Goal: Task Accomplishment & Management: Use online tool/utility

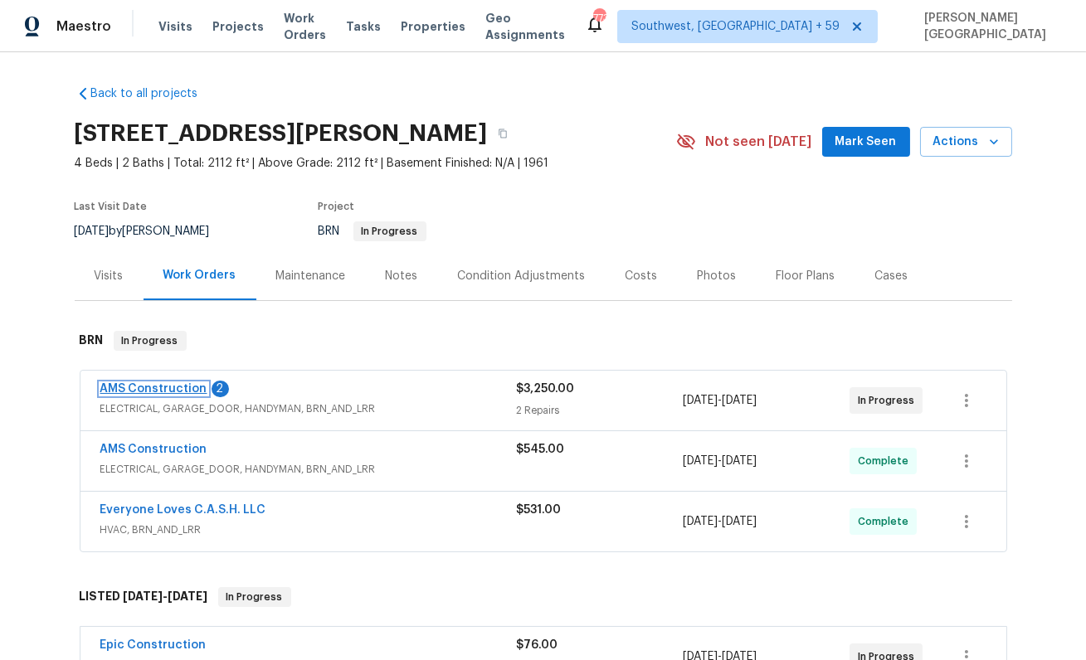
click at [166, 387] on link "AMS Construction" at bounding box center [153, 389] width 107 height 12
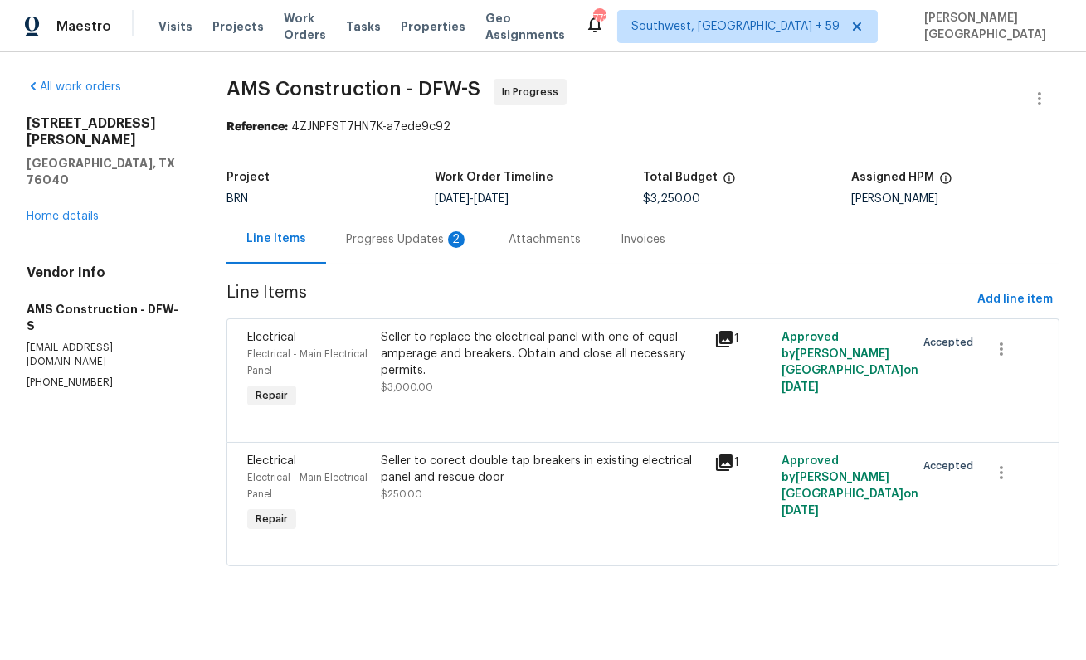
click at [439, 246] on div "Progress Updates 2" at bounding box center [407, 239] width 123 height 17
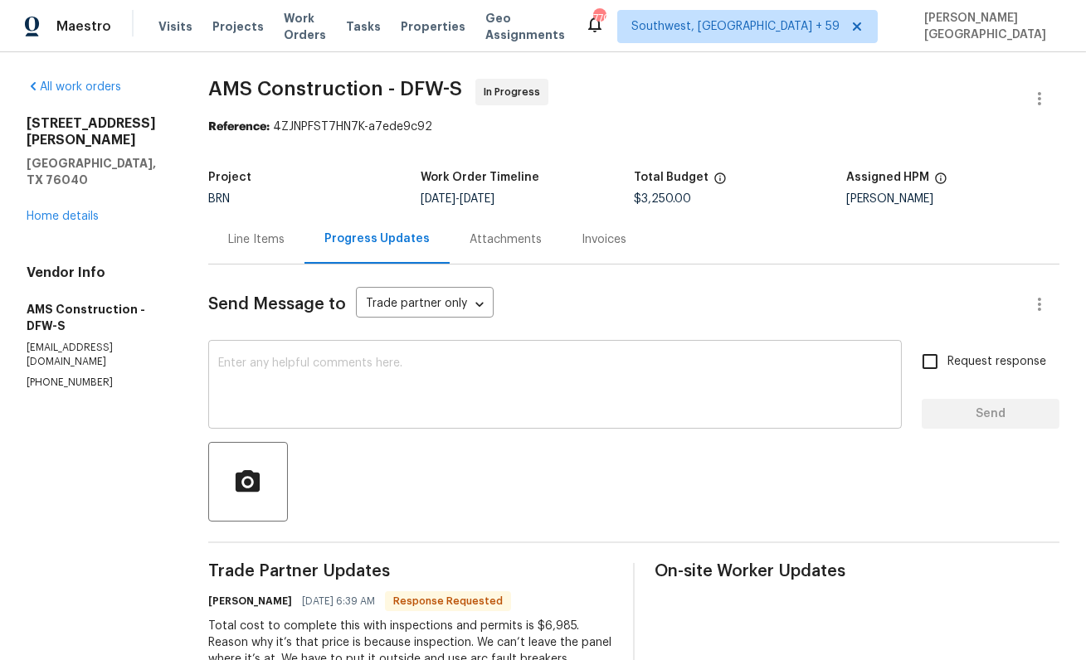
click at [331, 406] on textarea at bounding box center [555, 387] width 674 height 58
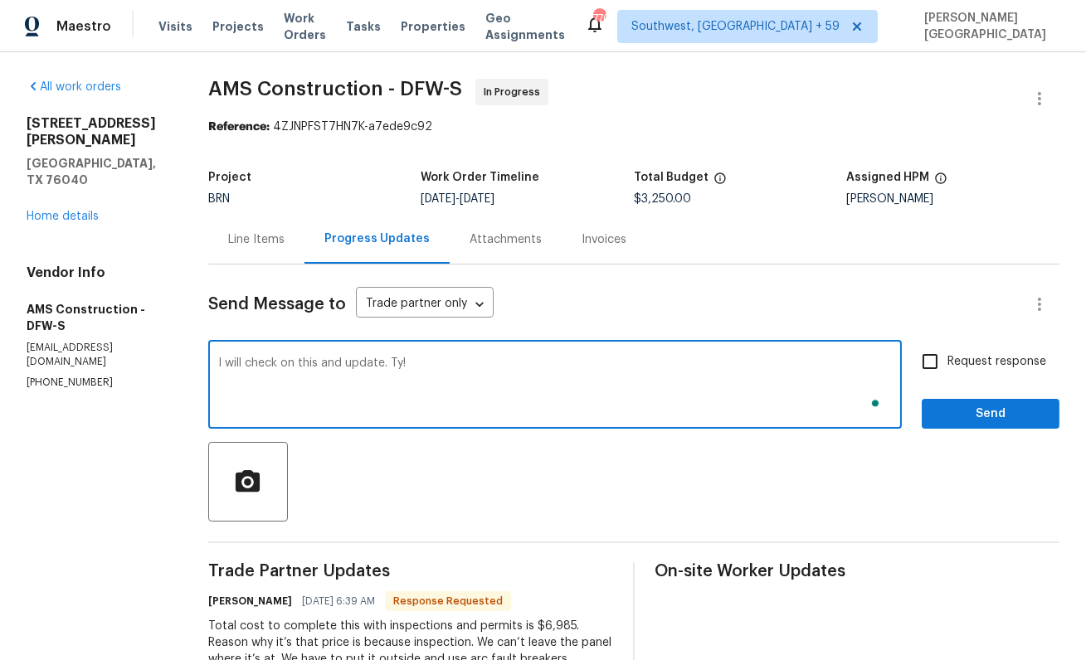
type textarea "I will check on this and update. Ty!"
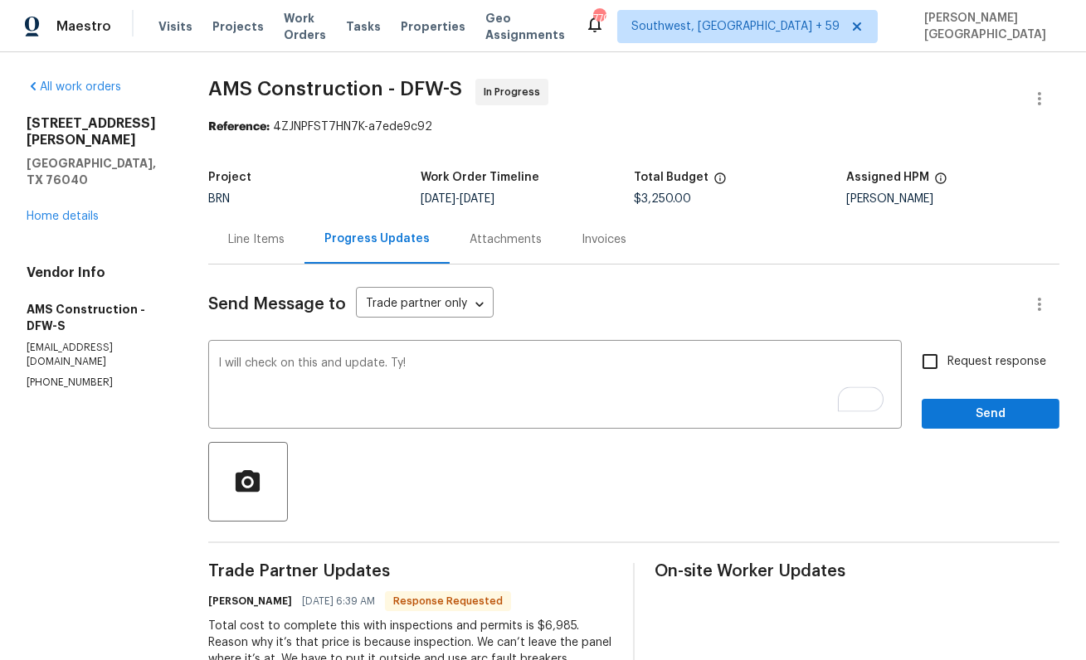
click at [968, 360] on span "Request response" at bounding box center [996, 361] width 99 height 17
click at [947, 360] on input "Request response" at bounding box center [930, 361] width 35 height 35
checkbox input "true"
click at [978, 412] on span "Send" at bounding box center [990, 414] width 111 height 21
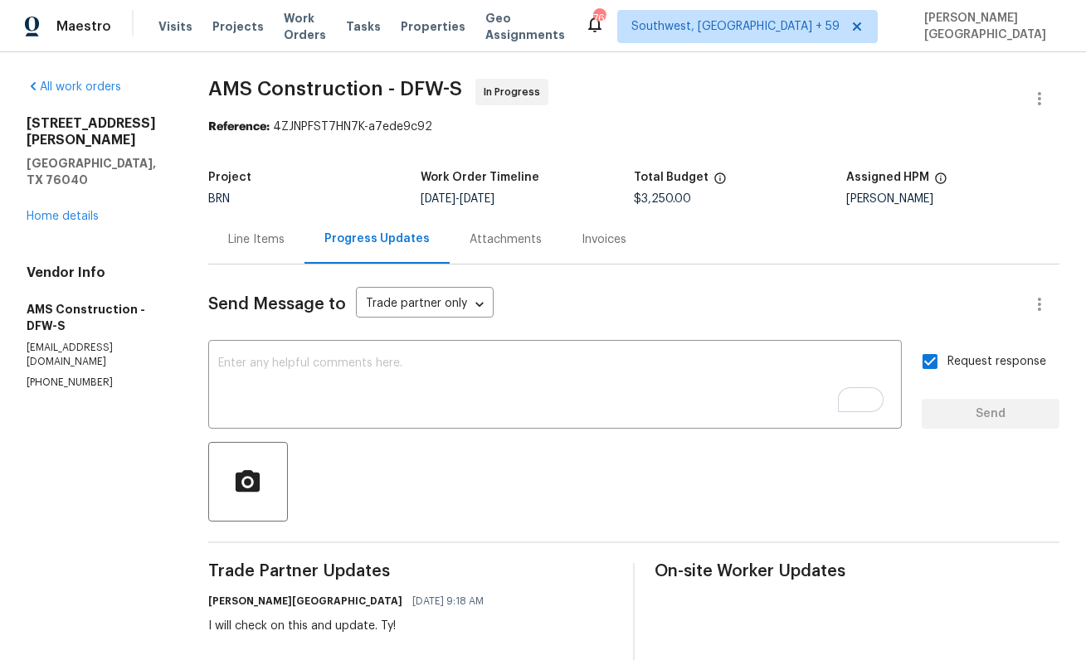
click at [231, 90] on span "AMS Construction - DFW-S" at bounding box center [335, 89] width 254 height 20
click at [329, 90] on span "AMS Construction - DFW-S" at bounding box center [335, 89] width 254 height 20
copy span "AMS Construction"
click at [261, 247] on div "Line Items" at bounding box center [256, 239] width 56 height 17
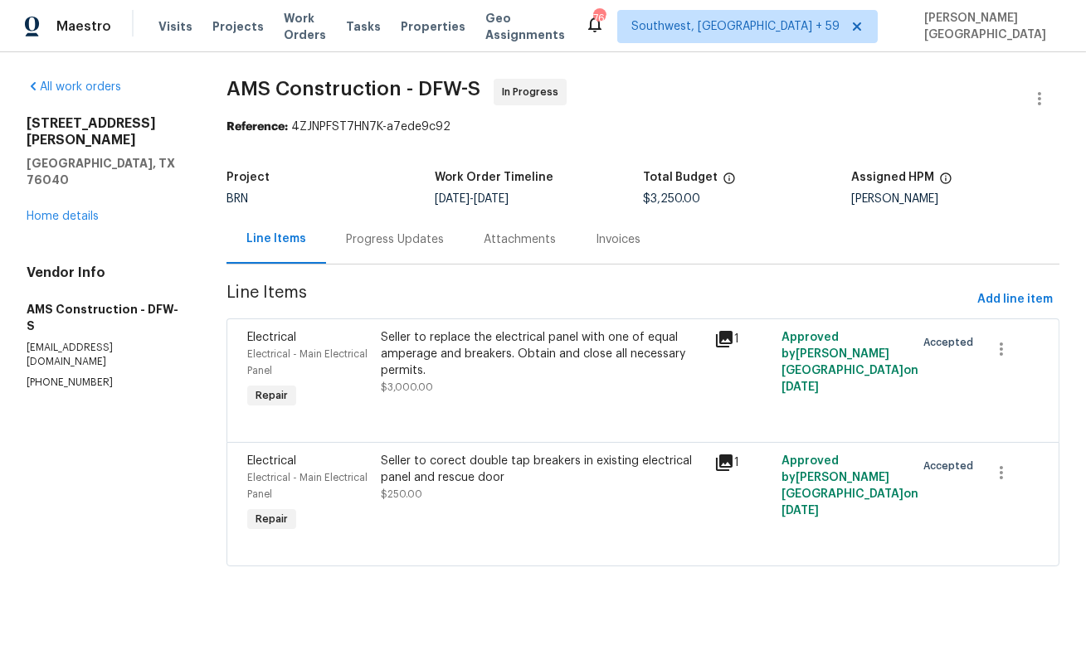
click at [397, 332] on div "Seller to replace the electrical panel with one of equal amperage and breakers.…" at bounding box center [543, 354] width 324 height 50
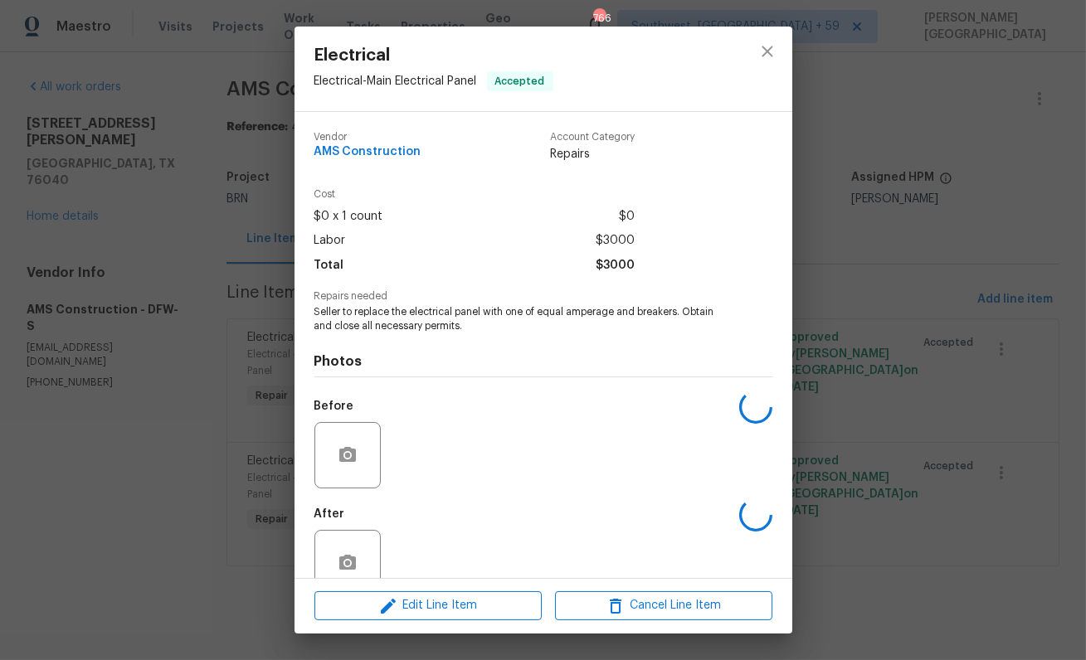
click at [407, 316] on span "Seller to replace the electrical panel with one of equal amperage and breakers.…" at bounding box center [520, 319] width 412 height 28
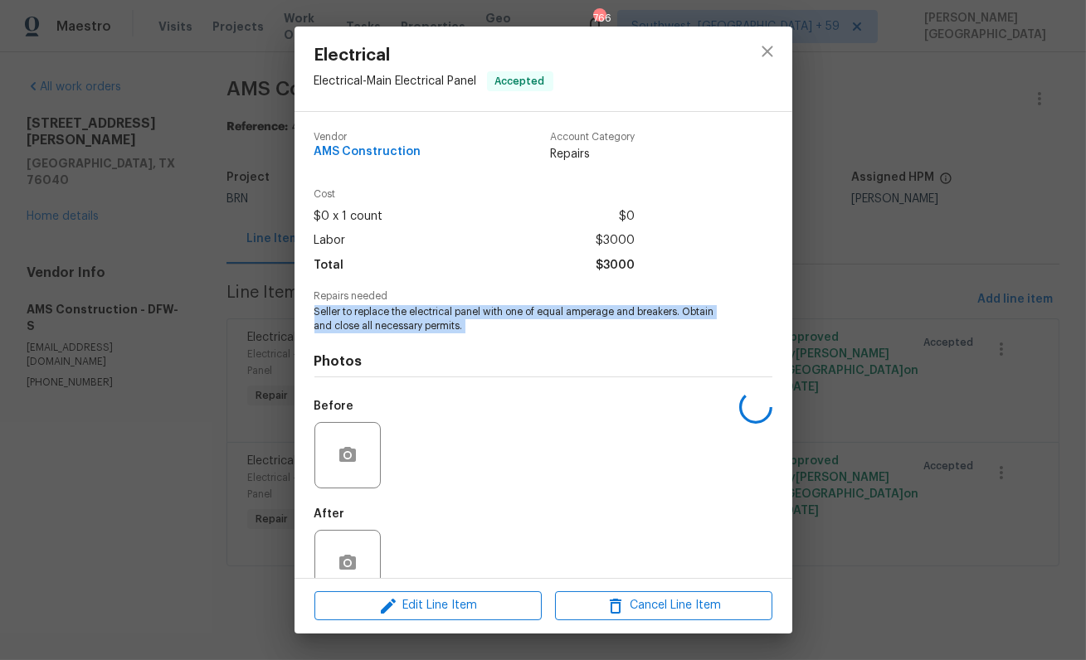
click at [407, 316] on span "Seller to replace the electrical panel with one of equal amperage and breakers.…" at bounding box center [520, 319] width 412 height 28
copy span "Seller to replace the electrical panel with one of equal amperage and breakers.…"
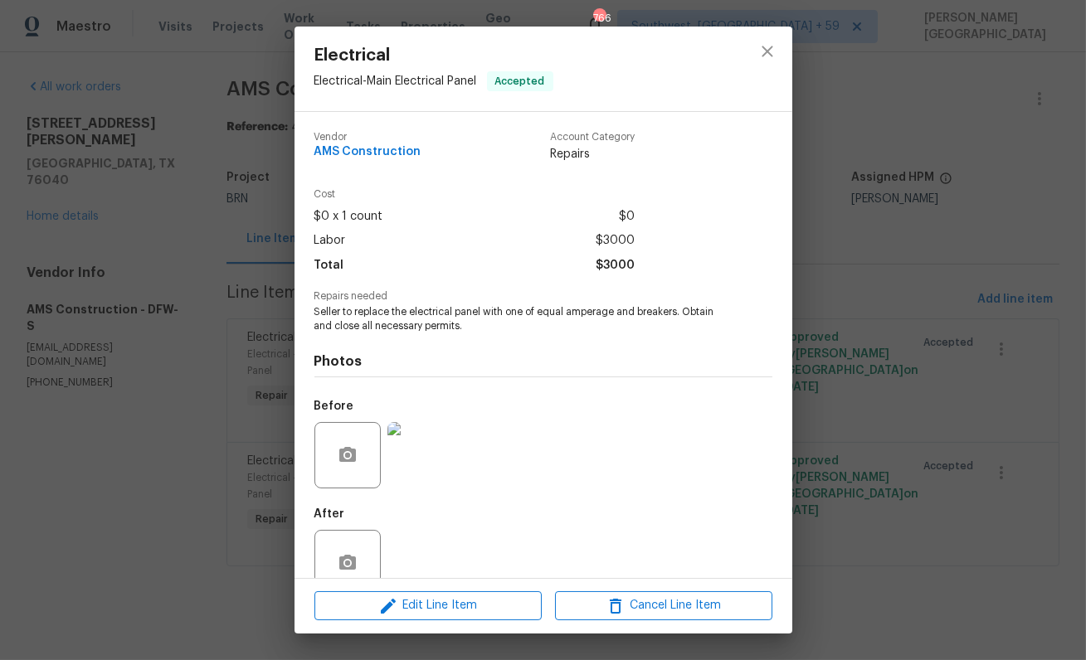
click at [1019, 366] on div "Electrical Electrical - Main Electrical Panel Accepted Vendor AMS Construction …" at bounding box center [543, 330] width 1086 height 660
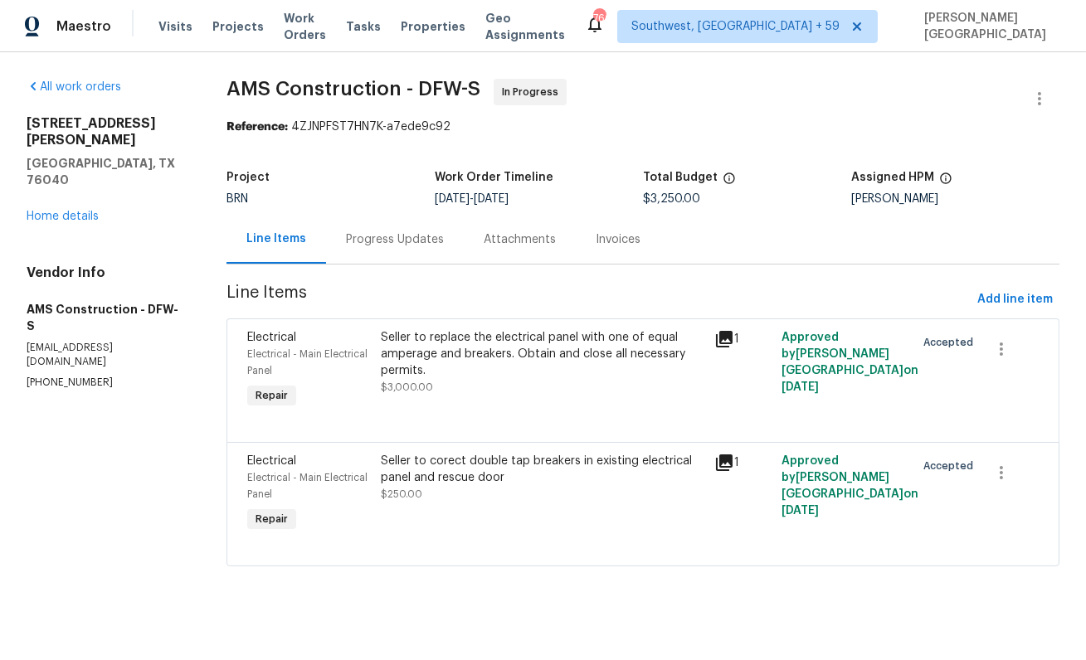
click at [409, 491] on span "$250.00" at bounding box center [401, 495] width 41 height 10
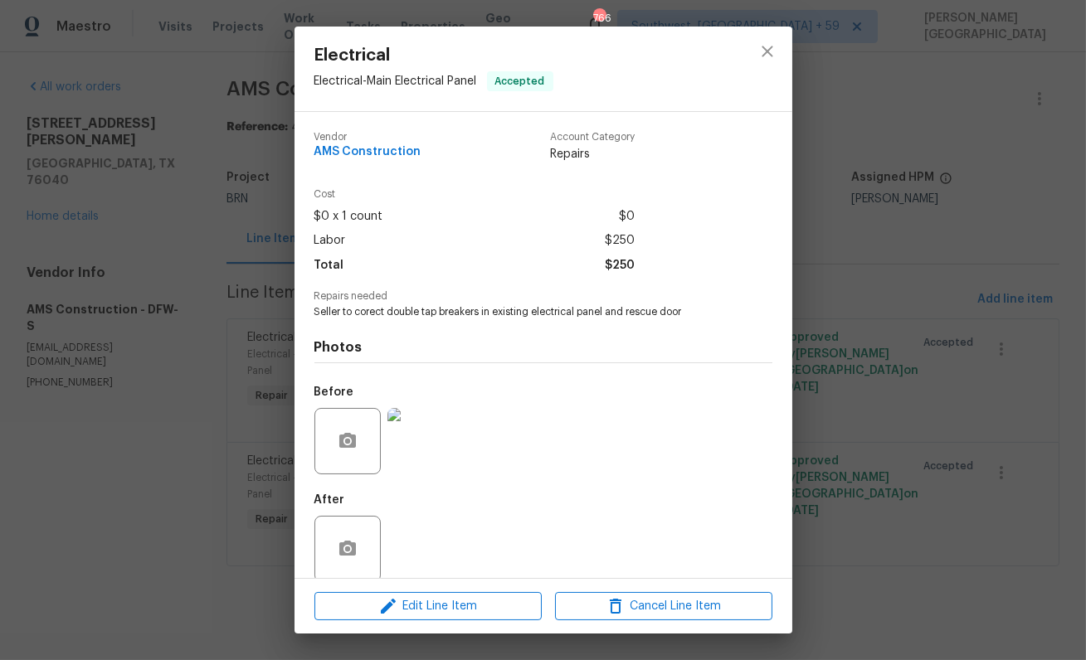
click at [444, 311] on span "Seller to corect double tap breakers in existing electrical panel and rescue do…" at bounding box center [520, 312] width 412 height 14
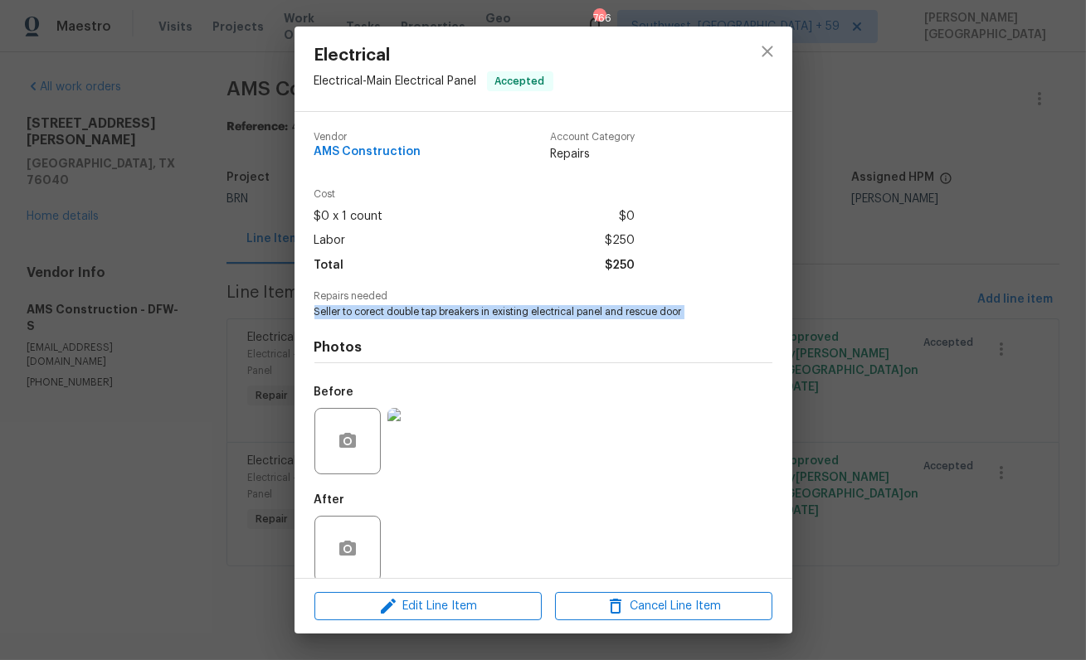
click at [444, 311] on span "Seller to corect double tap breakers in existing electrical panel and rescue do…" at bounding box center [520, 312] width 412 height 14
copy span "Seller to corect double tap breakers in existing electrical panel and rescue do…"
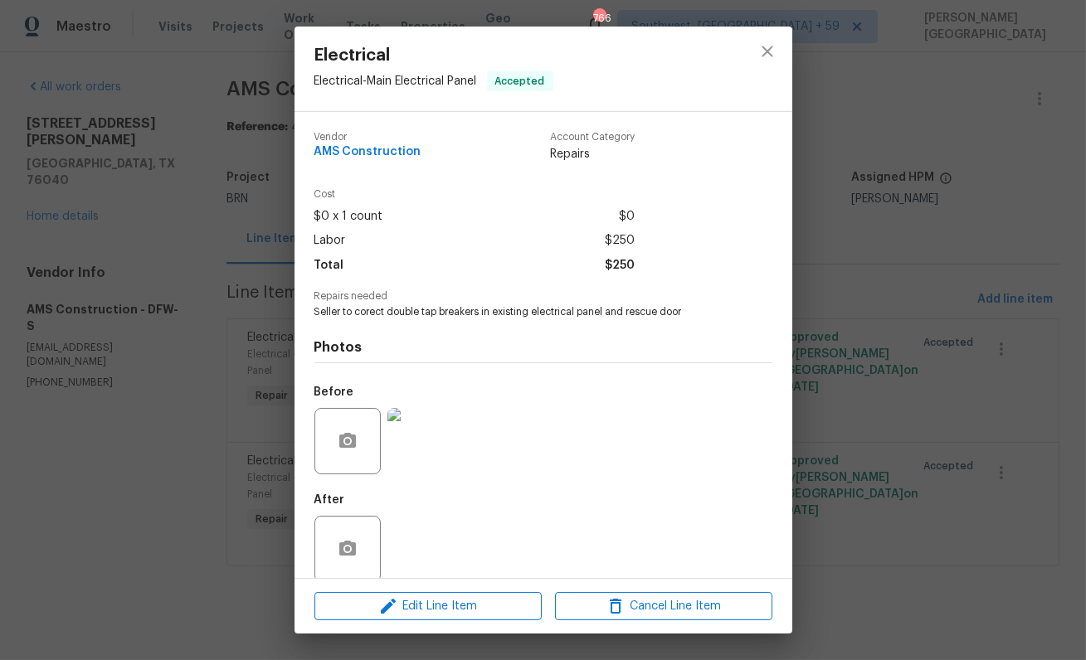
click at [903, 270] on div "Electrical Electrical - Main Electrical Panel Accepted Vendor AMS Construction …" at bounding box center [543, 330] width 1086 height 660
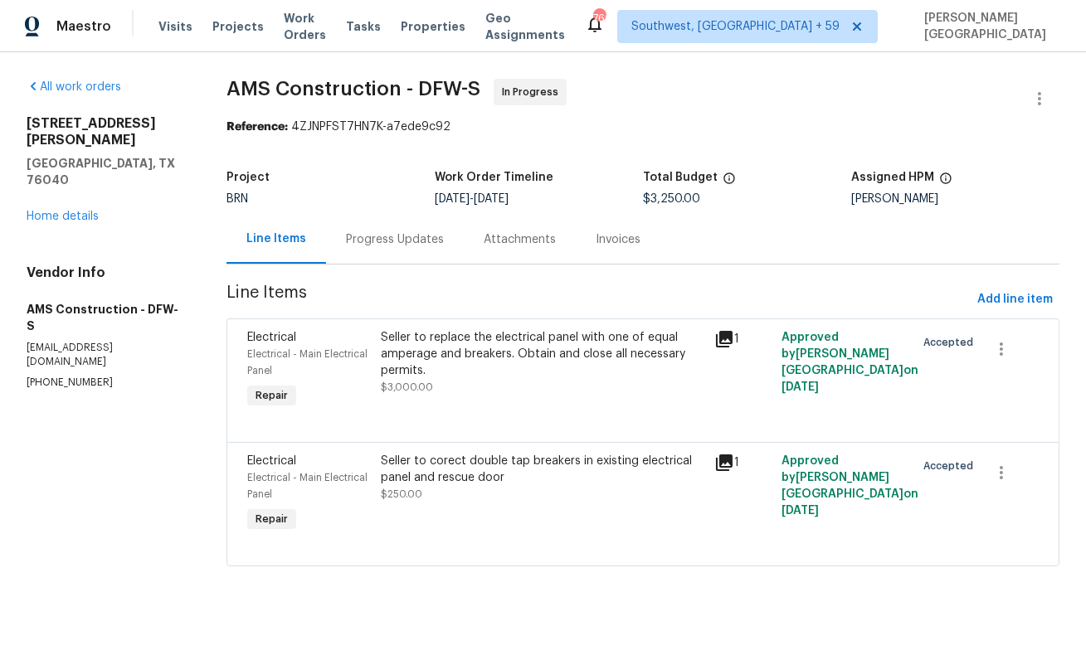
click at [671, 186] on div "Total Budget" at bounding box center [747, 183] width 208 height 22
click at [673, 197] on span "$3,250.00" at bounding box center [671, 199] width 57 height 12
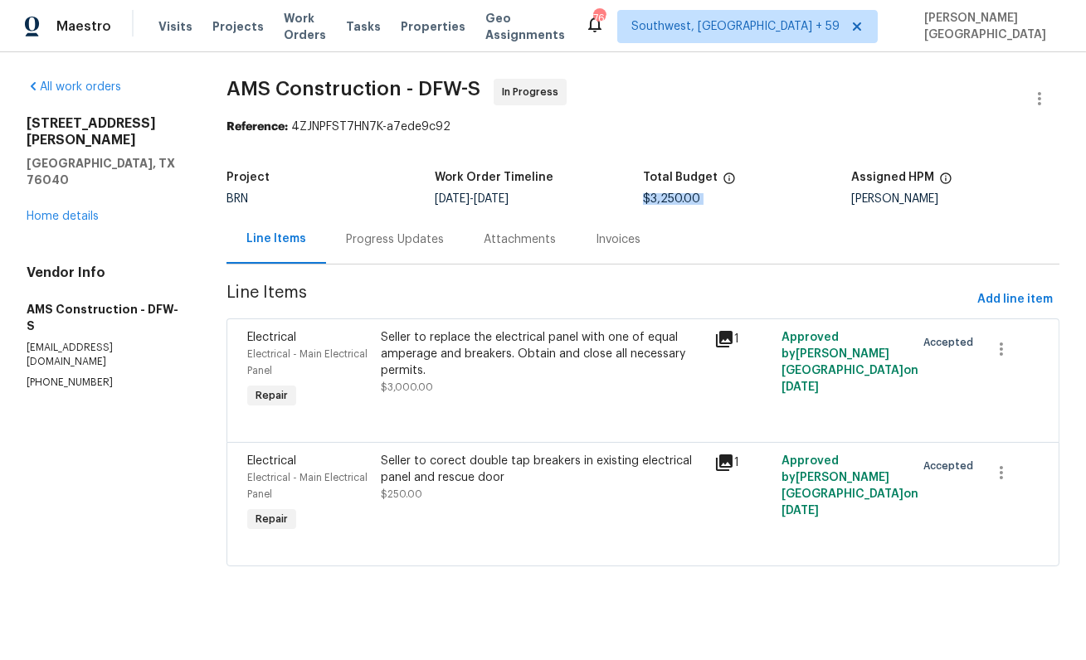
click at [673, 197] on span "$3,250.00" at bounding box center [671, 199] width 57 height 12
copy span "$3,250.00"
click at [406, 222] on div "Progress Updates" at bounding box center [395, 239] width 138 height 49
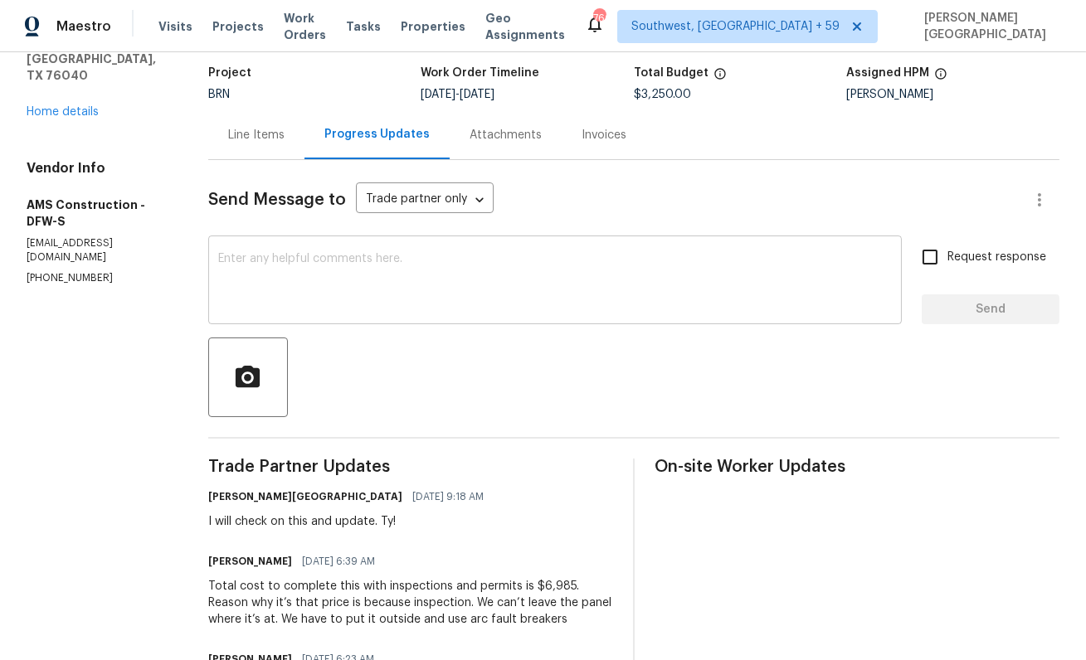
scroll to position [402, 0]
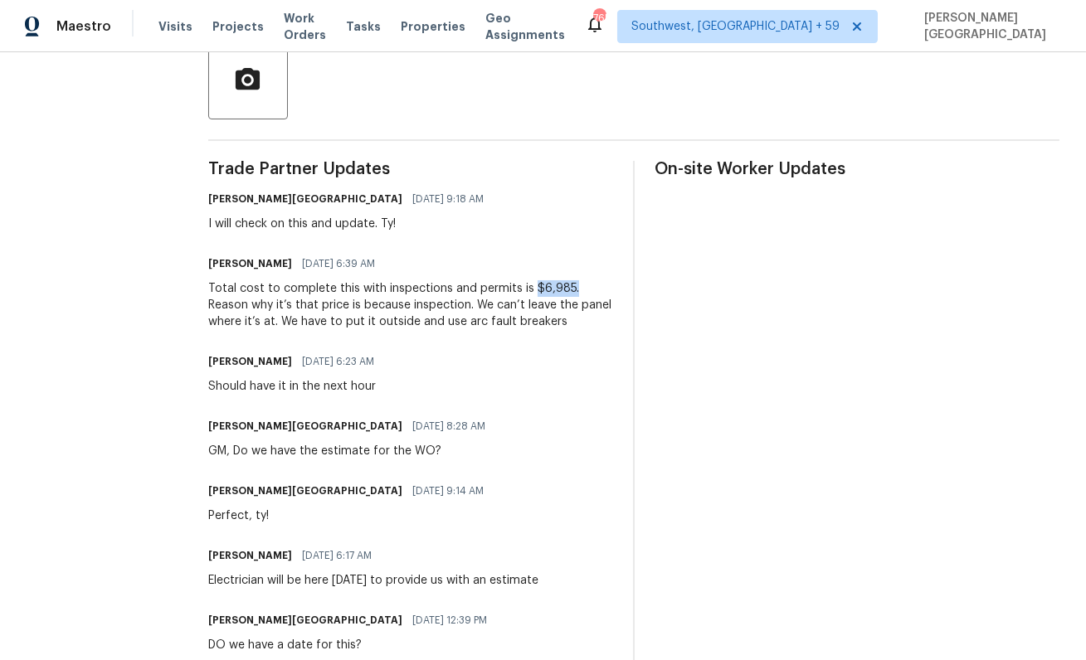
drag, startPoint x: 535, startPoint y: 284, endPoint x: 623, endPoint y: 283, distance: 87.9
click at [624, 283] on div "Trade Partner Updates Isabel Sangeetha Ireland 08/13/2025 9:18 AM I will check …" at bounding box center [633, 539] width 851 height 757
copy div "$6,985."
click at [318, 288] on div "Total cost to complete this with inspections and permits is $6,985. Reason why …" at bounding box center [410, 305] width 405 height 50
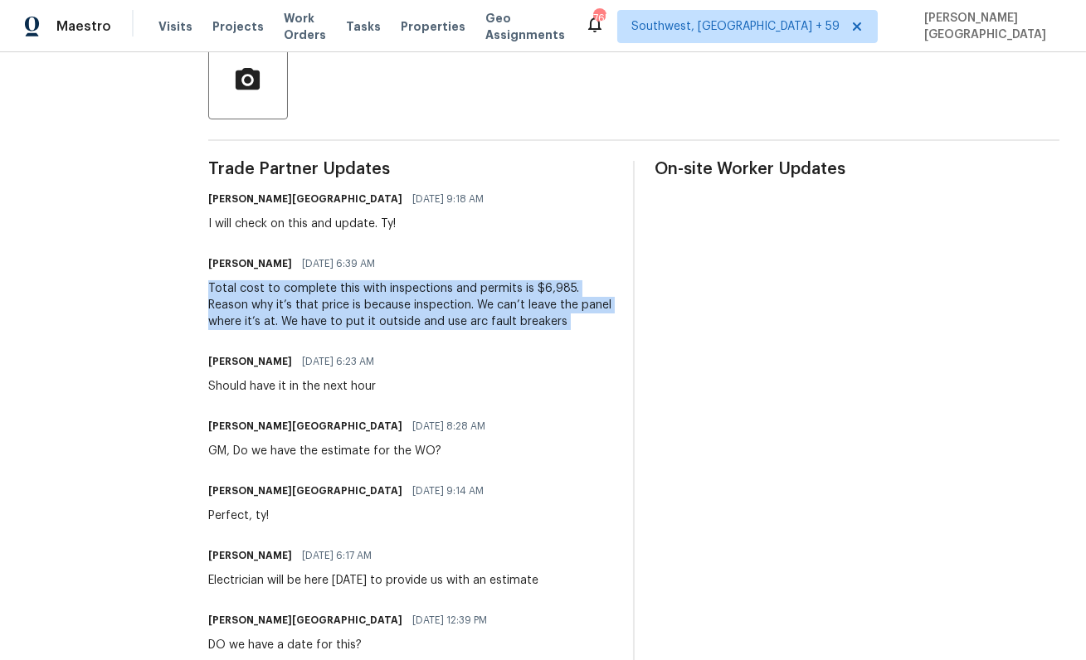
click at [318, 288] on div "Total cost to complete this with inspections and permits is $6,985. Reason why …" at bounding box center [410, 305] width 405 height 50
copy div "Total cost to complete this with inspections and permits is $6,985. Reason why …"
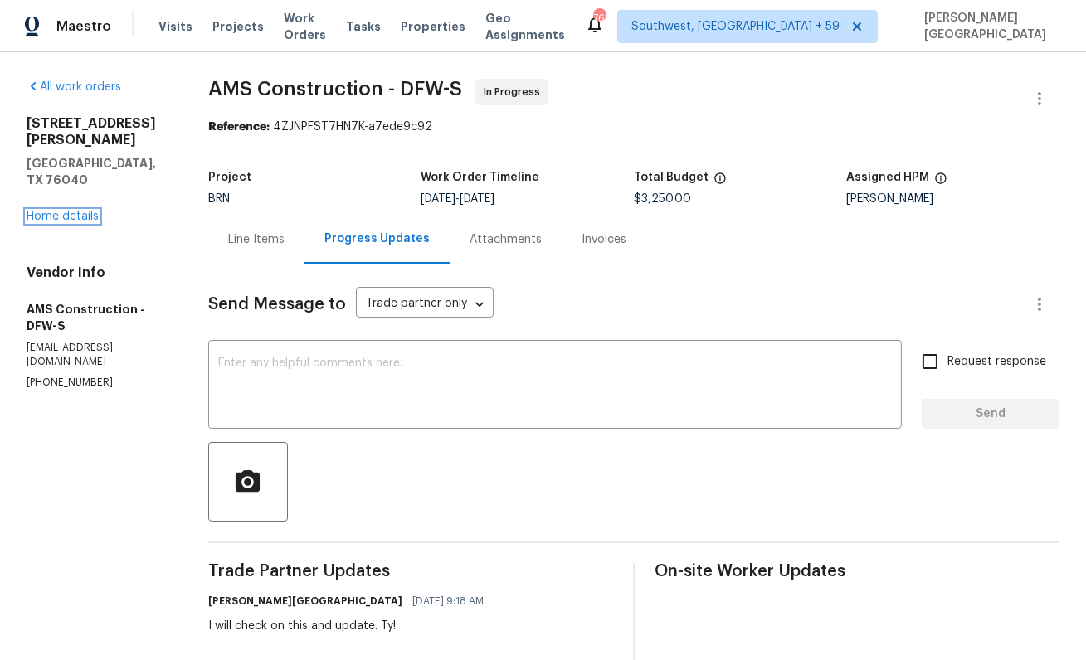
click at [80, 211] on link "Home details" at bounding box center [63, 217] width 72 height 12
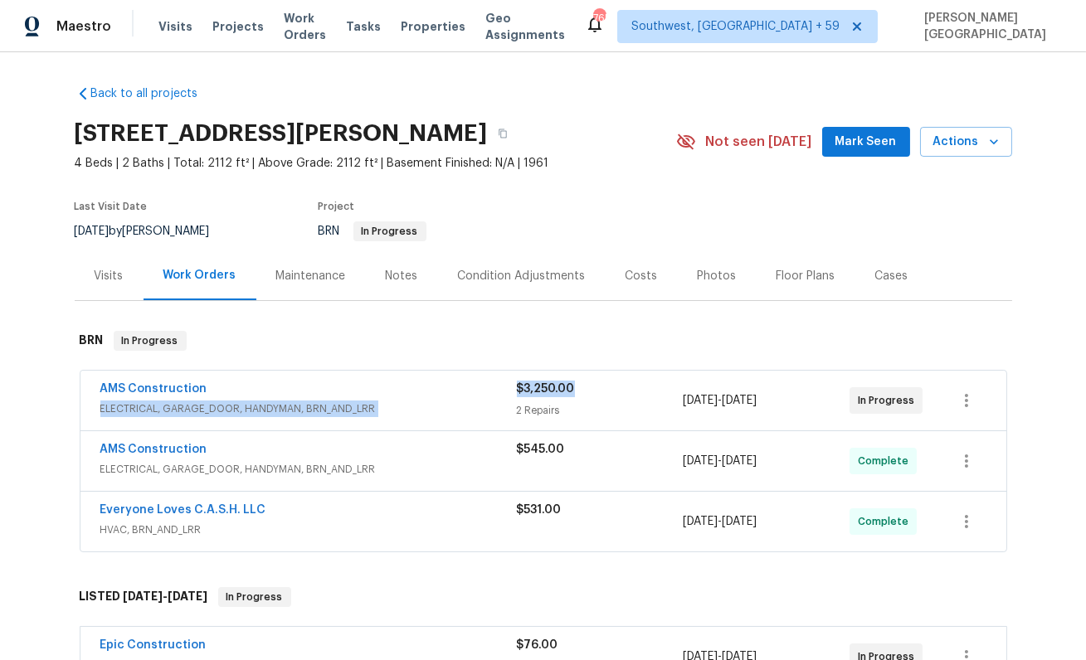
drag, startPoint x: 592, startPoint y: 385, endPoint x: 435, endPoint y: 384, distance: 156.8
click at [435, 384] on div "AMS Construction ELECTRICAL, GARAGE_DOOR, HANDYMAN, BRN_AND_LRR $3,250.00 2 Rep…" at bounding box center [523, 401] width 846 height 40
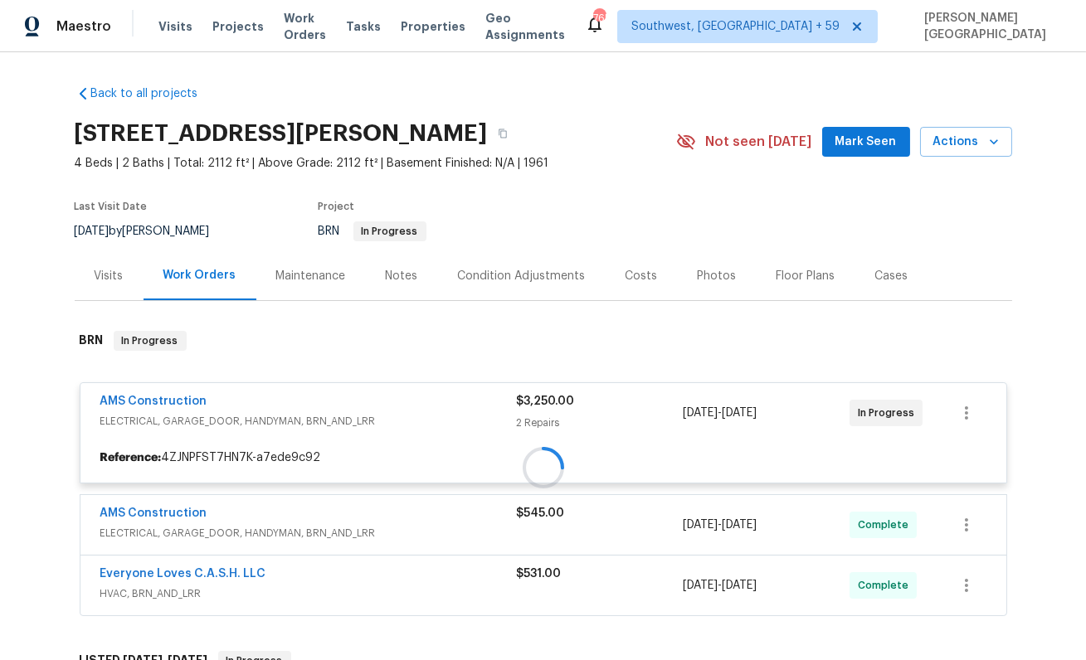
click at [536, 412] on div at bounding box center [544, 467] width 938 height 307
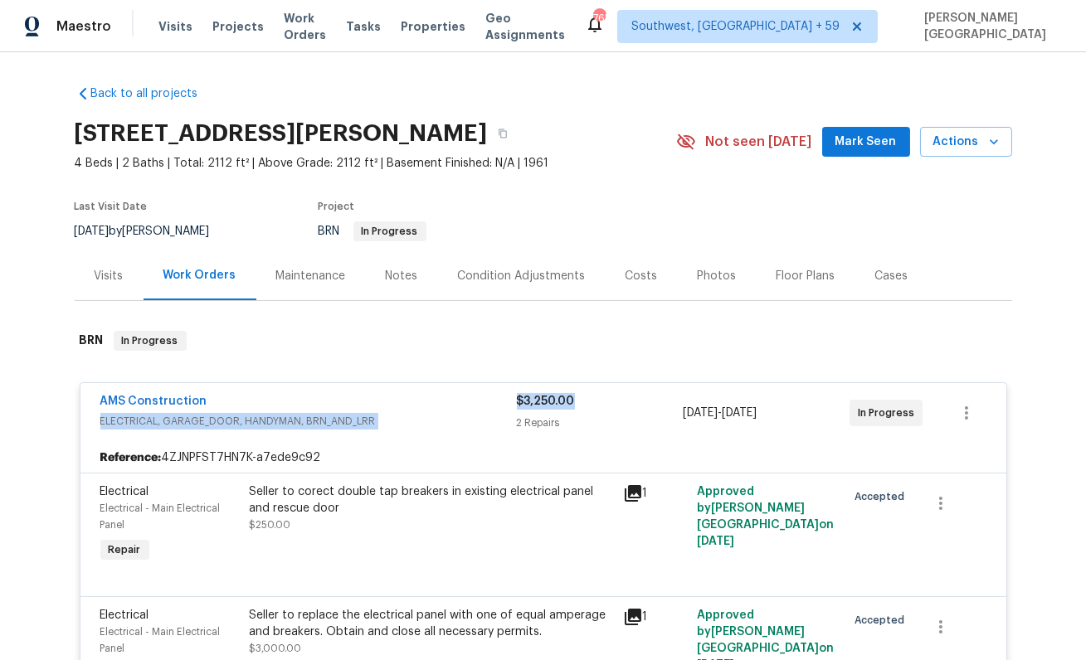
drag, startPoint x: 508, startPoint y: 400, endPoint x: 583, endPoint y: 402, distance: 75.5
click at [580, 401] on div "AMS Construction ELECTRICAL, GARAGE_DOOR, HANDYMAN, BRN_AND_LRR $3,250.00 2 Rep…" at bounding box center [523, 413] width 846 height 40
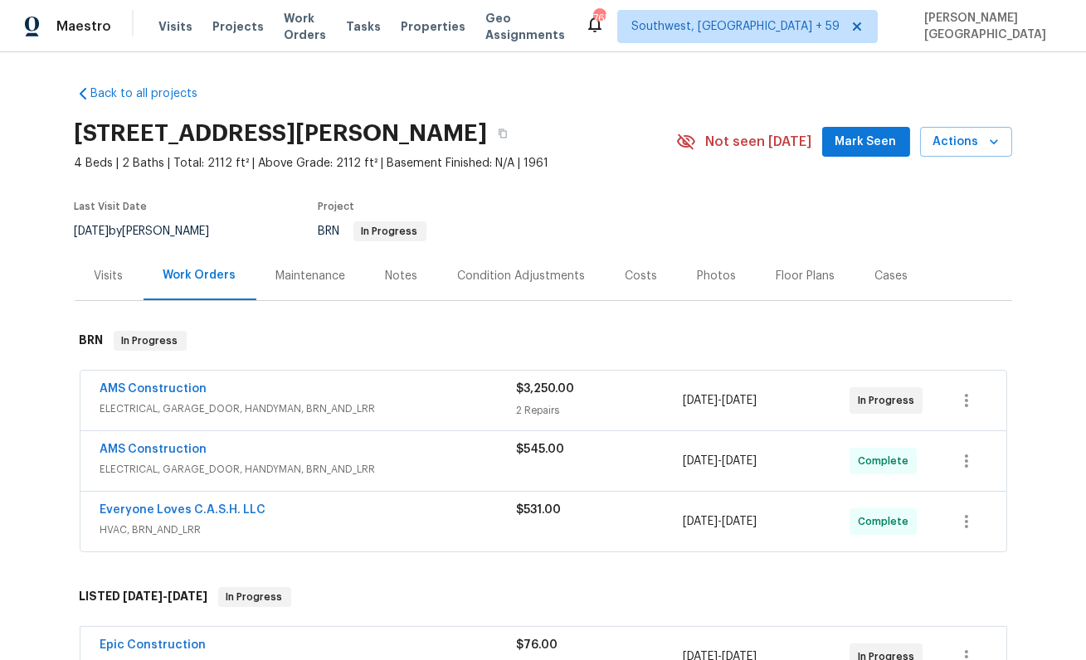
click at [586, 402] on div "2 Repairs" at bounding box center [600, 410] width 167 height 17
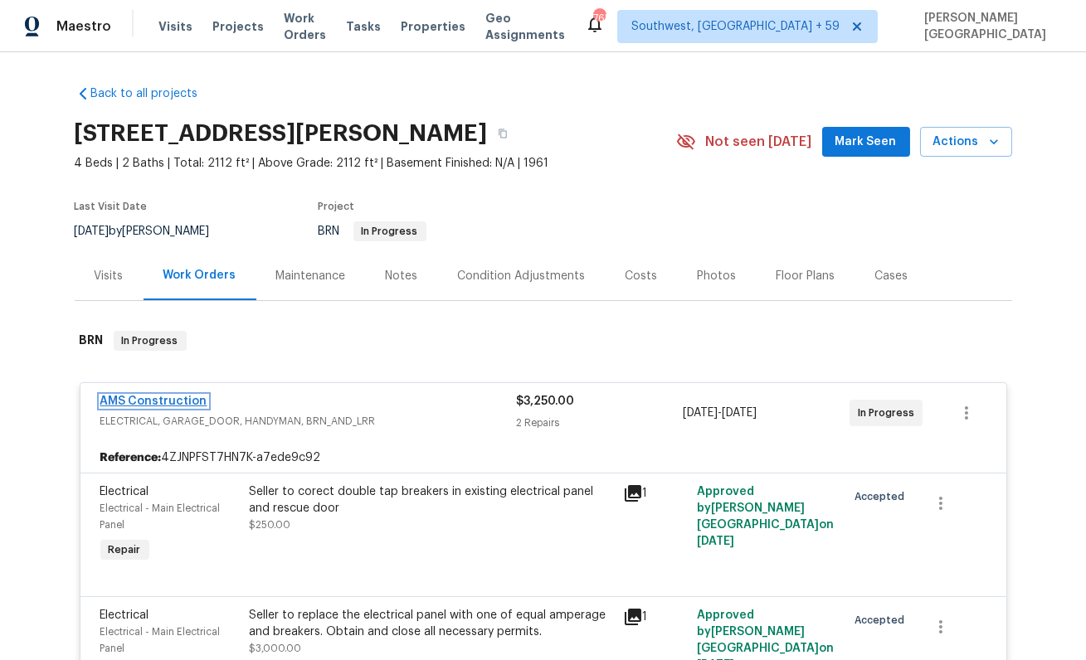
click at [162, 396] on link "AMS Construction" at bounding box center [153, 402] width 107 height 12
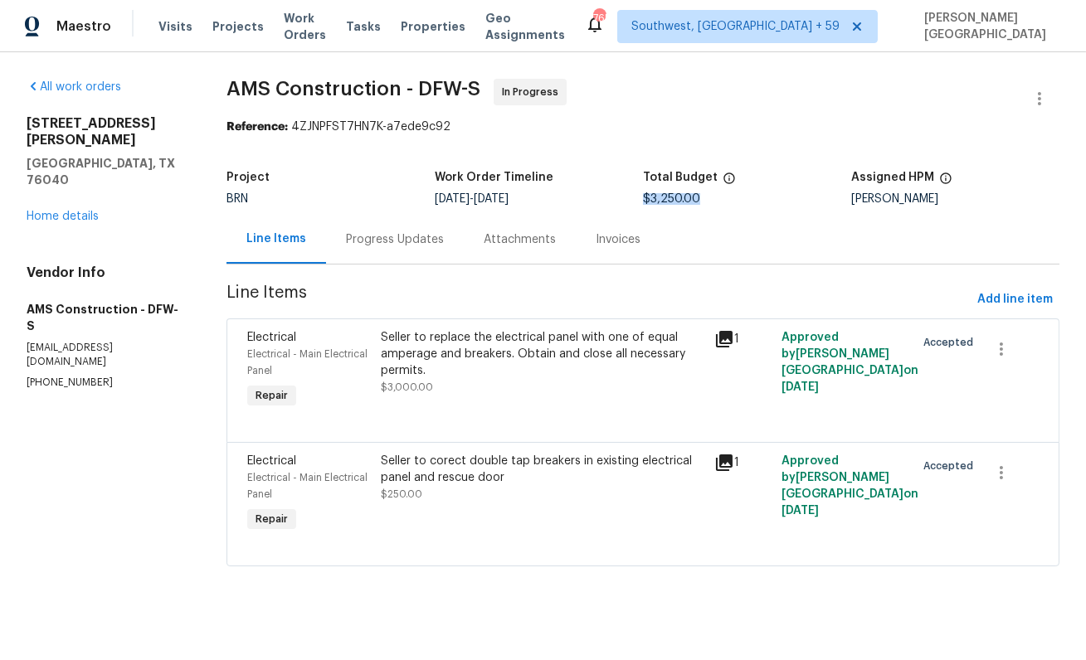
drag, startPoint x: 646, startPoint y: 194, endPoint x: 726, endPoint y: 194, distance: 79.6
click at [726, 194] on div "$3,250.00" at bounding box center [747, 199] width 208 height 12
copy span "$3,250.00"
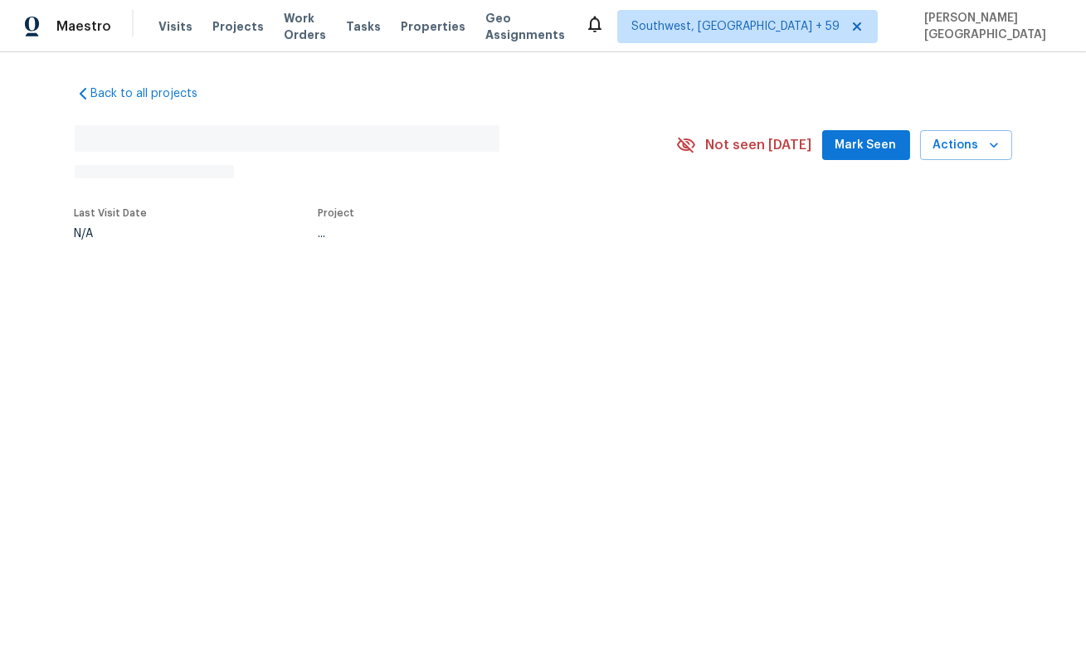
click at [294, 13] on div "Visits Projects Work Orders Tasks Properties Geo Assignments" at bounding box center [371, 26] width 426 height 33
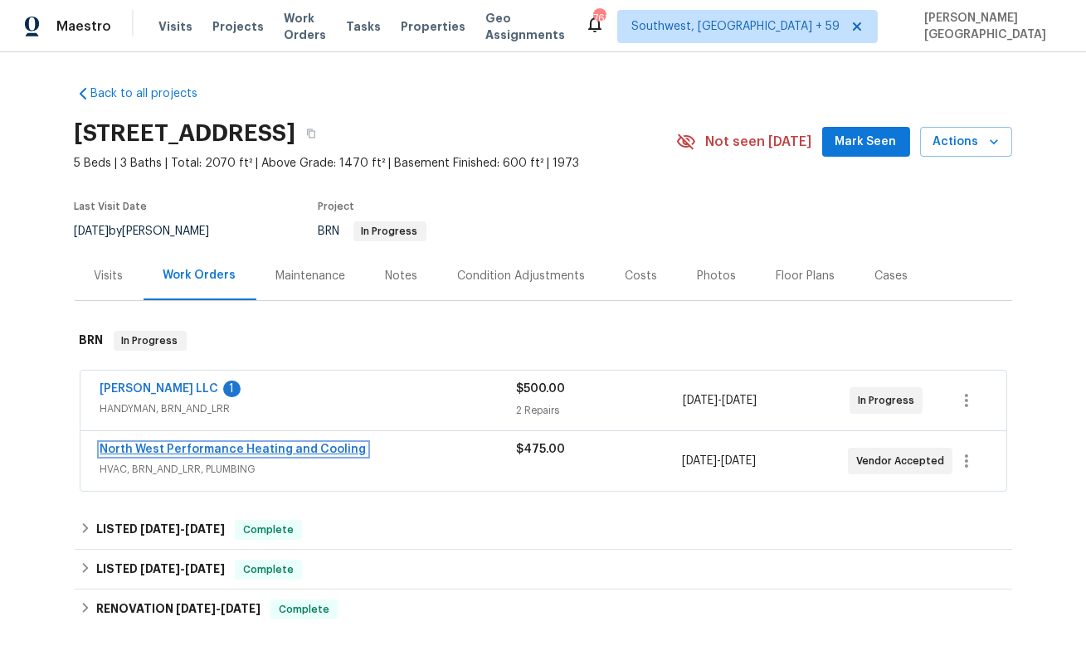
click at [242, 449] on link "North West Performance Heating and Cooling" at bounding box center [233, 450] width 266 height 12
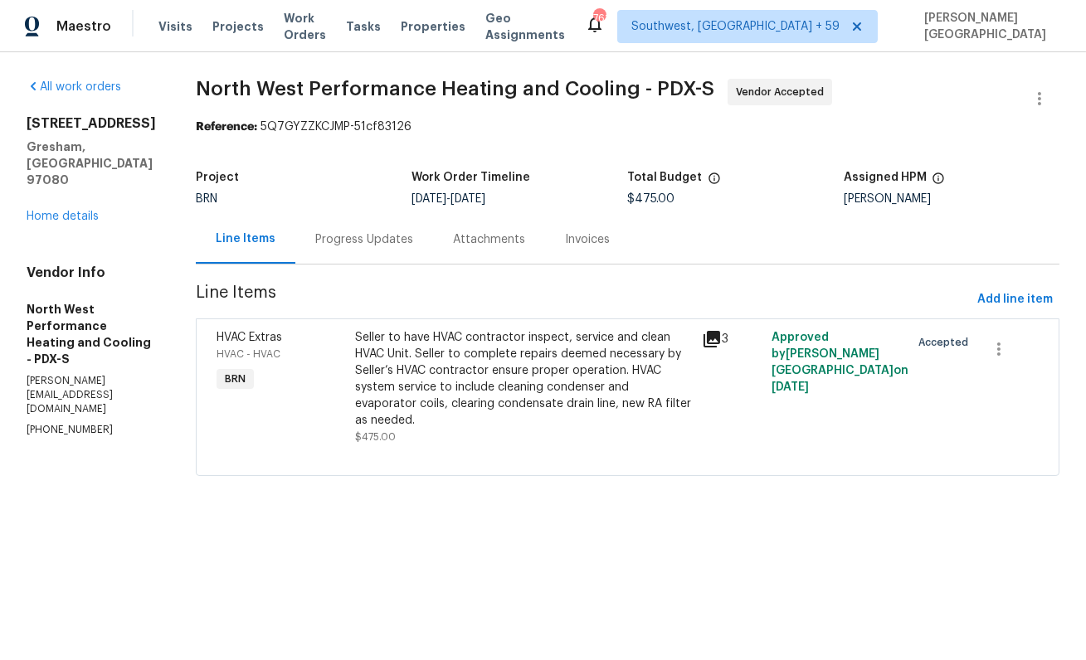
click at [407, 246] on div "Progress Updates" at bounding box center [364, 239] width 98 height 17
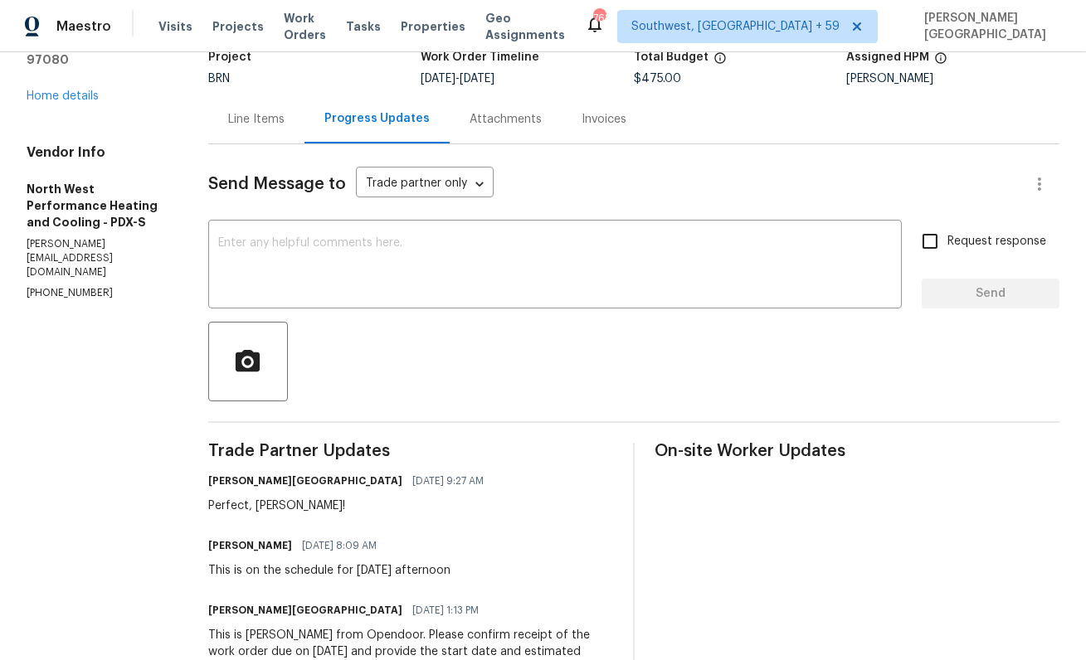
scroll to position [95, 0]
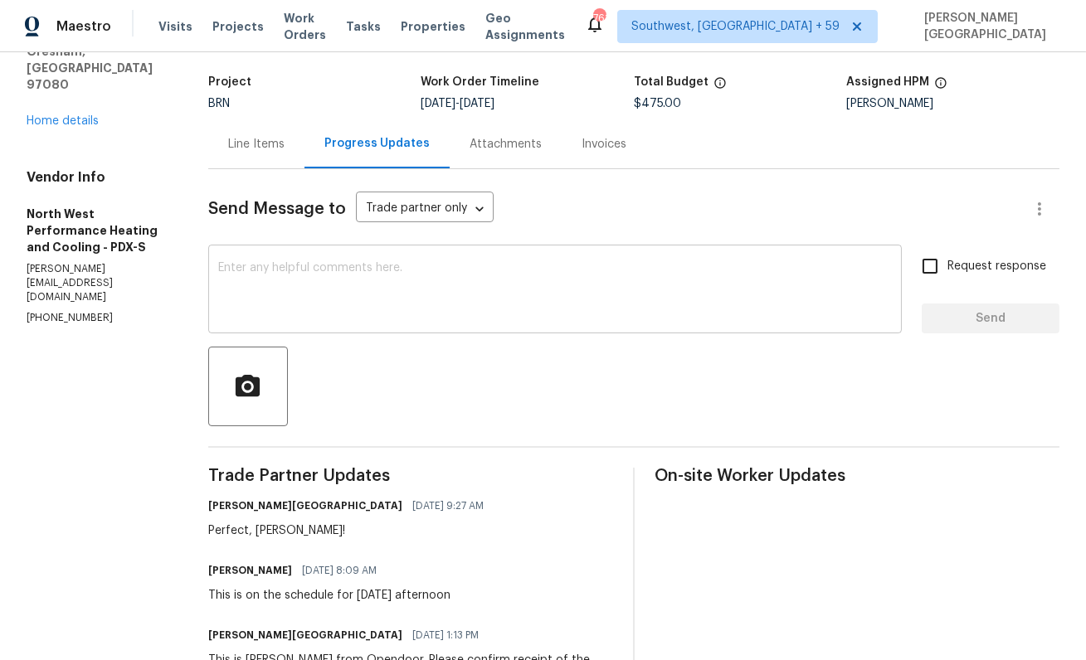
click at [326, 294] on textarea at bounding box center [555, 291] width 674 height 58
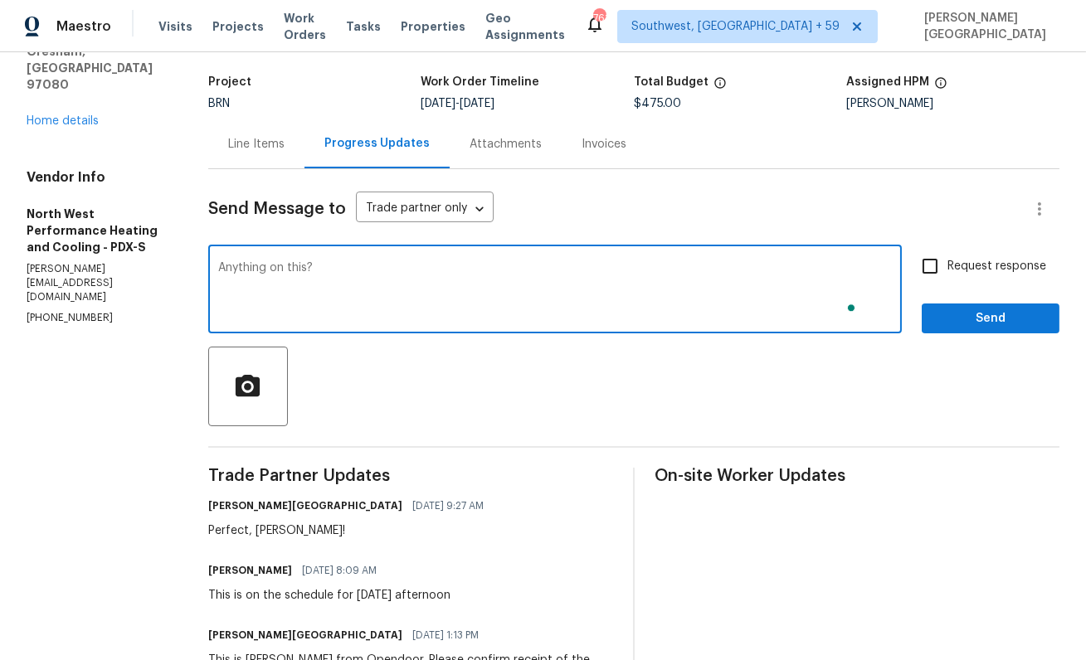
type textarea "Anything on this?"
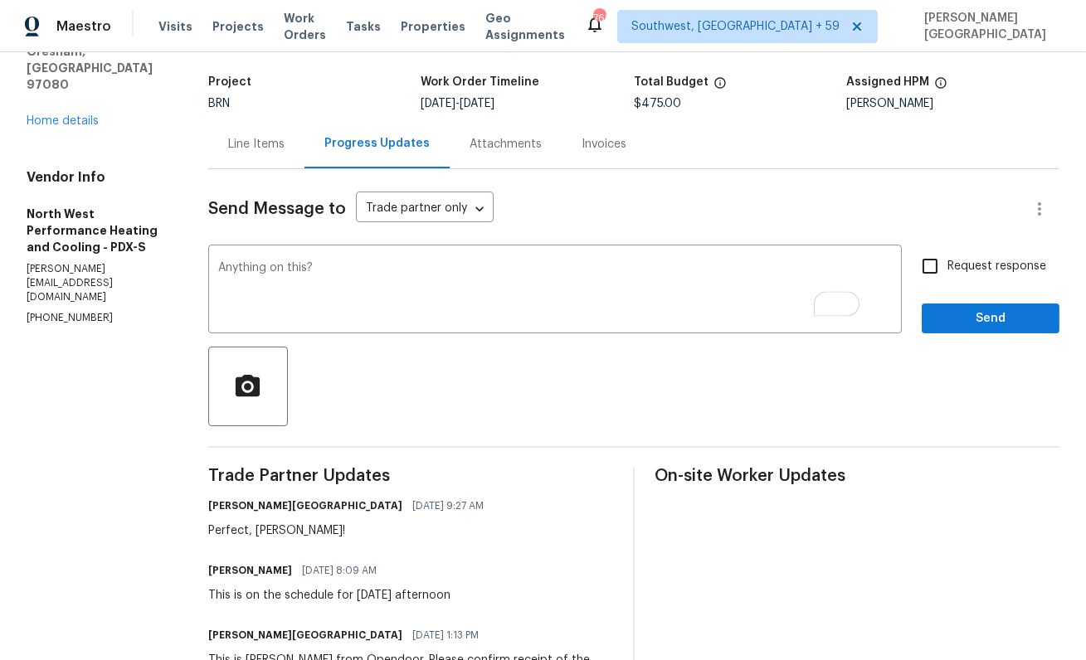
click at [968, 261] on span "Request response" at bounding box center [996, 266] width 99 height 17
click at [947, 261] on input "Request response" at bounding box center [930, 266] width 35 height 35
checkbox input "true"
click at [976, 311] on span "Send" at bounding box center [990, 319] width 111 height 21
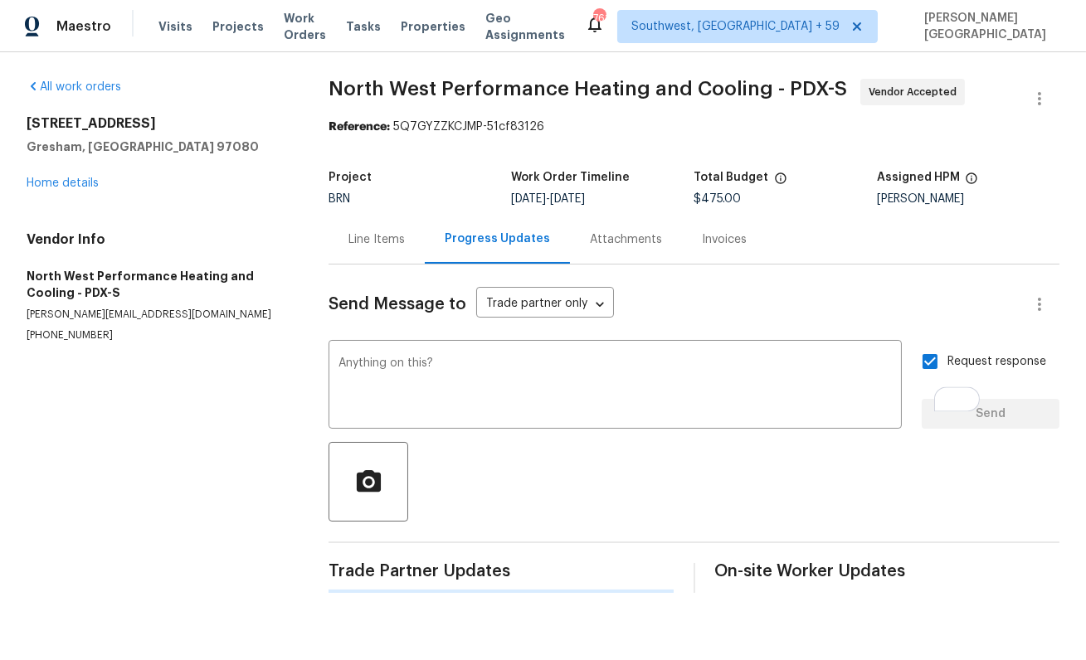
scroll to position [0, 0]
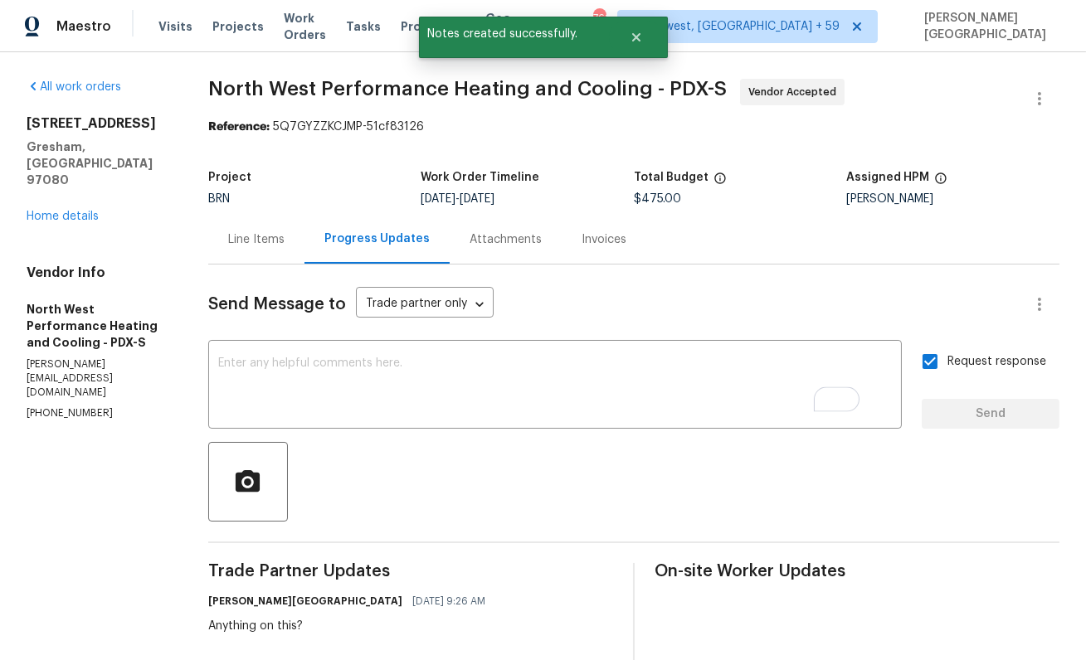
click at [486, 216] on div "Attachments" at bounding box center [506, 239] width 112 height 49
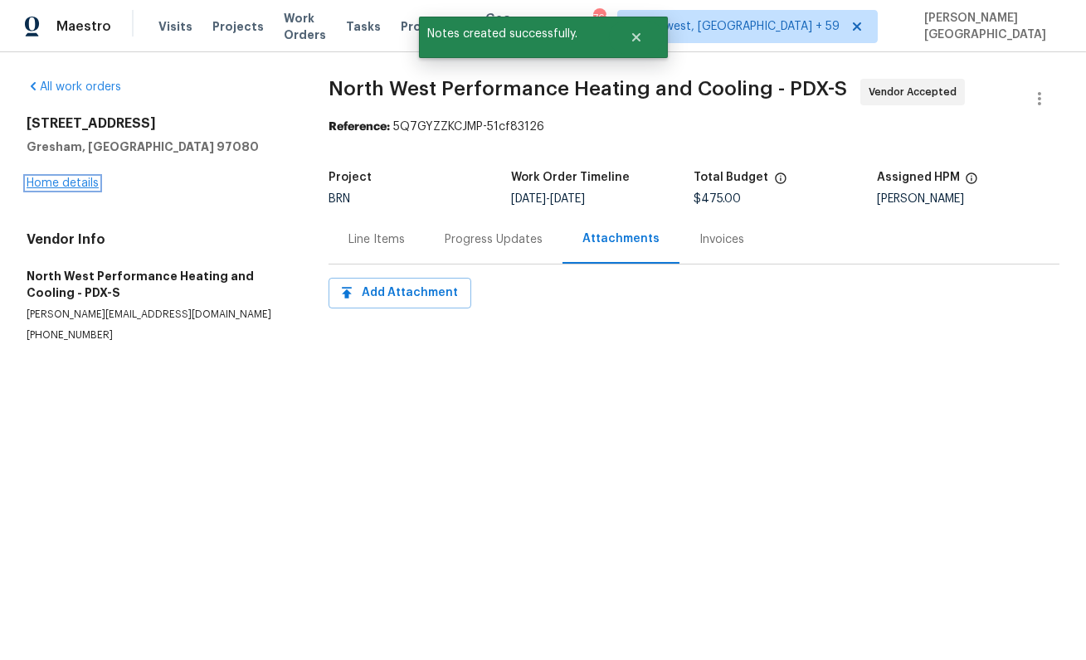
click at [80, 179] on link "Home details" at bounding box center [63, 184] width 72 height 12
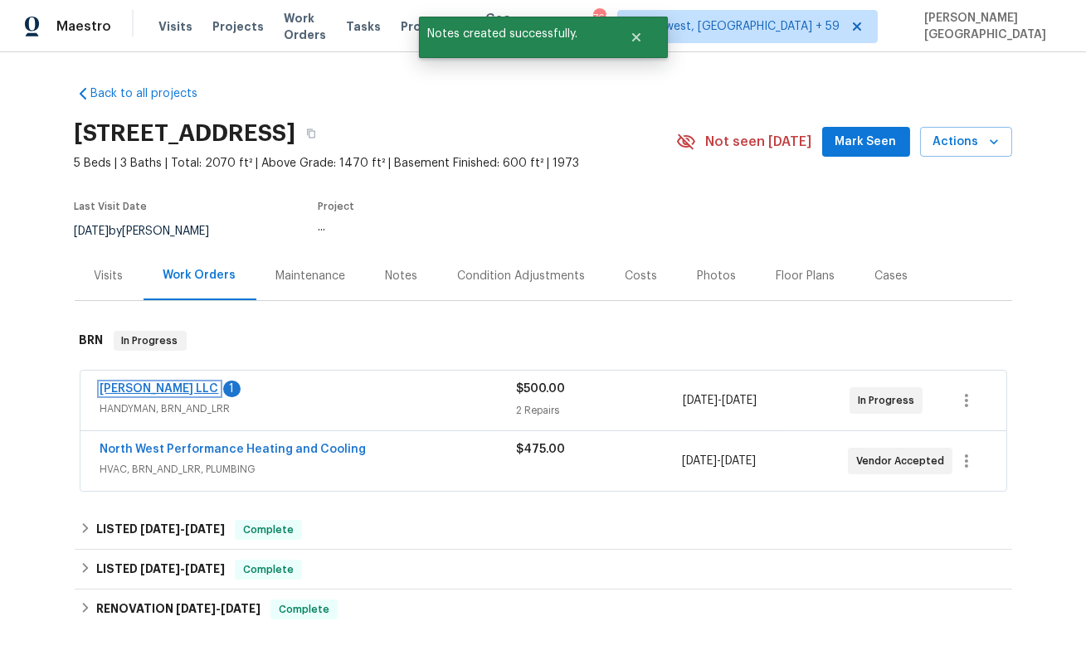
click at [165, 387] on link "Tonya Shirk LLC" at bounding box center [159, 389] width 119 height 12
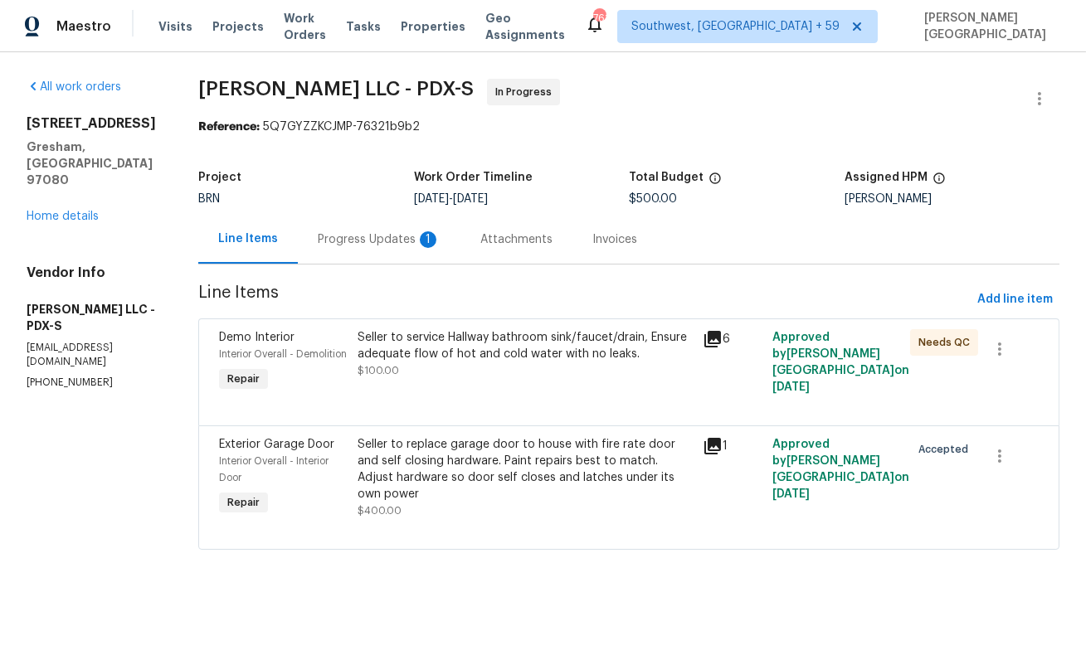
click at [446, 249] on div "Progress Updates 1" at bounding box center [379, 239] width 163 height 49
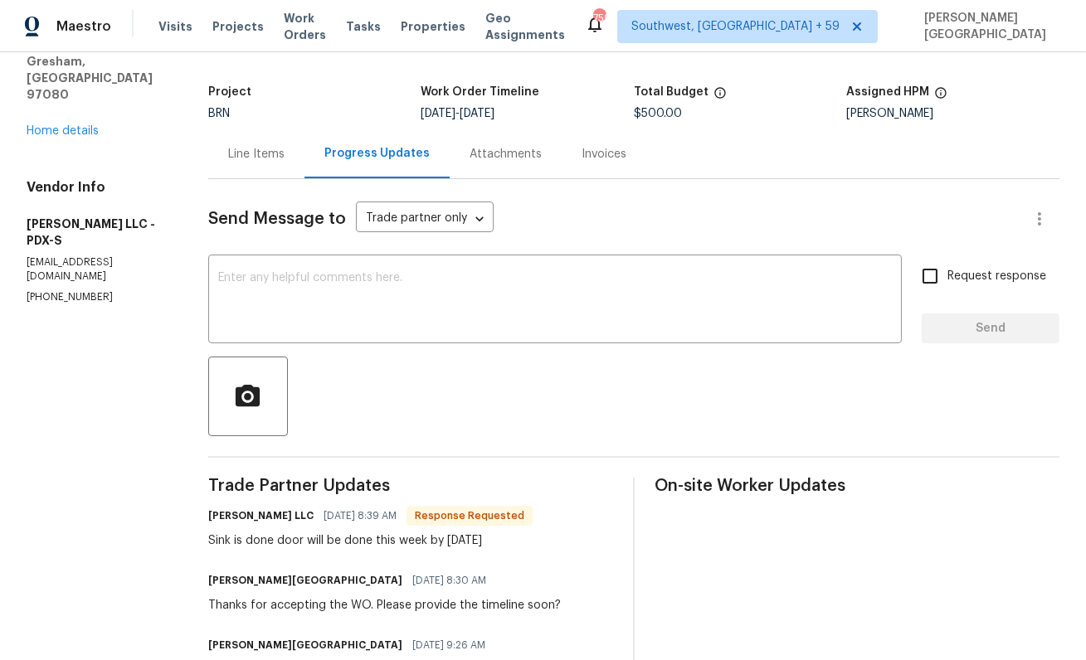
scroll to position [114, 0]
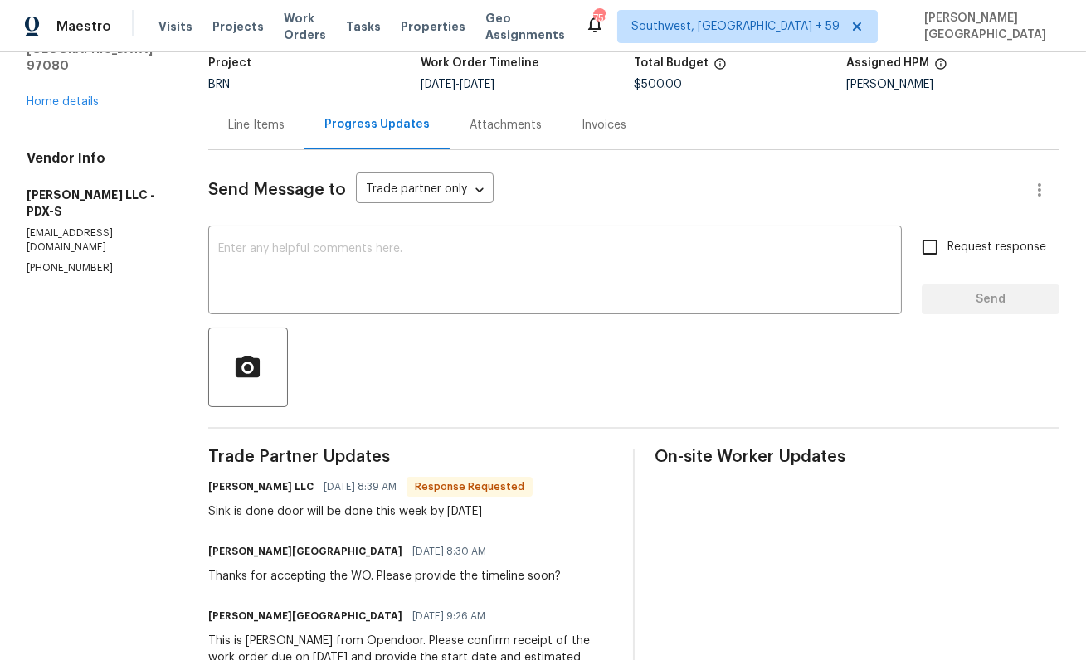
click at [351, 514] on div "Sink is done door will be done this week by Friday" at bounding box center [370, 512] width 324 height 17
copy div "Sink is done door will be done this week by Friday"
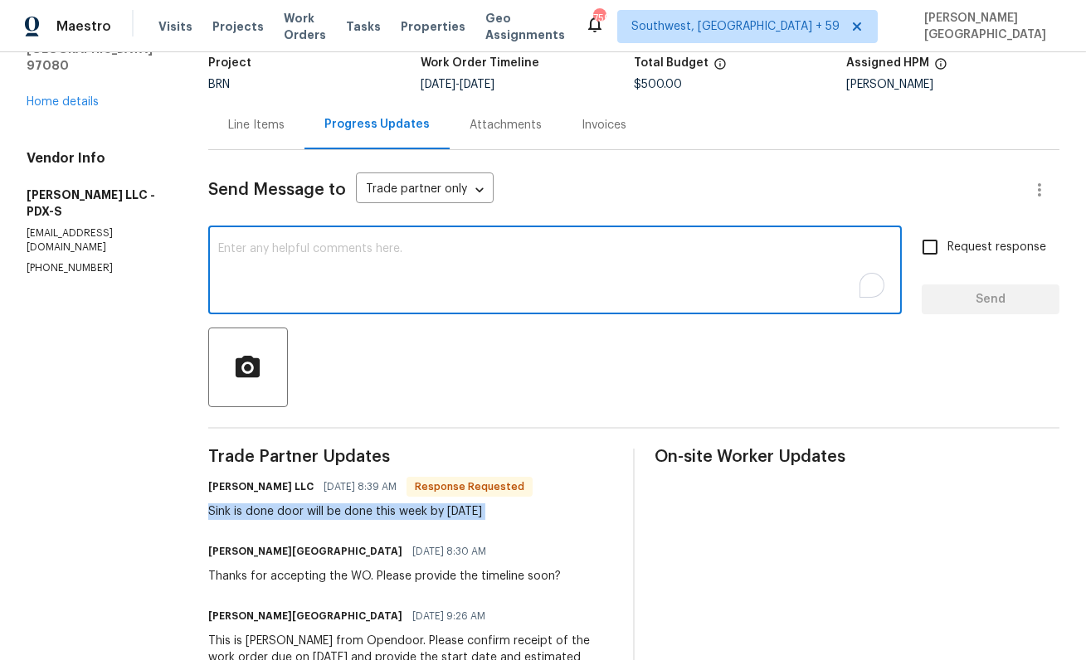
click at [321, 288] on textarea "To enrich screen reader interactions, please activate Accessibility in Grammarl…" at bounding box center [555, 272] width 674 height 58
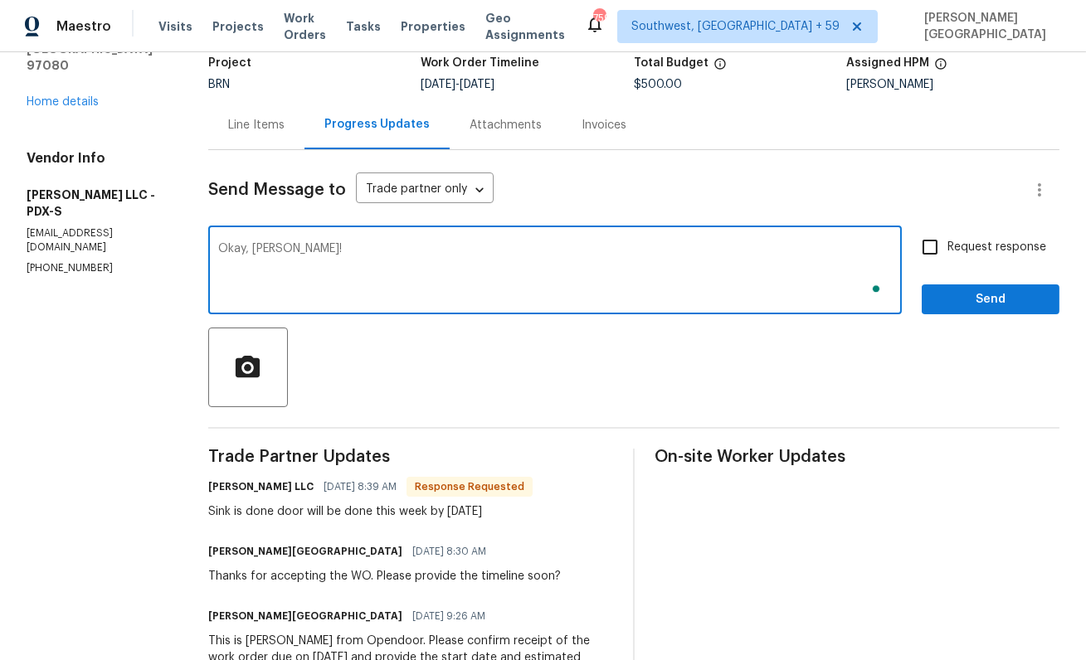
type textarea "Okay, Ty!"
click at [957, 242] on span "Request response" at bounding box center [996, 247] width 99 height 17
click at [947, 242] on input "Request response" at bounding box center [930, 247] width 35 height 35
checkbox input "true"
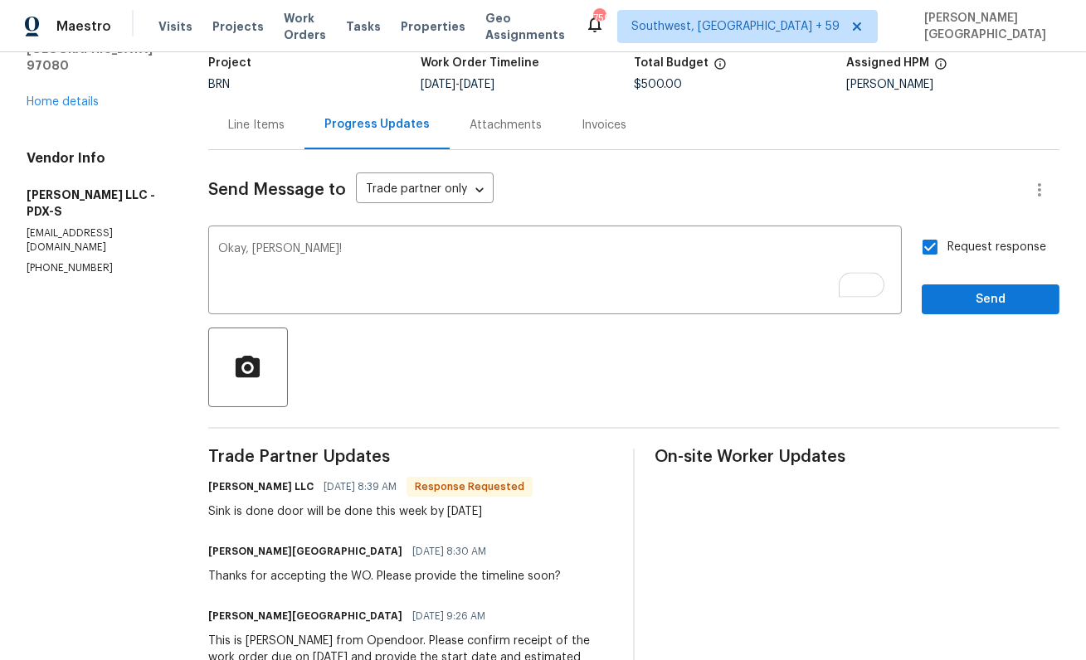
click at [974, 332] on div at bounding box center [633, 368] width 851 height 80
click at [972, 300] on span "Send" at bounding box center [990, 300] width 111 height 21
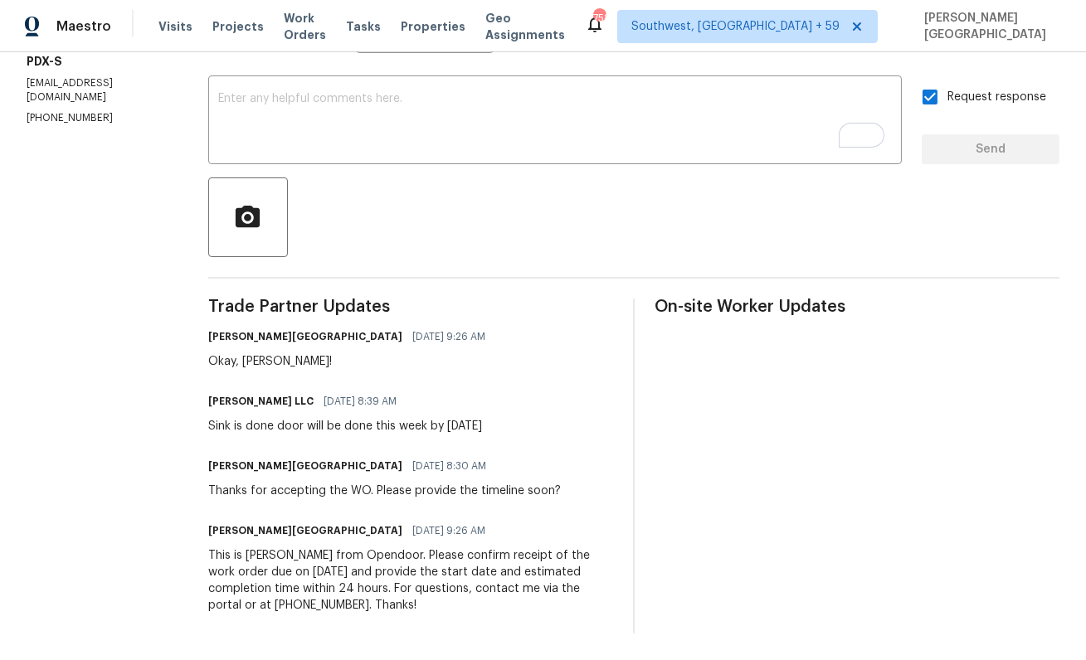
scroll to position [265, 0]
click at [209, 425] on div "All work orders 225 SE Hacienda Ct Gresham, OR 97080 Home details Vendor Info T…" at bounding box center [543, 224] width 1086 height 873
copy div "Sink is done door will be done this week by Friday"
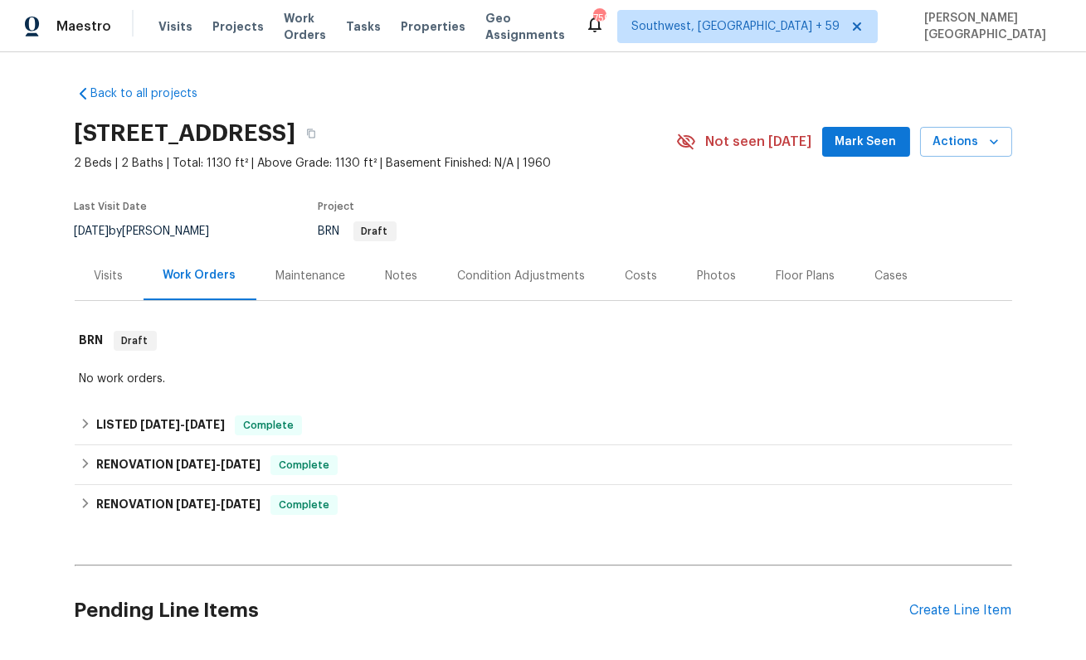
scroll to position [353, 0]
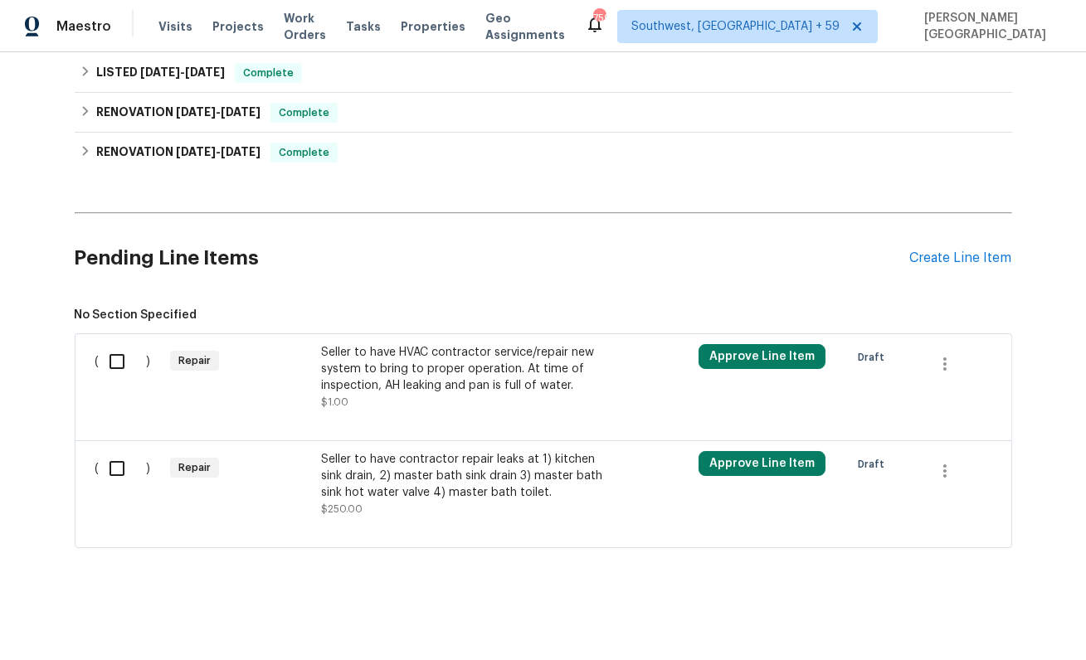
click at [376, 384] on div "Seller to have HVAC contractor service/repair new system to bring to proper ope…" at bounding box center [467, 369] width 292 height 50
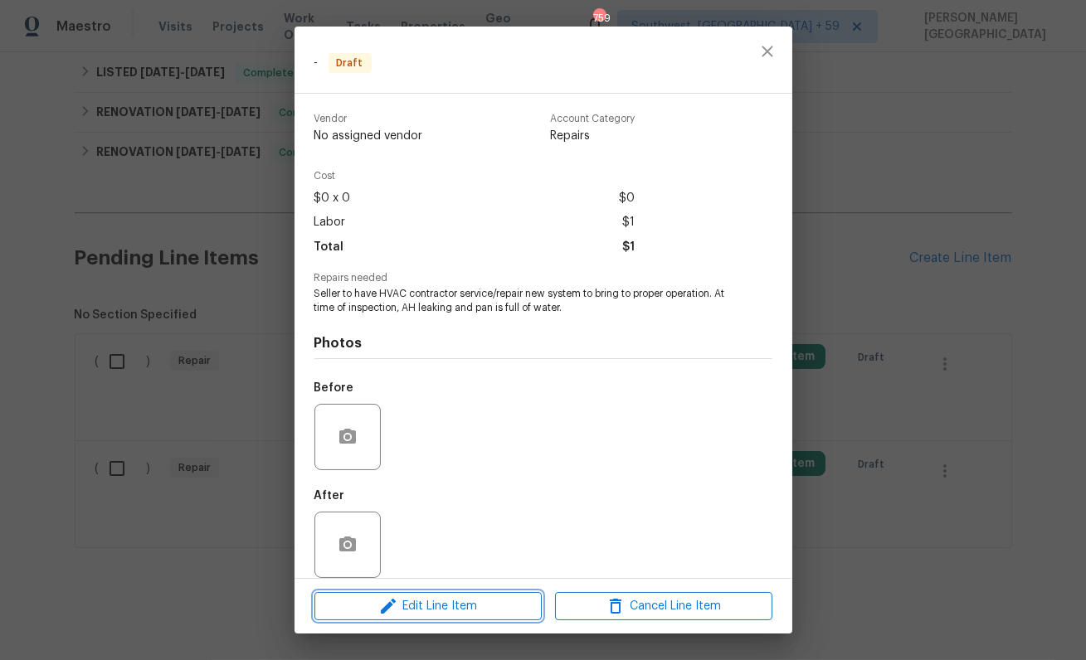
click at [425, 597] on span "Edit Line Item" at bounding box center [427, 607] width 217 height 21
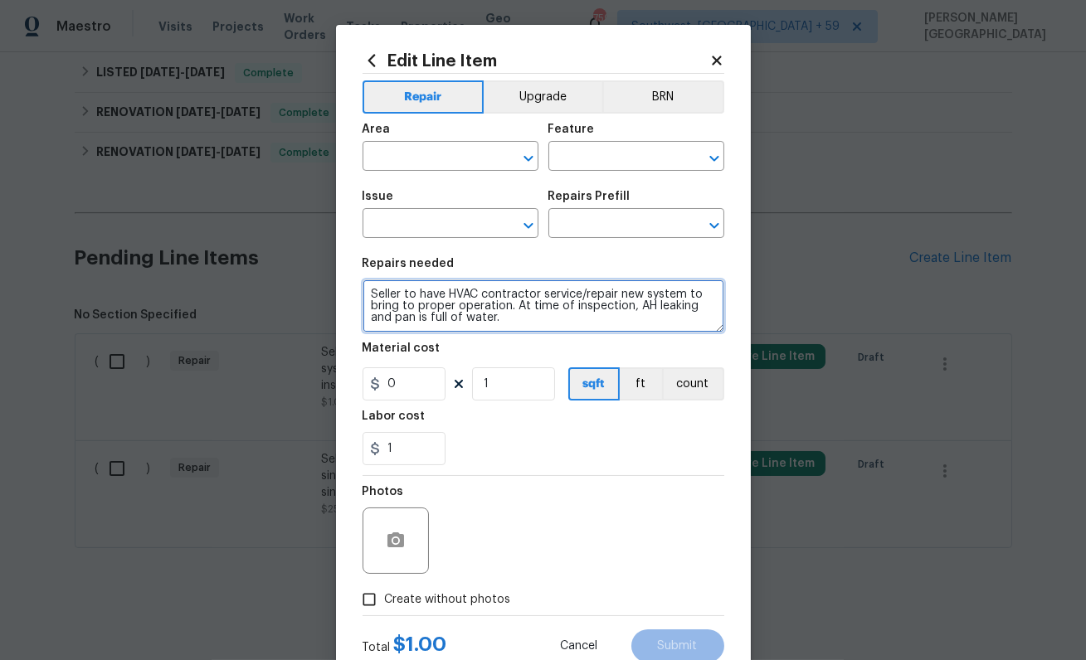
click at [485, 319] on textarea "Seller to have HVAC contractor service/repair new system to bring to proper ope…" at bounding box center [544, 306] width 362 height 53
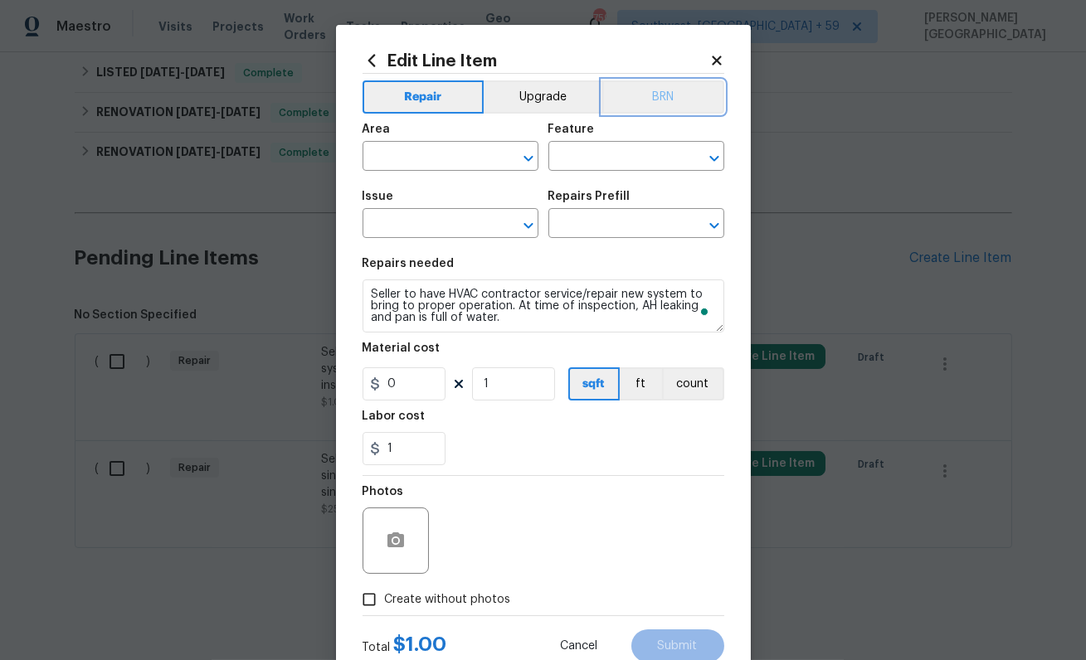
click at [656, 97] on button "BRN" at bounding box center [663, 96] width 122 height 33
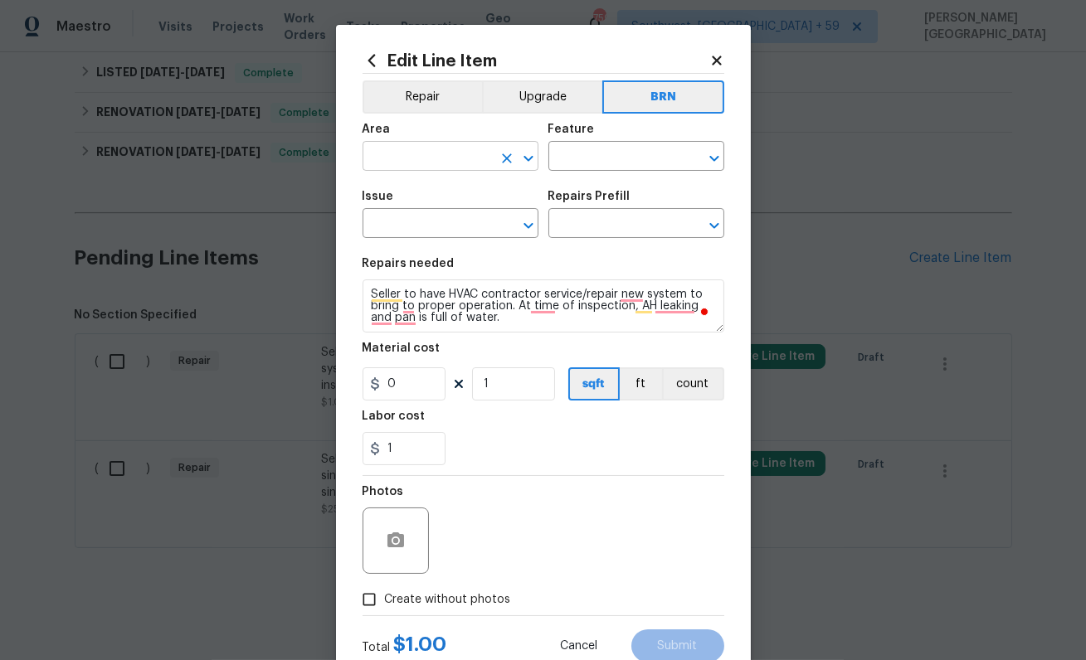
click at [414, 161] on input "text" at bounding box center [427, 158] width 129 height 26
click at [418, 194] on li "HVAC" at bounding box center [451, 194] width 176 height 27
type input "HVAC"
click at [597, 148] on input "text" at bounding box center [612, 158] width 129 height 26
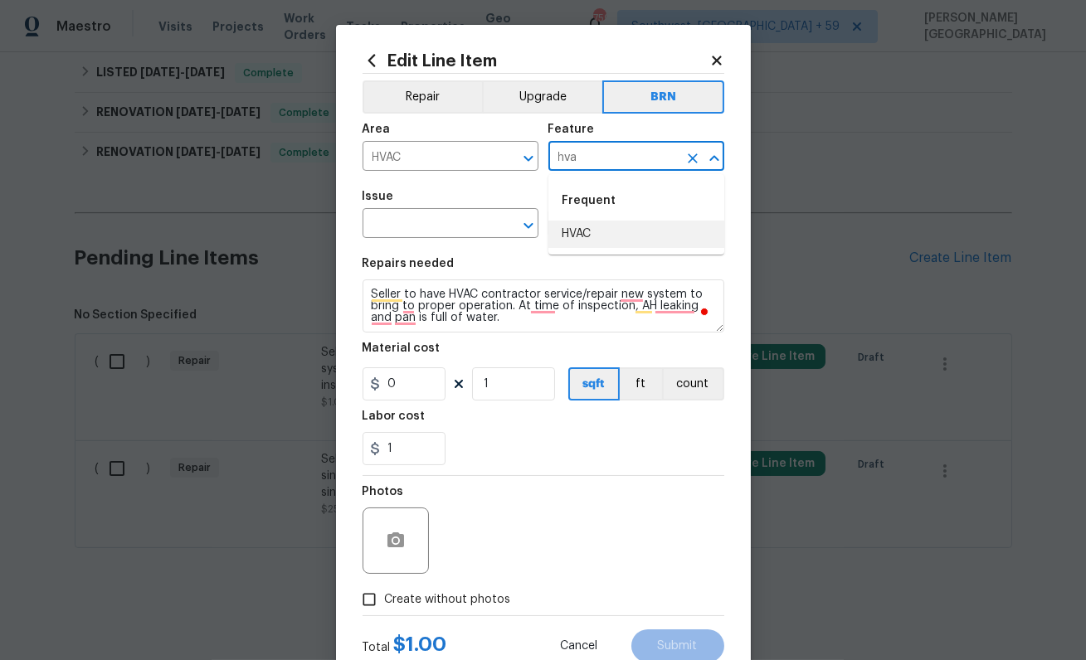
click at [617, 243] on li "HVAC" at bounding box center [636, 234] width 176 height 27
type input "HVAC"
click at [430, 241] on span "Issue ​" at bounding box center [451, 214] width 176 height 67
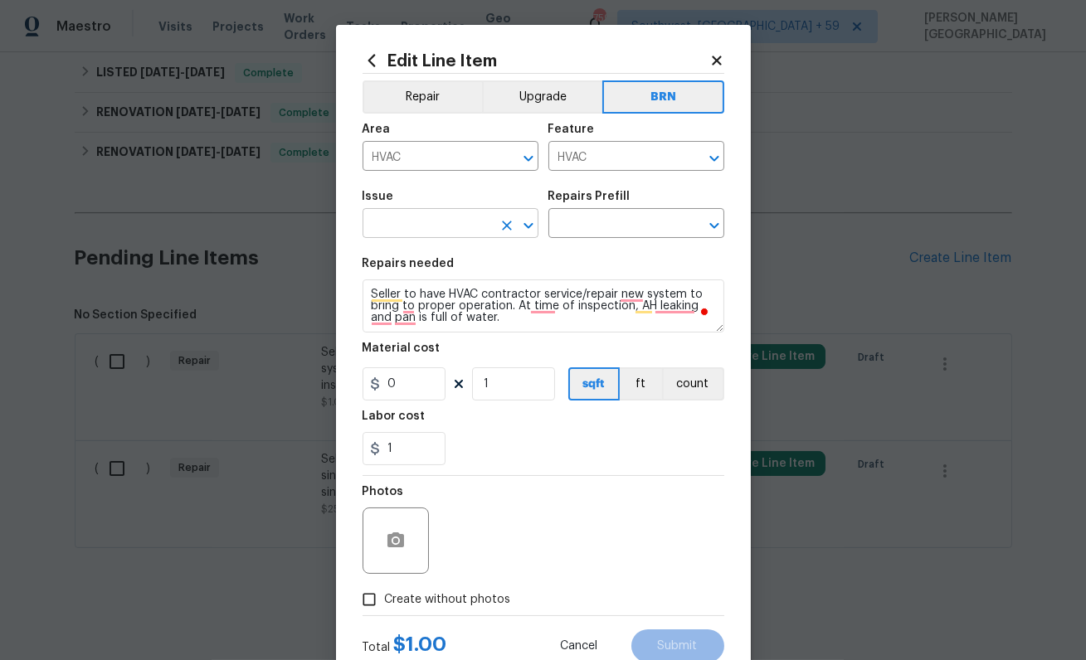
click at [417, 219] on input "text" at bounding box center [427, 225] width 129 height 26
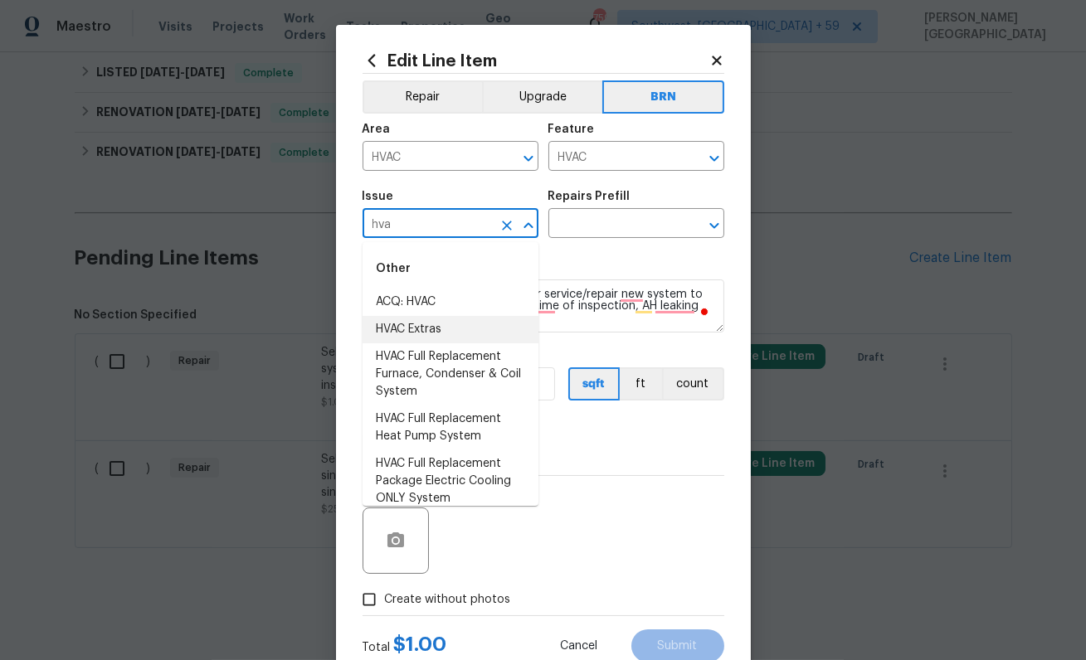
click at [426, 325] on li "HVAC Extras" at bounding box center [451, 329] width 176 height 27
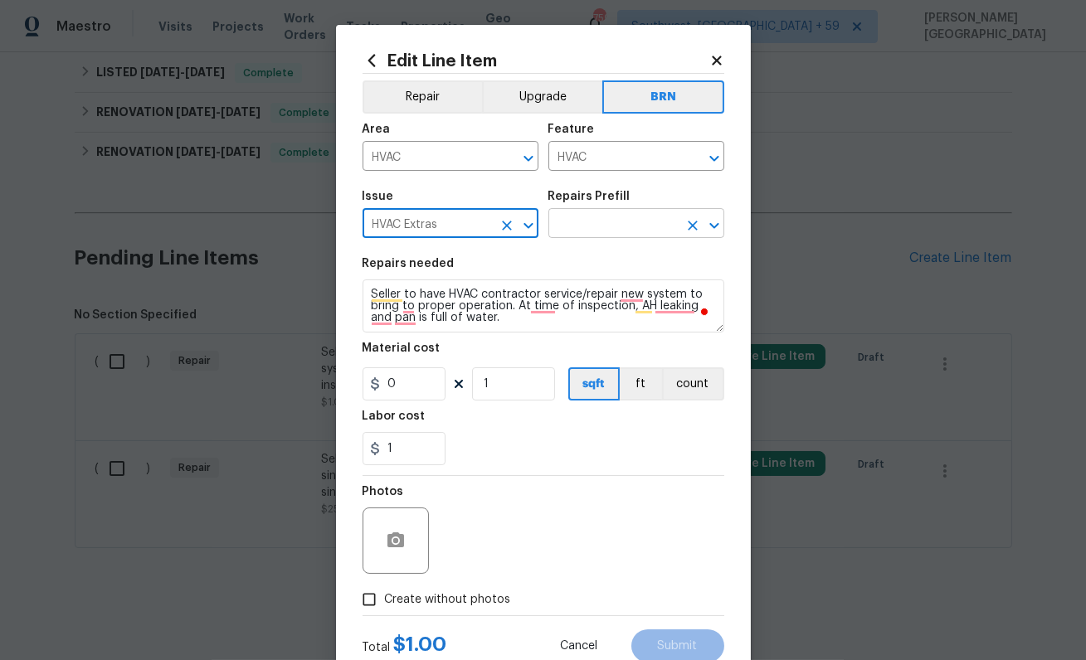
type input "HVAC Extras"
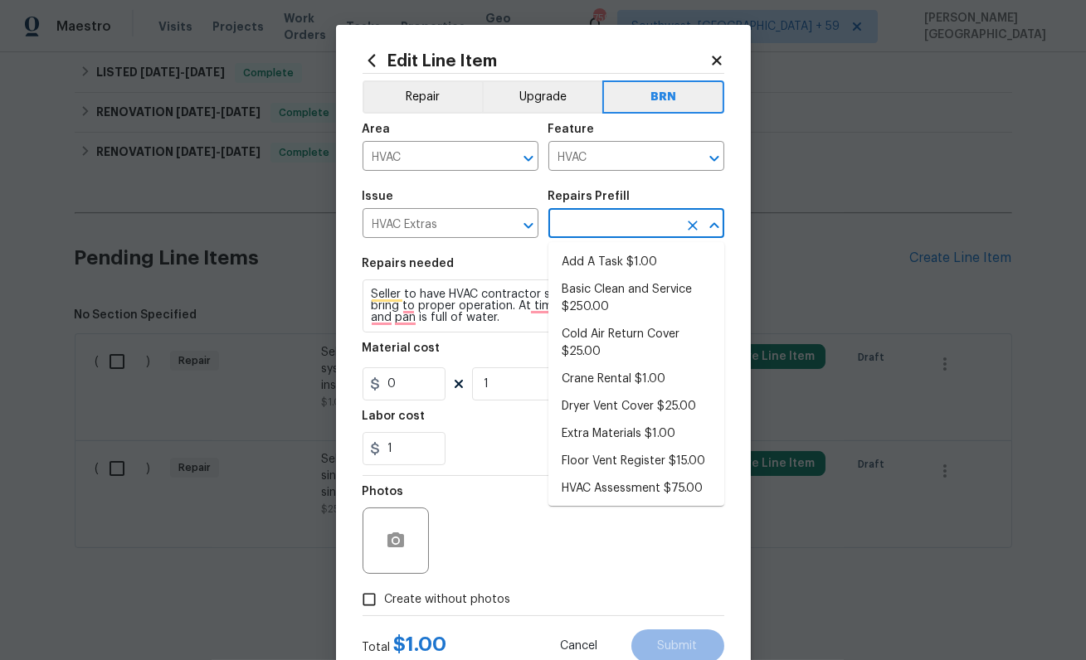
click at [577, 224] on input "text" at bounding box center [612, 225] width 129 height 26
click at [587, 283] on li "Basic Clean and Service $250.00" at bounding box center [636, 298] width 176 height 45
type input "Basic Clean and Service $250.00"
type textarea "General Service HVAC system including: cleaning condenser and evaporator coils,…"
type input "250"
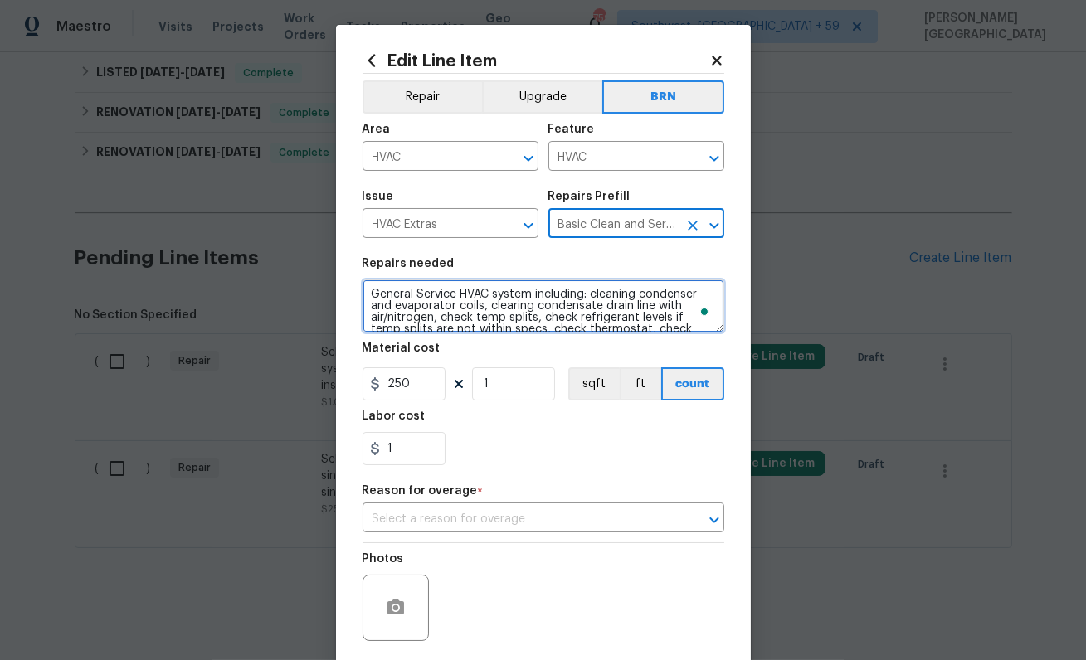
click at [553, 311] on textarea "General Service HVAC system including: cleaning condenser and evaporator coils,…" at bounding box center [544, 306] width 362 height 53
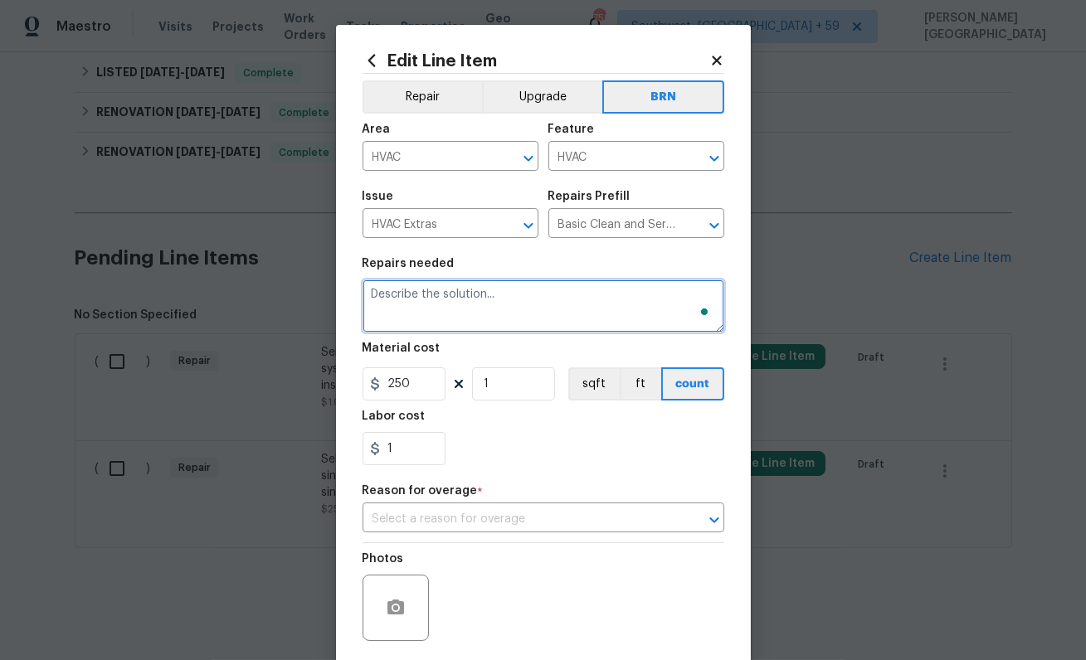
paste textarea "Seller to have HVAC contractor service/repair new system to bring to proper ope…"
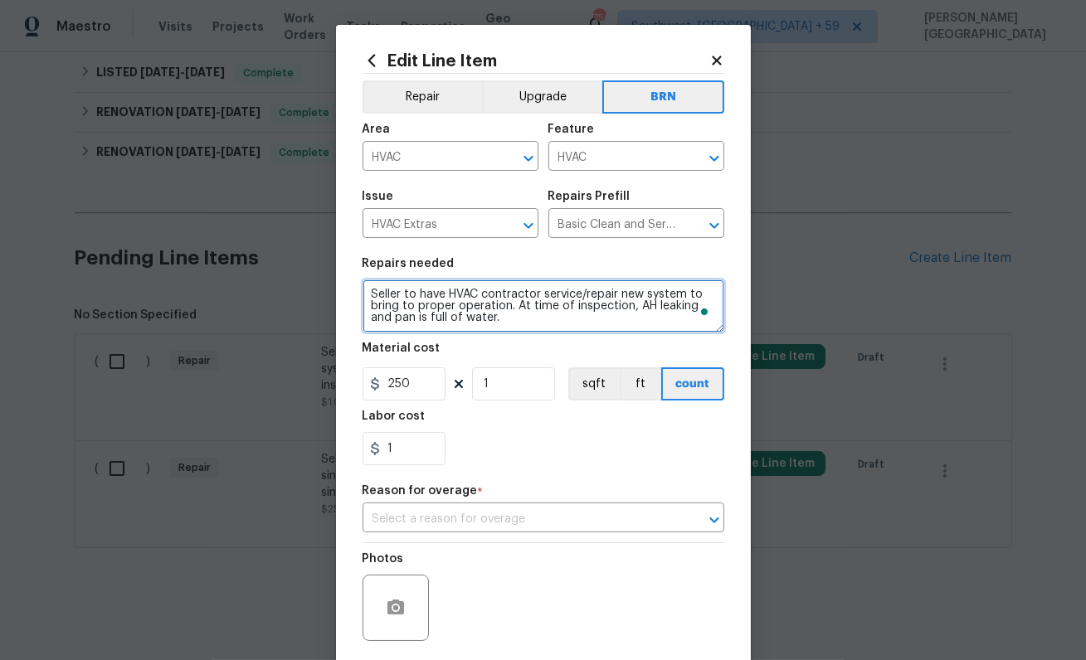
type textarea "Seller to have HVAC contractor service/repair new system to bring to proper ope…"
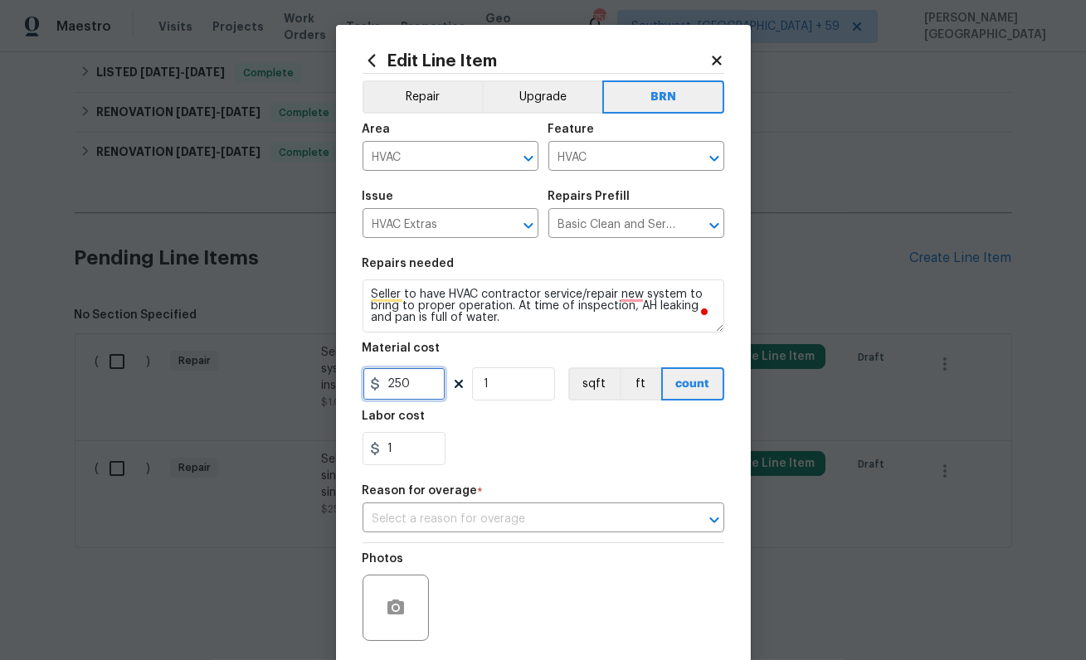
click at [425, 381] on input "250" at bounding box center [404, 384] width 83 height 33
type input "0"
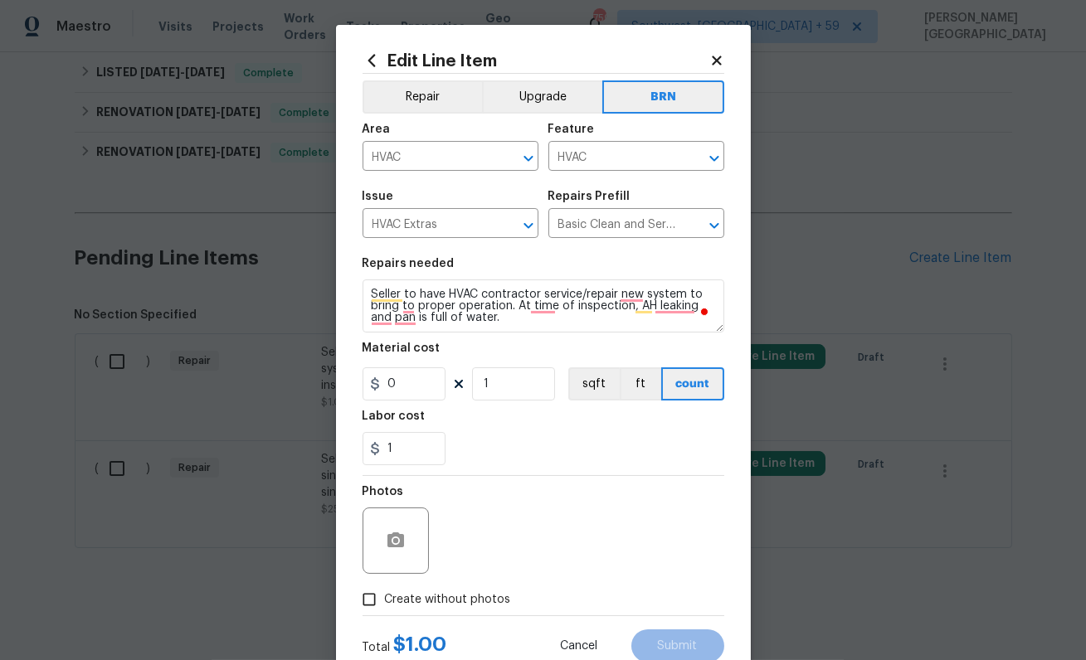
click at [431, 608] on span "Create without photos" at bounding box center [448, 600] width 126 height 17
click at [385, 608] on input "Create without photos" at bounding box center [369, 600] width 32 height 32
click at [367, 558] on div at bounding box center [396, 541] width 66 height 66
click at [394, 536] on icon "button" at bounding box center [395, 540] width 17 height 15
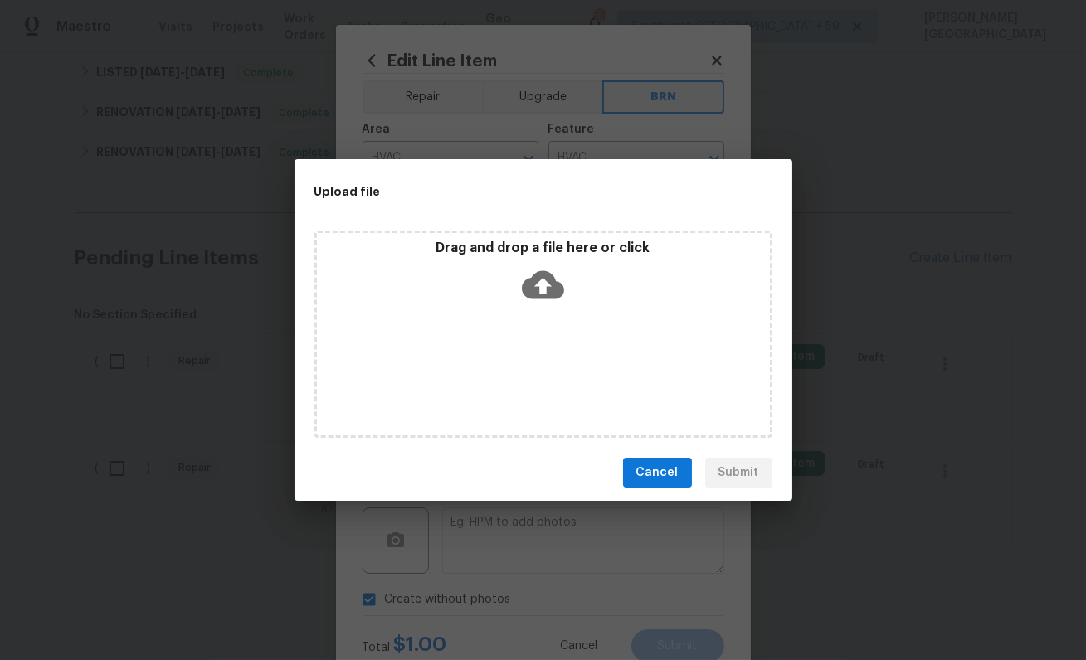
click at [533, 292] on icon at bounding box center [543, 285] width 42 height 28
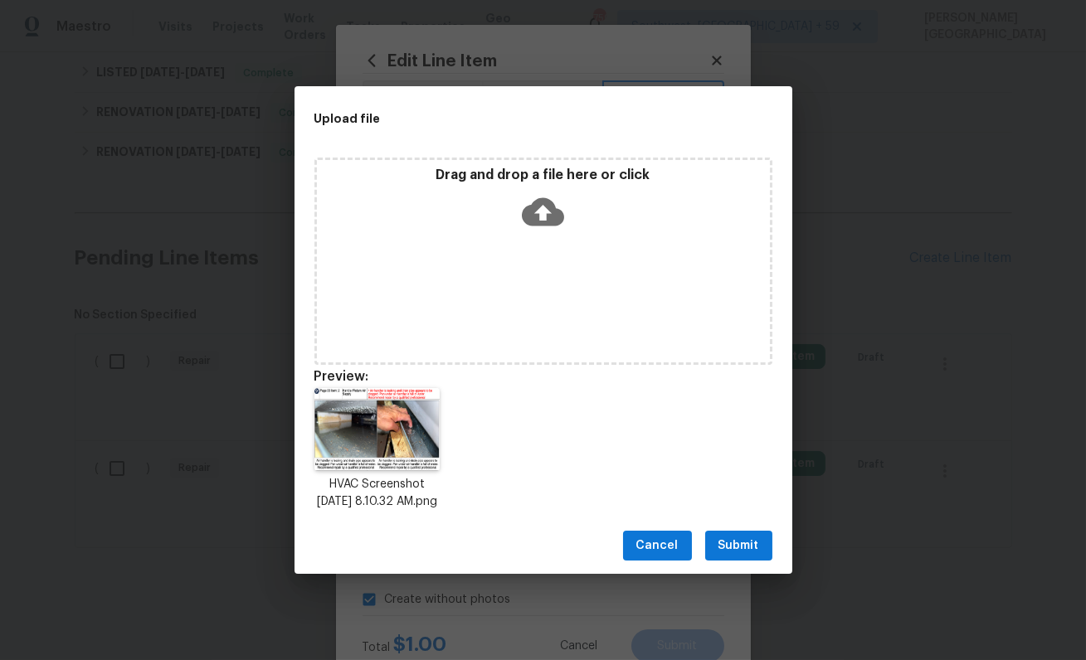
click at [737, 557] on span "Submit" at bounding box center [738, 546] width 41 height 21
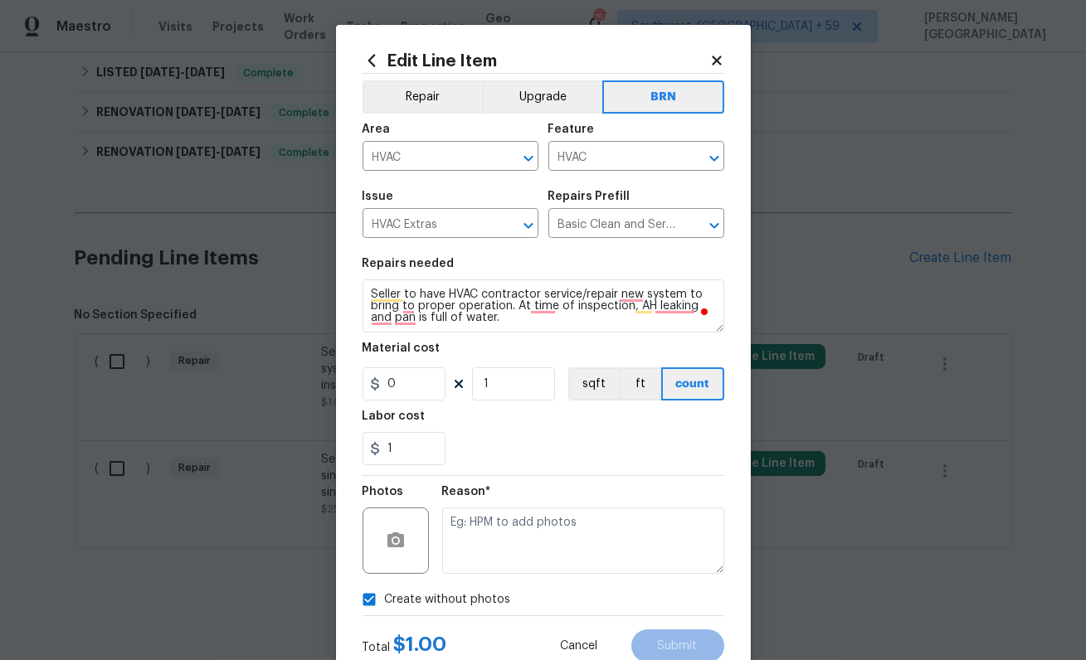
checkbox input "false"
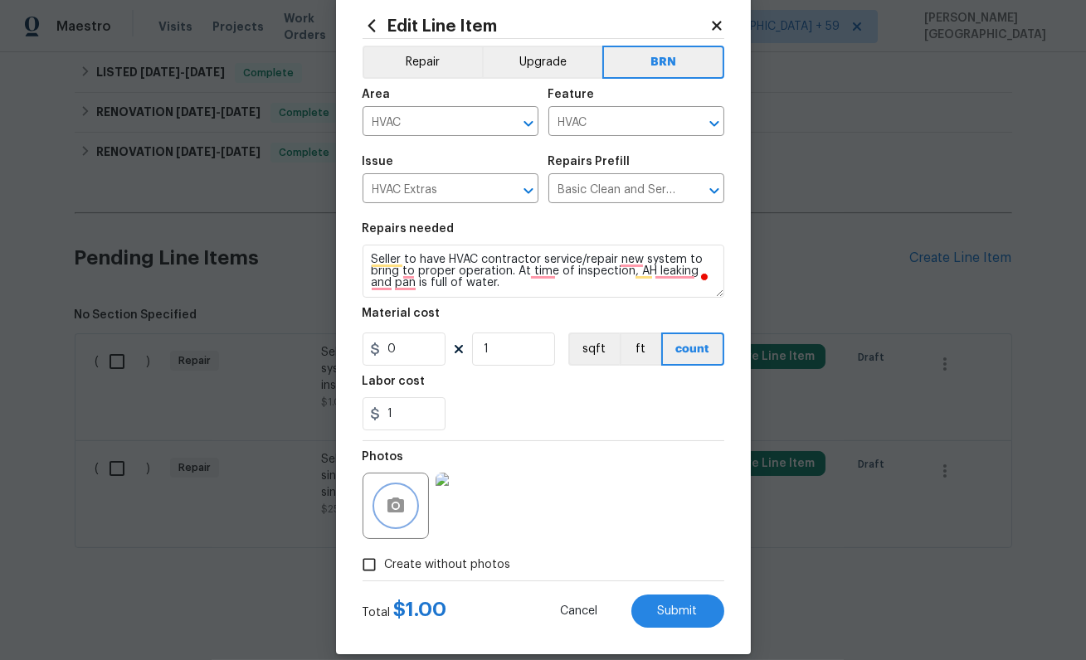
scroll to position [54, 0]
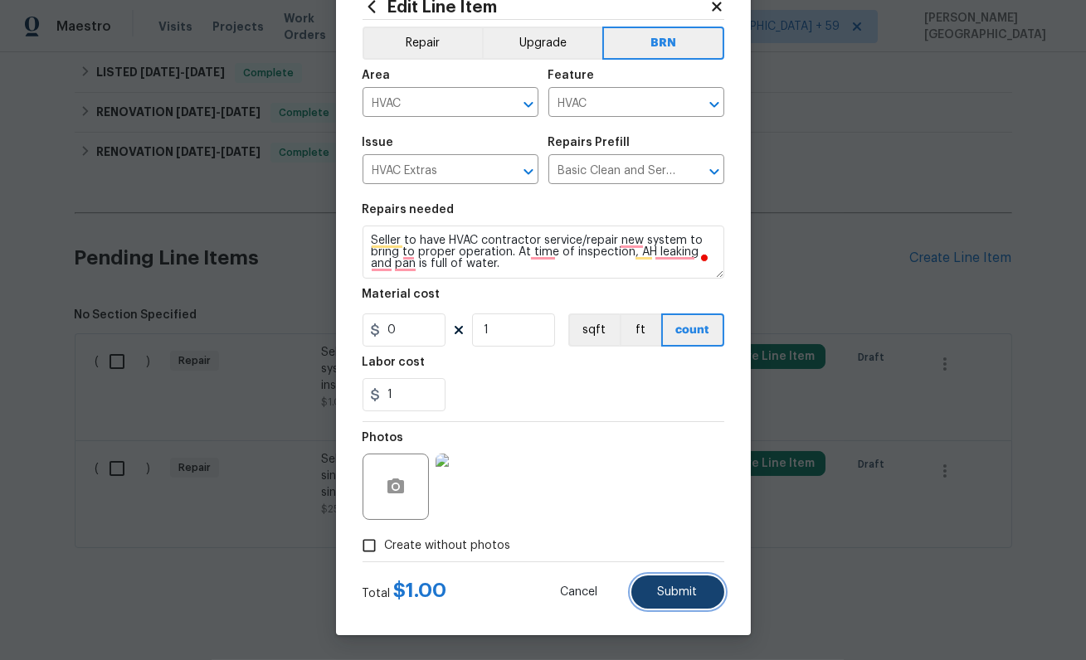
click at [661, 596] on span "Submit" at bounding box center [678, 593] width 40 height 12
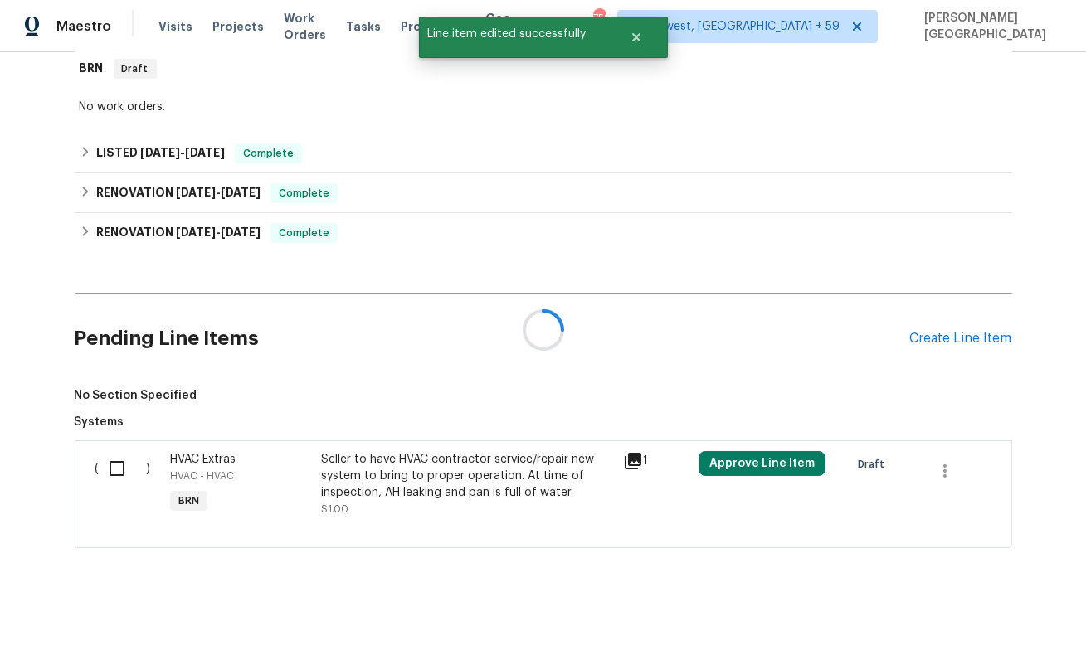
scroll to position [353, 0]
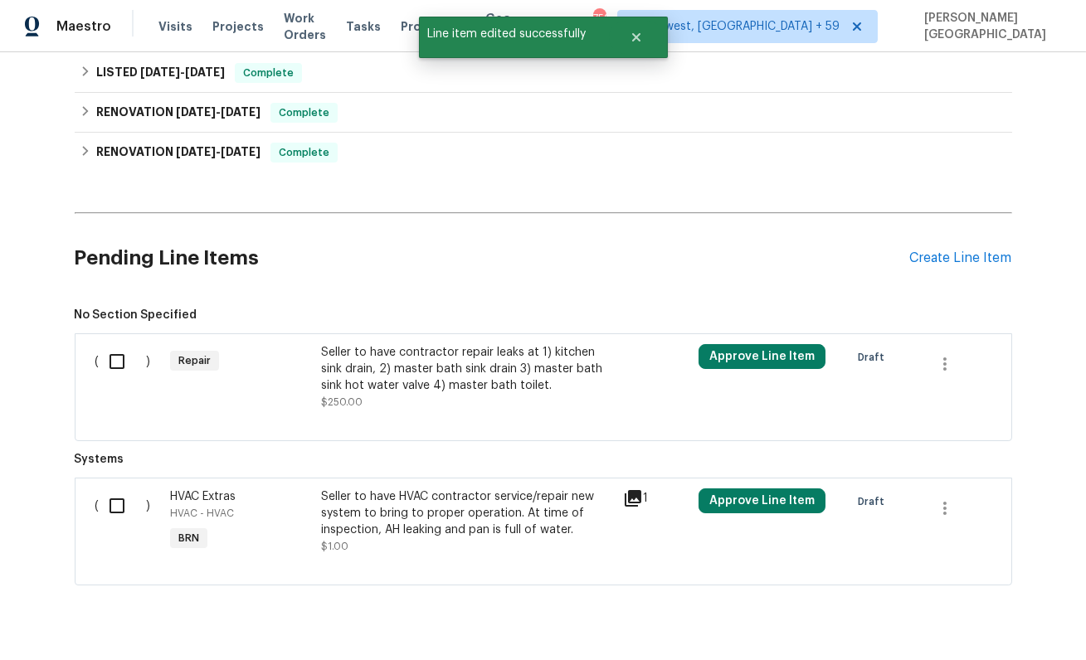
click at [113, 503] on input "checkbox" at bounding box center [123, 506] width 47 height 35
checkbox input "true"
click at [995, 611] on span "Create Work Order" at bounding box center [991, 619] width 110 height 21
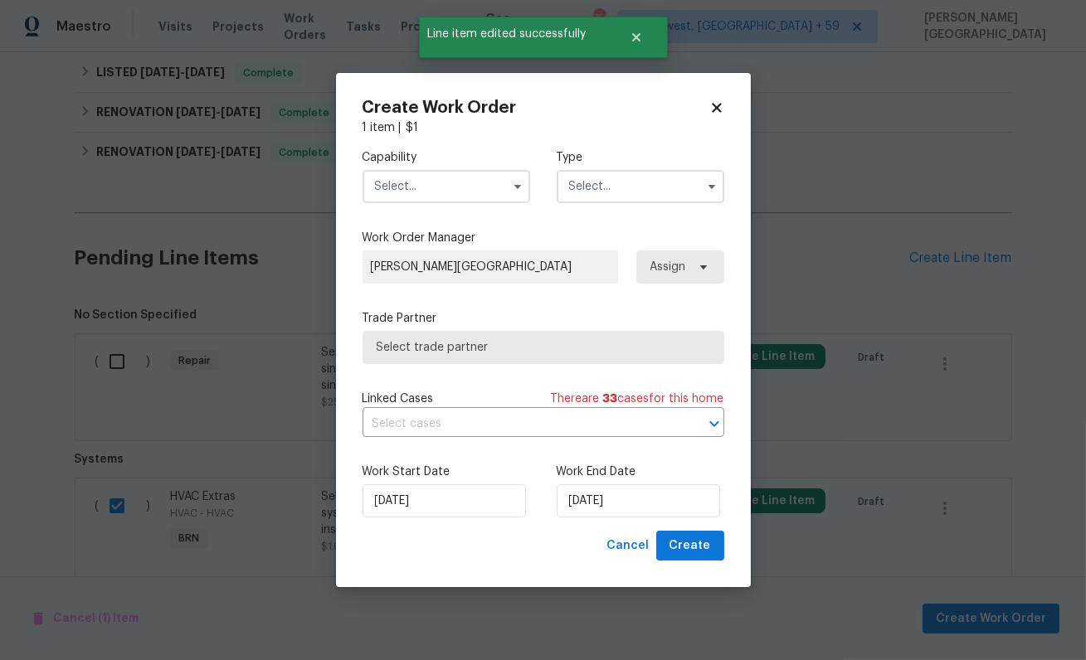
click at [403, 186] on input "text" at bounding box center [447, 186] width 168 height 33
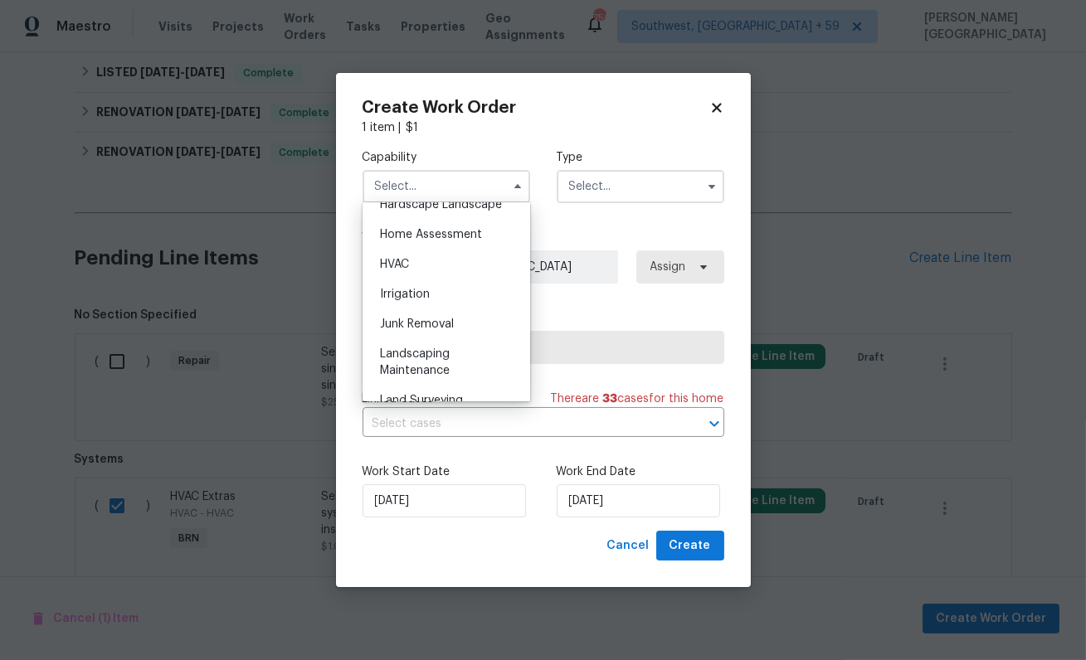
scroll to position [935, 0]
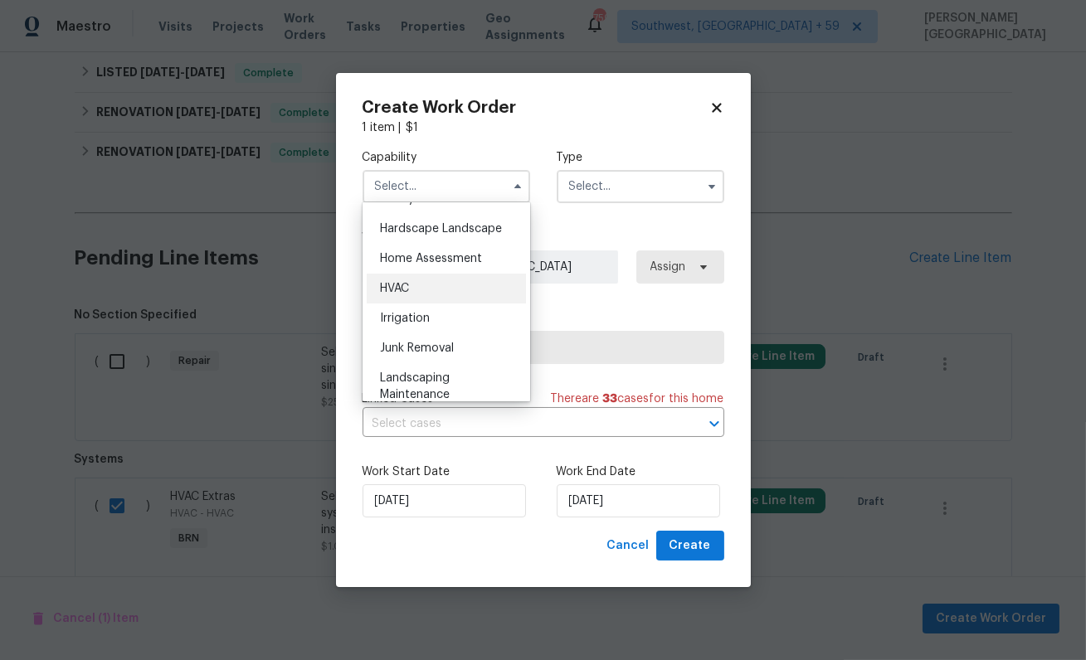
click at [438, 282] on div "HVAC" at bounding box center [446, 289] width 159 height 30
type input "HVAC"
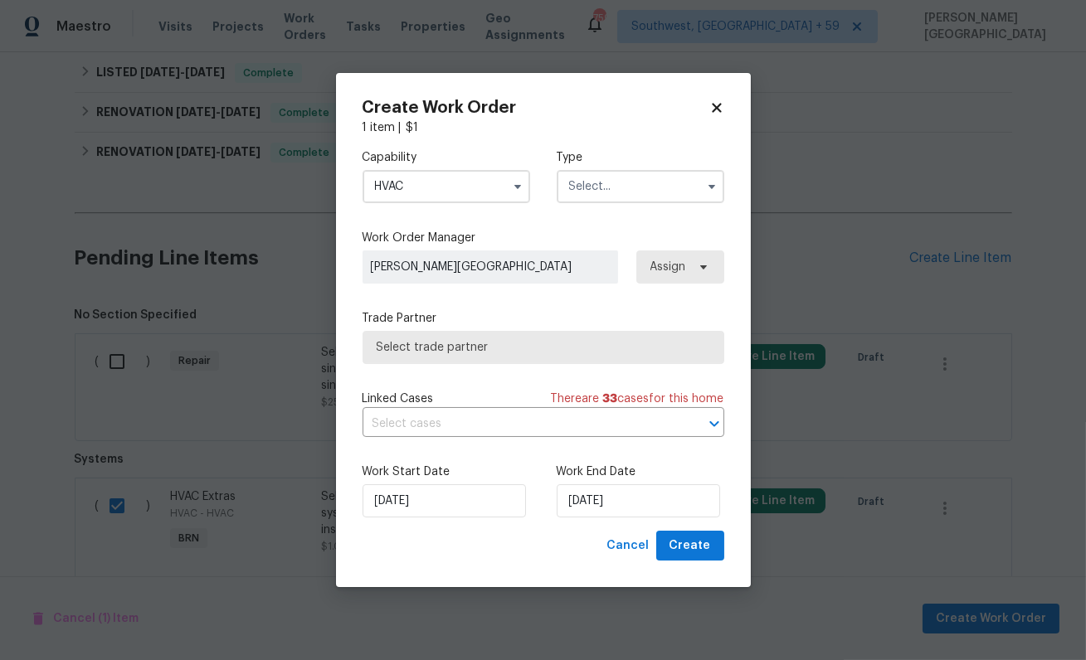
click at [593, 173] on input "text" at bounding box center [641, 186] width 168 height 33
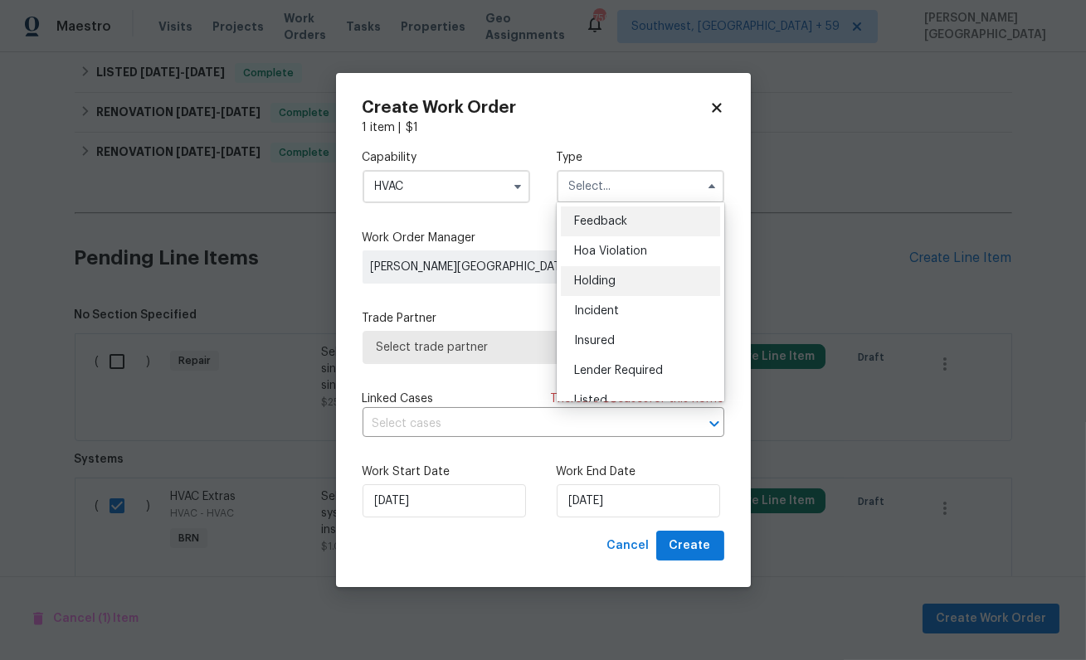
scroll to position [377, 0]
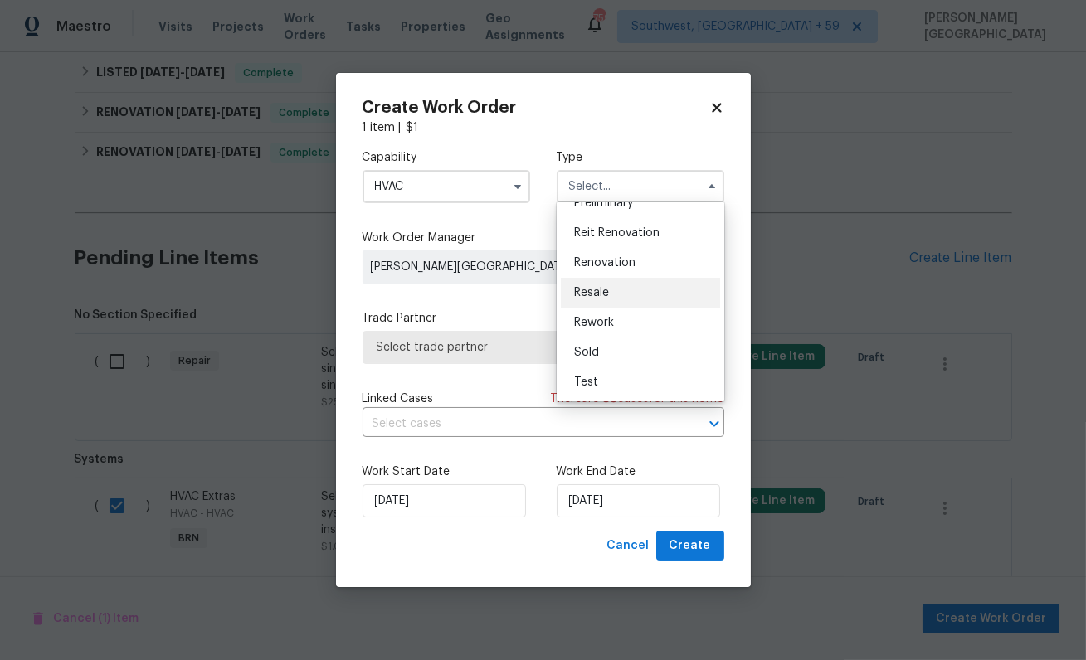
click at [613, 295] on div "Resale" at bounding box center [640, 293] width 159 height 30
type input "Resale"
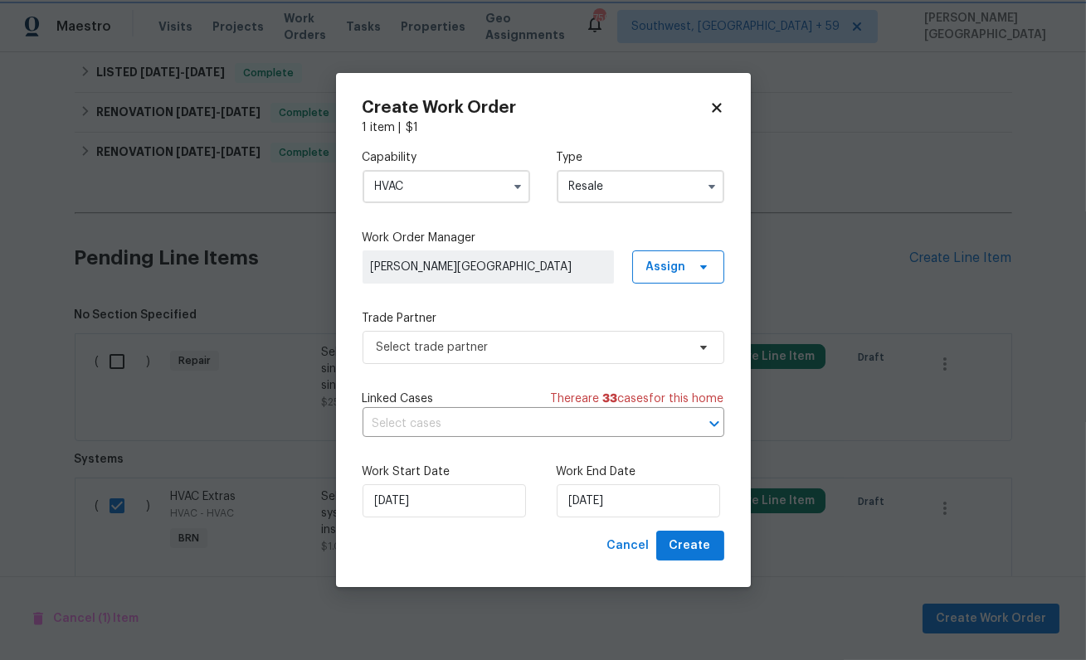
scroll to position [0, 0]
click at [481, 420] on input "text" at bounding box center [520, 425] width 315 height 26
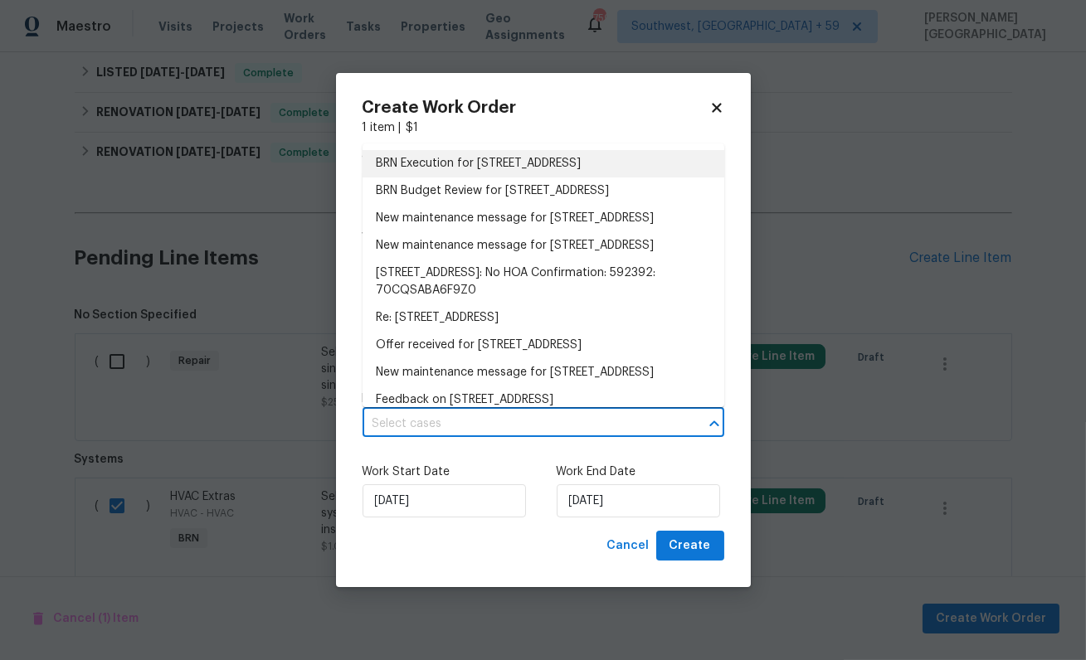
click at [436, 167] on li "BRN Execution for 300 Avenue E SE, Winter Haven, FL 33880" at bounding box center [544, 163] width 362 height 27
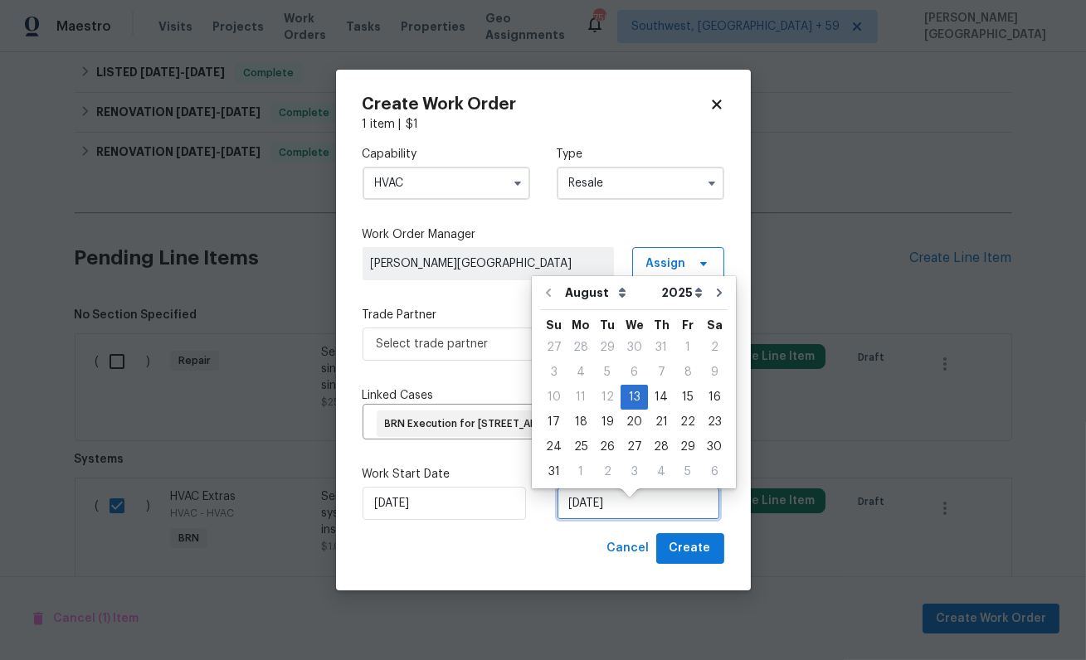
click at [605, 520] on input "8/13/2025" at bounding box center [638, 503] width 163 height 33
click at [706, 397] on div "16" at bounding box center [714, 397] width 27 height 23
type input "8/16/2025"
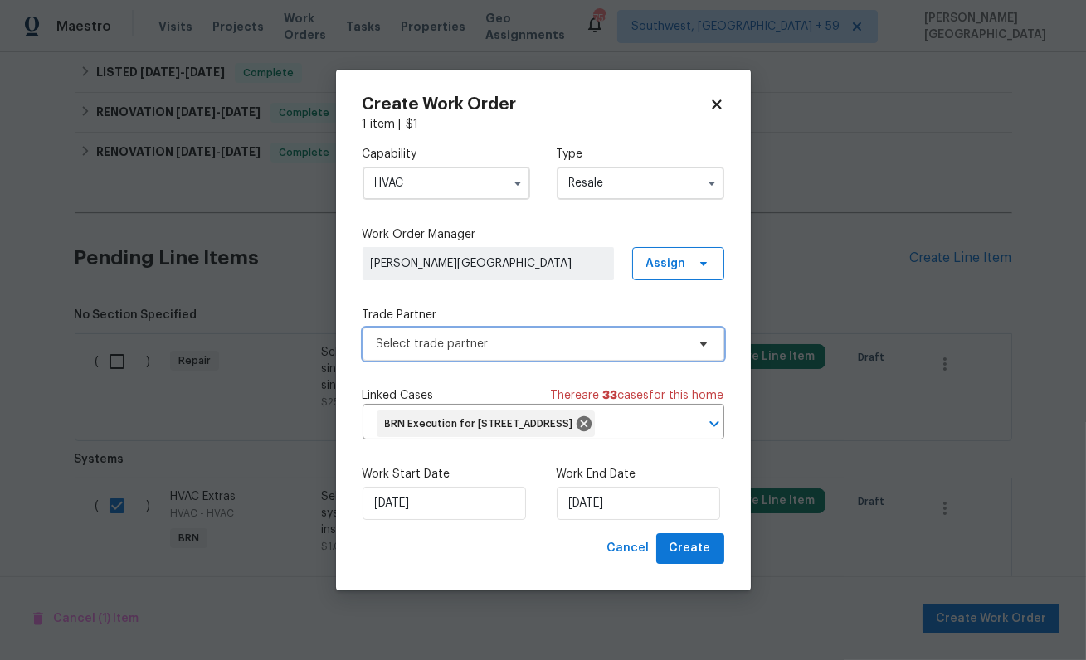
click at [452, 343] on span "Select trade partner" at bounding box center [544, 344] width 362 height 33
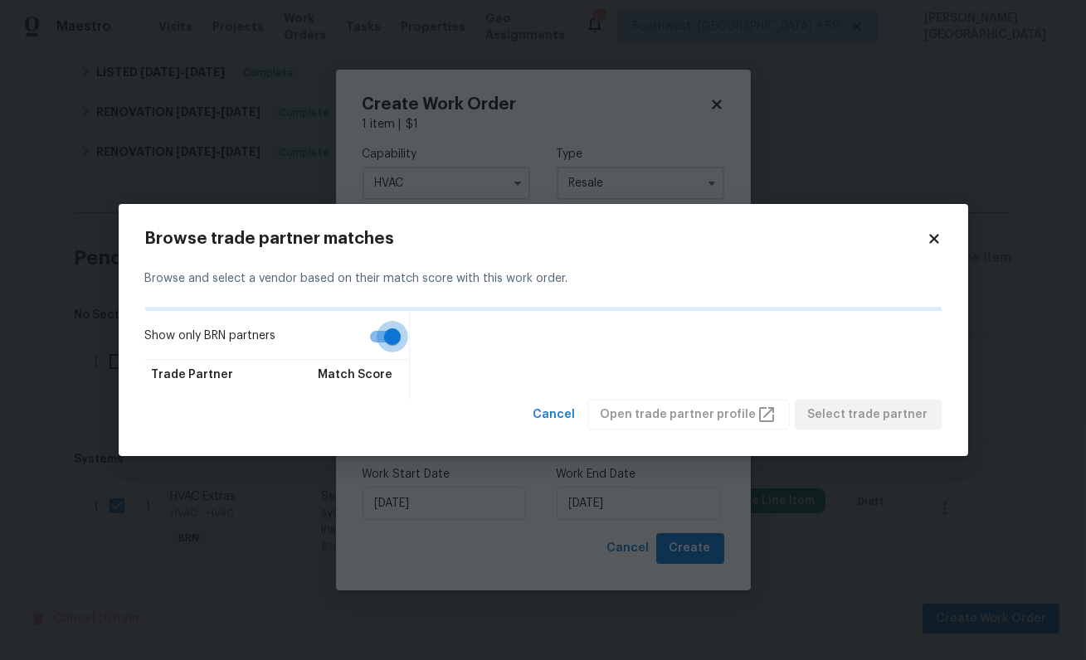
click at [375, 338] on input "Show only BRN partners" at bounding box center [392, 337] width 95 height 32
checkbox input "false"
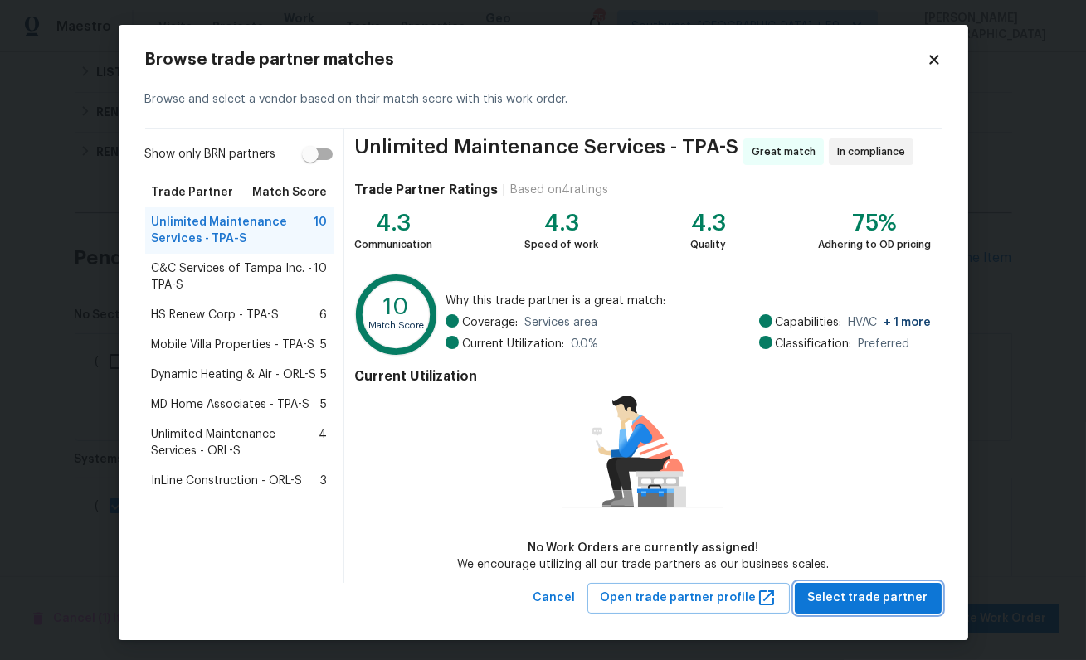
click at [843, 611] on button "Select trade partner" at bounding box center [868, 598] width 147 height 31
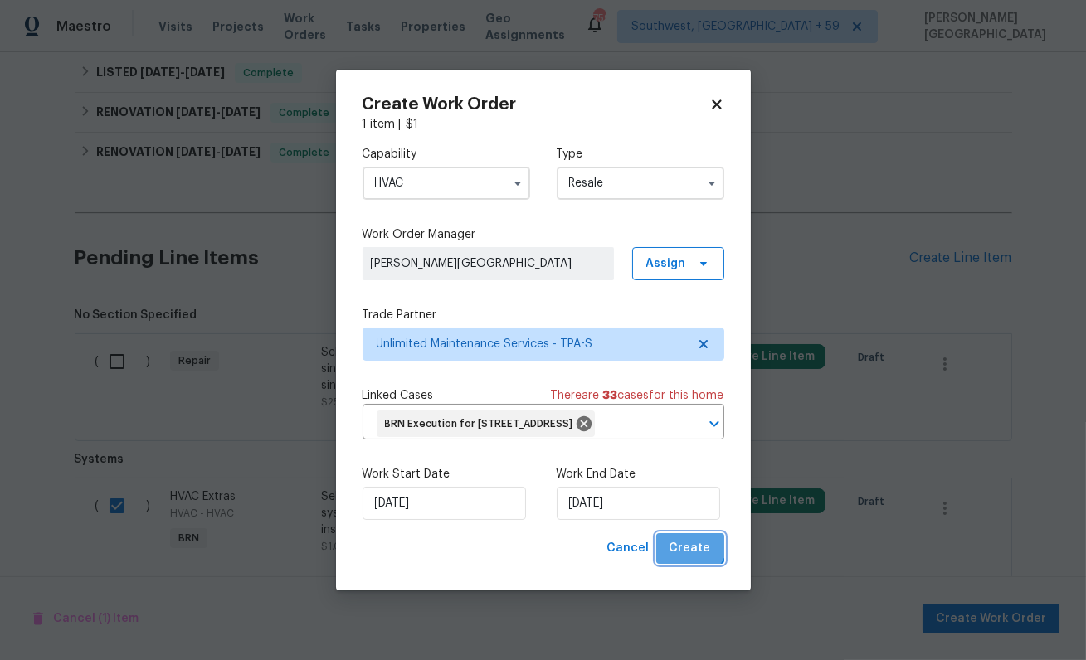
click at [691, 557] on span "Create" at bounding box center [690, 548] width 41 height 21
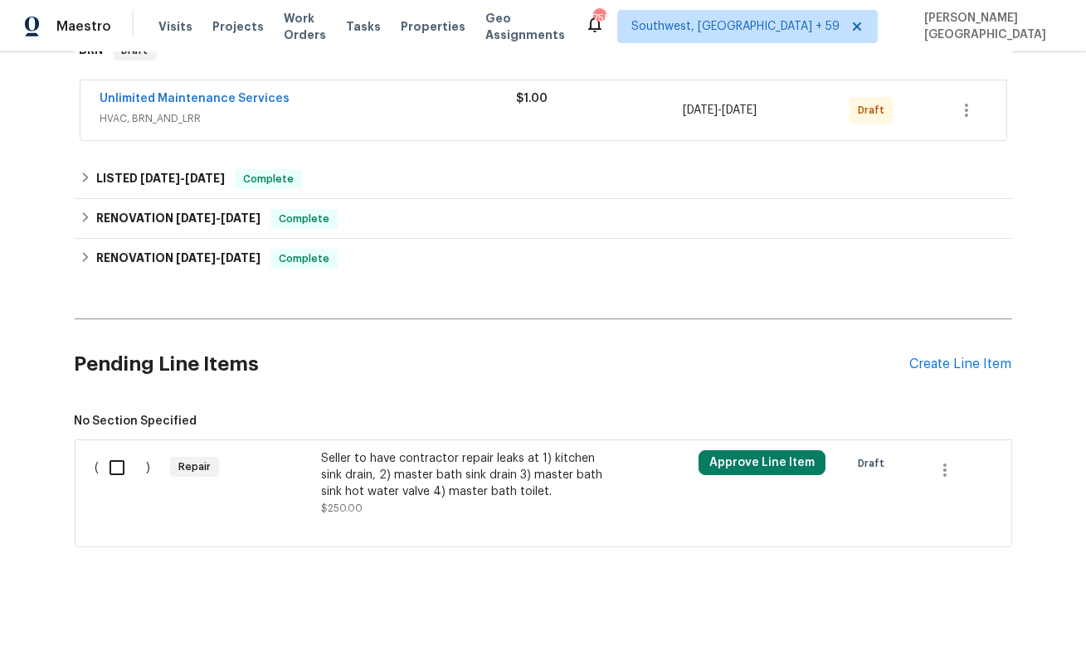
scroll to position [290, 0]
click at [388, 493] on div "Seller to have contractor repair leaks at 1) kitchen sink drain, 2) master bath…" at bounding box center [467, 476] width 292 height 50
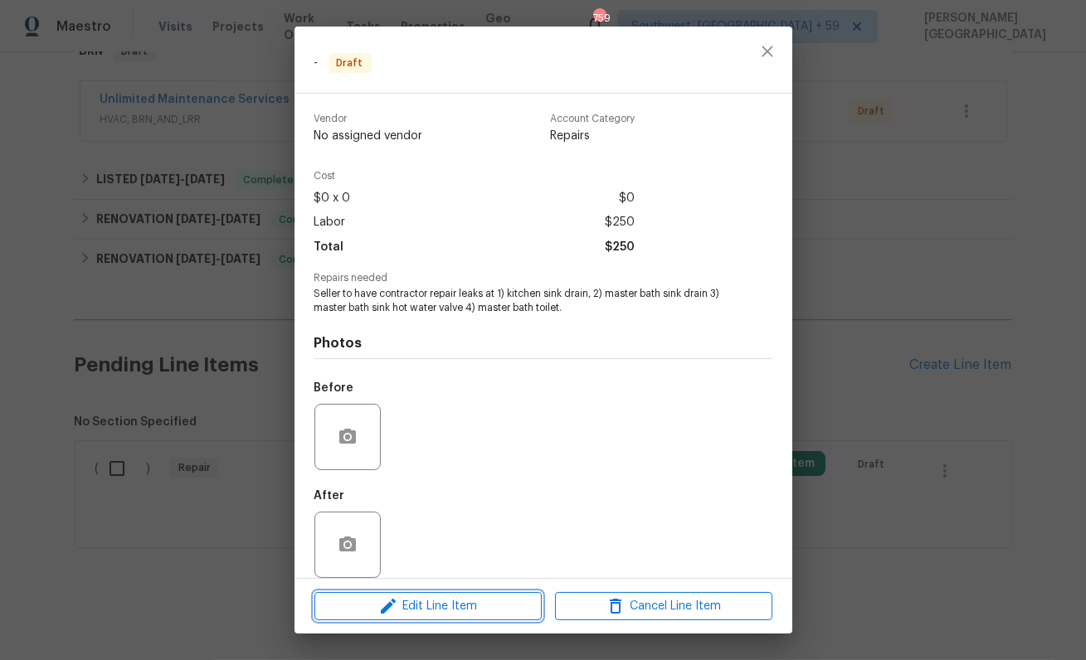
click at [457, 604] on span "Edit Line Item" at bounding box center [427, 607] width 217 height 21
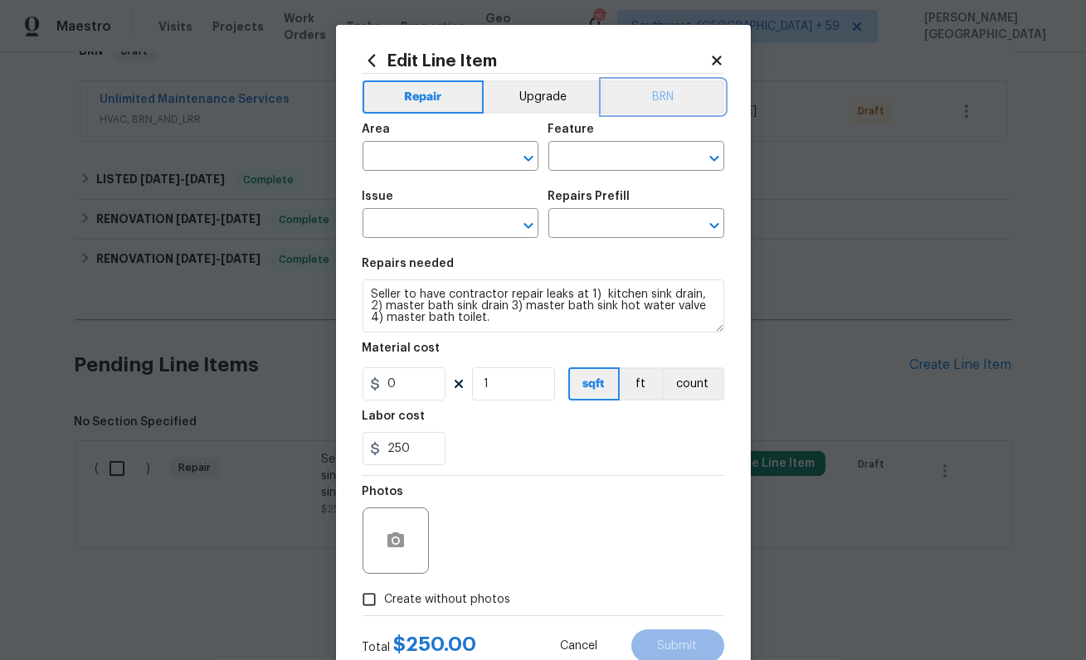
click at [681, 102] on button "BRN" at bounding box center [663, 96] width 122 height 33
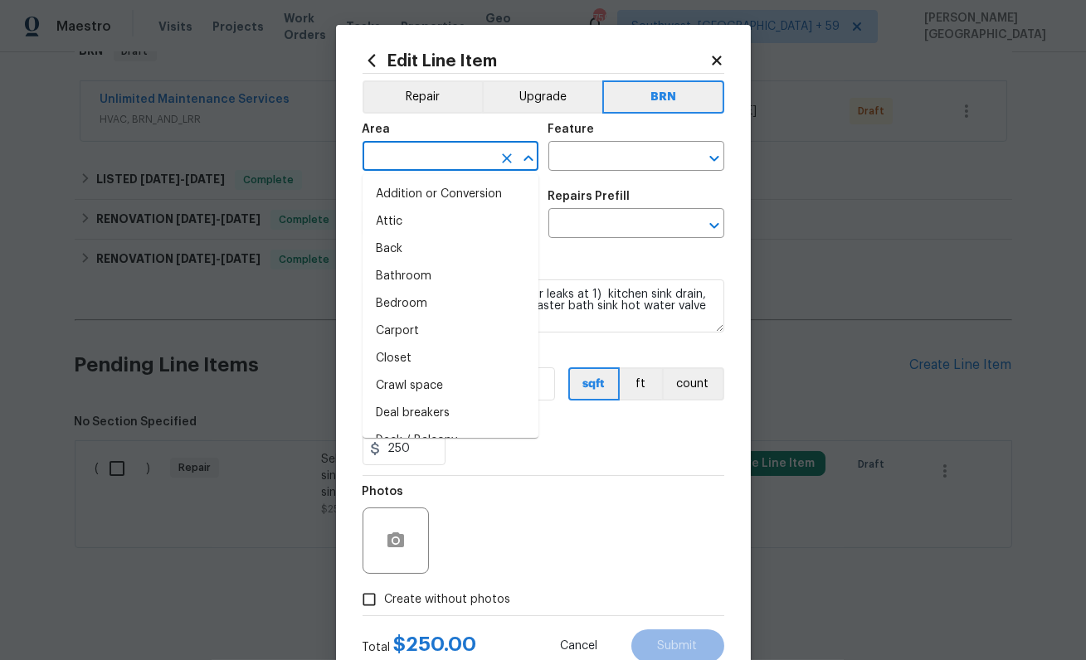
click at [446, 151] on input "text" at bounding box center [427, 158] width 129 height 26
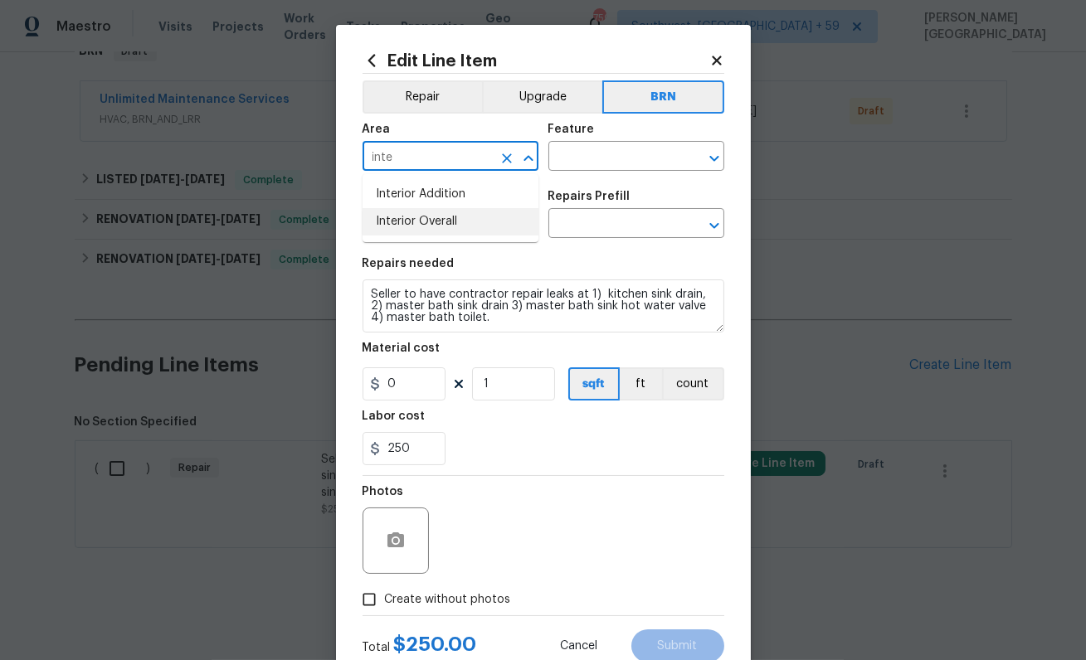
click at [456, 227] on li "Interior Overall" at bounding box center [451, 221] width 176 height 27
type input "Interior Overall"
click at [596, 159] on input "text" at bounding box center [612, 158] width 129 height 26
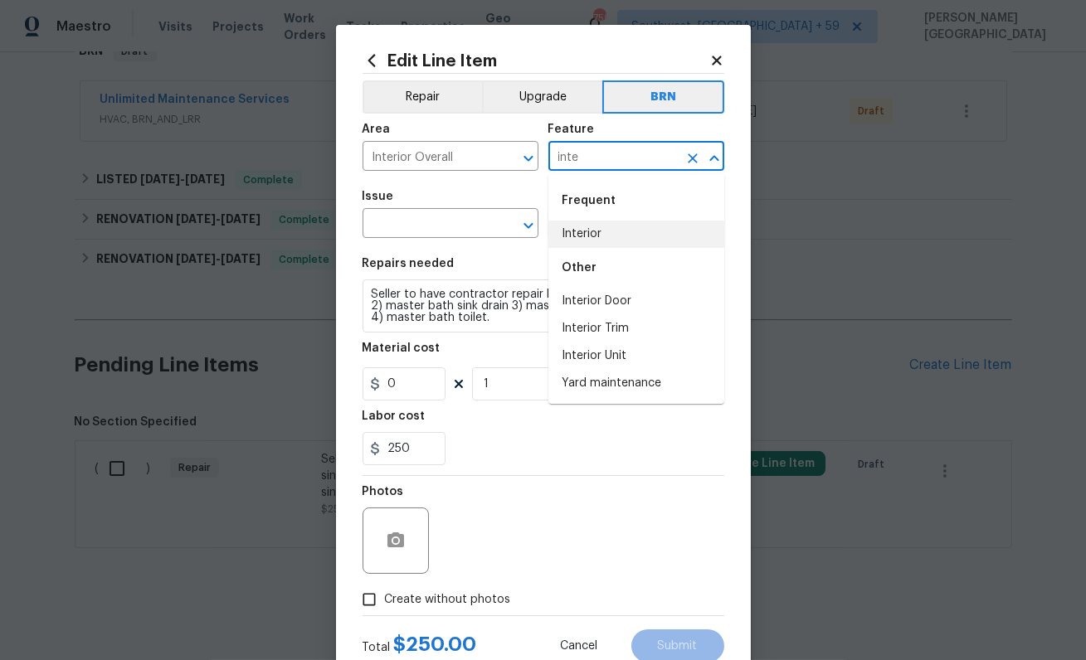
click at [631, 232] on li "Interior" at bounding box center [636, 234] width 176 height 27
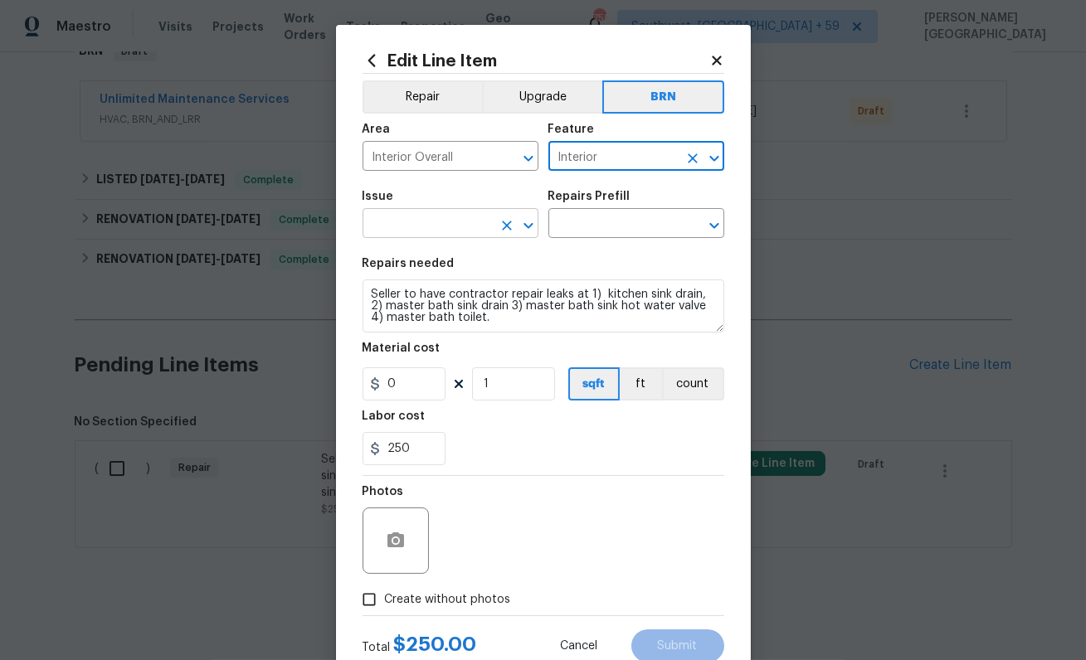
type input "Interior"
click at [396, 220] on input "text" at bounding box center [427, 225] width 129 height 26
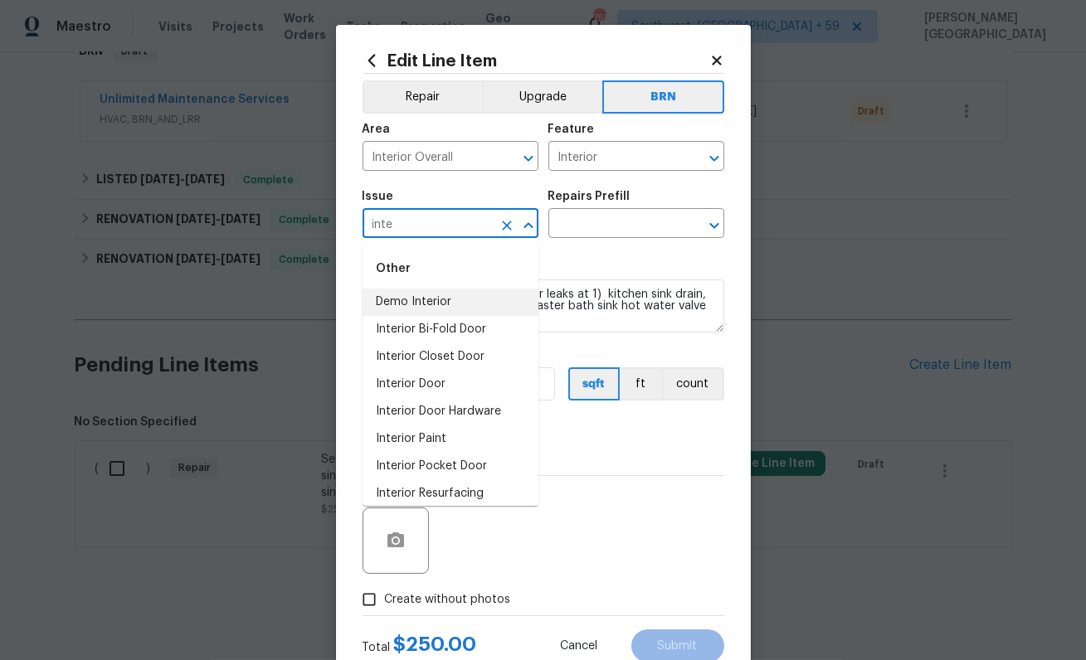
click at [476, 300] on li "Demo Interior" at bounding box center [451, 302] width 176 height 27
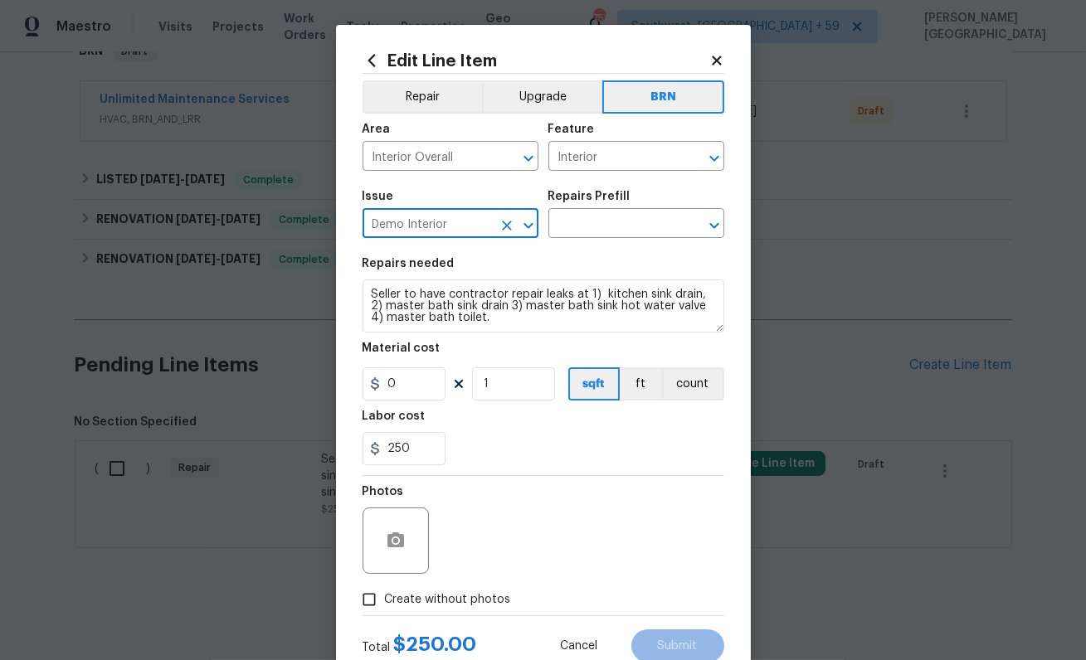
type input "Demo Interior"
click at [596, 207] on div "Repairs Prefill" at bounding box center [636, 202] width 176 height 22
click at [597, 235] on input "text" at bounding box center [612, 225] width 129 height 26
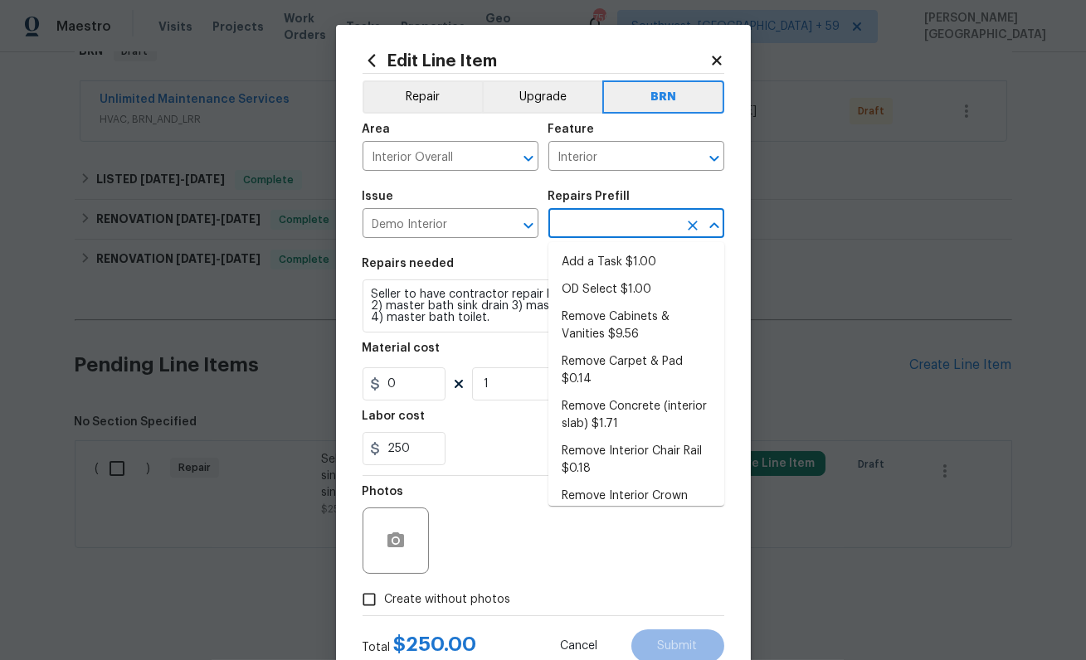
click at [598, 247] on ul "Add a Task $1.00 OD Select $1.00 Remove Cabinets & Vanities $9.56 Remove Carpet…" at bounding box center [636, 374] width 176 height 264
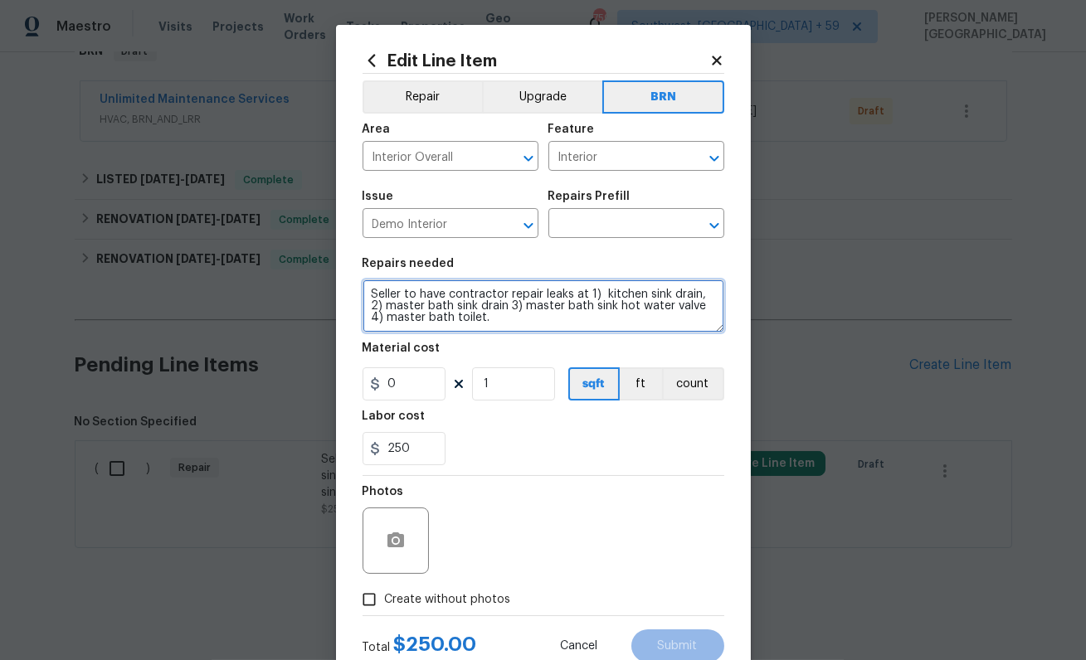
click at [485, 284] on textarea "Seller to have contractor repair leaks at 1) kitchen sink drain, 2) master bath…" at bounding box center [544, 306] width 362 height 53
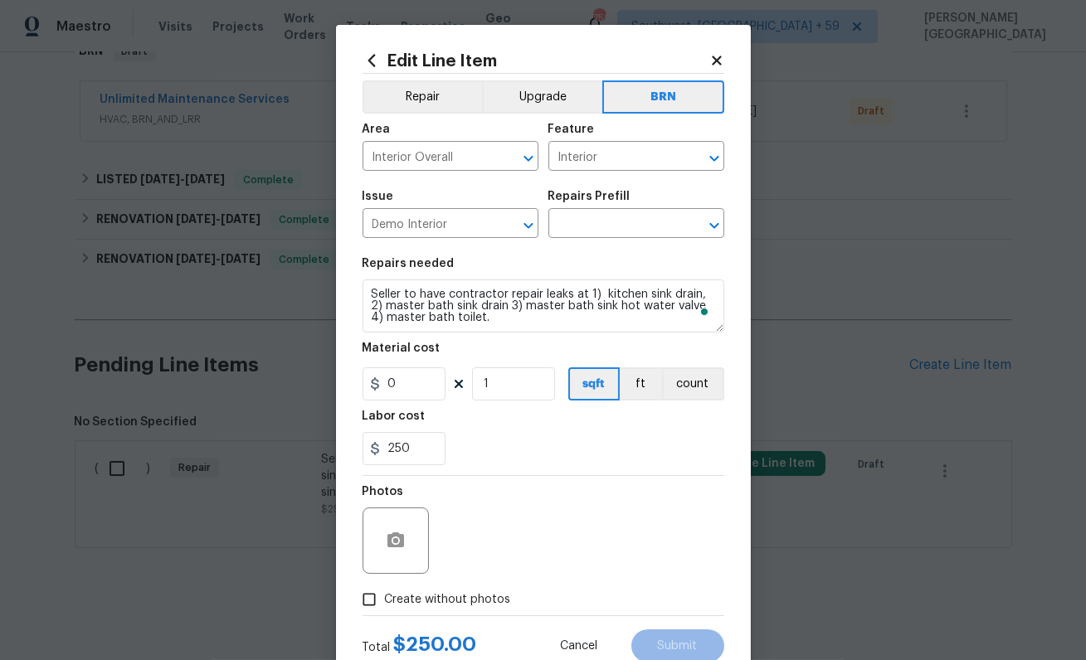
click at [595, 207] on div "Repairs Prefill" at bounding box center [636, 202] width 176 height 22
click at [572, 226] on input "text" at bounding box center [612, 225] width 129 height 26
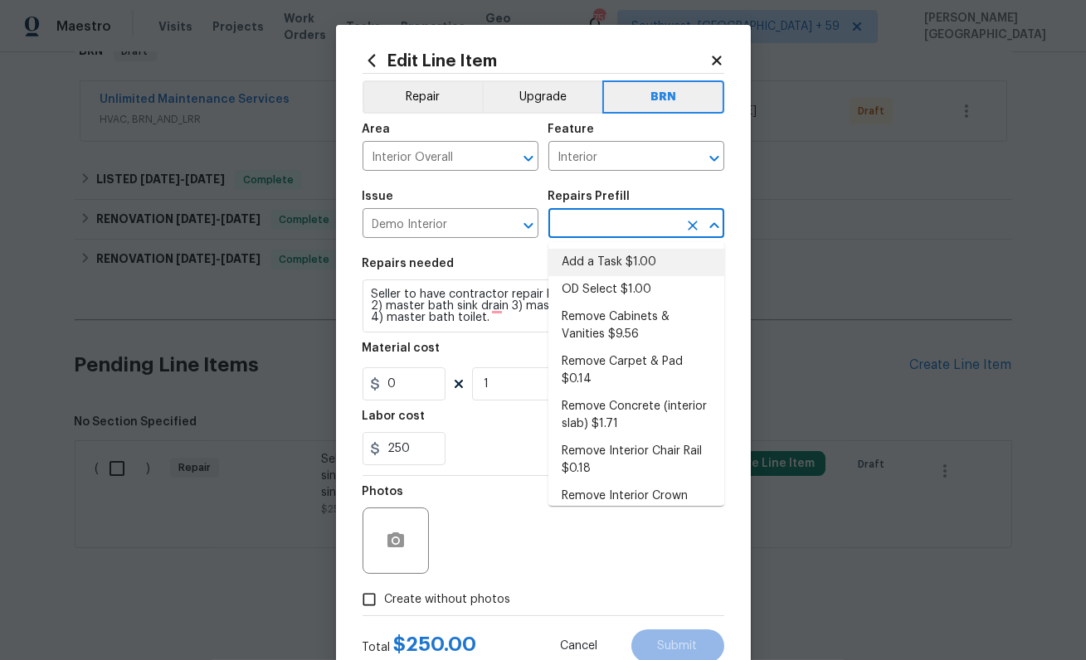
click at [594, 267] on li "Add a Task $1.00" at bounding box center [636, 262] width 176 height 27
type input "Demolition"
type input "Add a Task $1.00"
type textarea "HPM to detail"
type input "1"
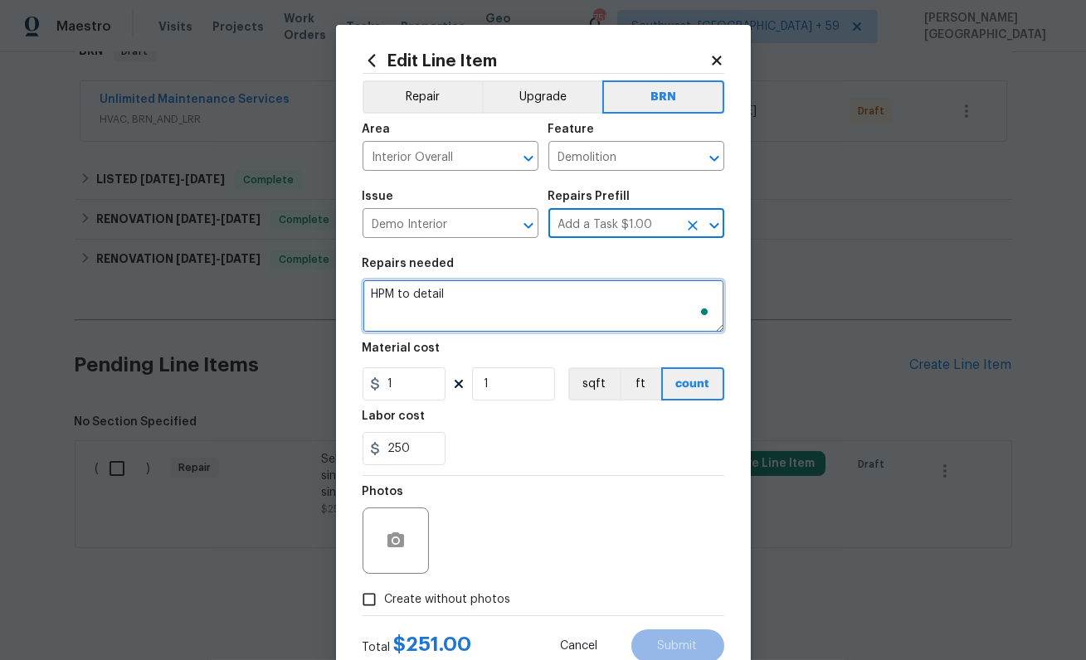
click at [494, 304] on textarea "HPM to detail" at bounding box center [544, 306] width 362 height 53
paste textarea "HPM to detail"
paste textarea "Seller to have contractor repair leaks at 1) kitchen sink drain, 2) master bath…"
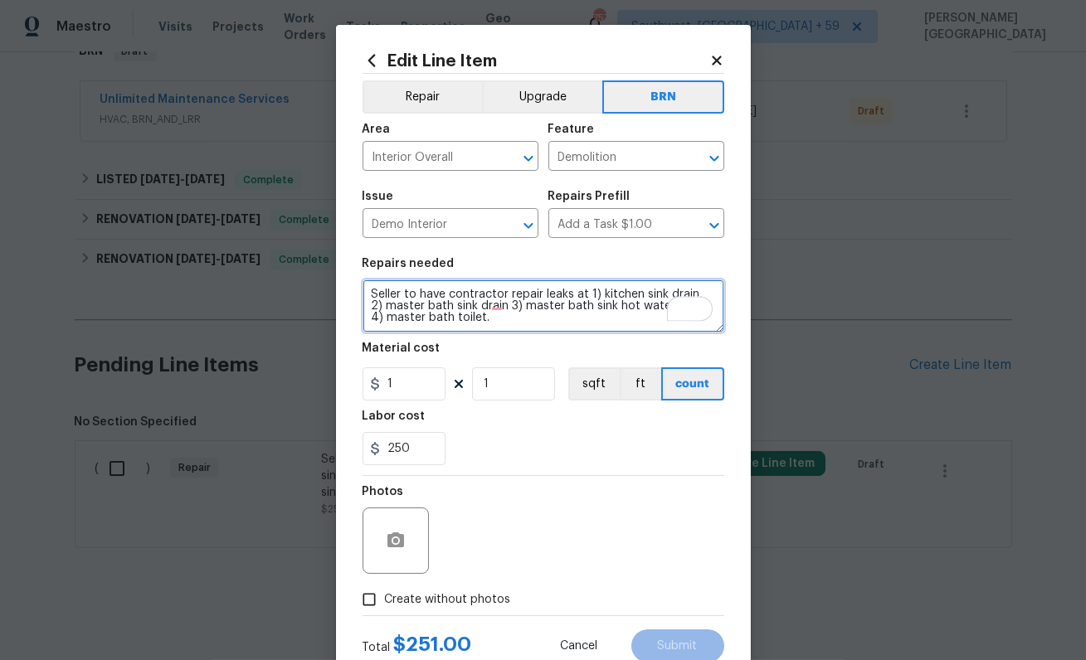
scroll to position [3, 0]
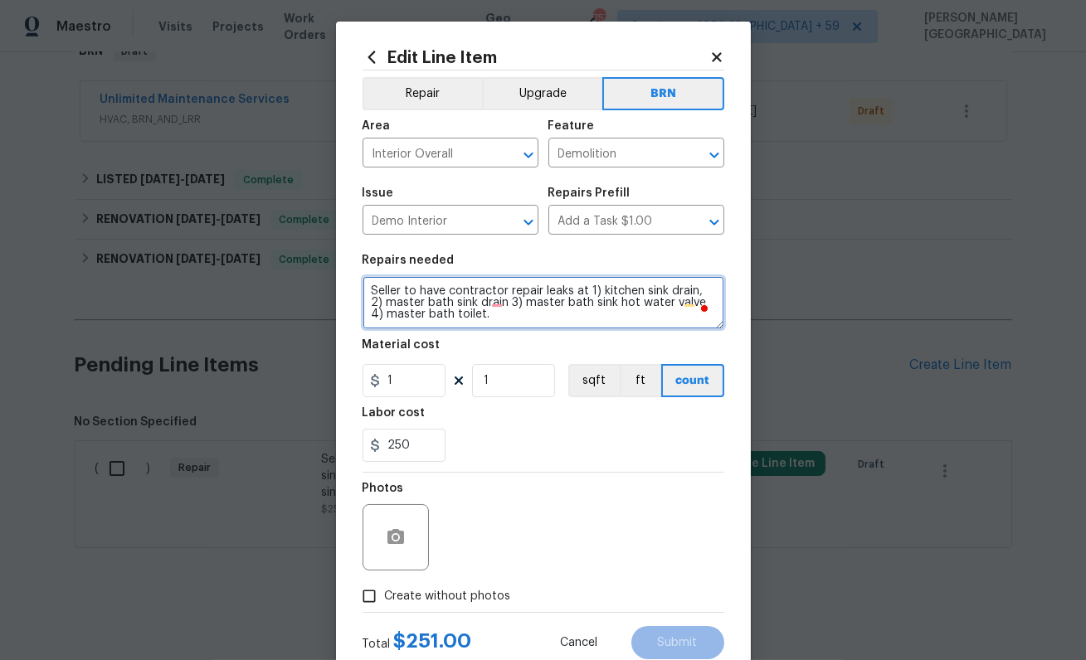
type textarea "Seller to have contractor repair leaks at 1) kitchen sink drain, 2) master bath…"
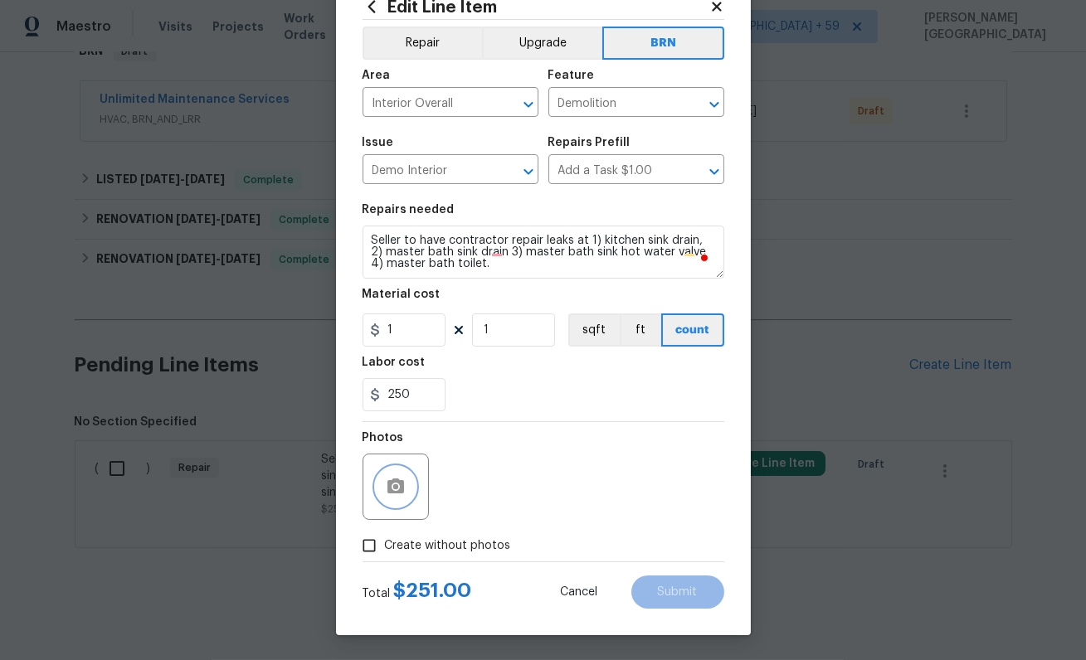
click at [381, 482] on button "button" at bounding box center [396, 487] width 40 height 40
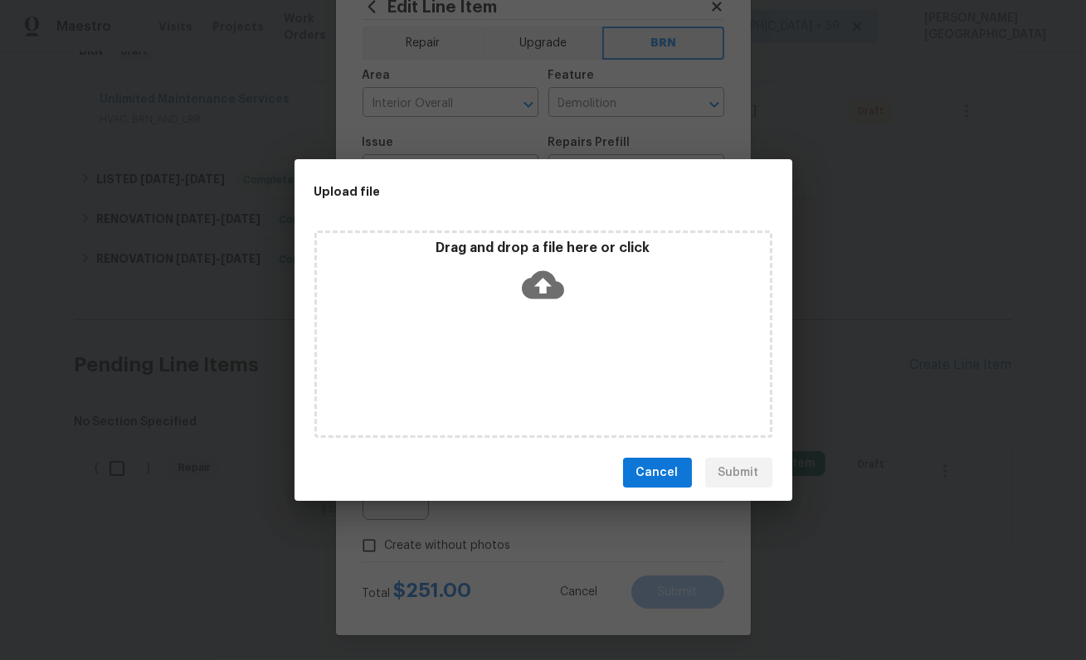
click at [553, 254] on p "Drag and drop a file here or click" at bounding box center [543, 248] width 453 height 17
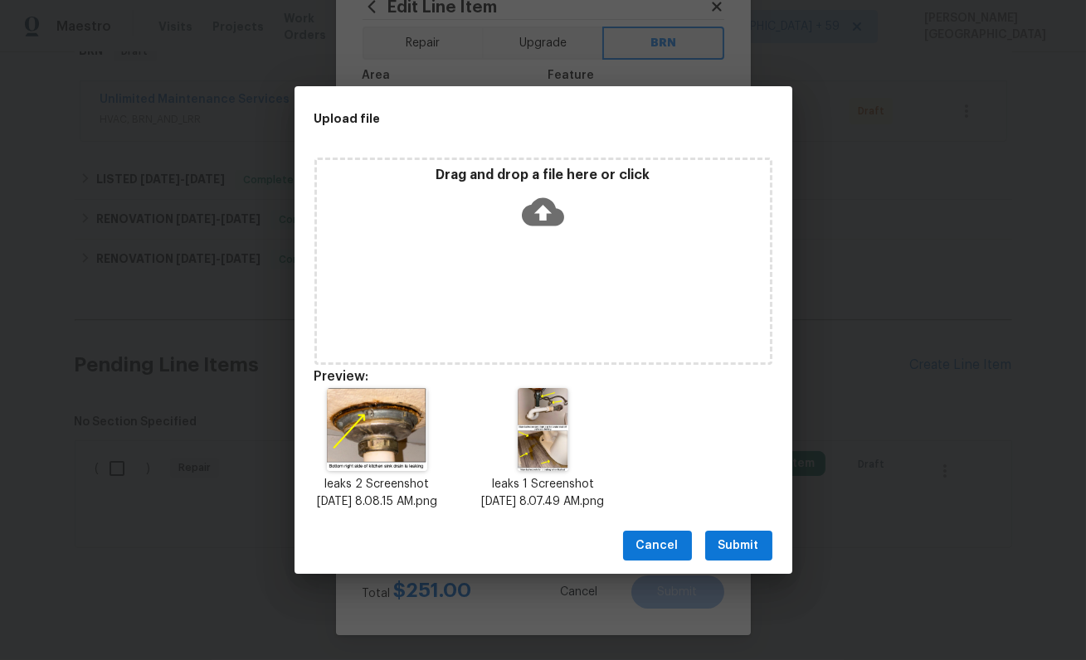
click at [753, 549] on span "Submit" at bounding box center [738, 546] width 41 height 21
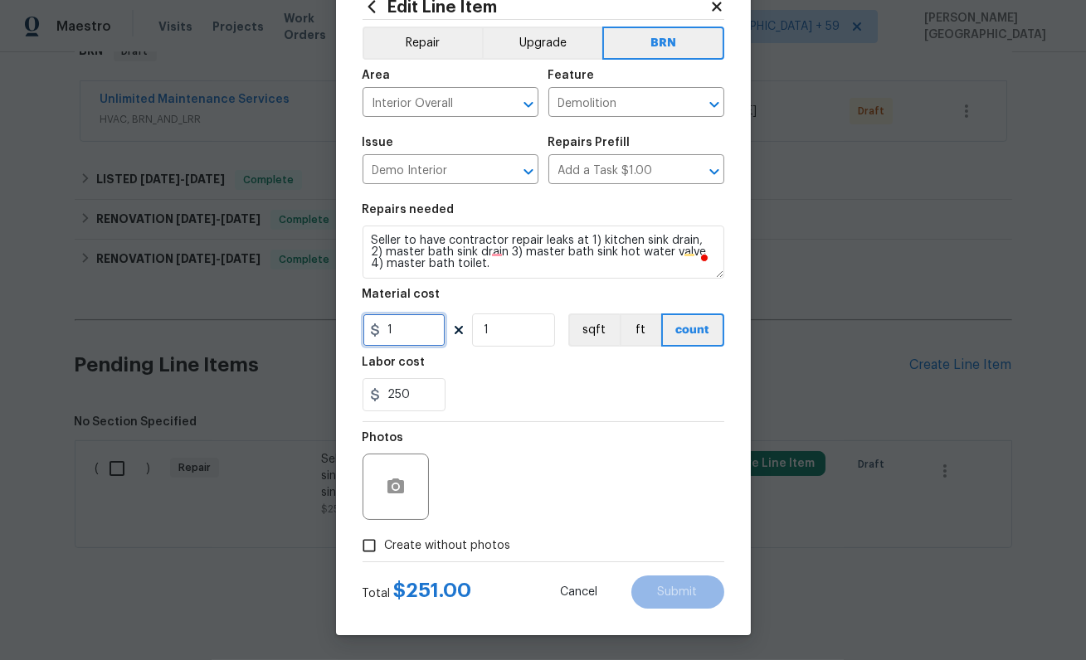
click at [397, 327] on input "1" at bounding box center [404, 330] width 83 height 33
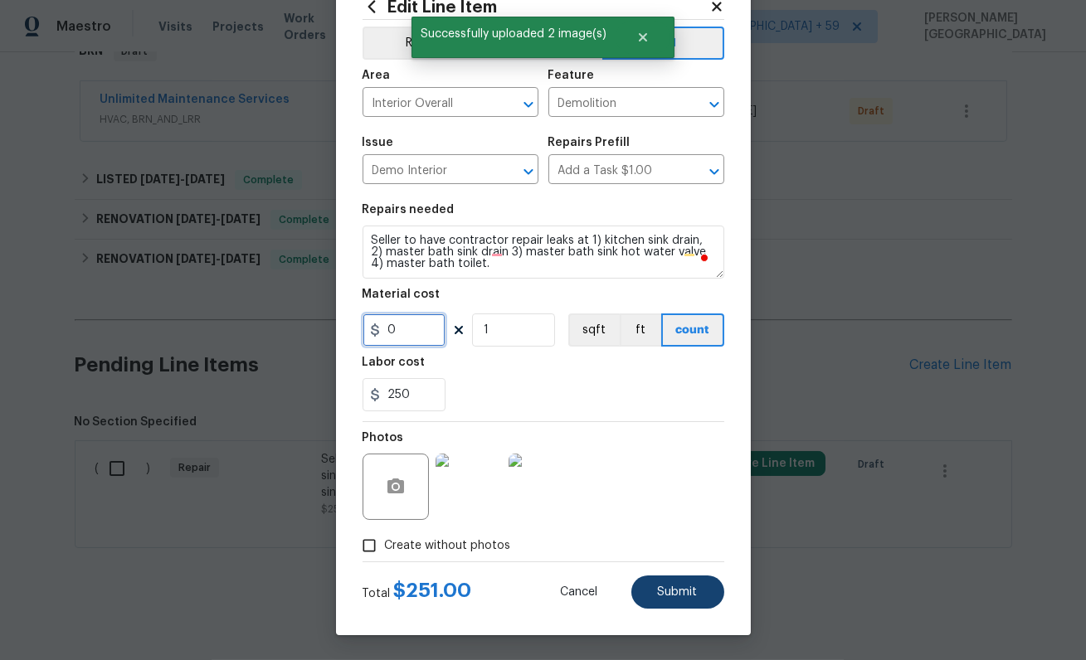
type input "0"
click at [686, 597] on span "Submit" at bounding box center [678, 593] width 40 height 12
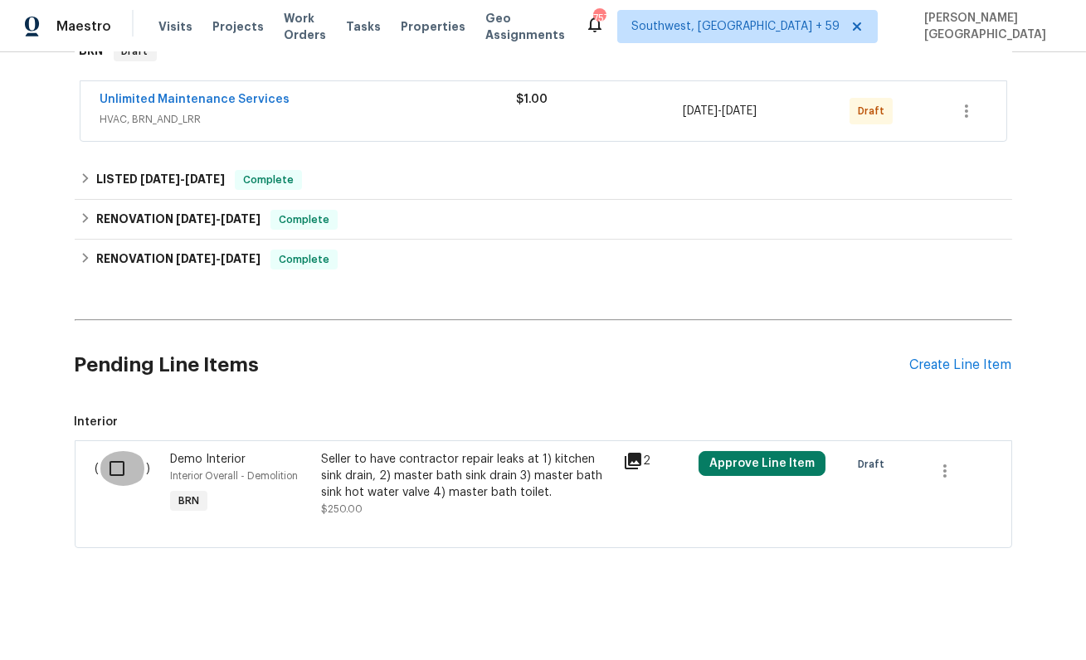
click at [119, 459] on input "checkbox" at bounding box center [123, 468] width 47 height 35
checkbox input "true"
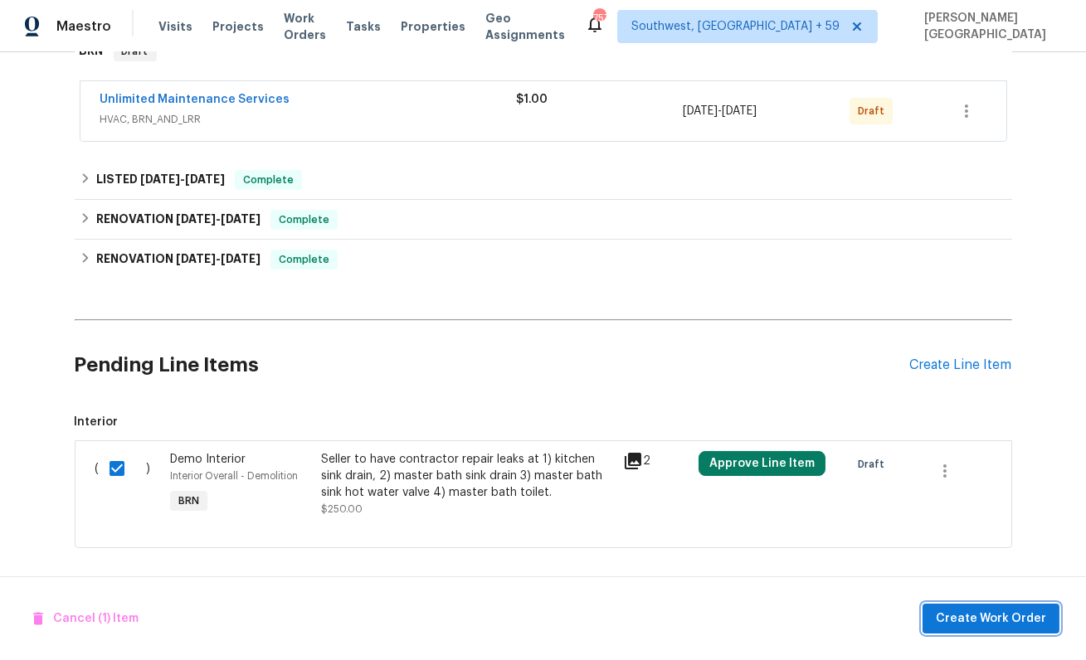
click at [996, 618] on span "Create Work Order" at bounding box center [991, 619] width 110 height 21
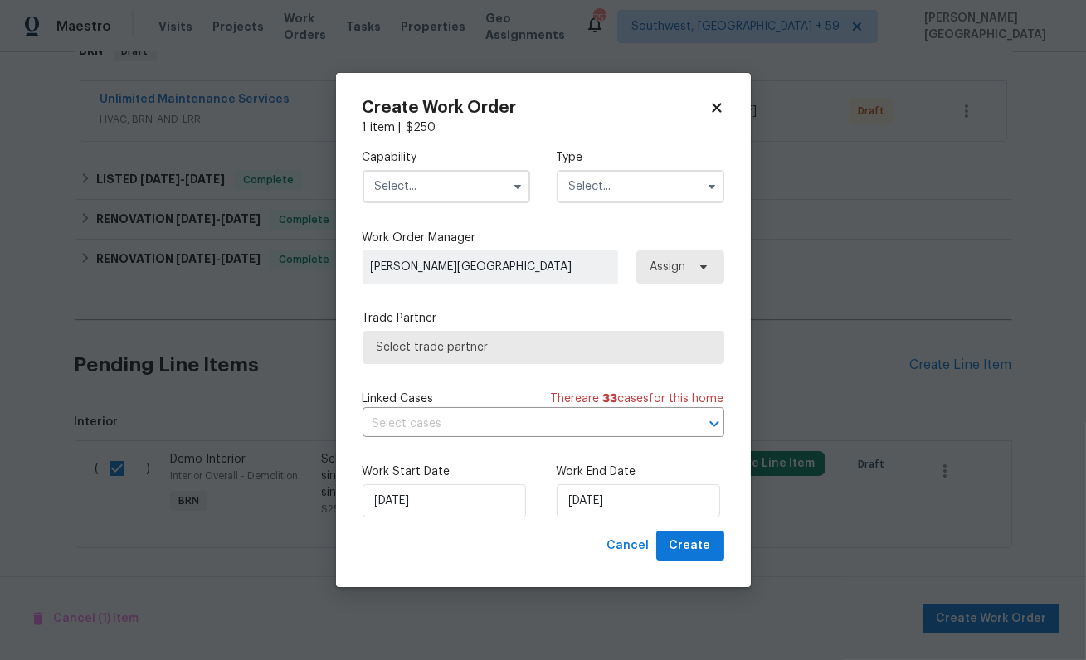
click at [392, 192] on input "text" at bounding box center [447, 186] width 168 height 33
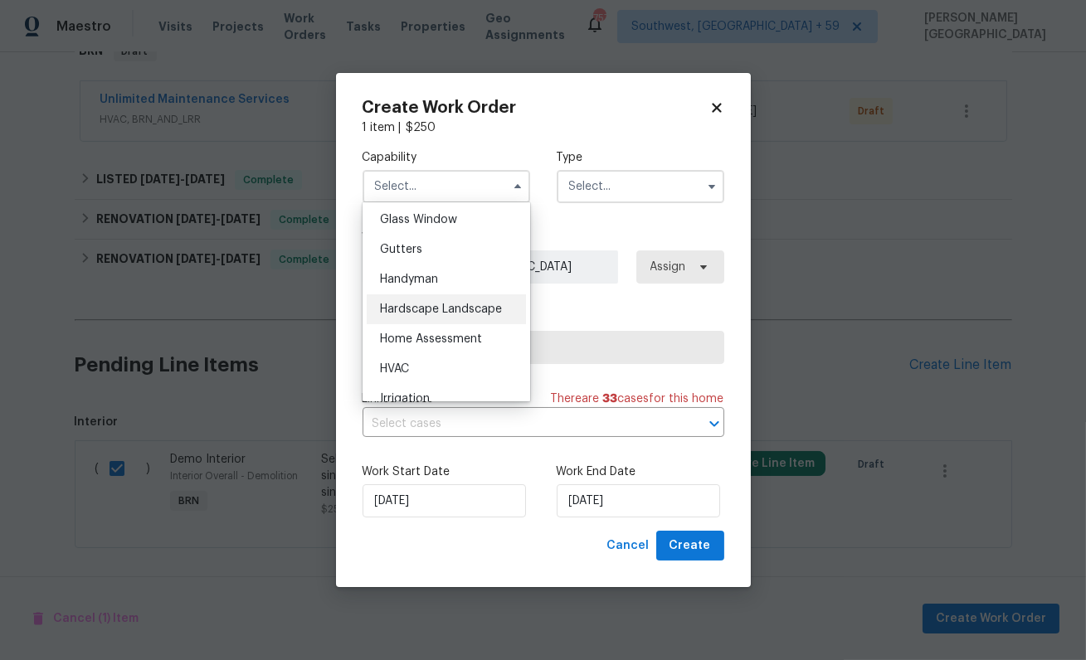
scroll to position [857, 0]
click at [421, 268] on div "Handyman" at bounding box center [446, 277] width 159 height 30
type input "Handyman"
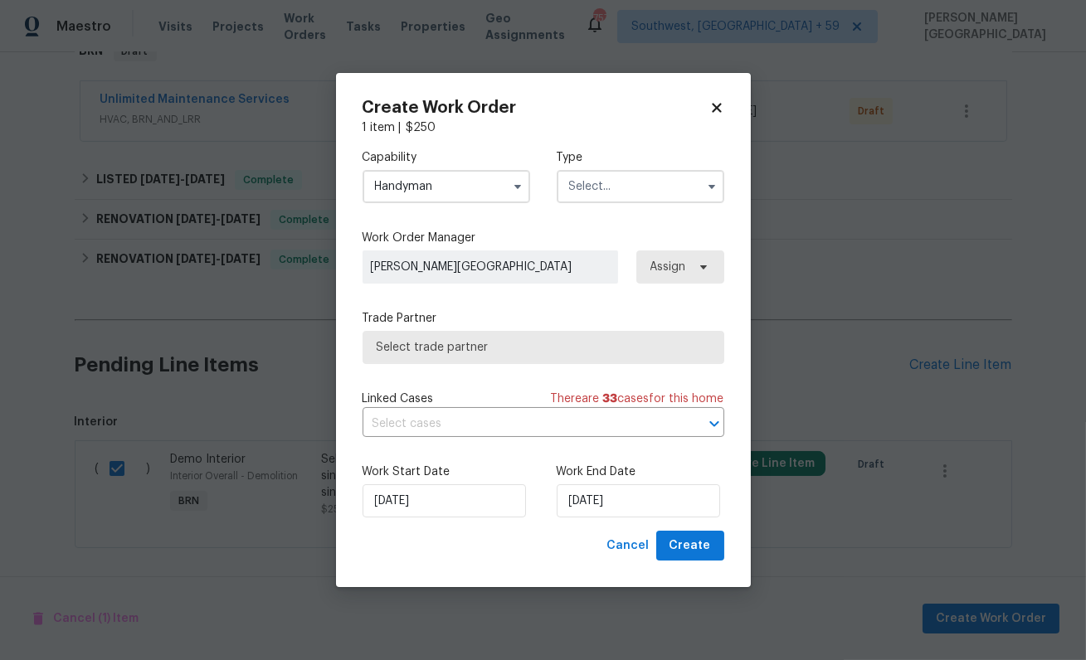
click at [596, 192] on input "text" at bounding box center [641, 186] width 168 height 33
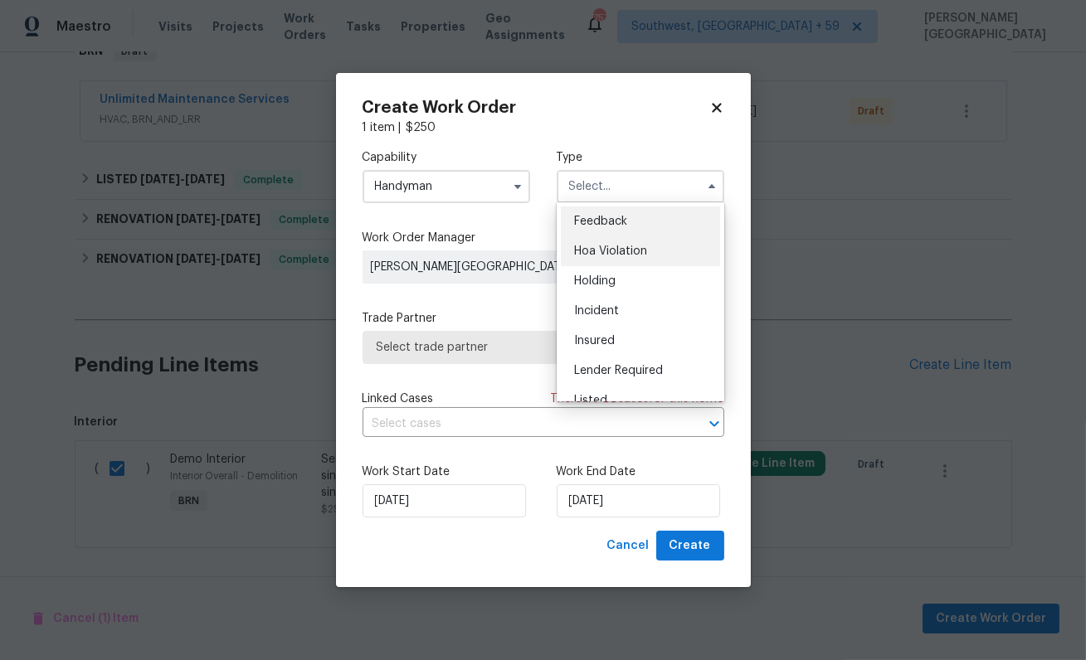
scroll to position [377, 0]
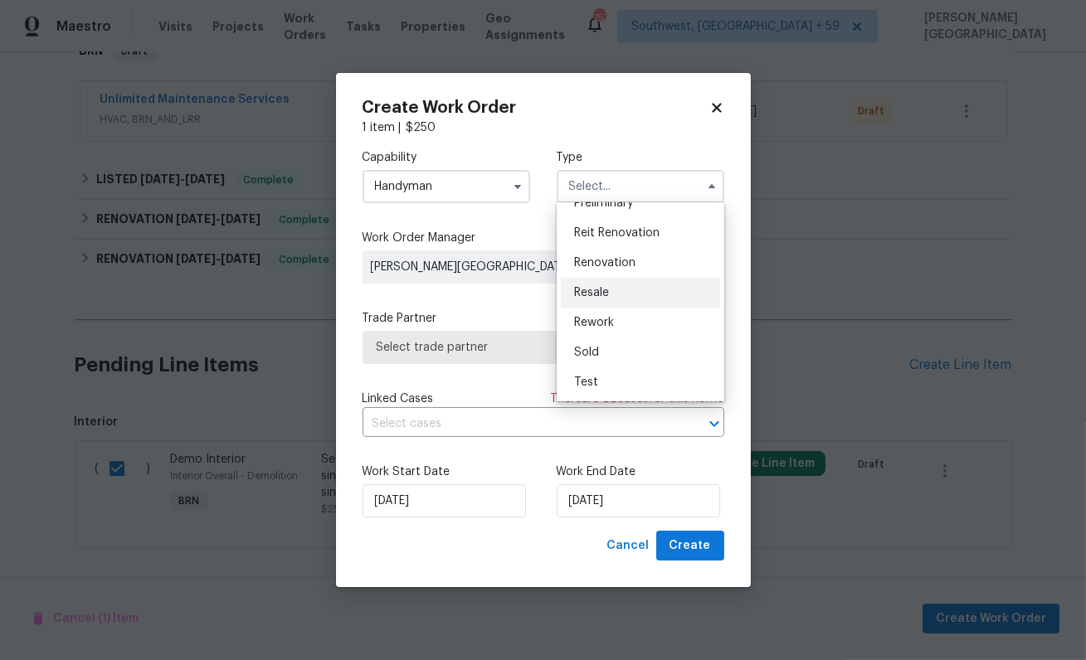
click at [605, 287] on span "Resale" at bounding box center [591, 293] width 35 height 12
type input "Resale"
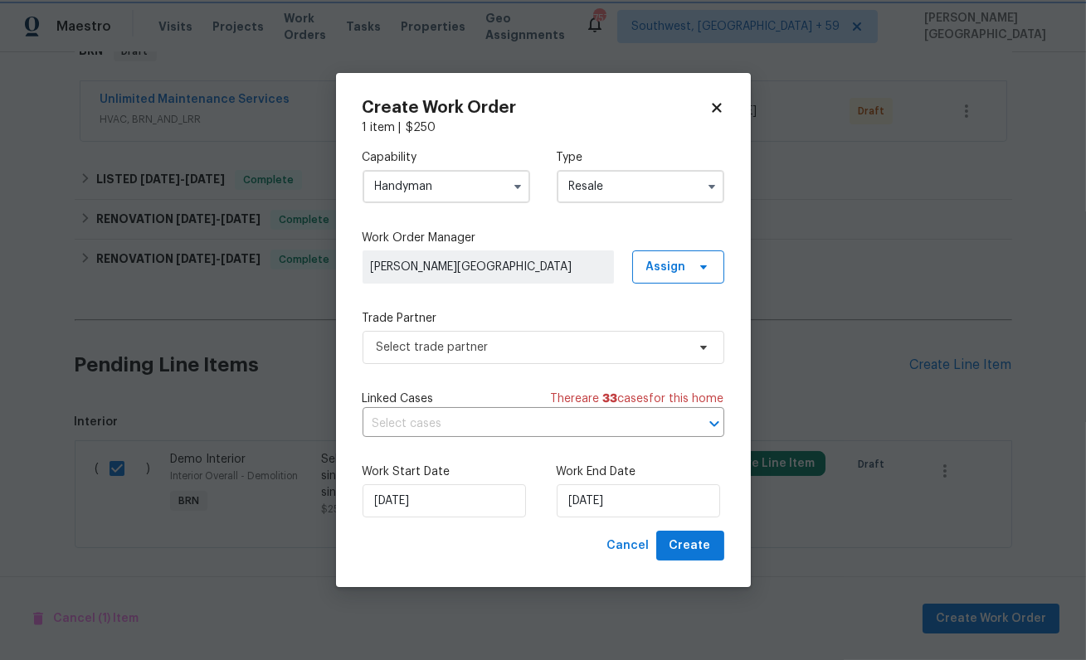
scroll to position [0, 0]
click at [425, 415] on input "text" at bounding box center [520, 425] width 315 height 26
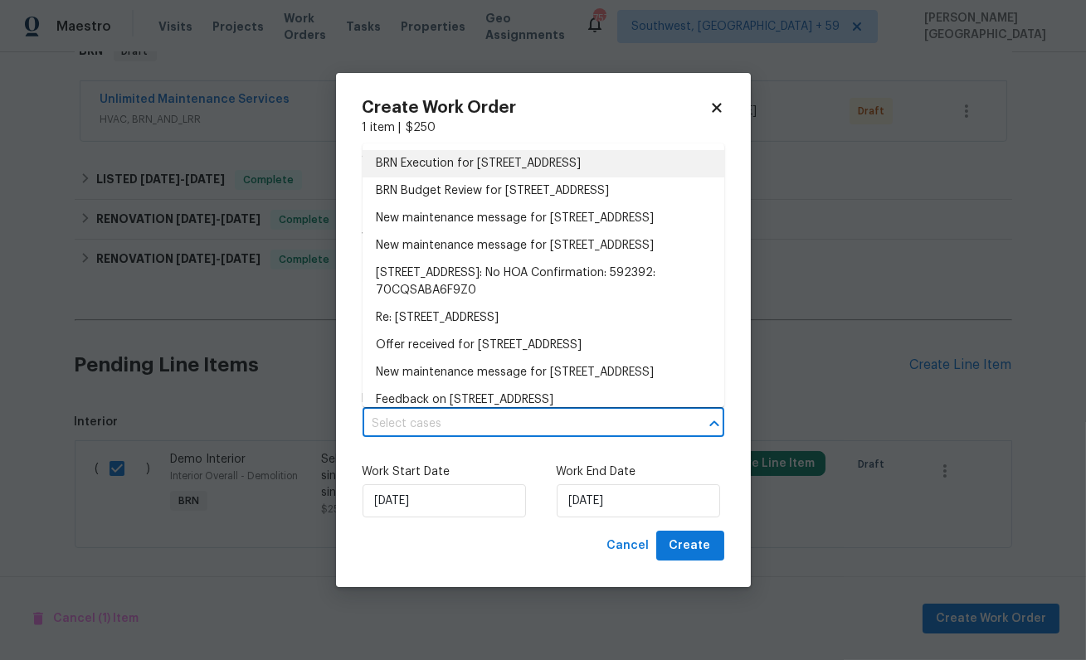
click at [471, 162] on li "BRN Execution for 300 Avenue E SE, Winter Haven, FL 33880" at bounding box center [544, 163] width 362 height 27
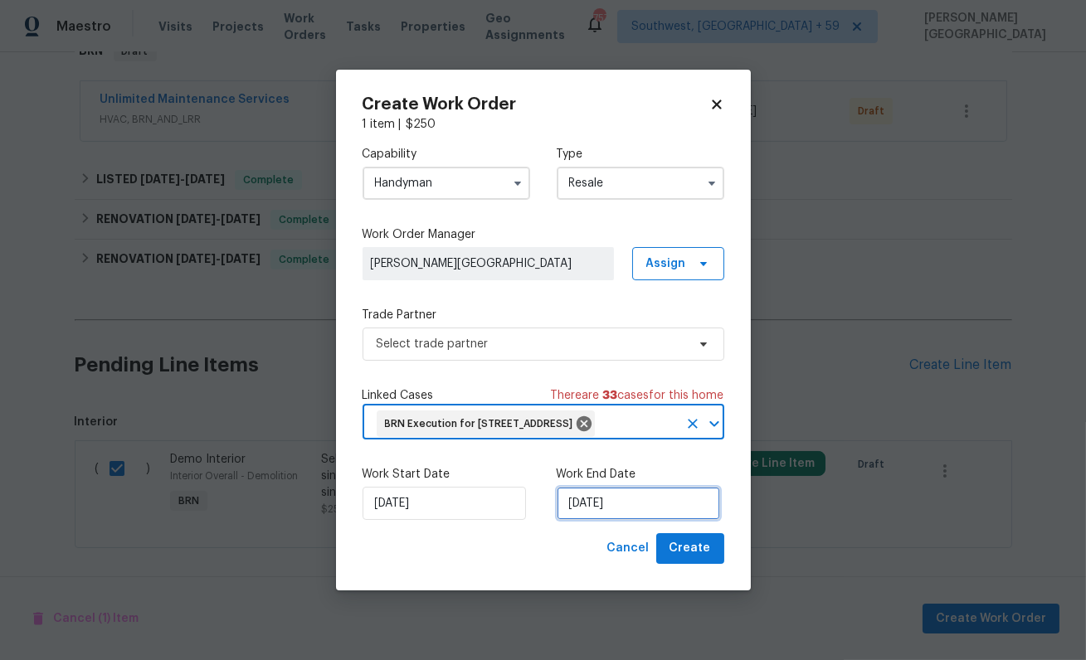
click at [599, 520] on input "[DATE]" at bounding box center [638, 503] width 163 height 33
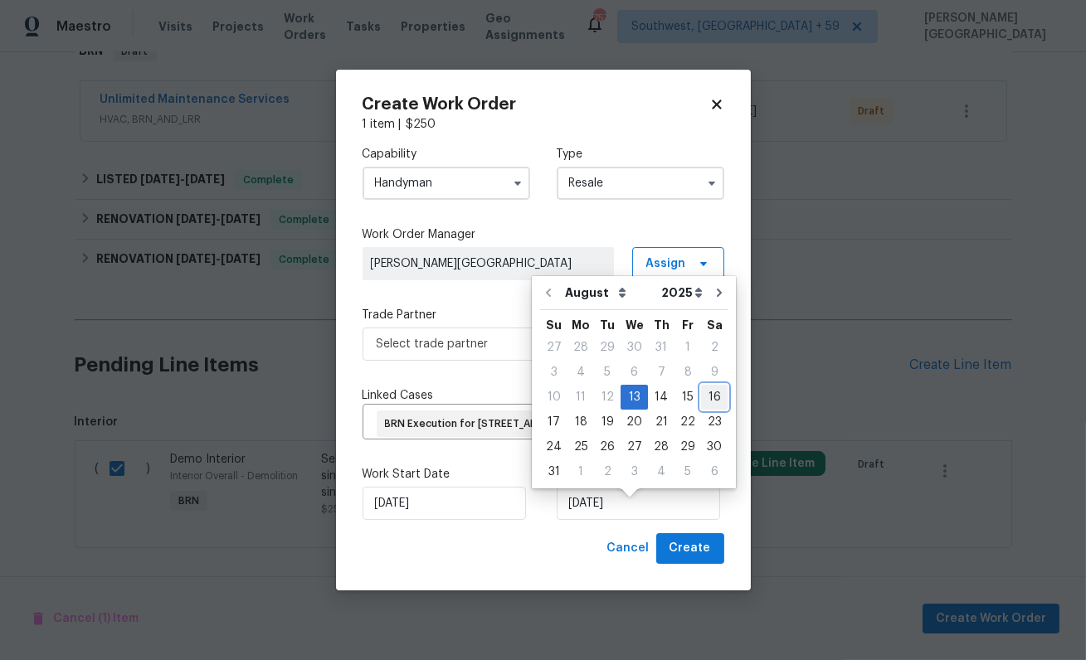
click at [702, 397] on div "16" at bounding box center [714, 397] width 27 height 23
type input "8/16/2025"
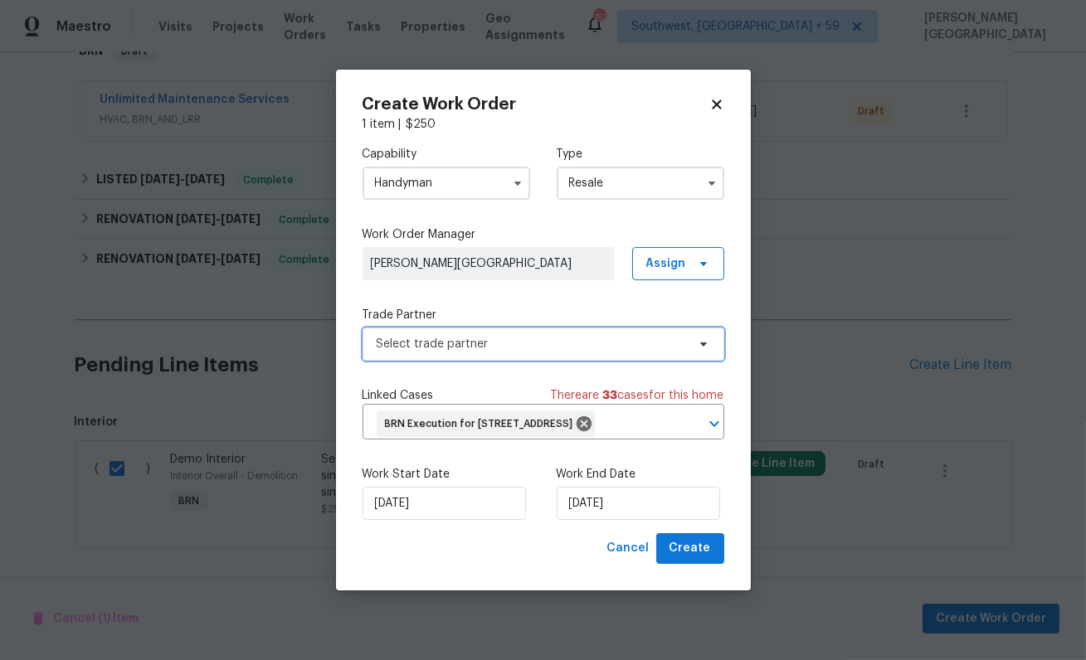
click at [470, 343] on span "Select trade partner" at bounding box center [544, 344] width 362 height 33
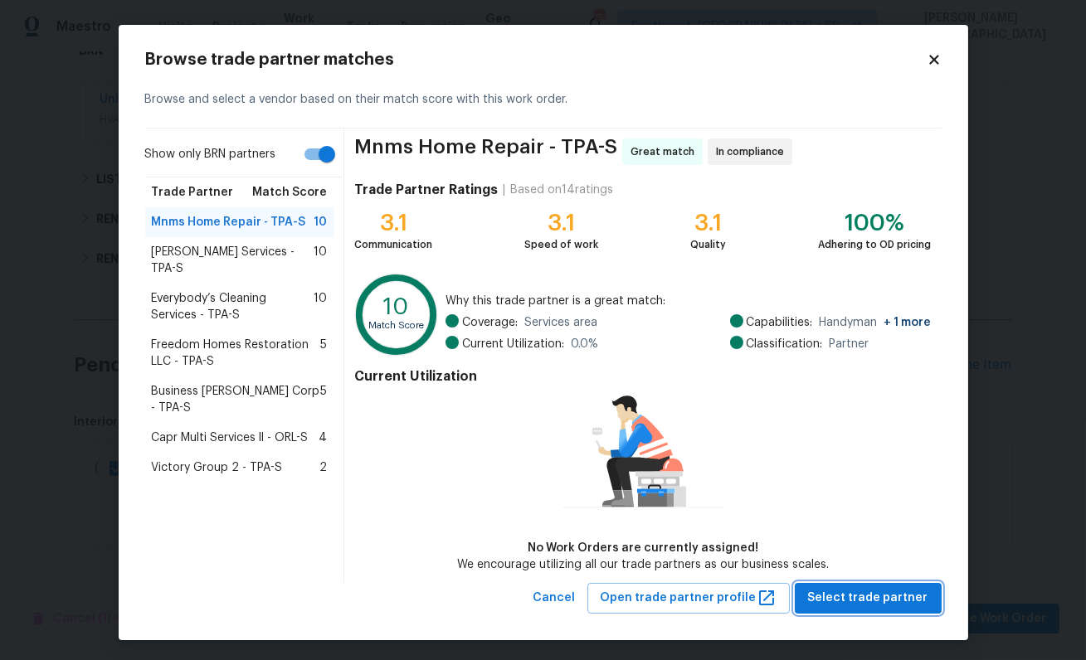
click at [824, 604] on span "Select trade partner" at bounding box center [868, 598] width 120 height 21
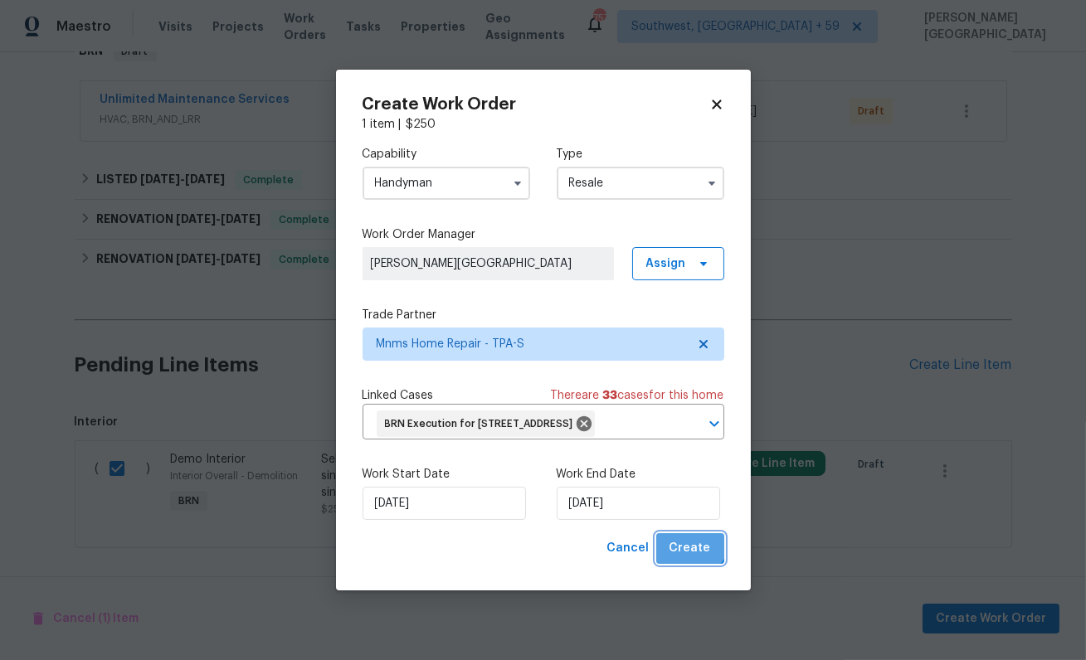
click at [692, 553] on span "Create" at bounding box center [690, 548] width 41 height 21
checkbox input "false"
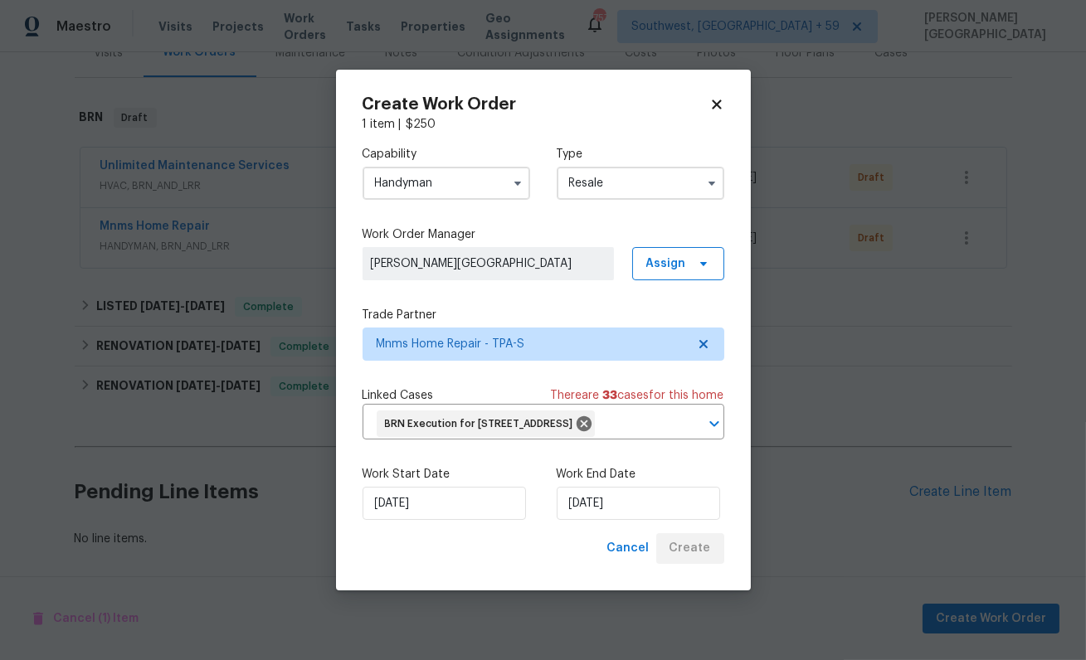
scroll to position [222, 0]
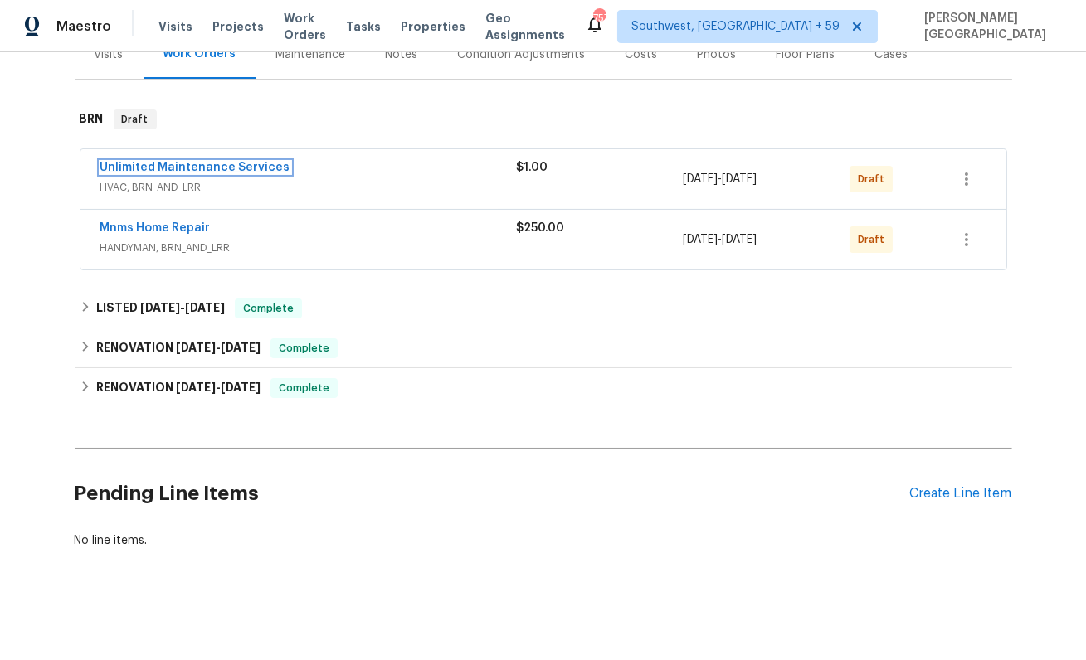
click at [172, 170] on link "Unlimited Maintenance Services" at bounding box center [195, 168] width 190 height 12
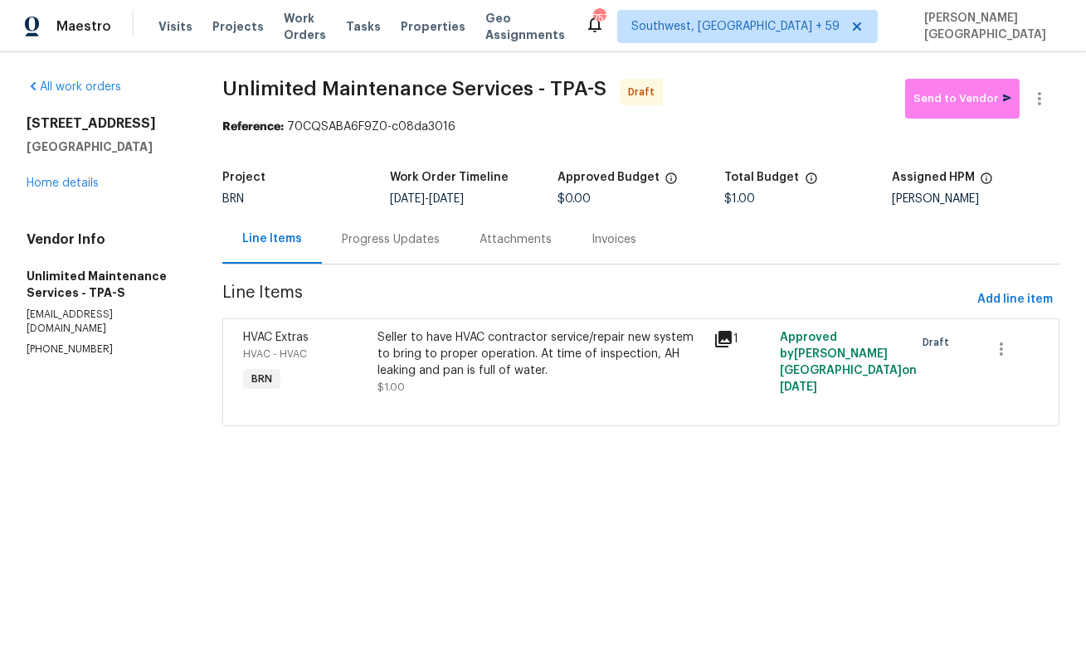
click at [405, 238] on div "Progress Updates" at bounding box center [391, 239] width 98 height 17
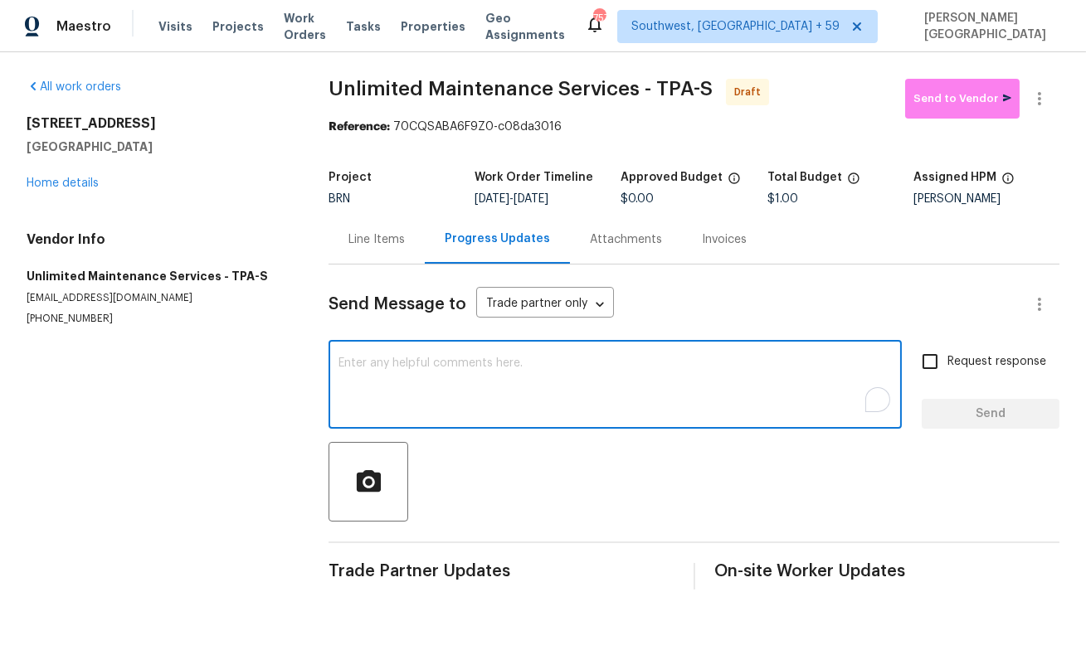
click at [418, 402] on textarea "To enrich screen reader interactions, please activate Accessibility in Grammarl…" at bounding box center [615, 387] width 553 height 58
paste textarea "This is Isabel from Opendoor. Please confirm receipt of the work order due on 0…"
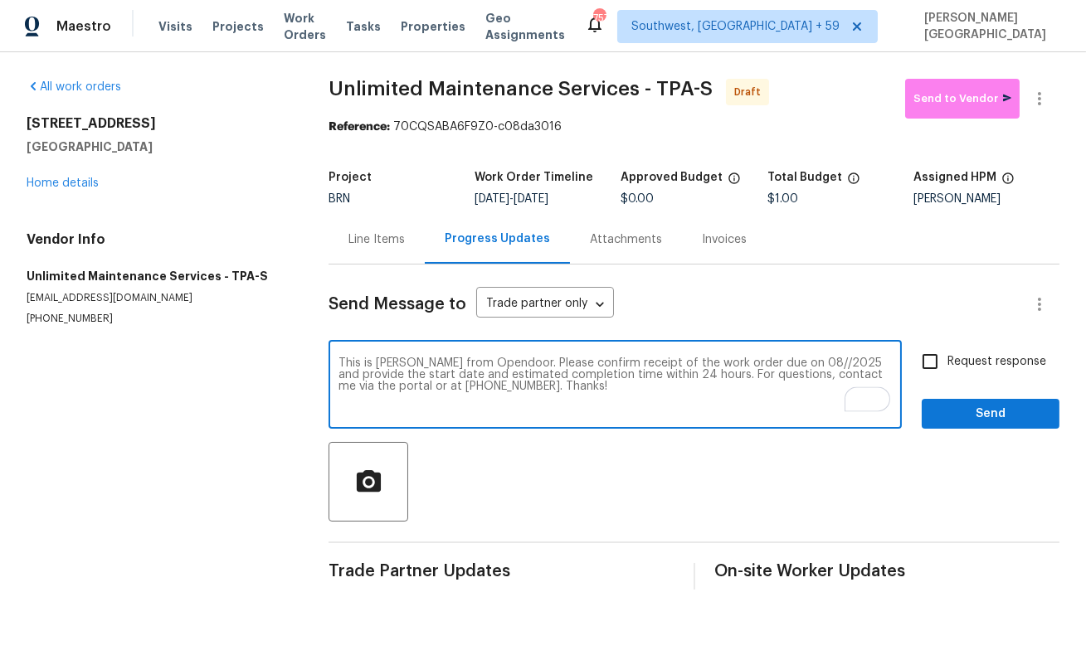
click at [782, 363] on textarea "This is Isabel from Opendoor. Please confirm receipt of the work order due on 0…" at bounding box center [615, 387] width 553 height 58
type textarea "This is Isabel from Opendoor. Please confirm receipt of the work order due on 0…"
click at [975, 358] on span "Request response" at bounding box center [996, 361] width 99 height 17
click at [947, 358] on input "Request response" at bounding box center [930, 361] width 35 height 35
checkbox input "true"
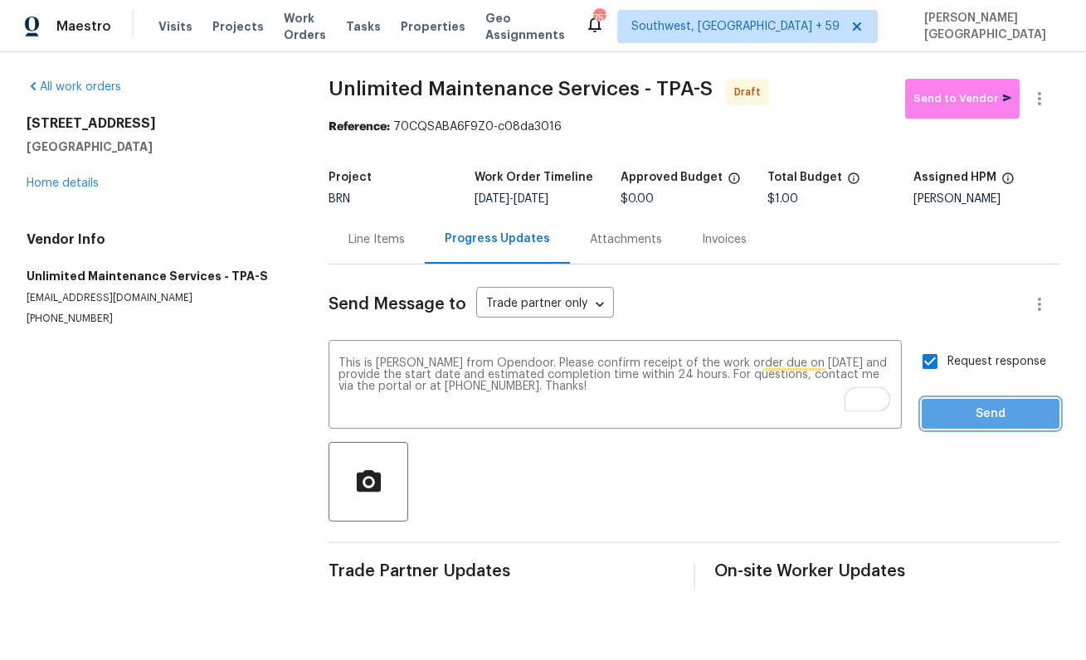
click at [992, 405] on span "Send" at bounding box center [990, 414] width 111 height 21
click at [1040, 91] on icon "button" at bounding box center [1040, 99] width 20 height 20
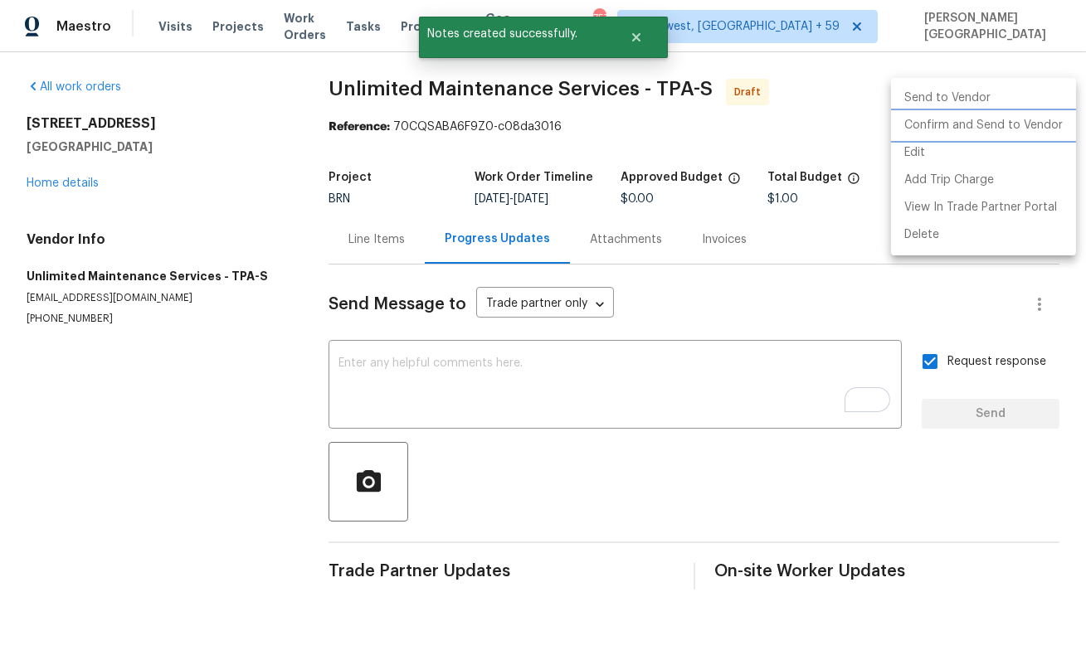
click at [988, 123] on li "Confirm and Send to Vendor" at bounding box center [983, 125] width 185 height 27
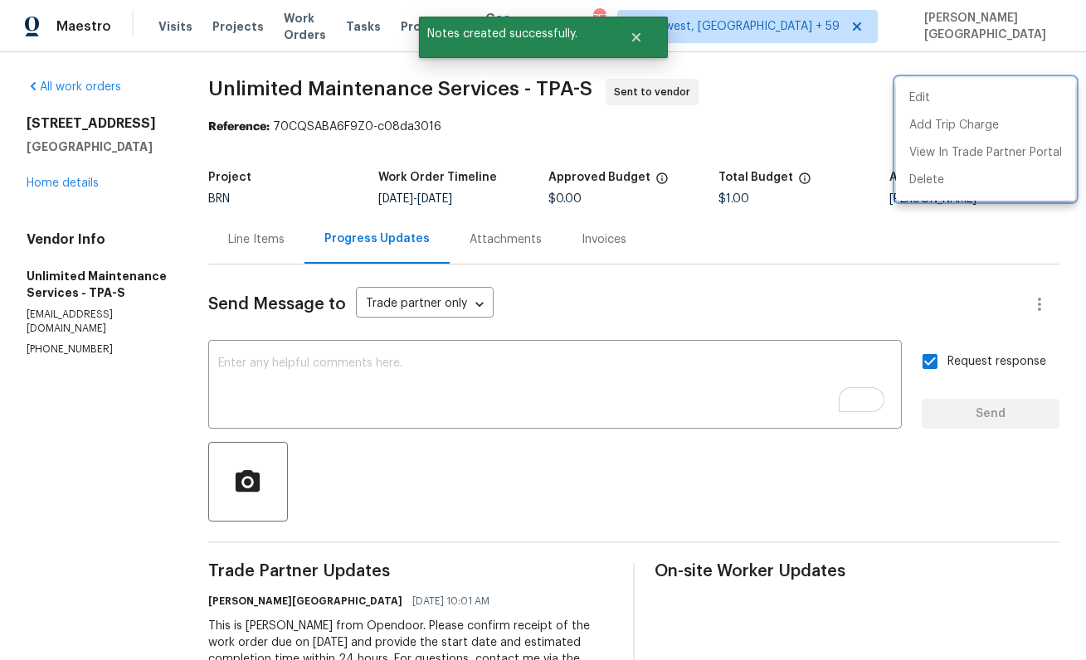
click at [78, 187] on div at bounding box center [543, 330] width 1086 height 660
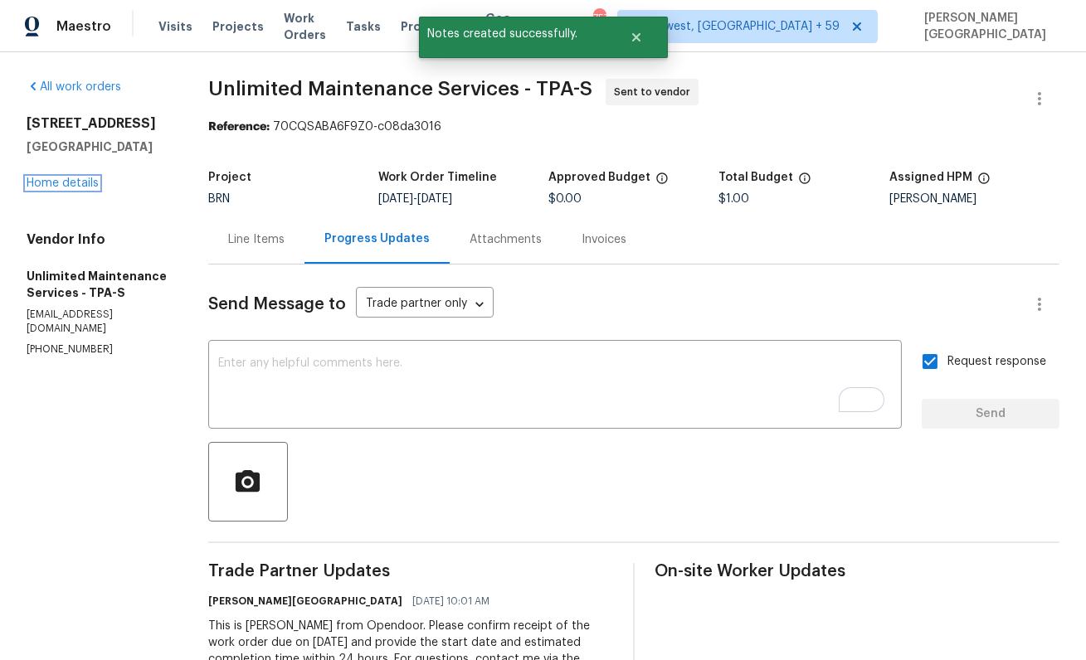
click at [78, 187] on link "Home details" at bounding box center [63, 184] width 72 height 12
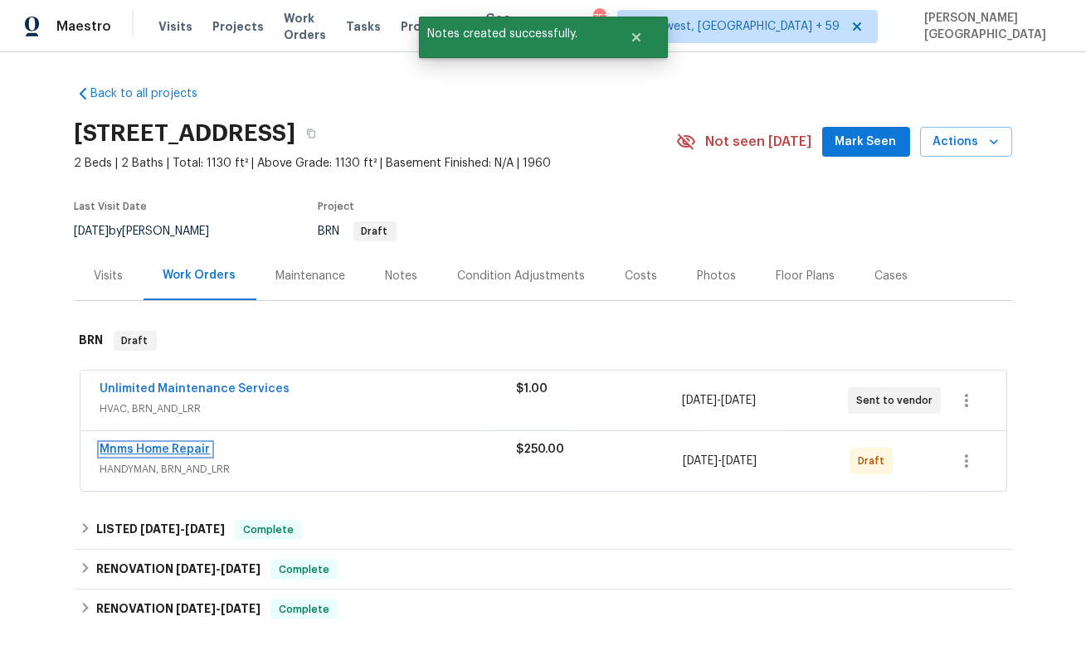
click at [158, 446] on link "Mnms Home Repair" at bounding box center [155, 450] width 110 height 12
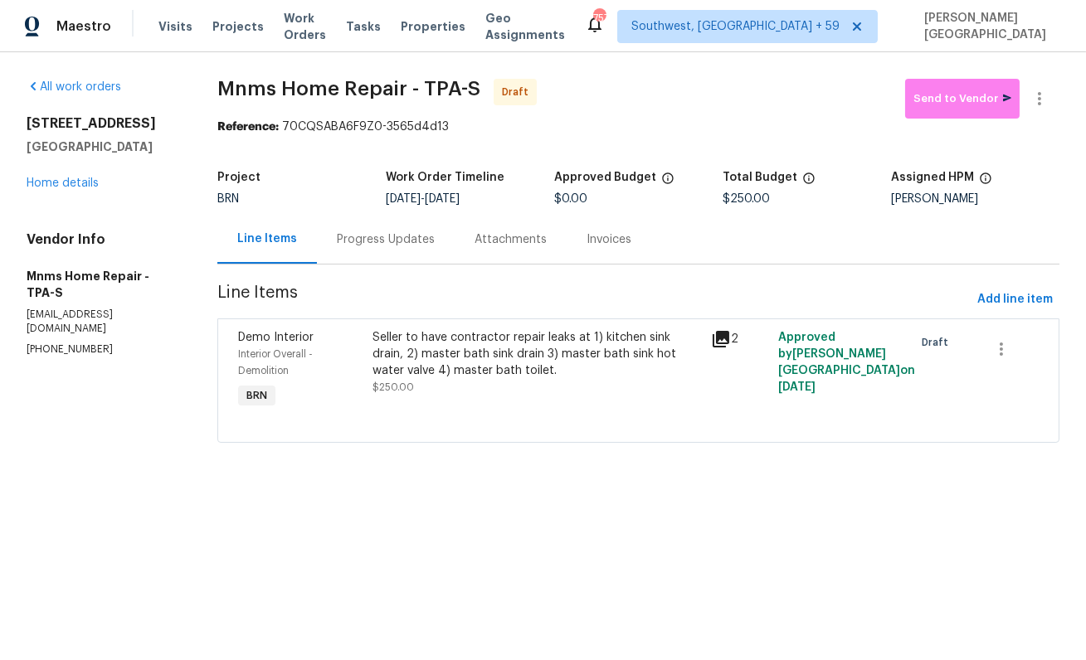
click at [387, 250] on div "Progress Updates" at bounding box center [386, 239] width 138 height 49
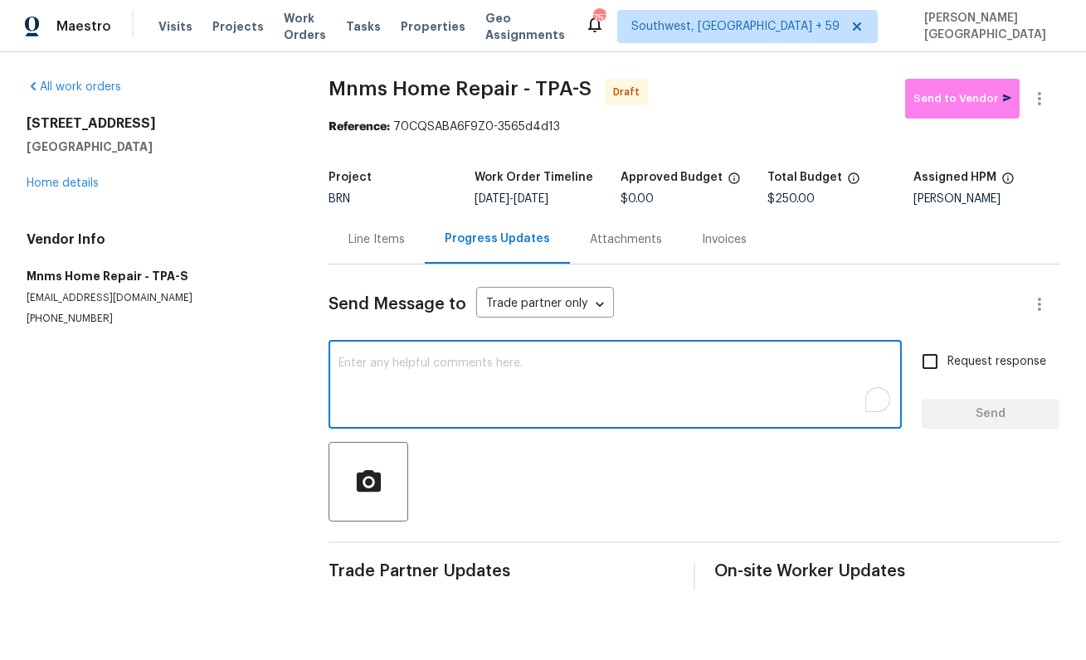
click at [414, 368] on textarea "To enrich screen reader interactions, please activate Accessibility in Grammarl…" at bounding box center [615, 387] width 553 height 58
paste textarea "This is Isabel from Opendoor. Please confirm receipt of the work order due on 0…"
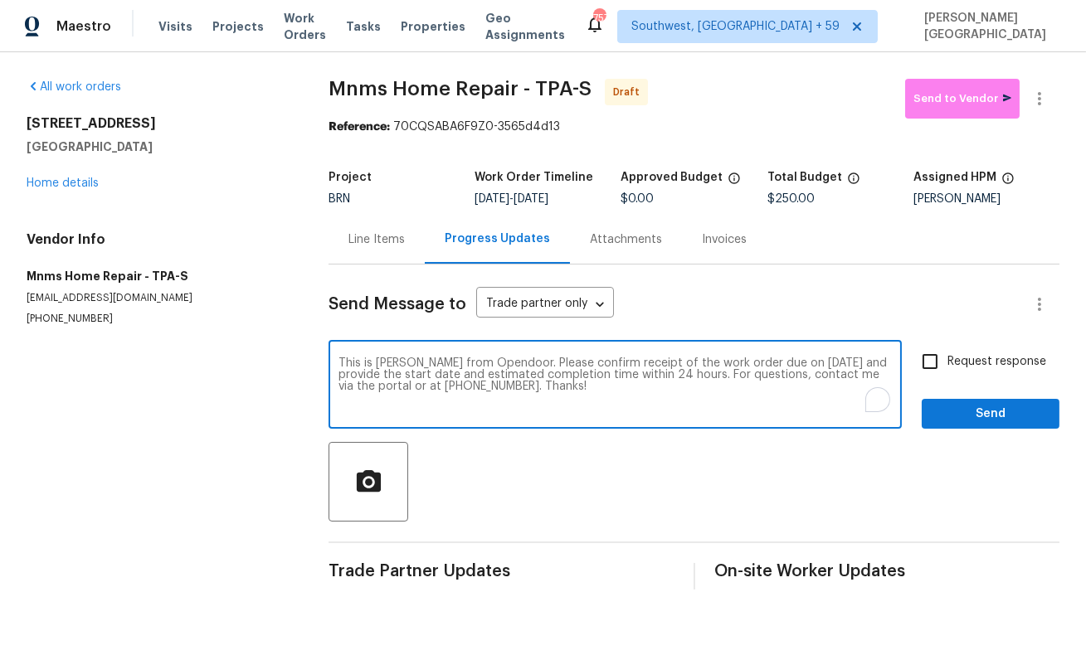
type textarea "This is Isabel from Opendoor. Please confirm receipt of the work order due on 0…"
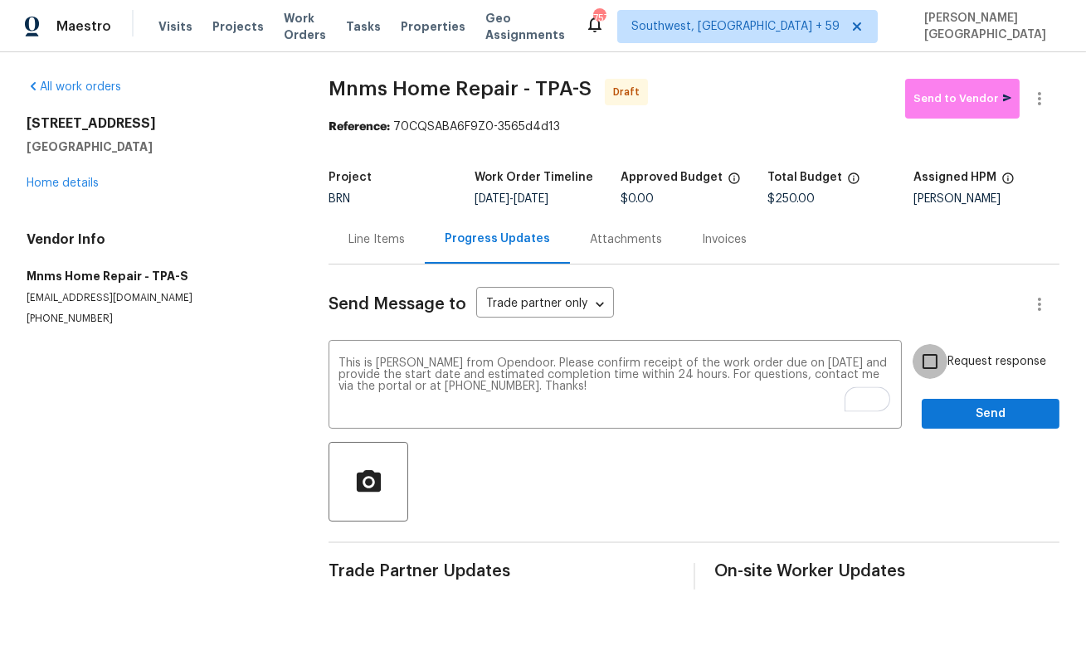
click at [940, 371] on input "Request response" at bounding box center [930, 361] width 35 height 35
checkbox input "true"
click at [947, 411] on span "Send" at bounding box center [990, 414] width 111 height 21
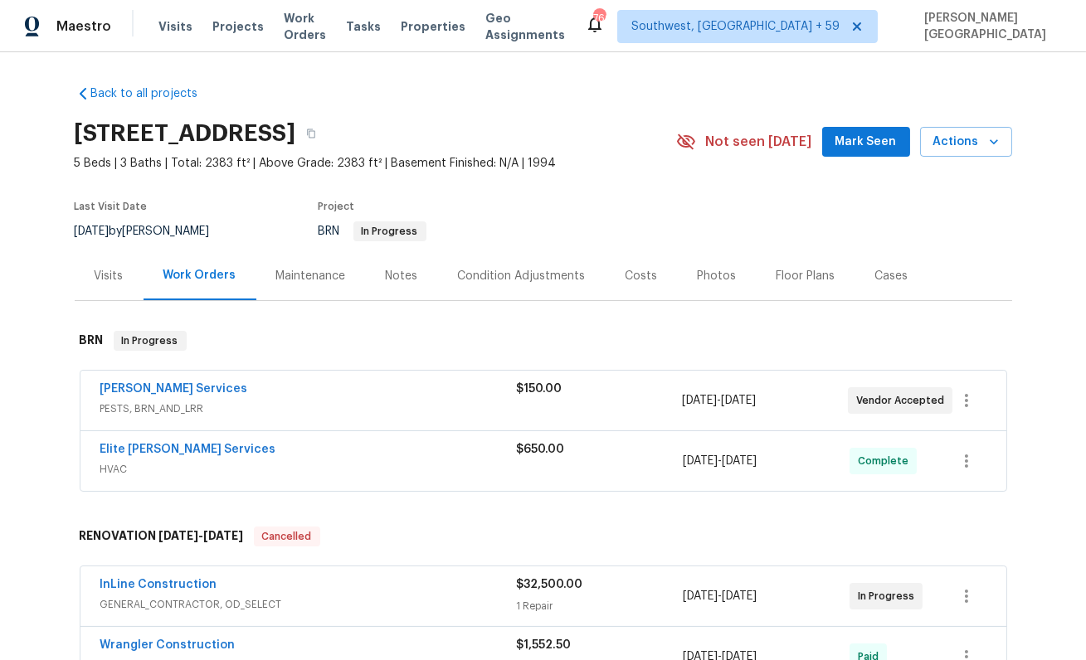
click at [158, 380] on div "[PERSON_NAME] Services PESTS, BRN_AND_LRR $150.00 [DATE] - [DATE] Vendor Accept…" at bounding box center [543, 401] width 926 height 60
click at [160, 387] on link "[PERSON_NAME] Services" at bounding box center [174, 389] width 148 height 12
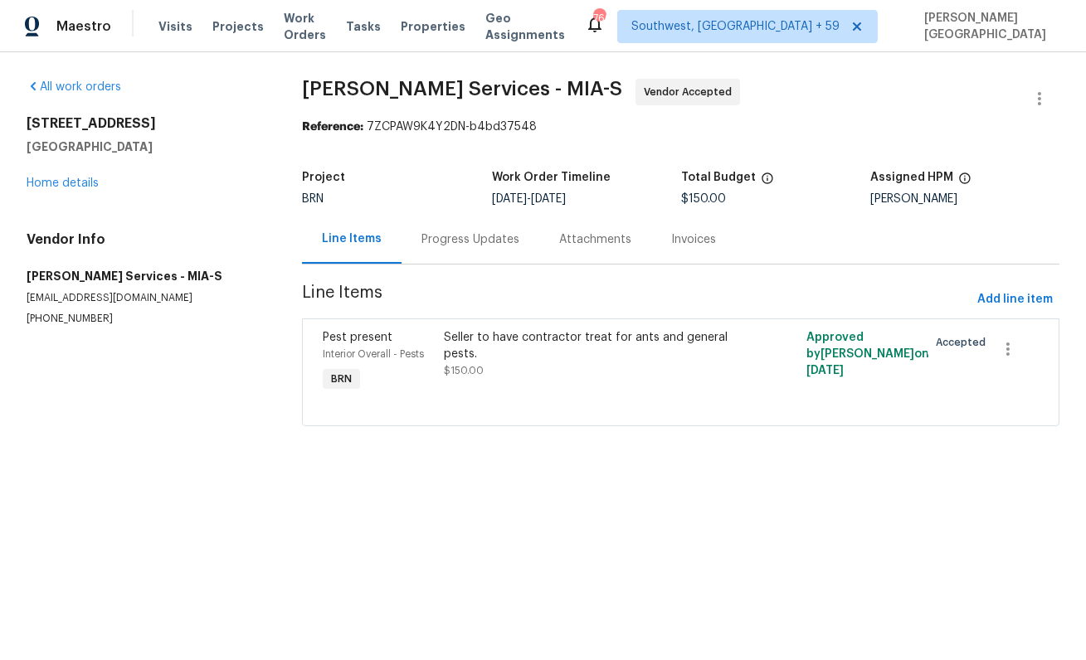
click at [61, 319] on p "[PHONE_NUMBER]" at bounding box center [145, 319] width 236 height 14
click at [61, 319] on p "(407) 645-2500" at bounding box center [145, 319] width 236 height 14
copy p "(407) 645-2500"
click at [485, 219] on div "Progress Updates" at bounding box center [471, 239] width 138 height 49
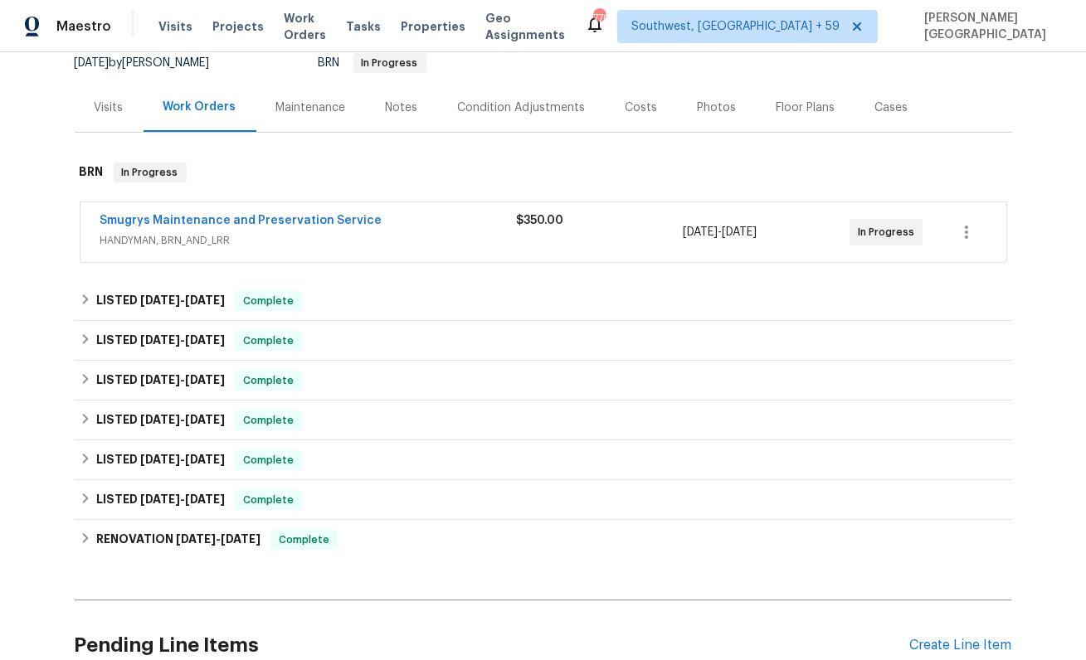
scroll to position [190, 0]
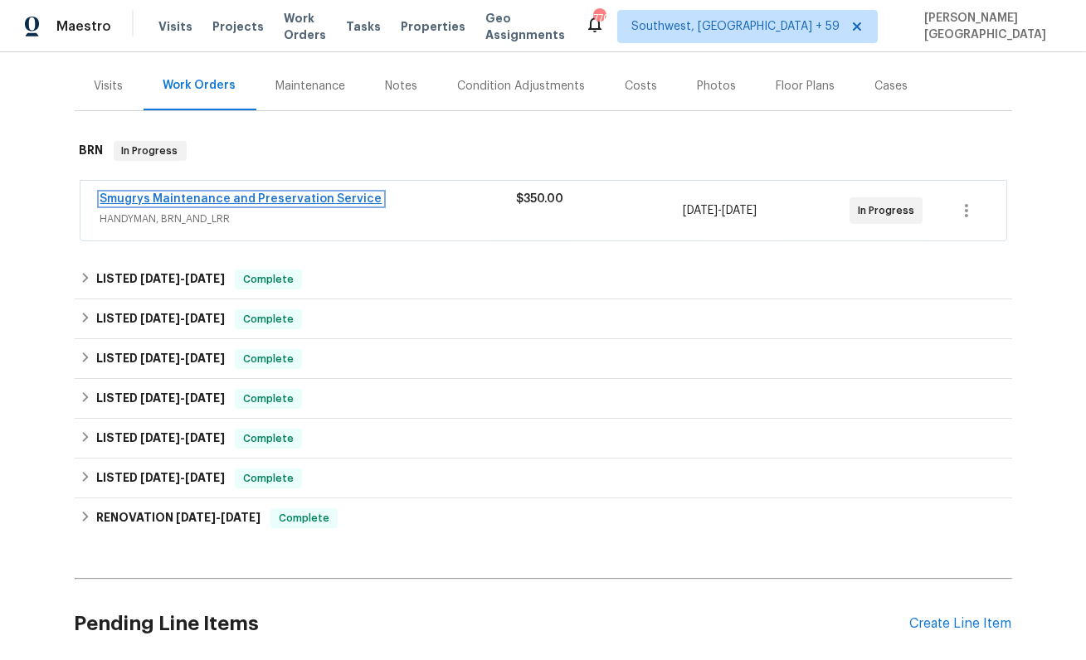
click at [192, 195] on link "Smugrys Maintenance and Preservation Service" at bounding box center [241, 199] width 282 height 12
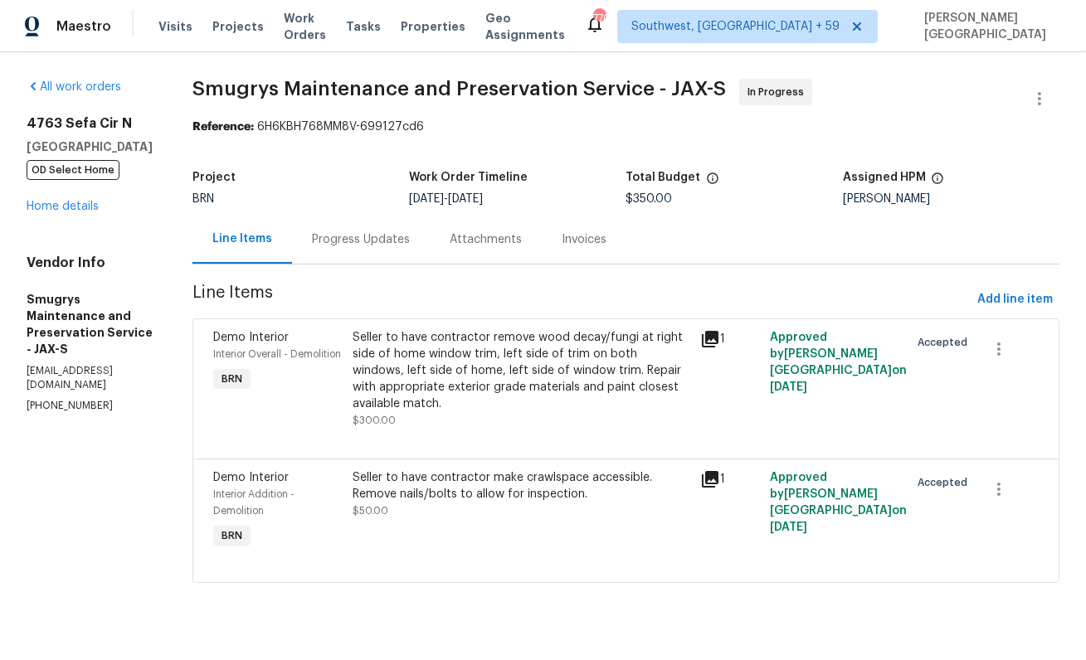
click at [367, 256] on div "Progress Updates" at bounding box center [361, 239] width 138 height 49
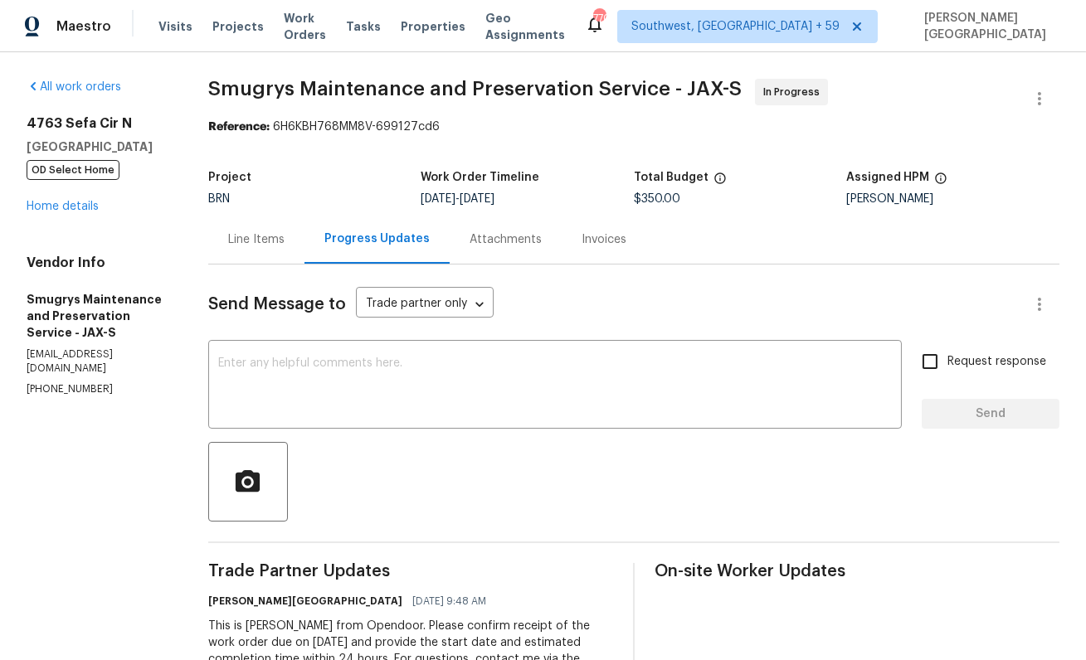
scroll to position [71, 0]
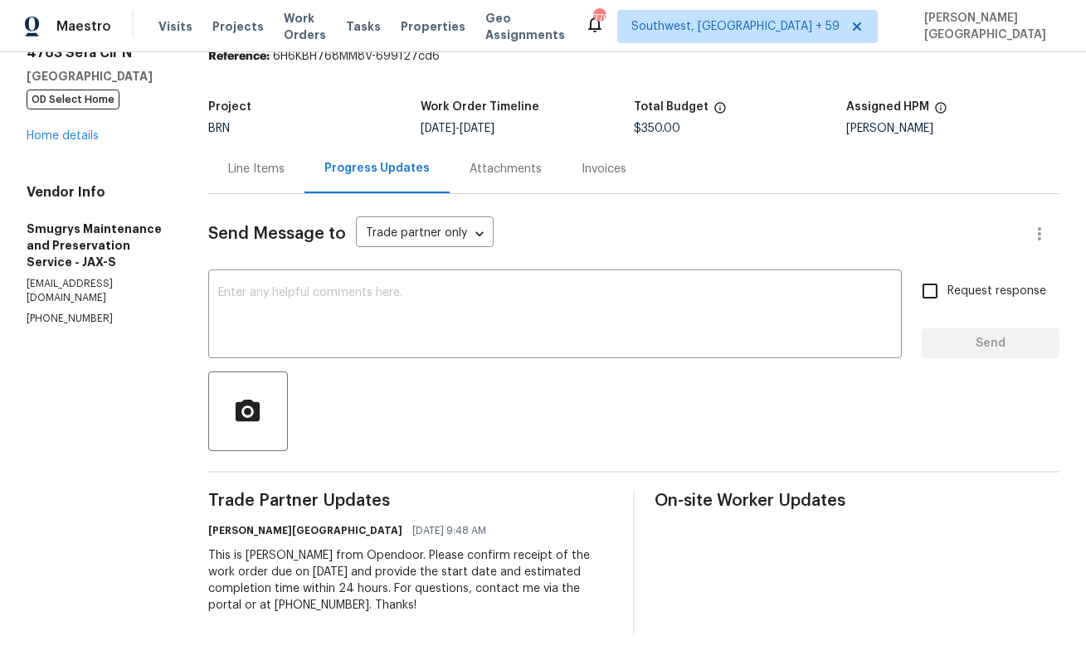
click at [317, 362] on div "Send Message to Trade partner only Trade partner only ​ x ​ Request response Se…" at bounding box center [633, 414] width 851 height 440
click at [315, 354] on div "x ​" at bounding box center [555, 316] width 694 height 85
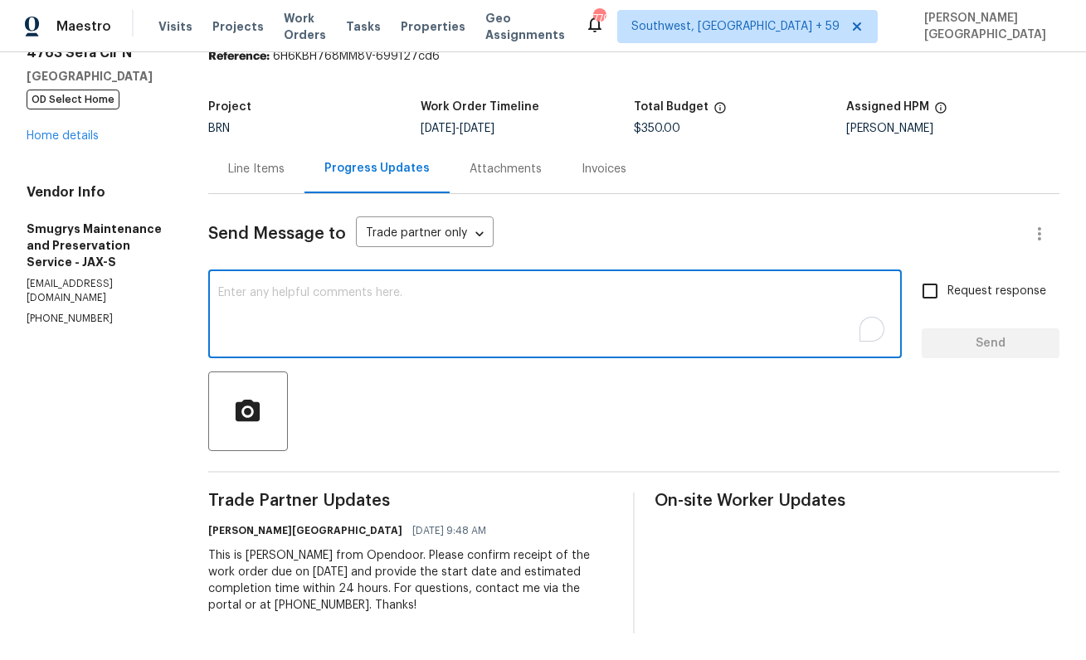
paste textarea "Thanks for accepting the WO. Please provide the timeline soon?"
type textarea "Thanks for accepting the WO. Please provide the timeline soon?"
click at [954, 295] on span "Request response" at bounding box center [996, 291] width 99 height 17
click at [947, 295] on input "Request response" at bounding box center [930, 291] width 35 height 35
checkbox input "true"
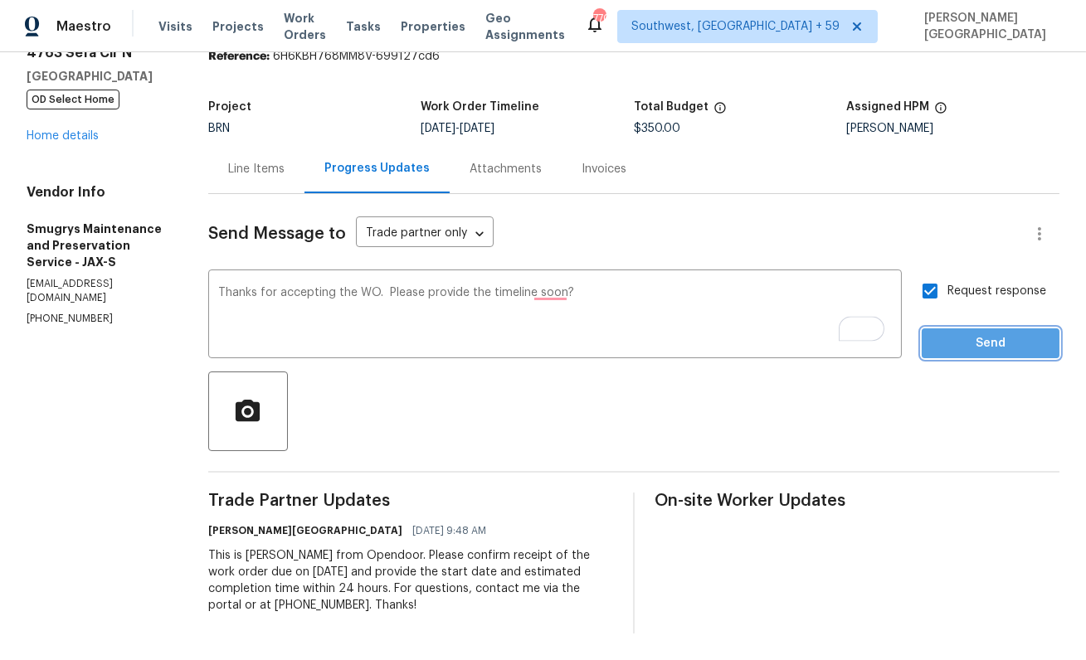
click at [959, 339] on span "Send" at bounding box center [990, 344] width 111 height 21
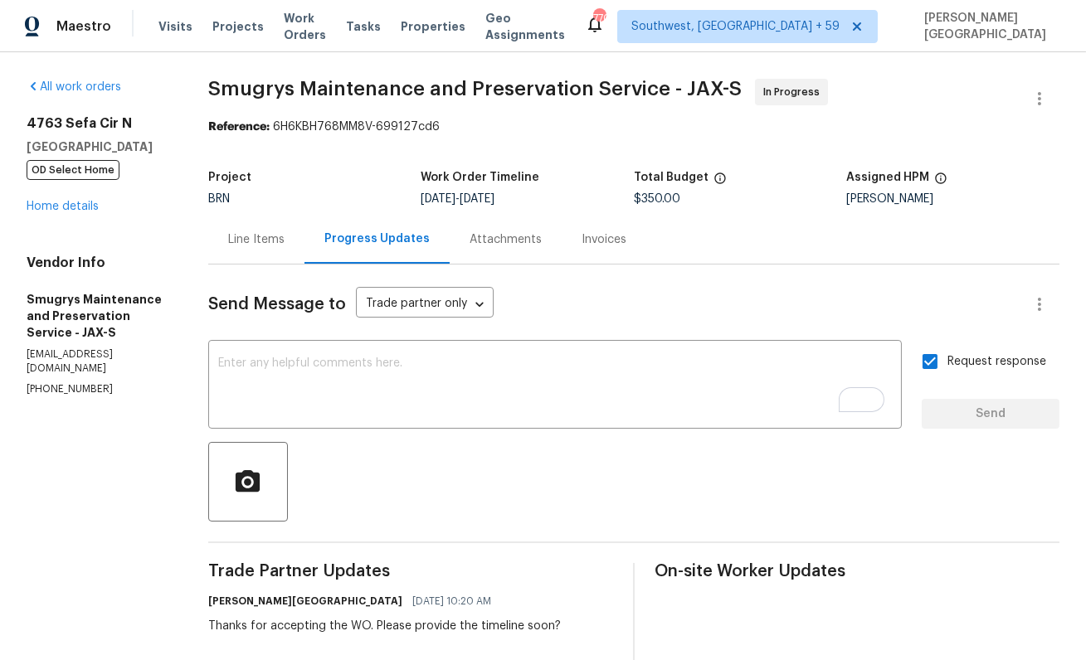
click at [266, 85] on span "Smugrys Maintenance and Preservation Service - JAX-S" at bounding box center [474, 89] width 533 height 20
click at [368, 85] on span "Smugrys Maintenance and Preservation Service - JAX-S" at bounding box center [474, 89] width 533 height 20
copy span "Smugrys Maintenance"
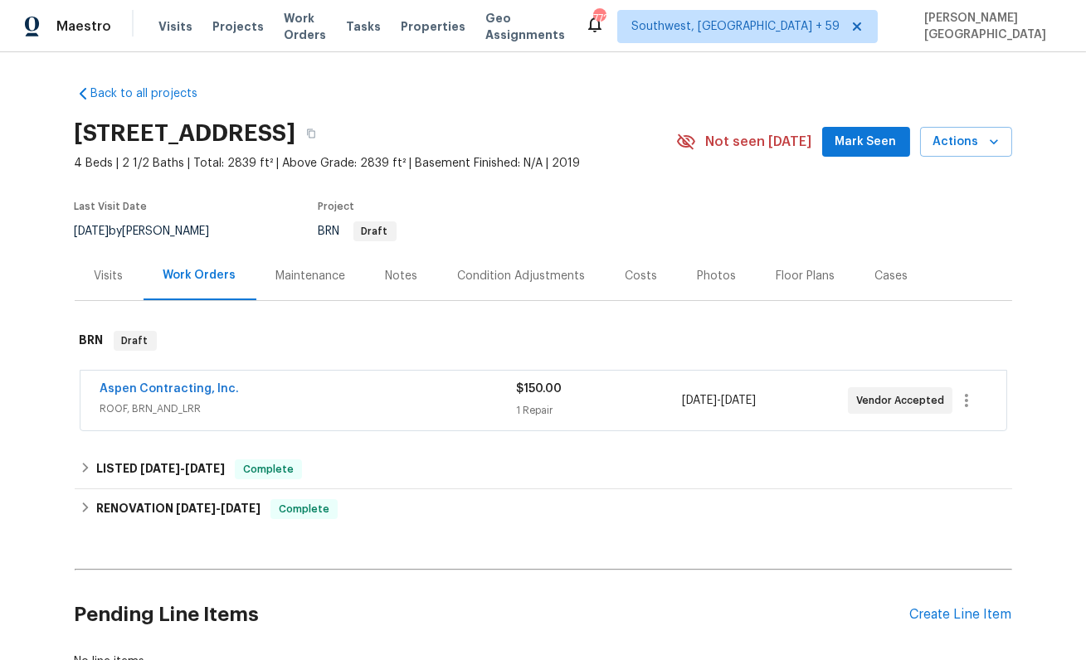
click at [206, 380] on div "Aspen Contracting, Inc. ROOF, BRN_AND_LRR $150.00 1 Repair 8/13/2025 - 8/16/202…" at bounding box center [543, 401] width 926 height 60
click at [201, 392] on link "Aspen Contracting, Inc." at bounding box center [169, 389] width 139 height 12
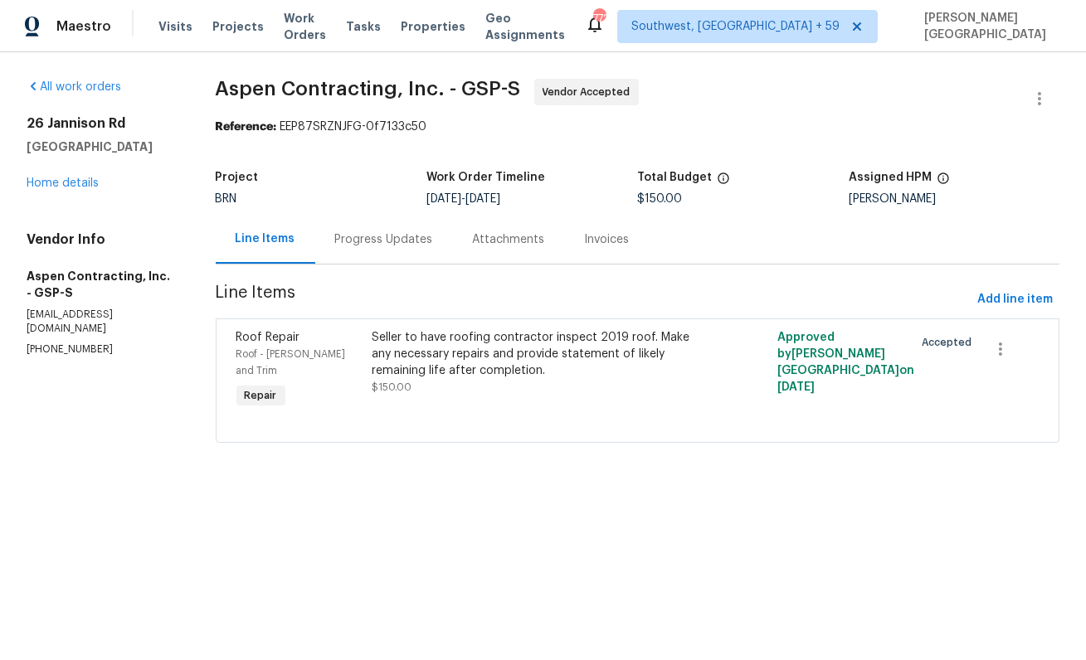
click at [426, 204] on div "BRN" at bounding box center [321, 199] width 211 height 12
click at [418, 233] on div "Progress Updates" at bounding box center [384, 239] width 98 height 17
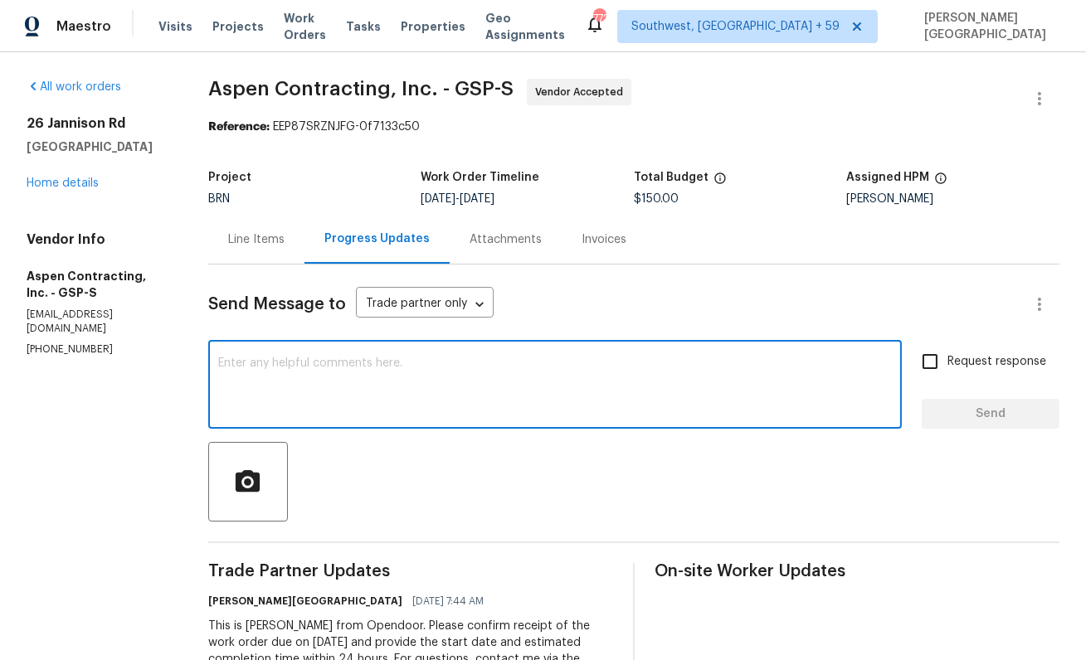
click at [338, 382] on textarea at bounding box center [555, 387] width 674 height 58
paste textarea "Thanks for accepting the WO. Please provide the timeline soon?"
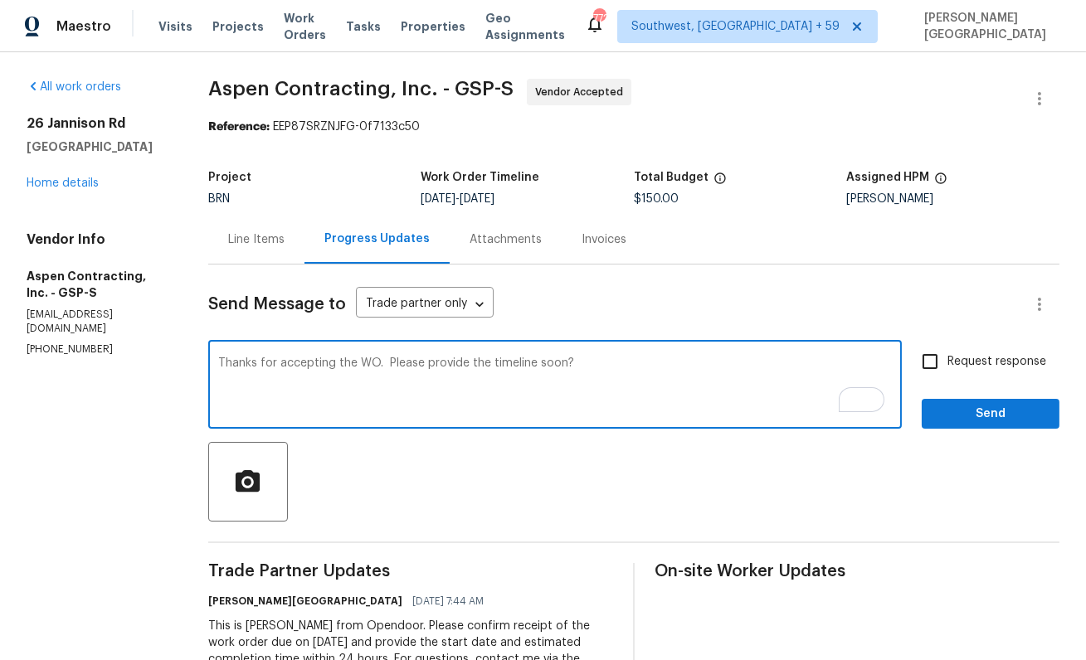
type textarea "Thanks for accepting the WO. Please provide the timeline soon?"
click at [999, 377] on label "Request response" at bounding box center [980, 361] width 134 height 35
click at [947, 377] on input "Request response" at bounding box center [930, 361] width 35 height 35
checkbox input "true"
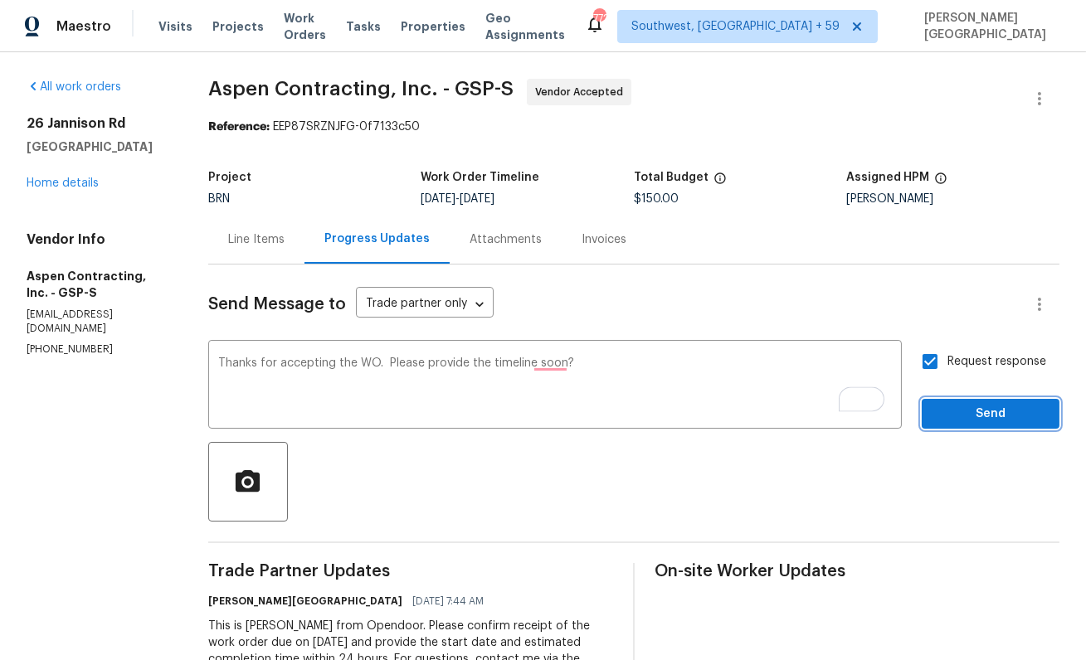
click at [998, 426] on button "Send" at bounding box center [991, 414] width 138 height 31
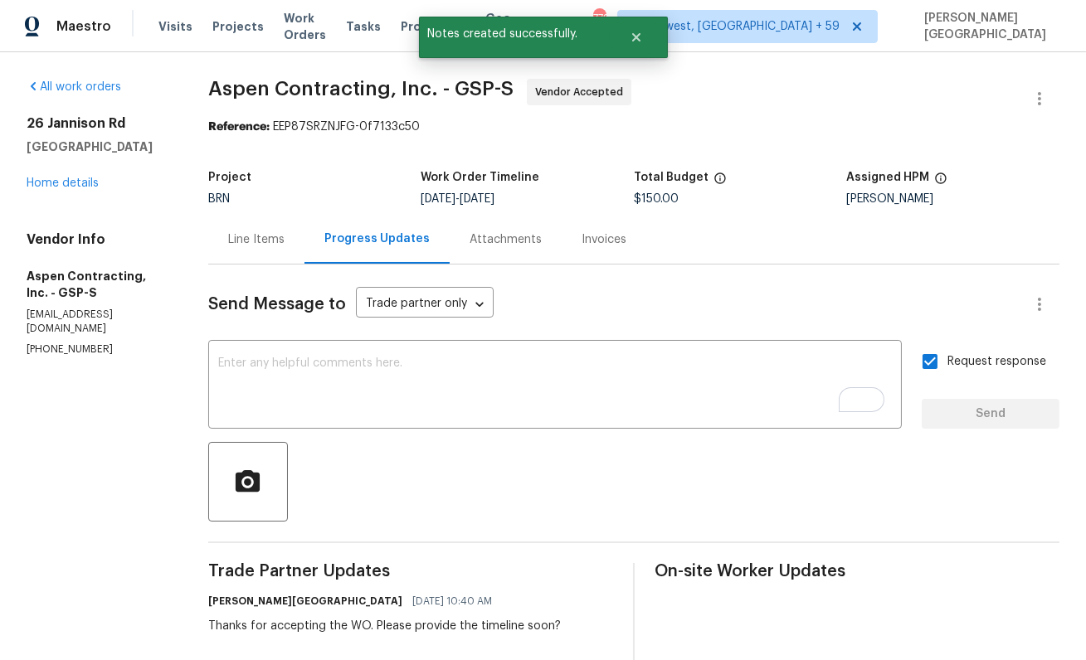
click at [214, 86] on span "Aspen Contracting, Inc. - GSP-S" at bounding box center [360, 89] width 305 height 20
click at [291, 88] on span "Aspen Contracting, Inc. - GSP-S" at bounding box center [360, 89] width 305 height 20
copy span "Aspen Contracting"
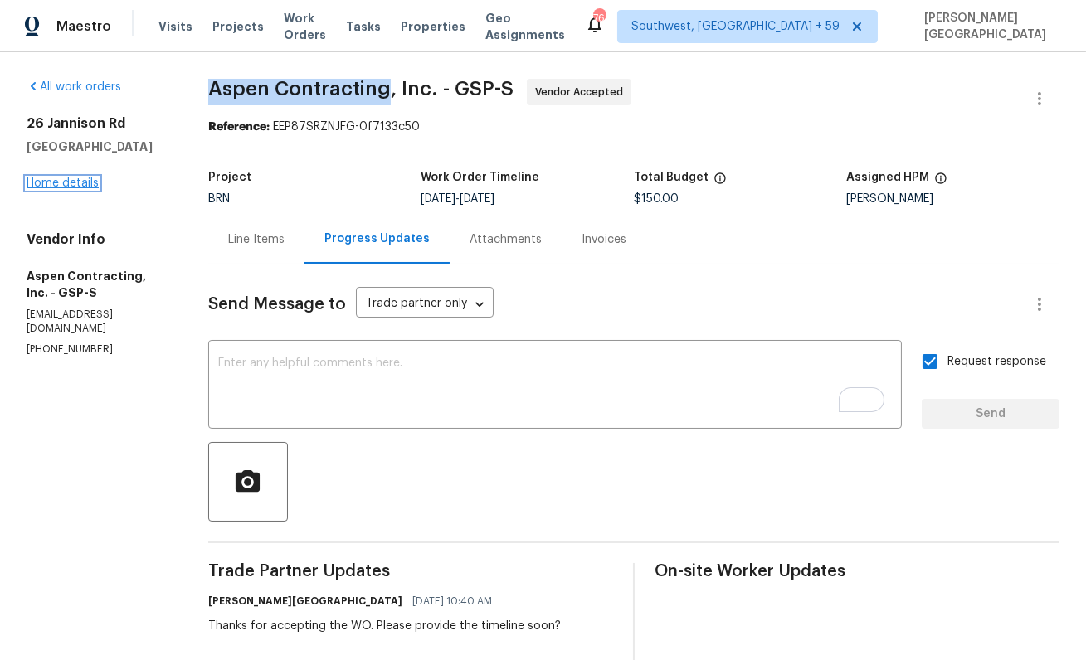
click at [65, 178] on link "Home details" at bounding box center [63, 184] width 72 height 12
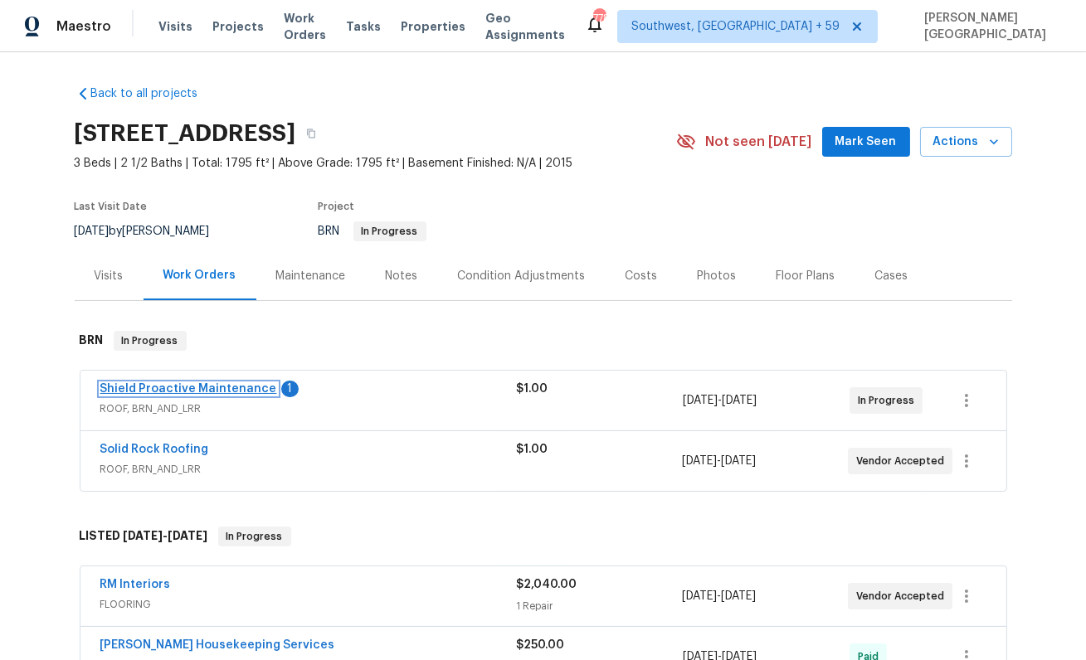
click at [217, 391] on link "Shield Proactive Maintenance" at bounding box center [188, 389] width 177 height 12
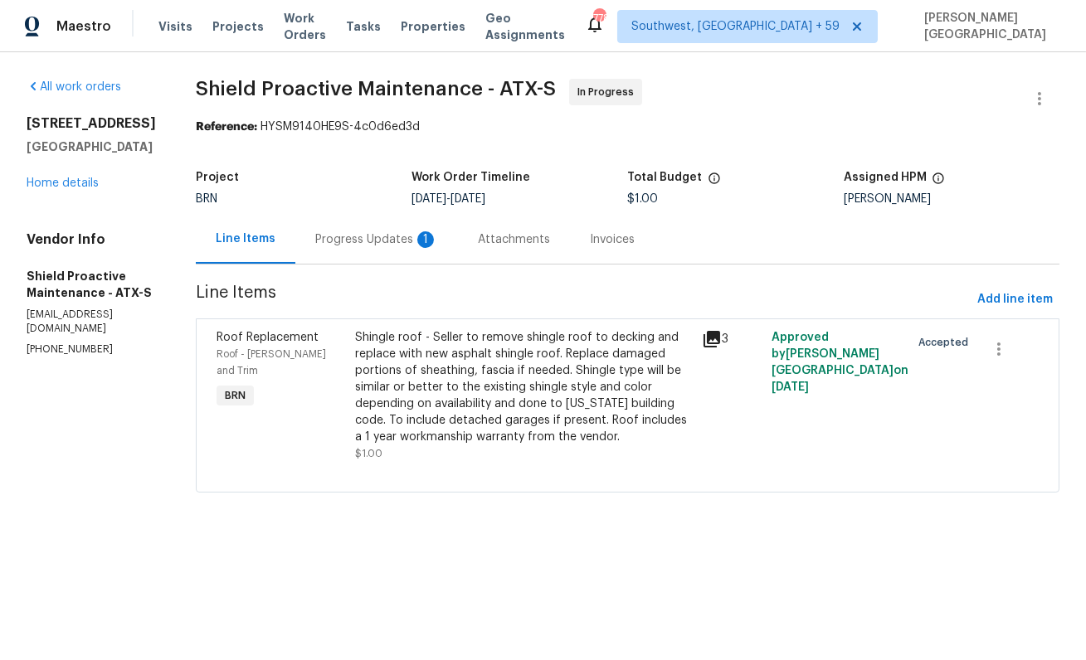
click at [357, 243] on div "Progress Updates 1" at bounding box center [376, 239] width 123 height 17
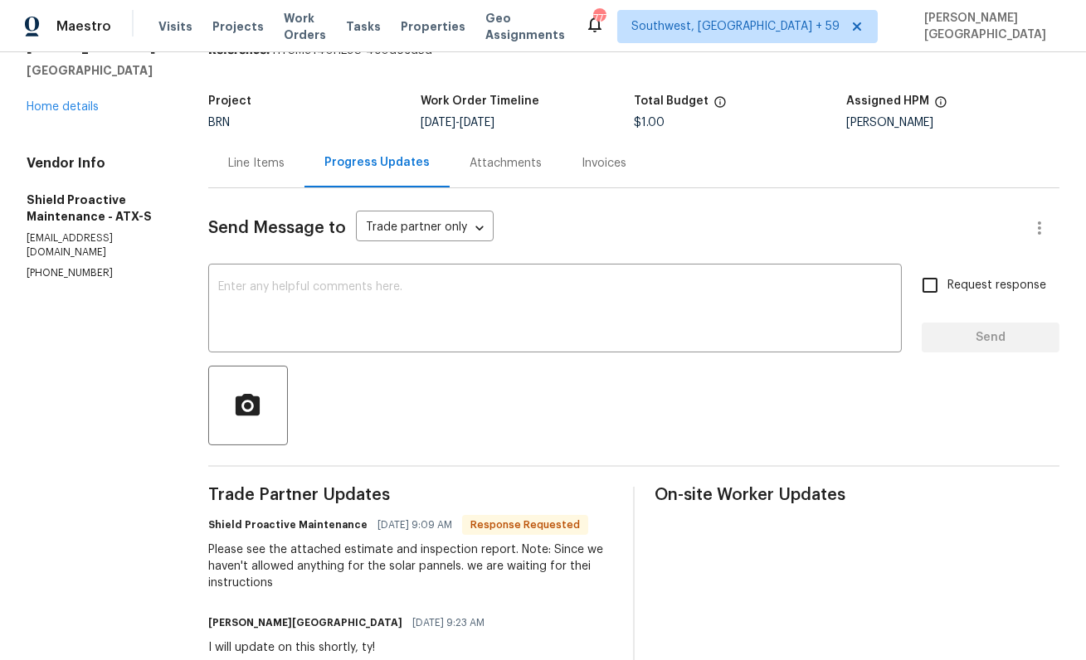
scroll to position [140, 0]
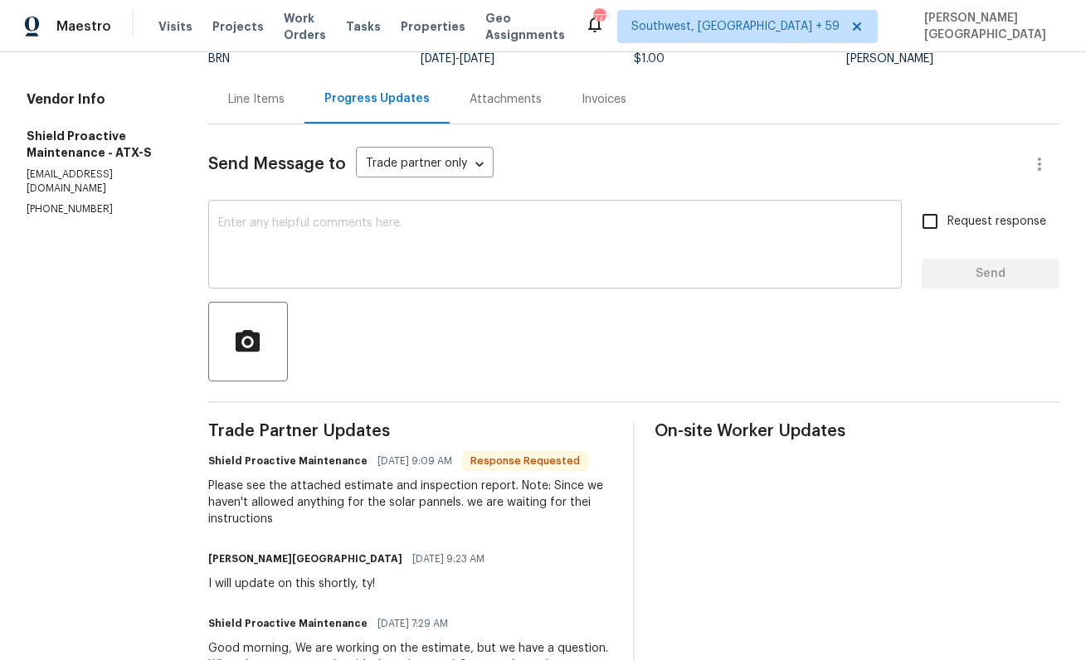
click at [319, 259] on textarea at bounding box center [555, 246] width 674 height 58
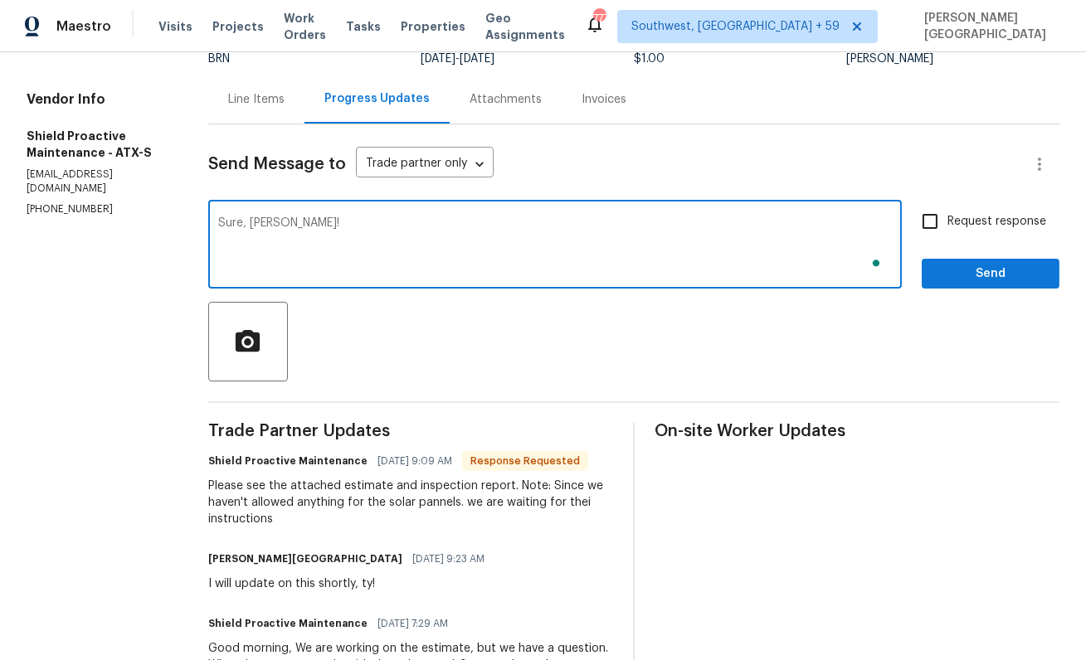
type textarea "Sure, [PERSON_NAME]!"
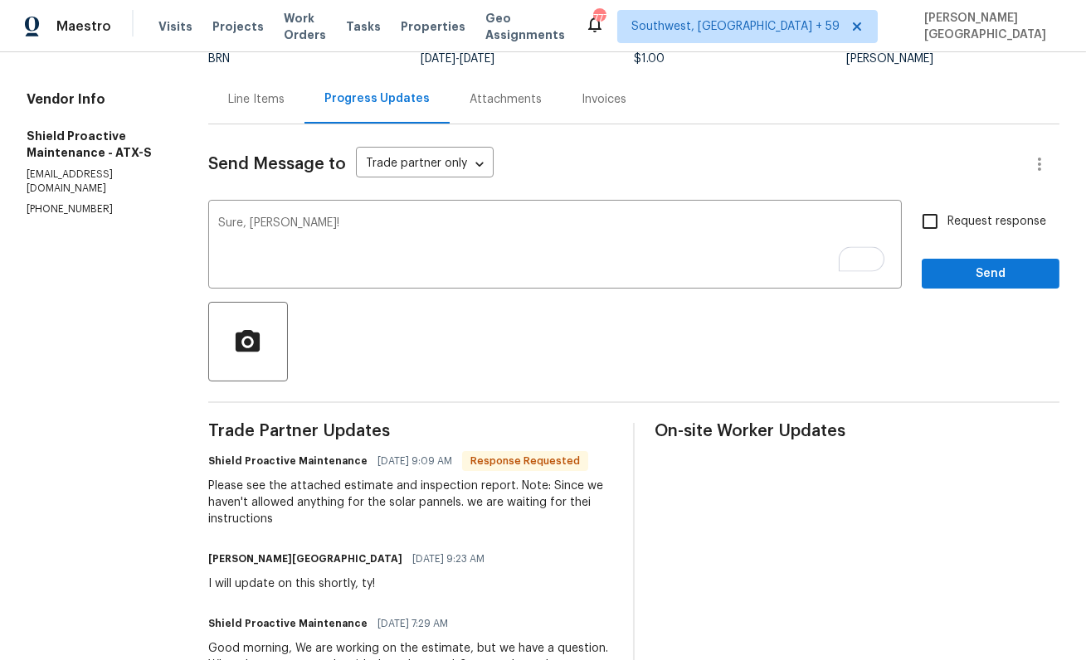
click at [962, 223] on span "Request response" at bounding box center [996, 221] width 99 height 17
click at [947, 223] on input "Request response" at bounding box center [930, 221] width 35 height 35
checkbox input "true"
click at [977, 266] on span "Send" at bounding box center [990, 274] width 111 height 21
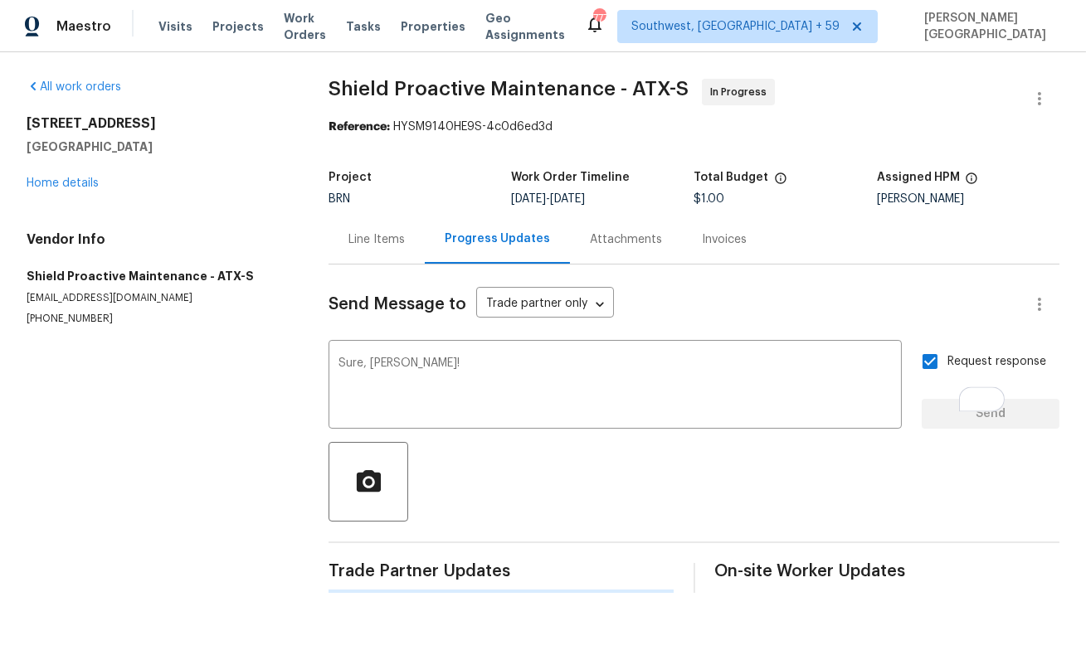
scroll to position [0, 0]
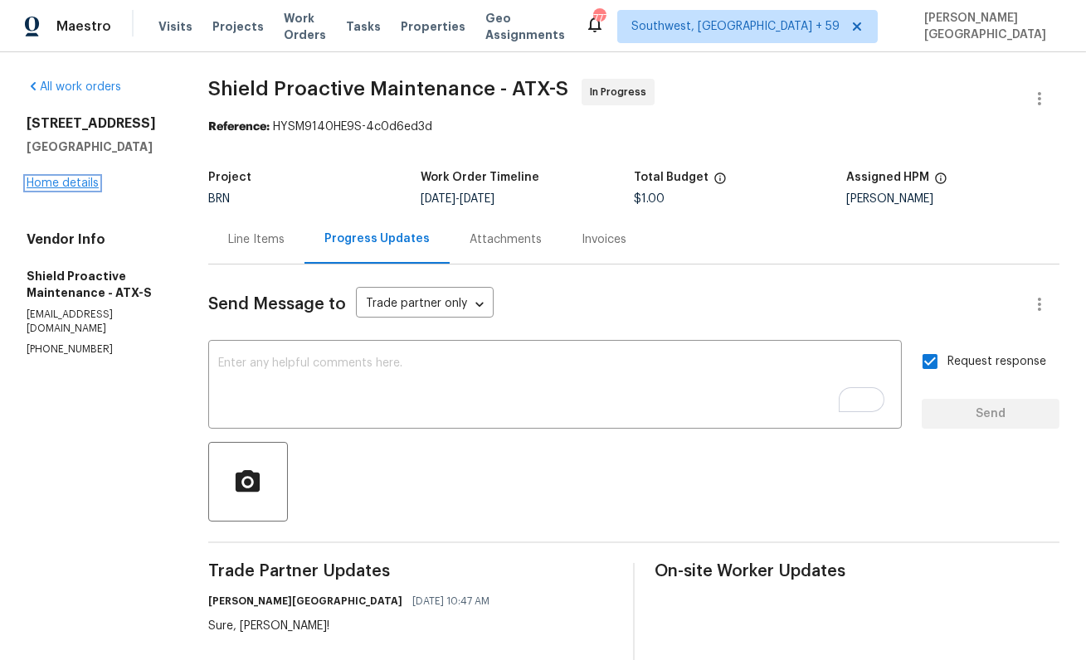
click at [66, 178] on link "Home details" at bounding box center [63, 184] width 72 height 12
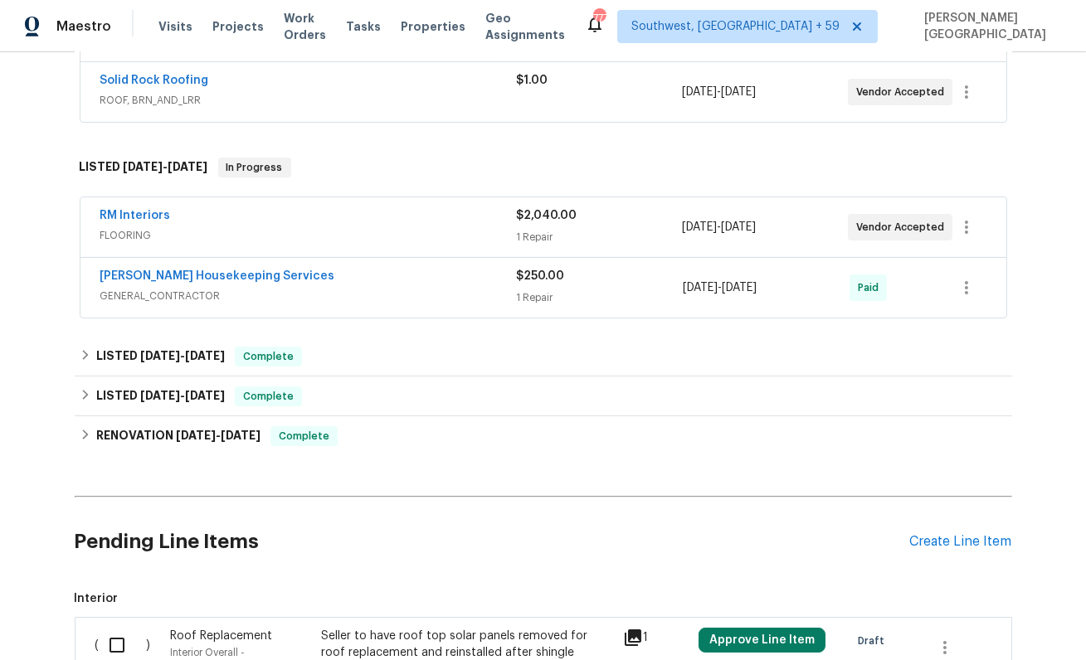
scroll to position [389, 0]
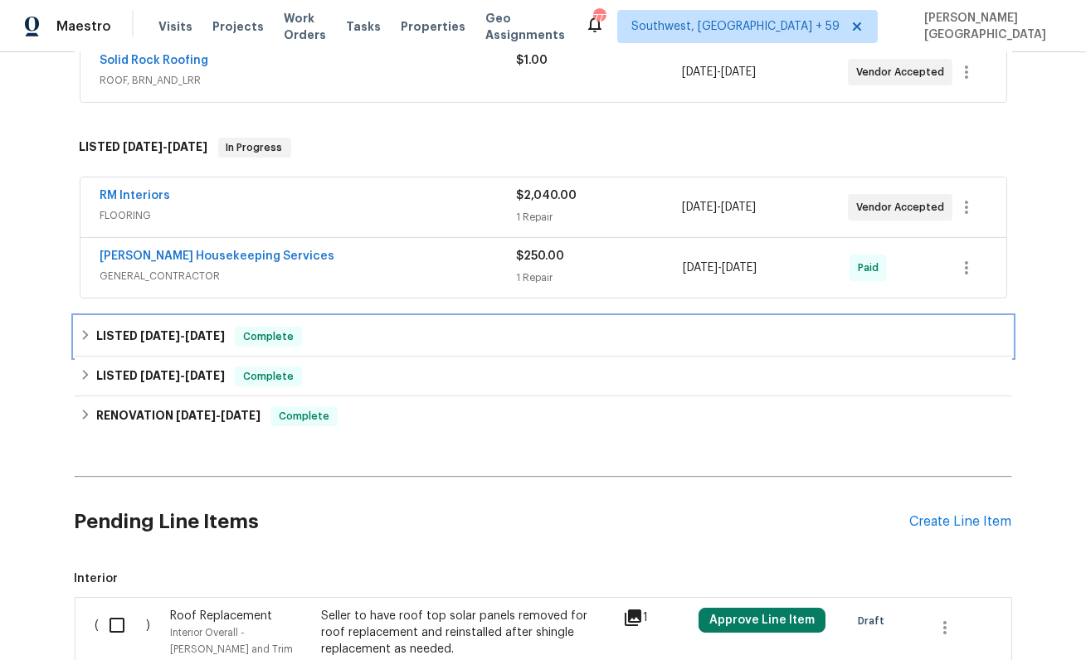
click at [170, 346] on div "LISTED 6/6/25 - 6/11/25 Complete" at bounding box center [544, 337] width 938 height 40
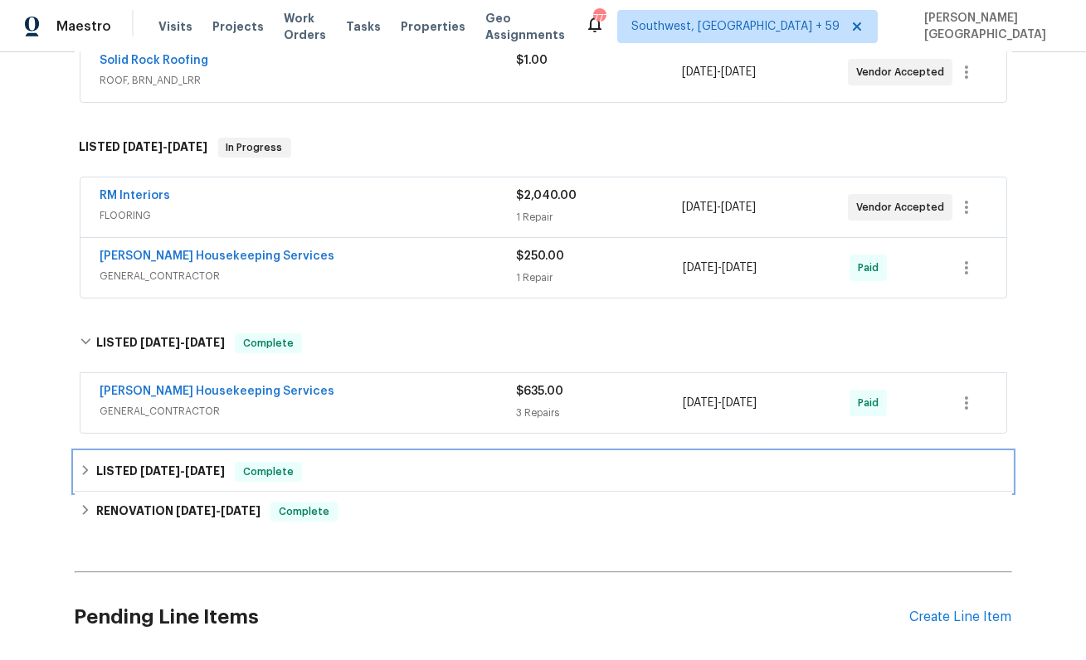
click at [181, 457] on div "LISTED 2/18/25 - 2/19/25 Complete" at bounding box center [544, 472] width 938 height 40
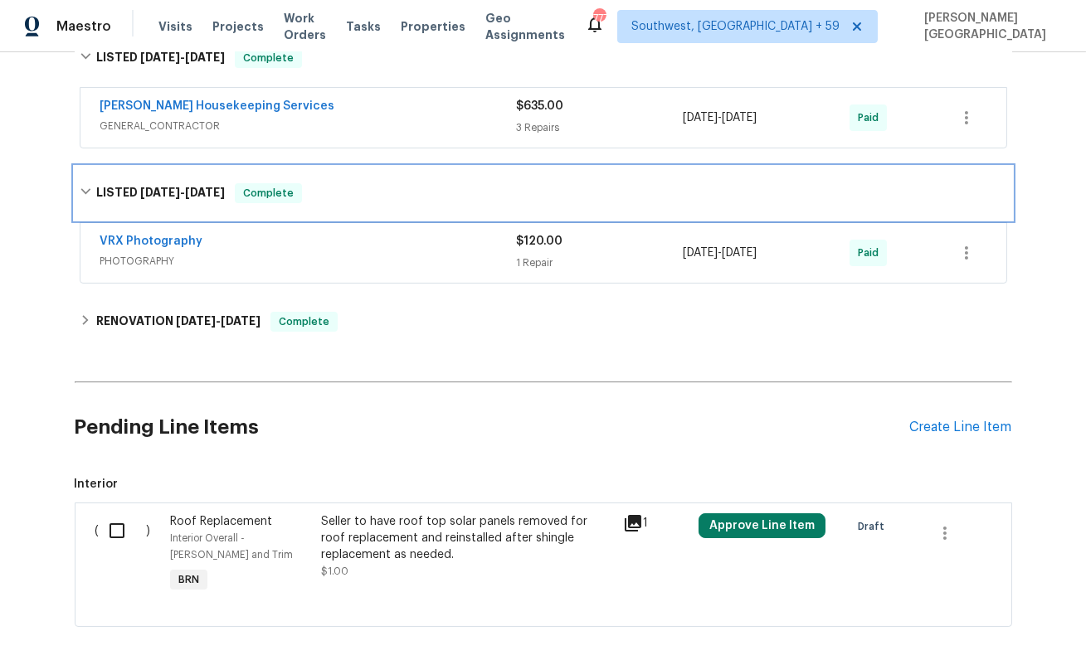
scroll to position [753, 0]
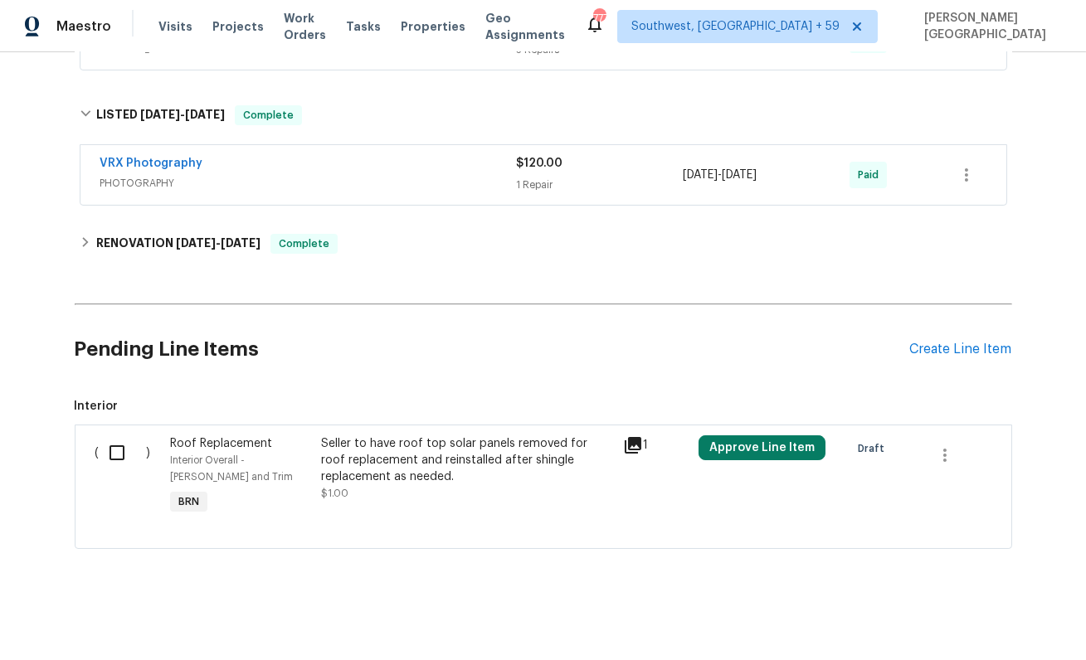
click at [113, 453] on input "checkbox" at bounding box center [123, 453] width 47 height 35
click at [980, 613] on span "Create Work Order" at bounding box center [991, 619] width 110 height 21
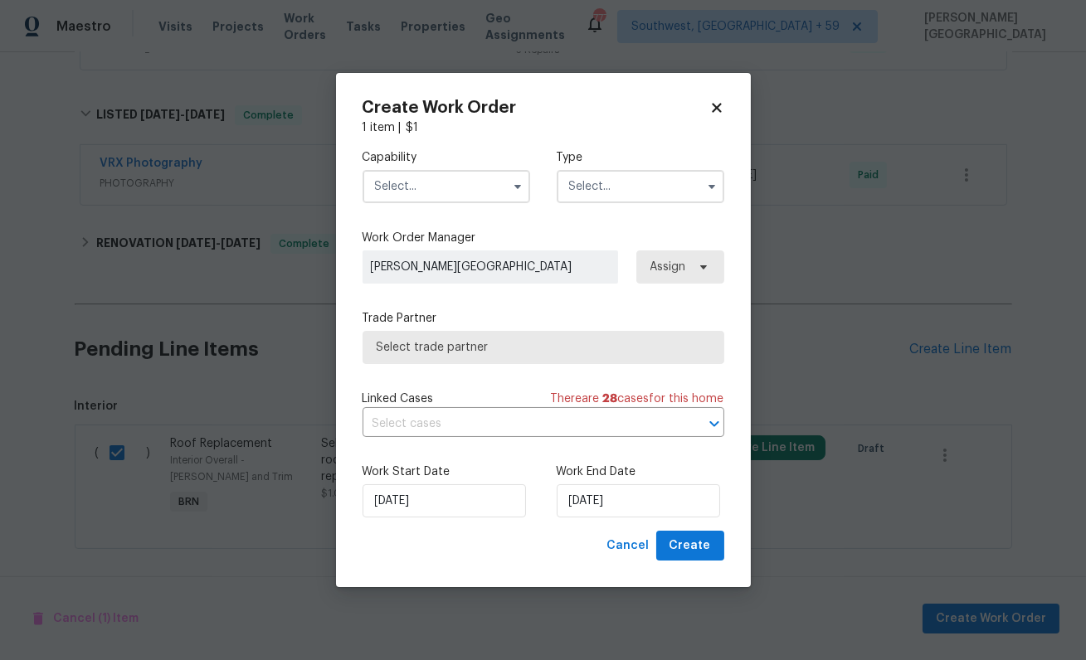
click at [498, 187] on input "text" at bounding box center [447, 186] width 168 height 33
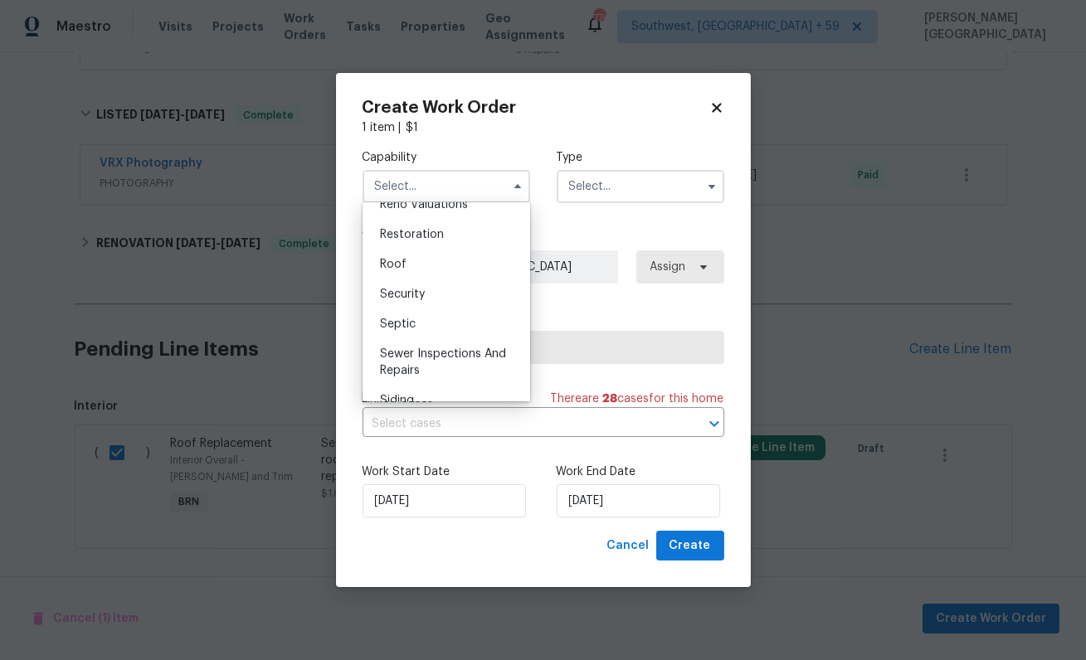
scroll to position [1629, 0]
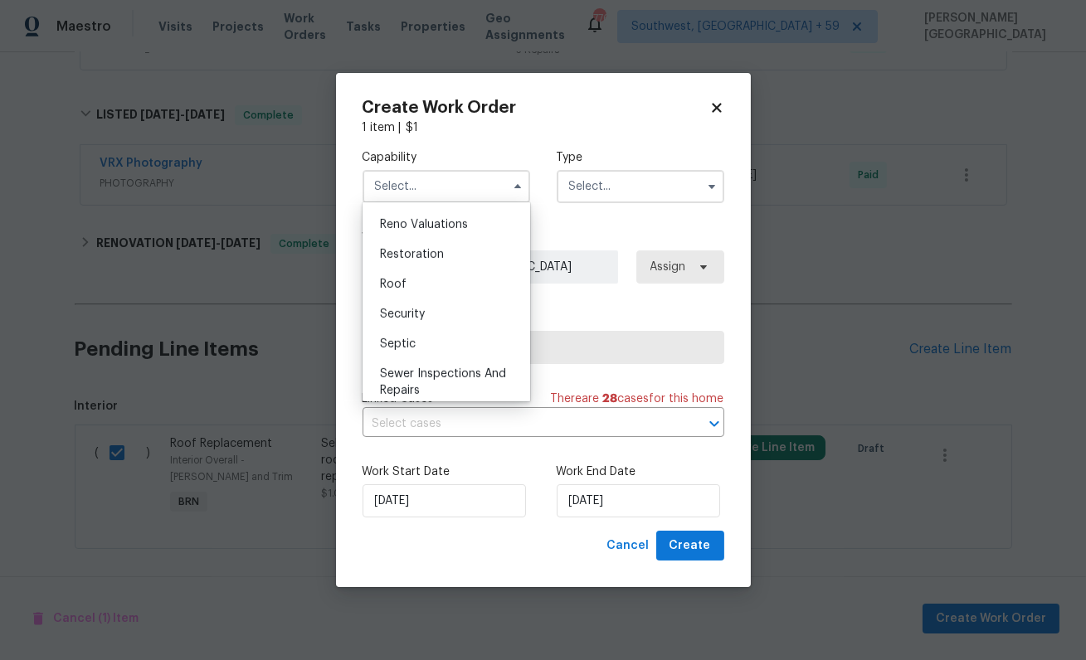
click at [596, 235] on label "Work Order Manager" at bounding box center [544, 238] width 362 height 17
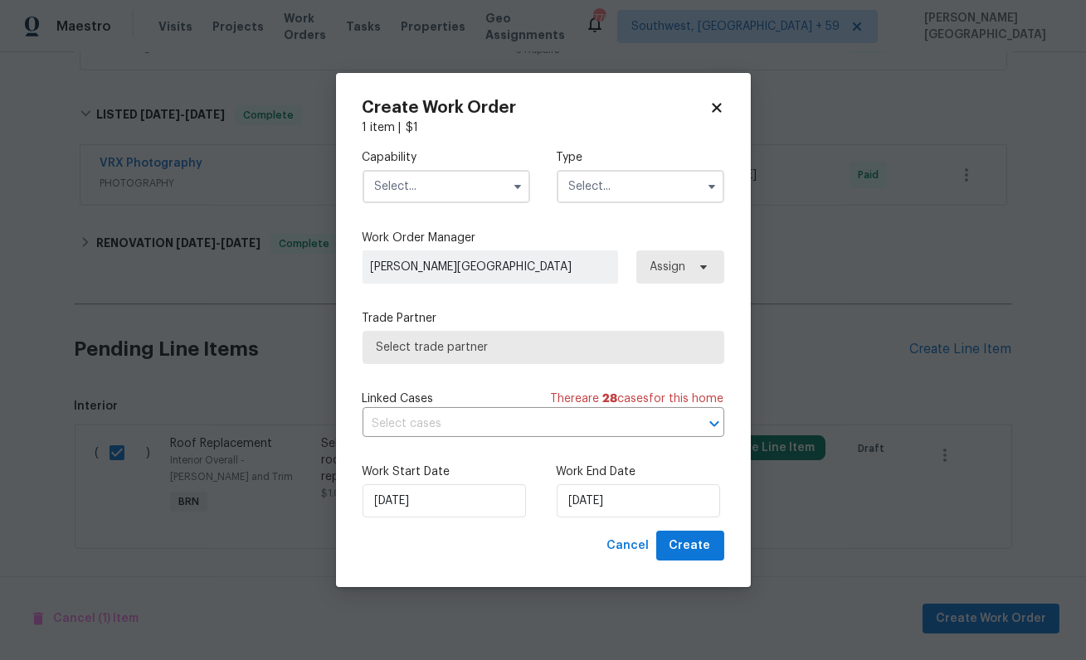
checkbox input "false"
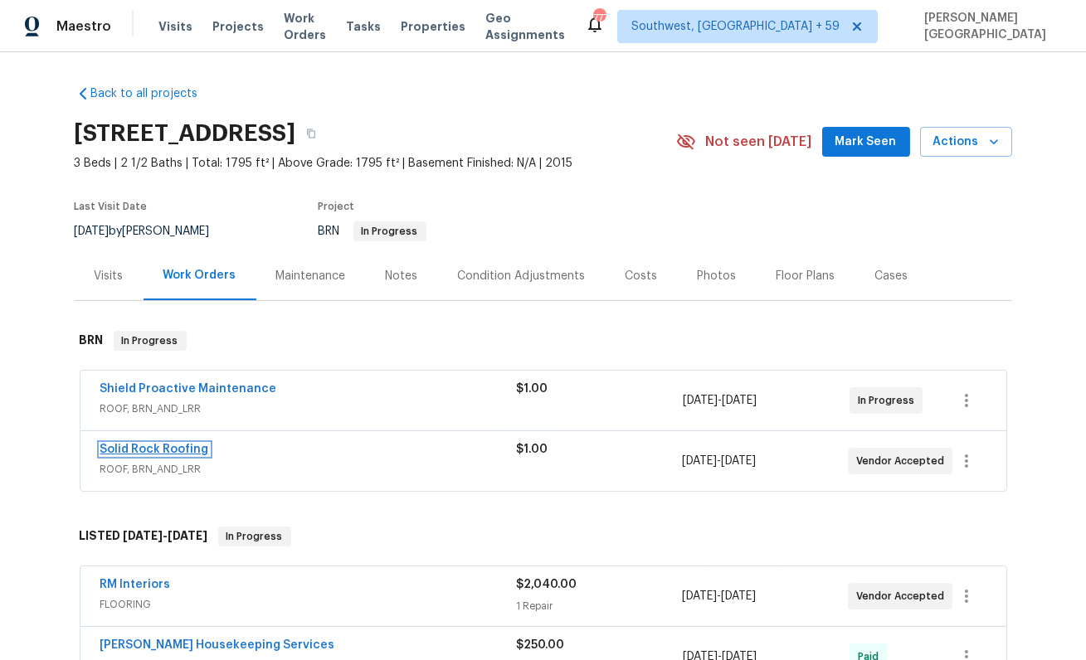
click at [158, 449] on link "Solid Rock Roofing" at bounding box center [154, 450] width 109 height 12
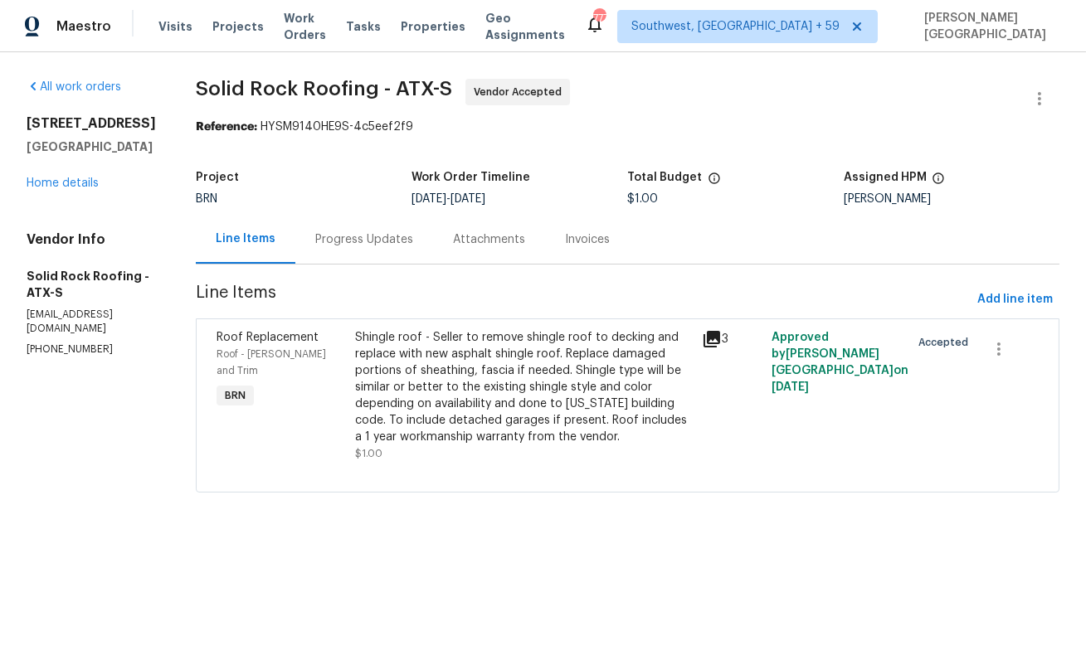
click at [379, 241] on div "Progress Updates" at bounding box center [364, 239] width 98 height 17
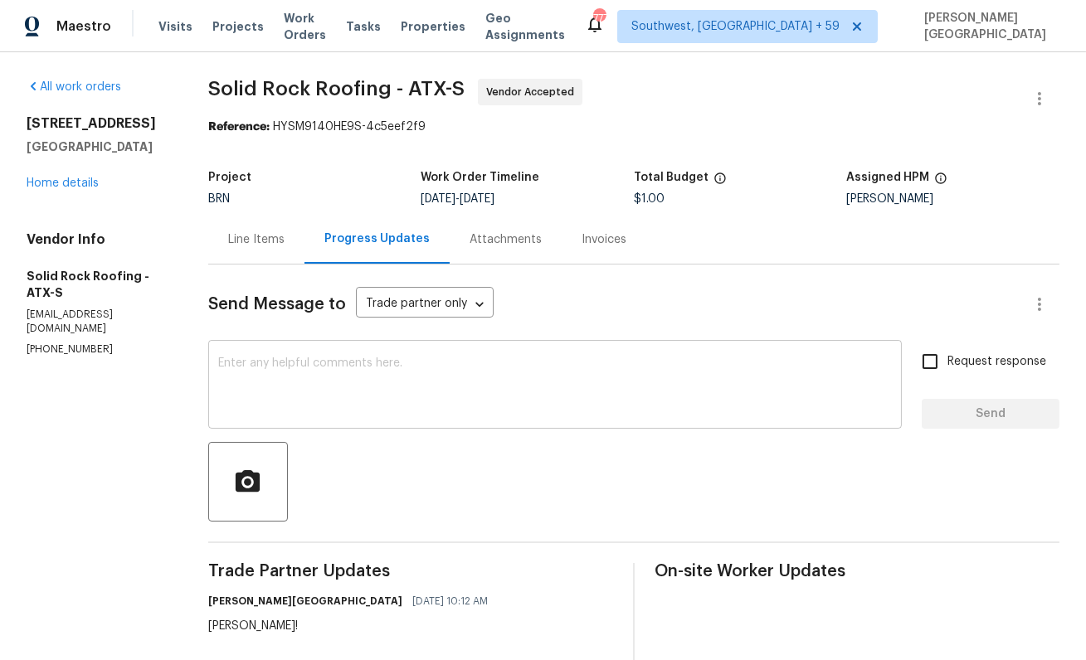
click at [295, 382] on textarea at bounding box center [555, 387] width 674 height 58
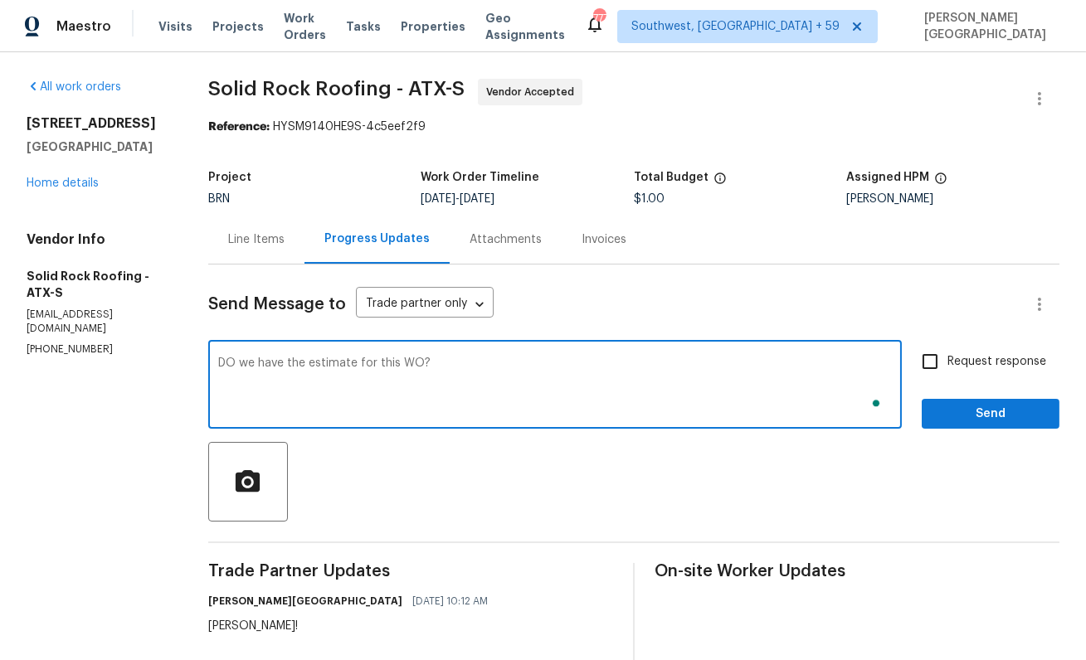
type textarea "DO we have the estimate for this WO?"
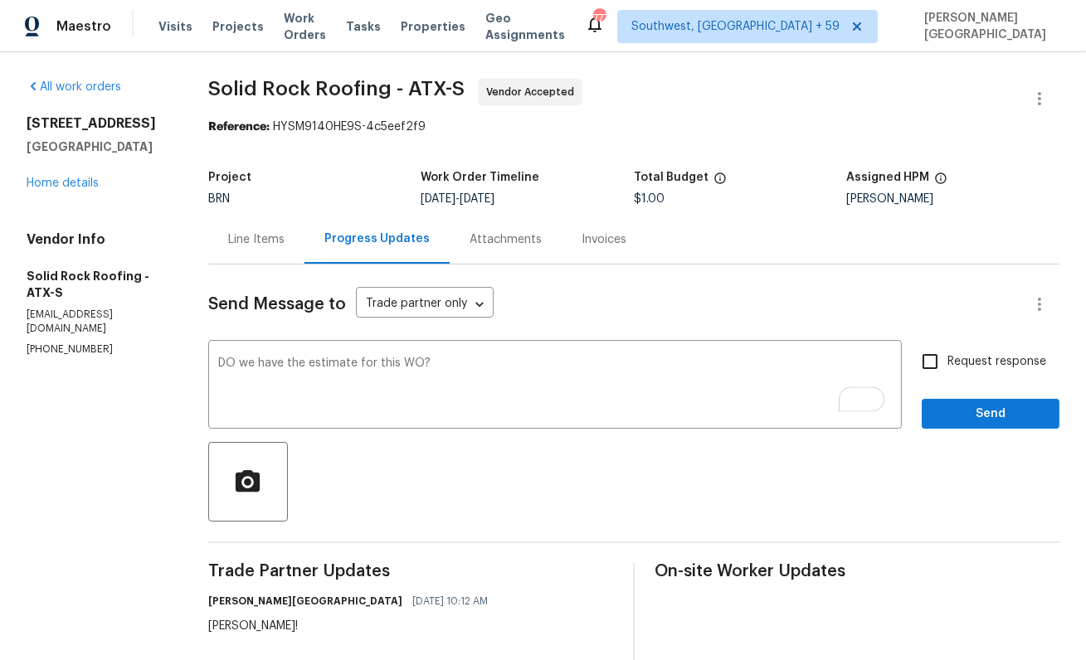
click at [986, 372] on label "Request response" at bounding box center [980, 361] width 134 height 35
click at [947, 372] on input "Request response" at bounding box center [930, 361] width 35 height 35
checkbox input "true"
click at [990, 405] on span "Send" at bounding box center [990, 414] width 111 height 21
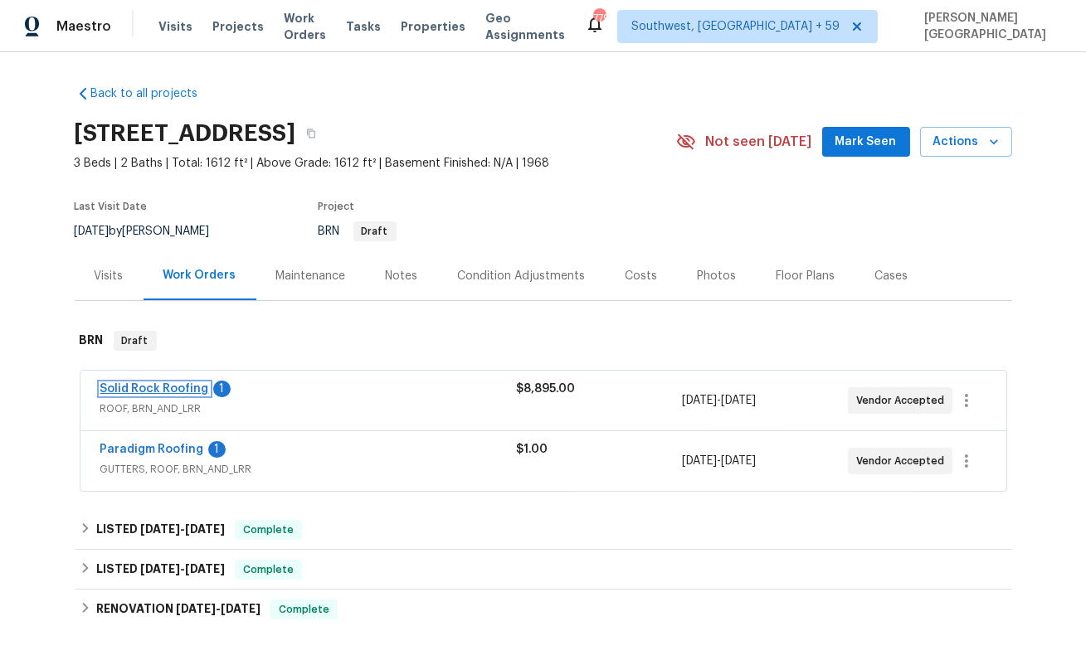
click at [164, 385] on link "Solid Rock Roofing" at bounding box center [154, 389] width 109 height 12
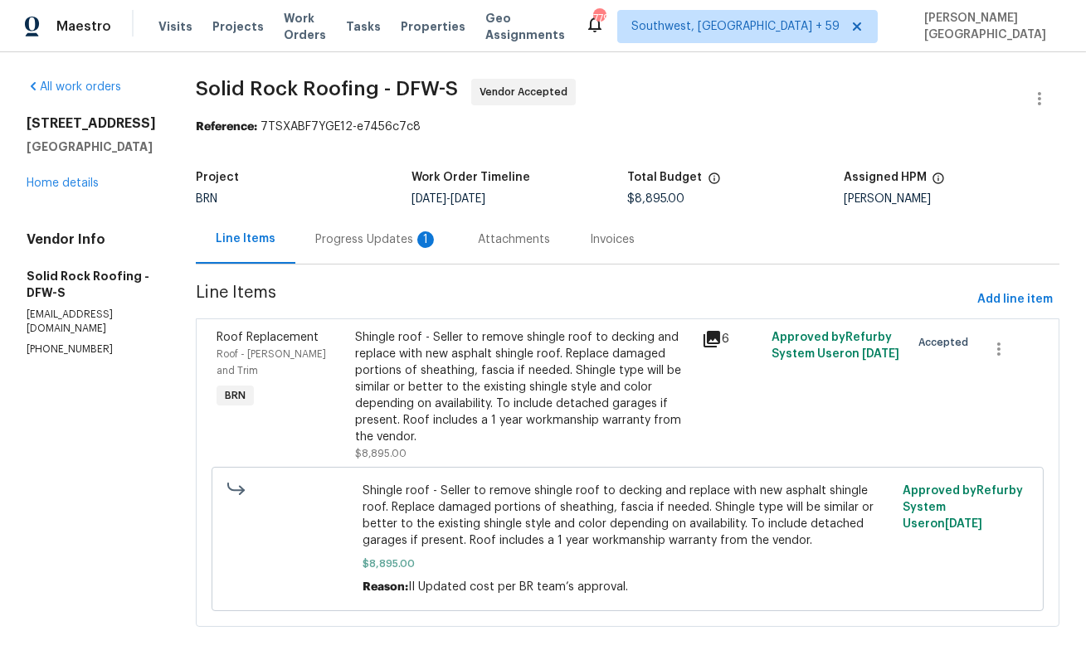
click at [411, 246] on div "Progress Updates 1" at bounding box center [376, 239] width 123 height 17
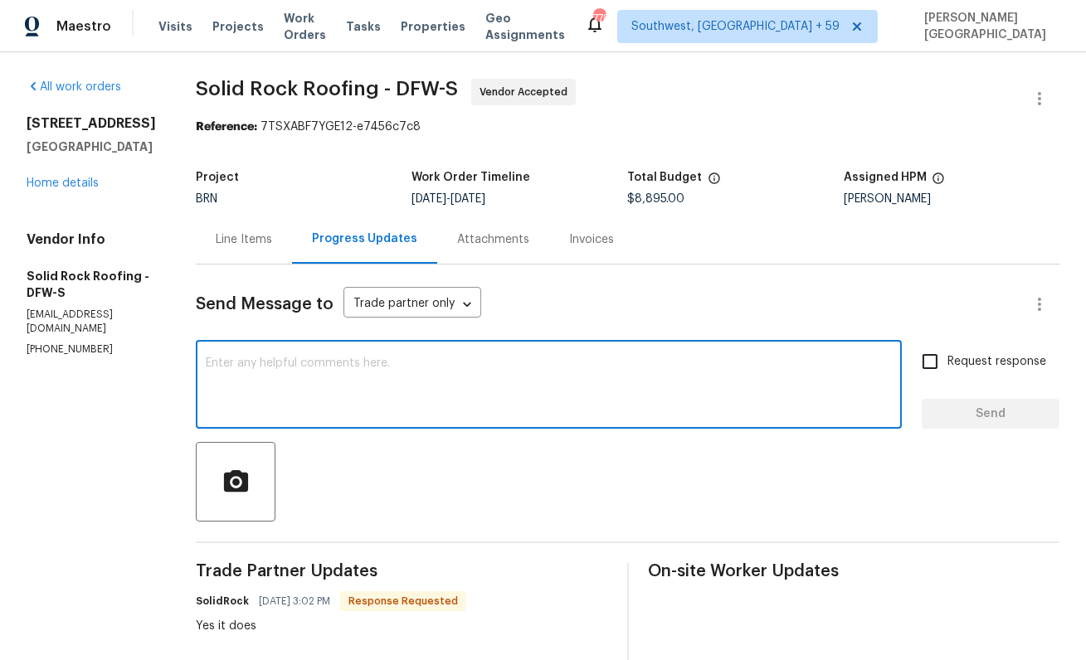
click at [242, 368] on textarea at bounding box center [549, 387] width 686 height 58
type textarea "Okay, Ty!"
click at [961, 367] on span "Request response" at bounding box center [996, 361] width 99 height 17
click at [947, 367] on input "Request response" at bounding box center [930, 361] width 35 height 35
checkbox input "true"
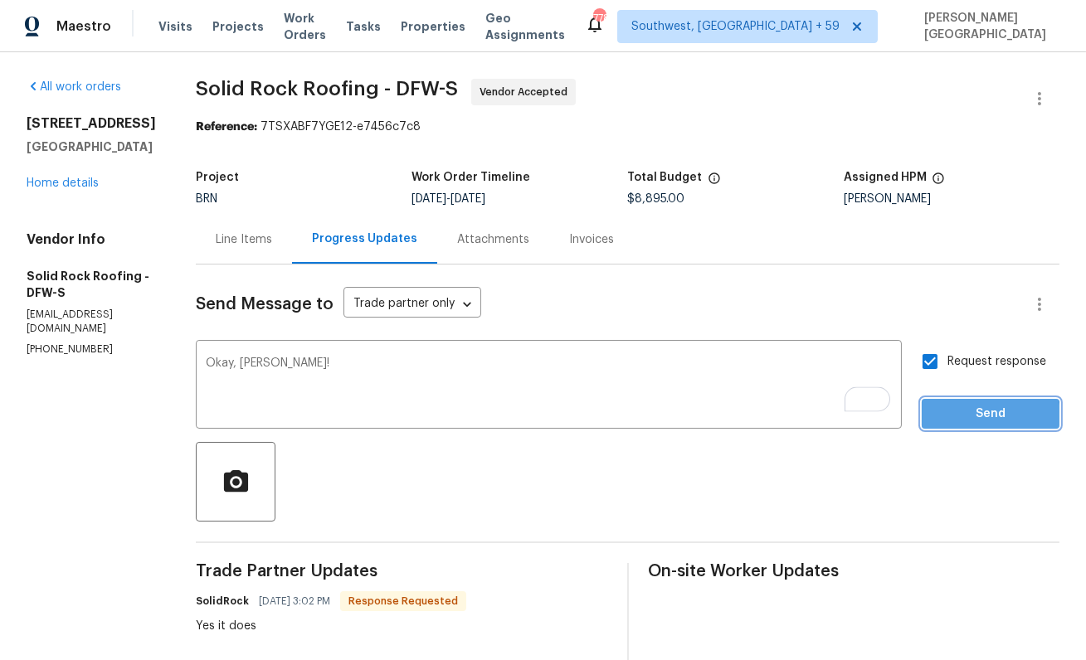
click at [965, 418] on span "Send" at bounding box center [990, 414] width 111 height 21
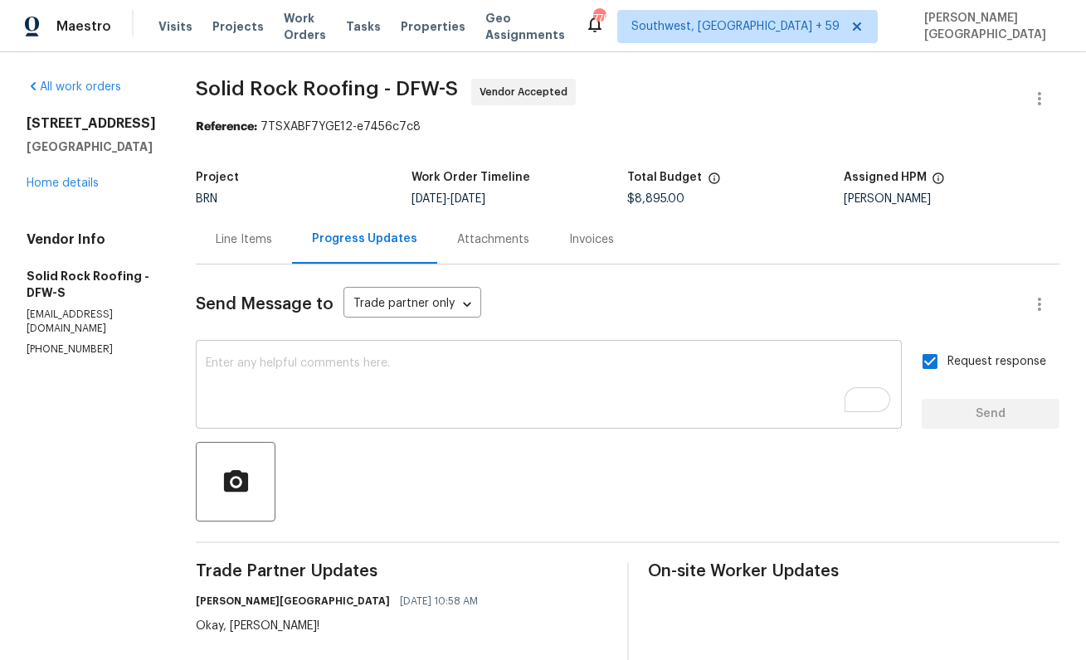
click at [333, 412] on textarea "To enrich screen reader interactions, please activate Accessibility in Grammarl…" at bounding box center [549, 387] width 686 height 58
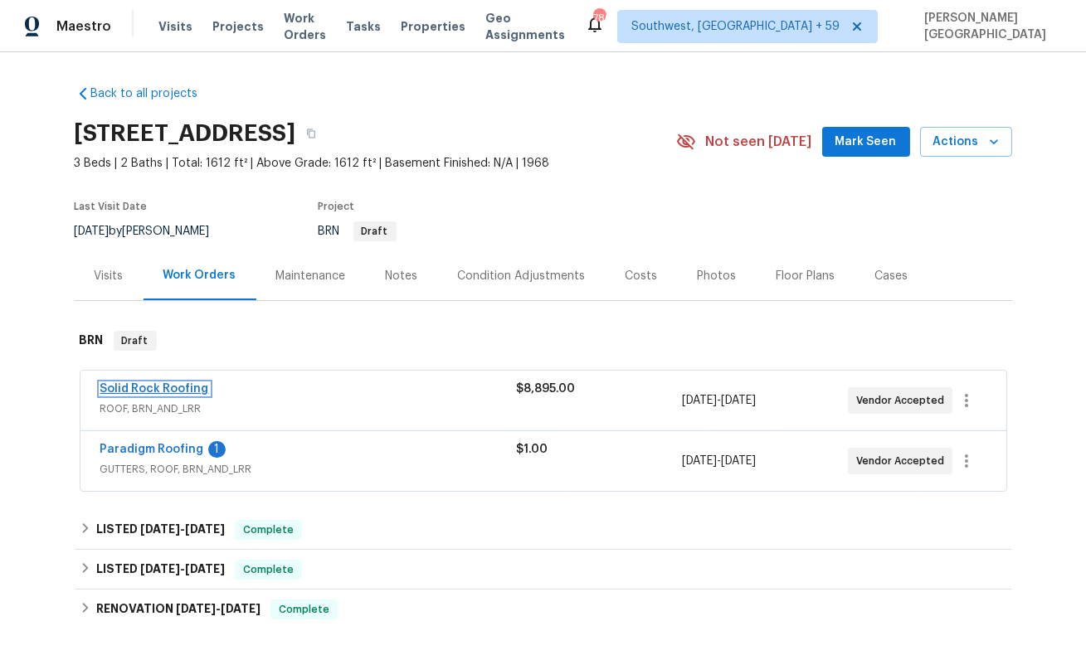
click at [174, 390] on link "Solid Rock Roofing" at bounding box center [154, 389] width 109 height 12
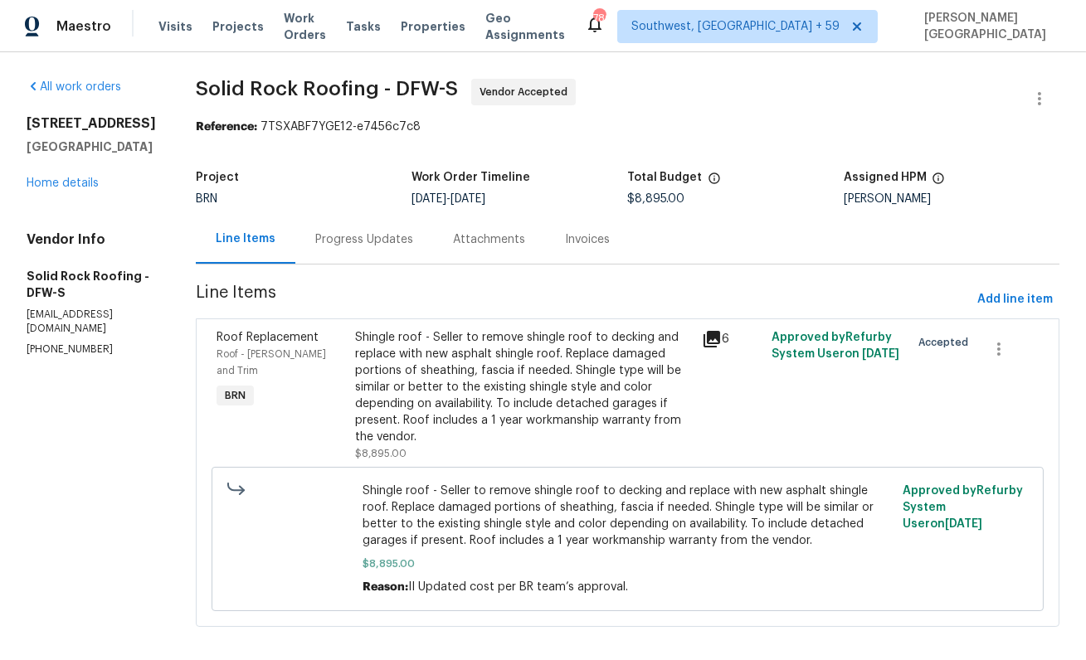
click at [336, 249] on div "Progress Updates" at bounding box center [364, 239] width 138 height 49
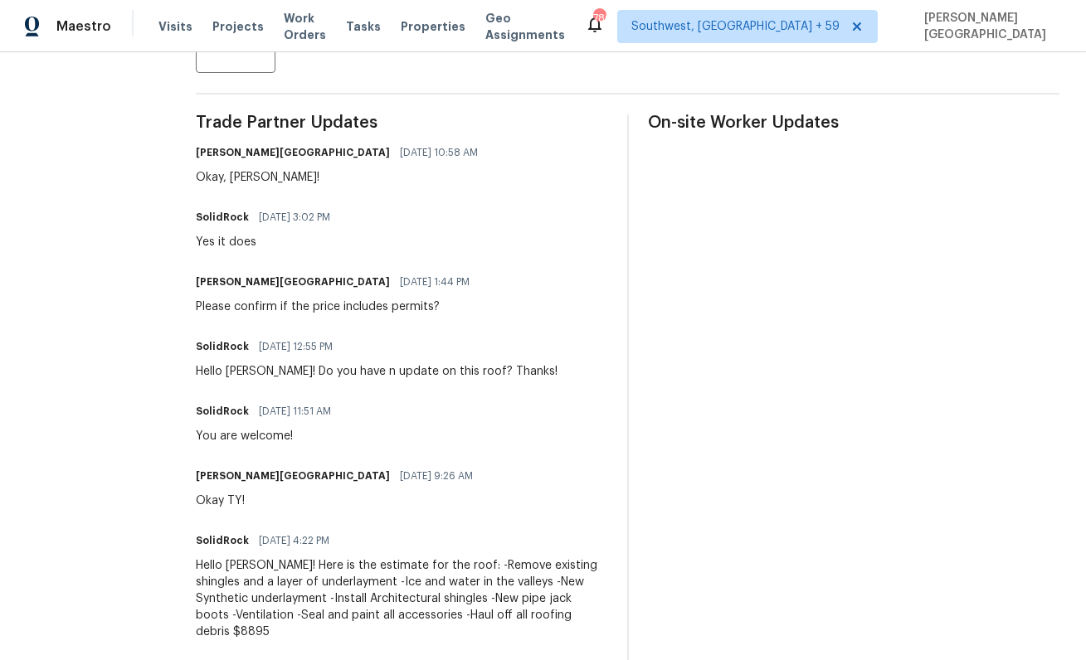
scroll to position [545, 0]
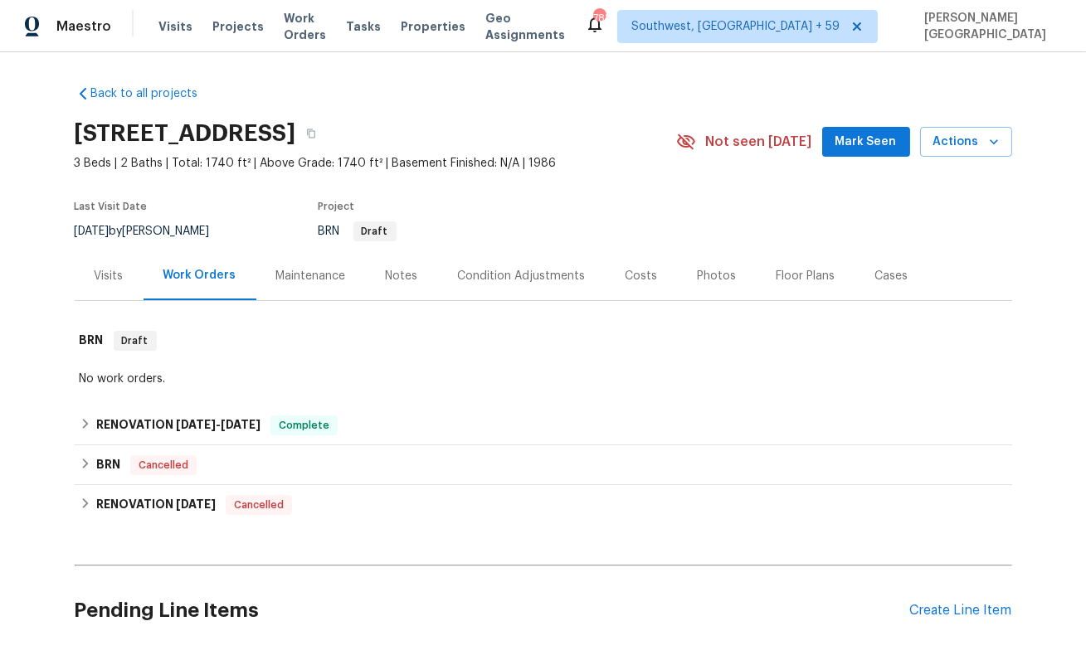
scroll to position [419, 0]
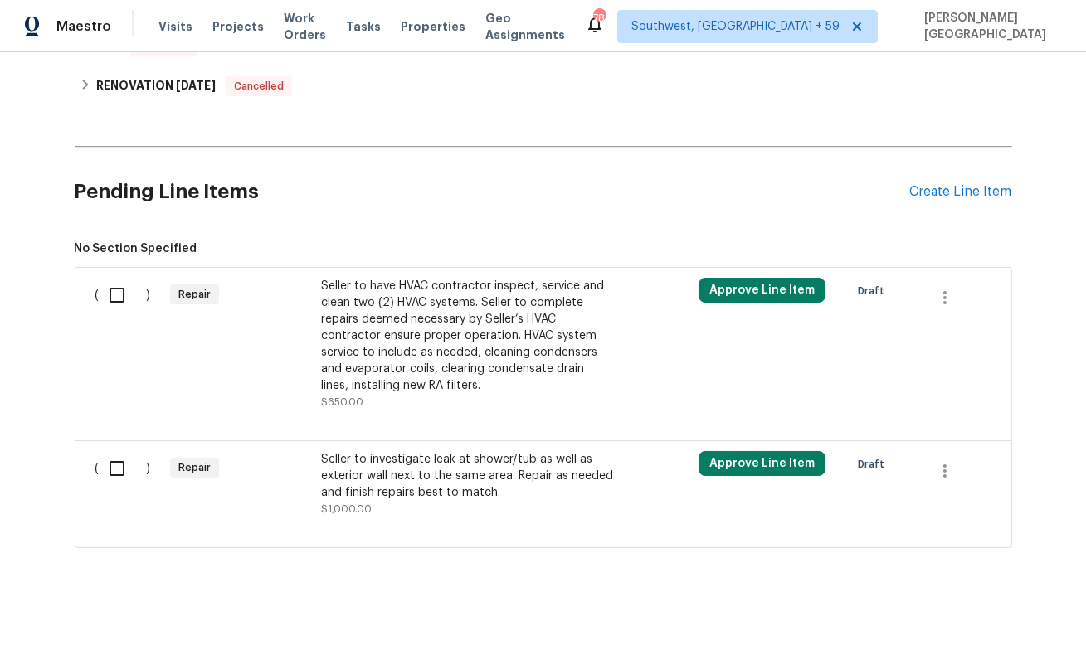
click at [426, 358] on div "Seller to have HVAC contractor inspect, service and clean two (2) HVAC systems.…" at bounding box center [467, 336] width 292 height 116
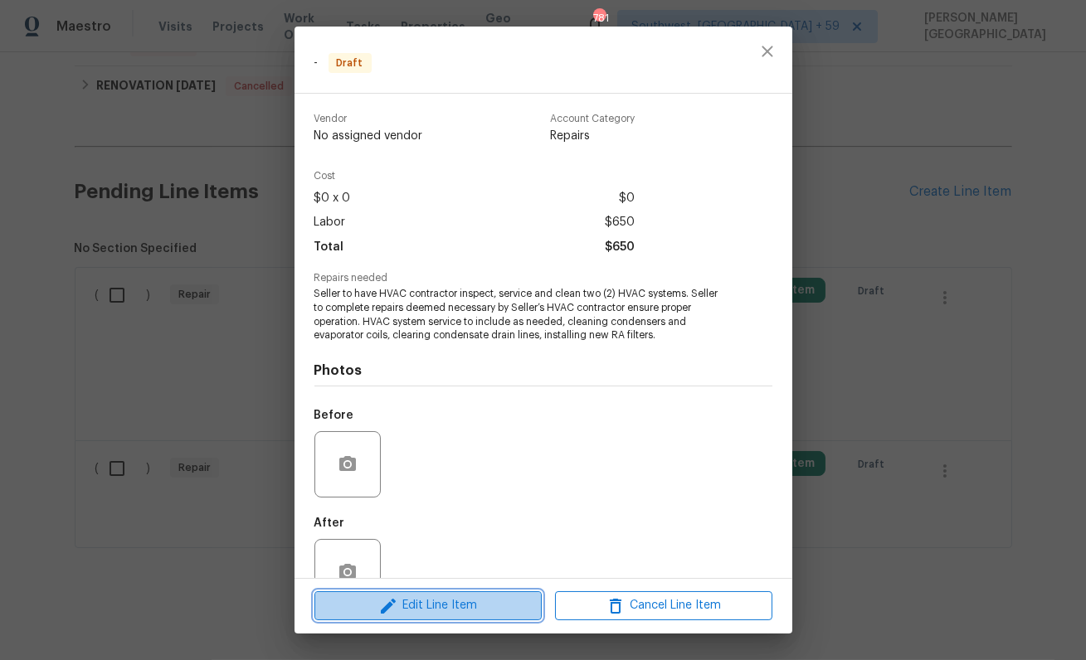
click at [418, 604] on span "Edit Line Item" at bounding box center [427, 606] width 217 height 21
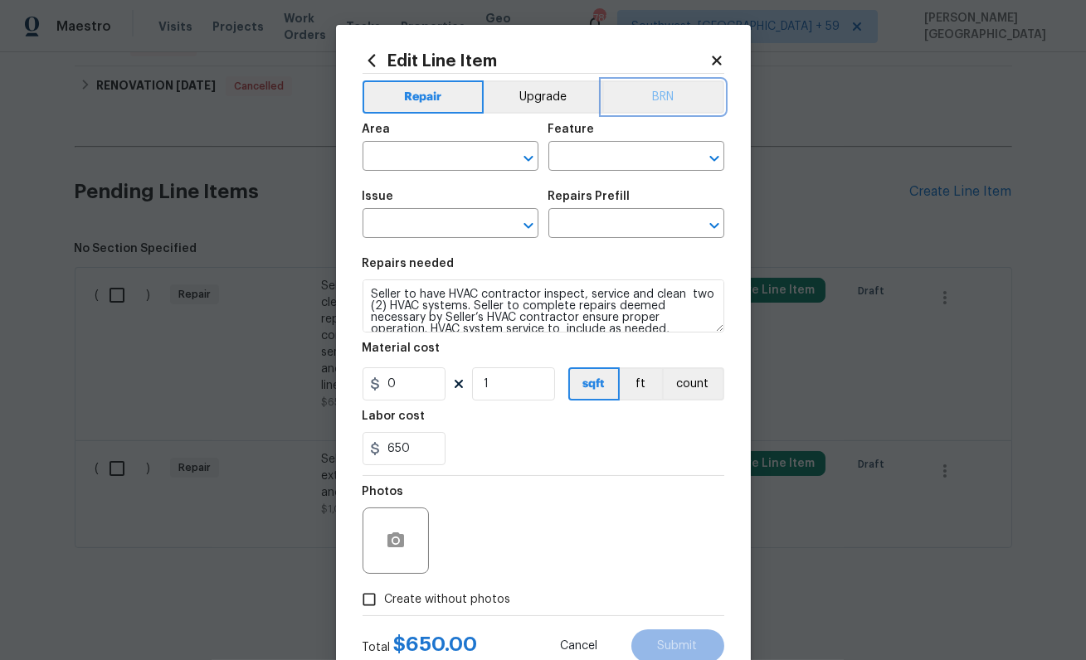
click at [645, 91] on button "BRN" at bounding box center [663, 96] width 122 height 33
click at [401, 137] on div "Area" at bounding box center [451, 135] width 176 height 22
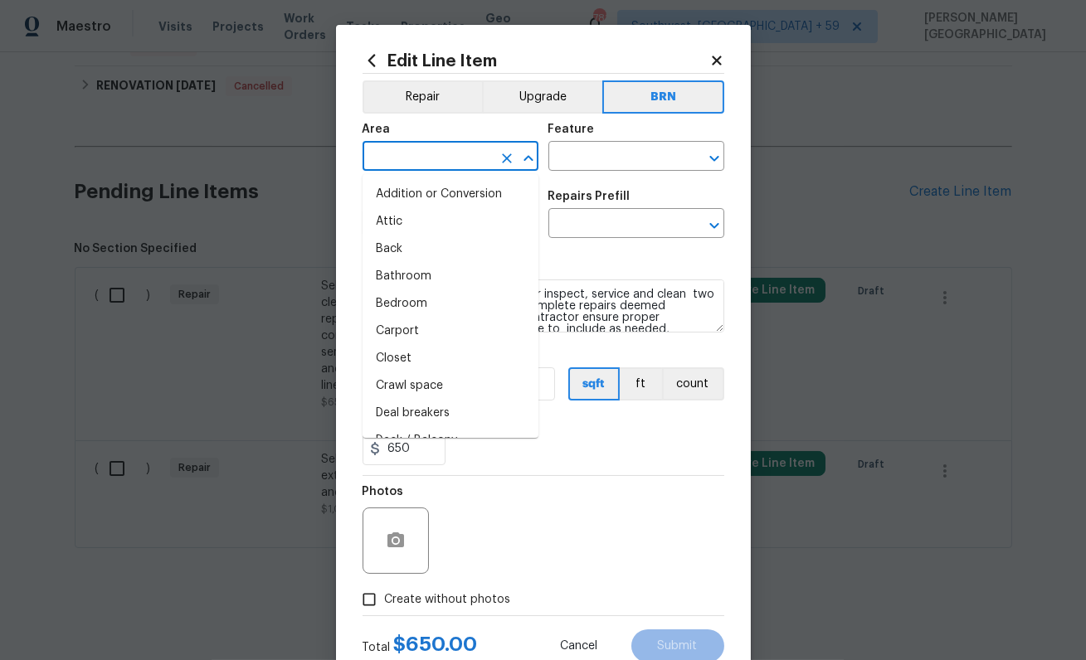
click at [410, 161] on input "text" at bounding box center [427, 158] width 129 height 26
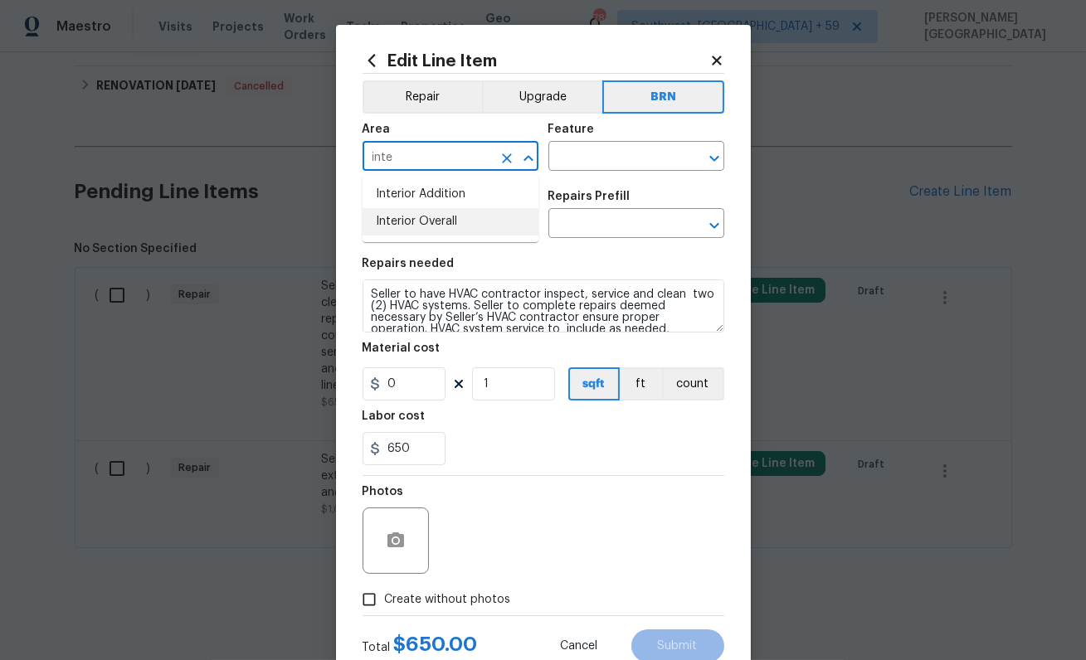
click at [464, 220] on li "Interior Overall" at bounding box center [451, 221] width 176 height 27
type input "Interior Overall"
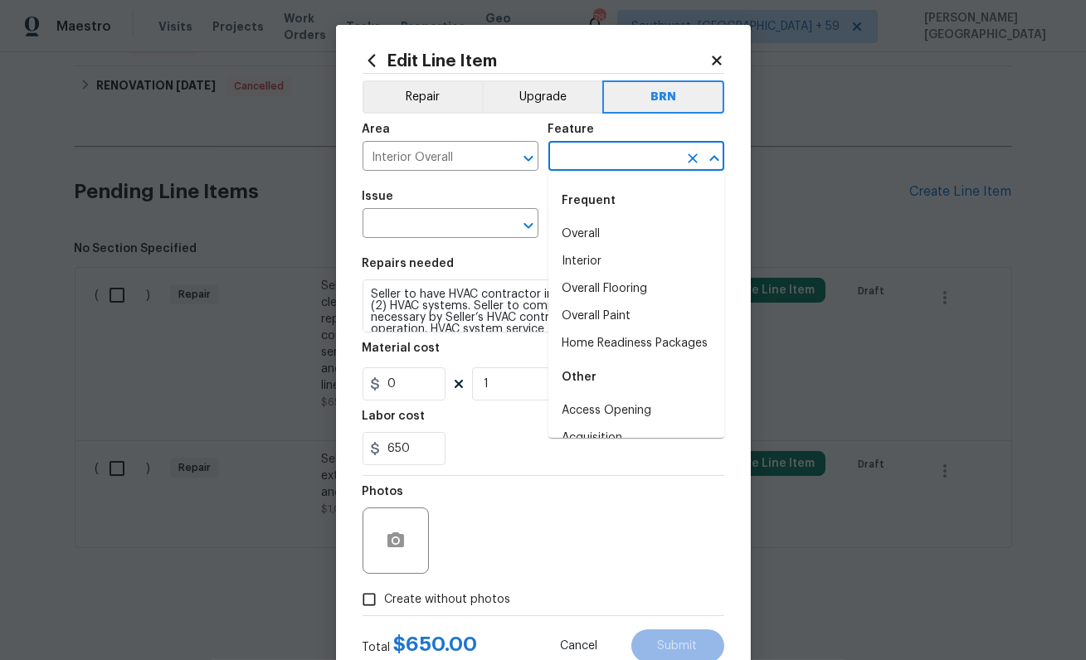
click at [588, 164] on input "text" at bounding box center [612, 158] width 129 height 26
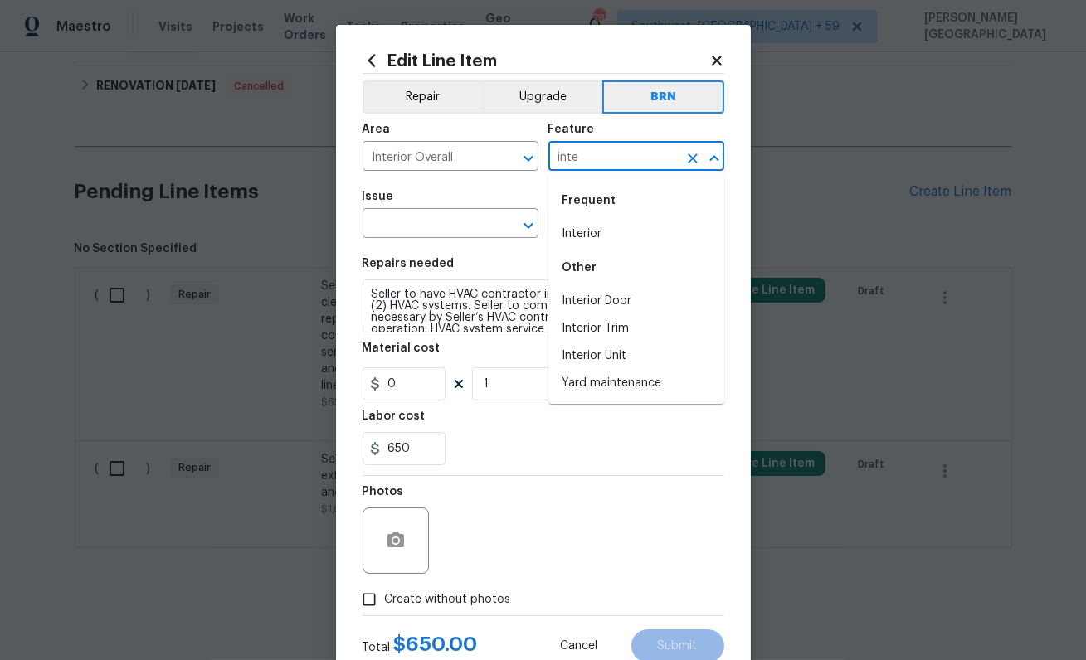
click at [598, 226] on li "Interior" at bounding box center [636, 234] width 176 height 27
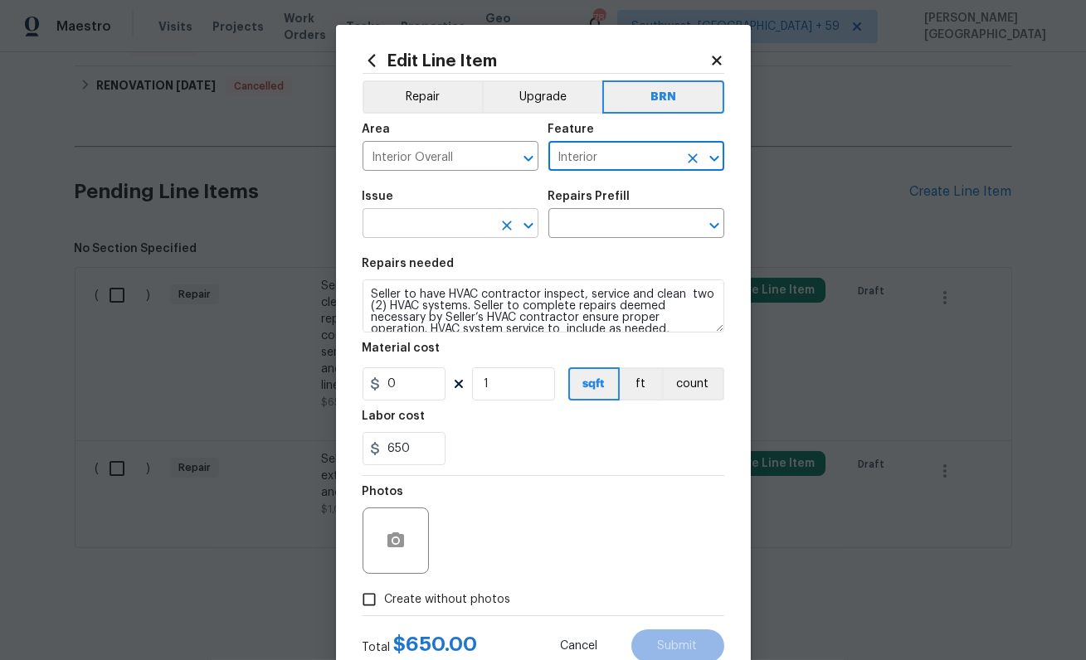
type input "Interior"
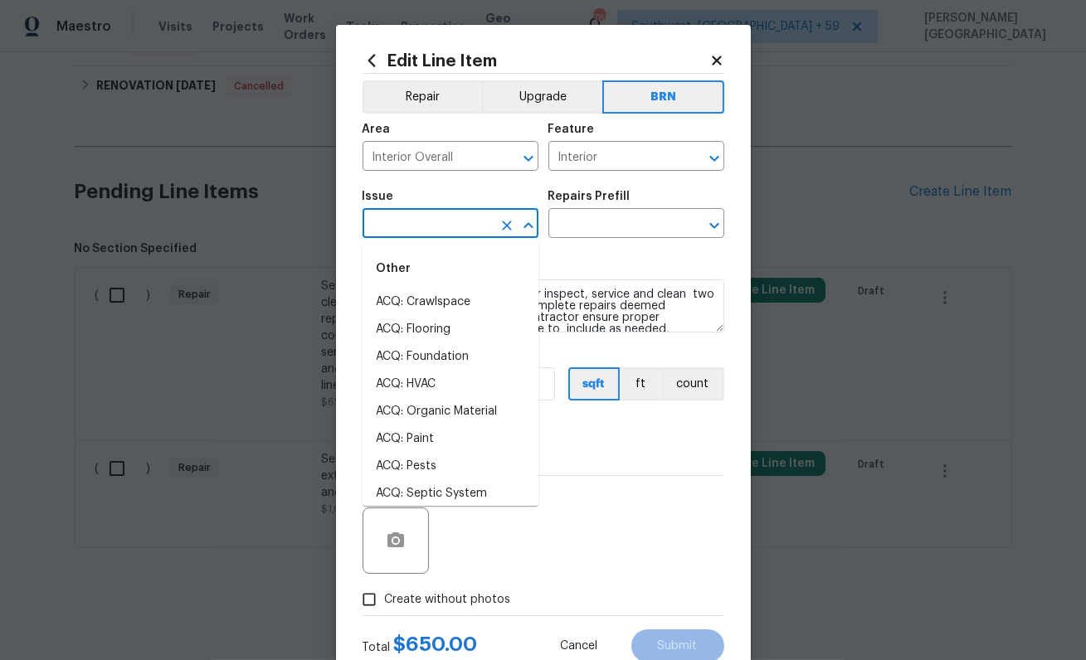
click at [475, 227] on input "text" at bounding box center [427, 225] width 129 height 26
click at [457, 300] on li "Demo Interior" at bounding box center [451, 302] width 176 height 27
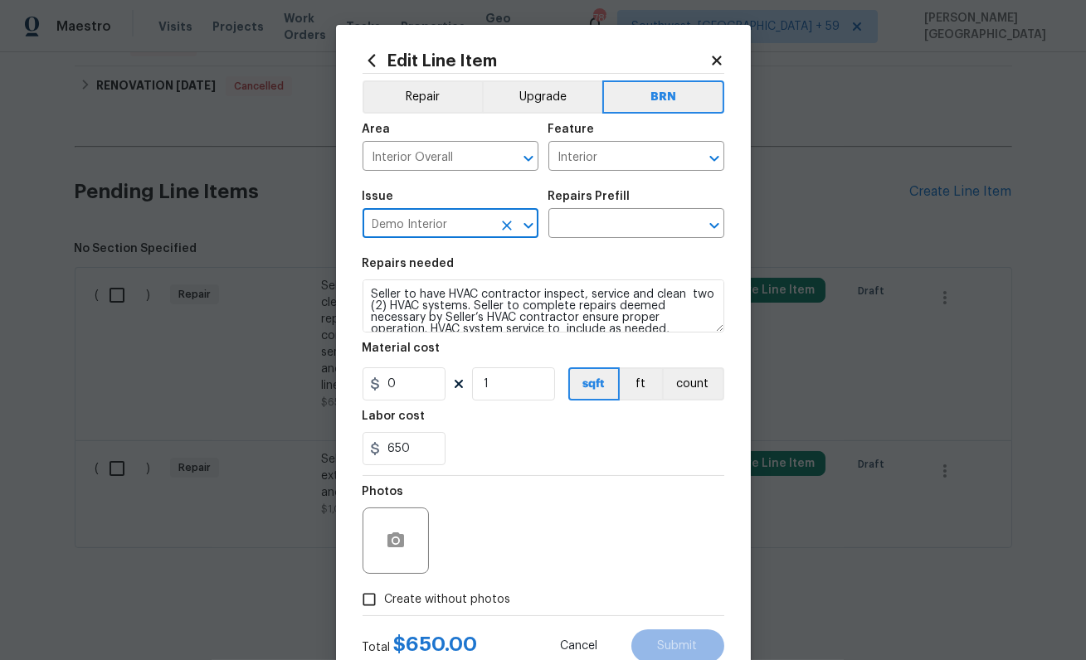
type input "Demo Interior"
click at [596, 251] on section "Repairs needed Seller to have HVAC contractor inspect, service and clean two (2…" at bounding box center [544, 361] width 362 height 227
click at [591, 233] on input "text" at bounding box center [612, 225] width 129 height 26
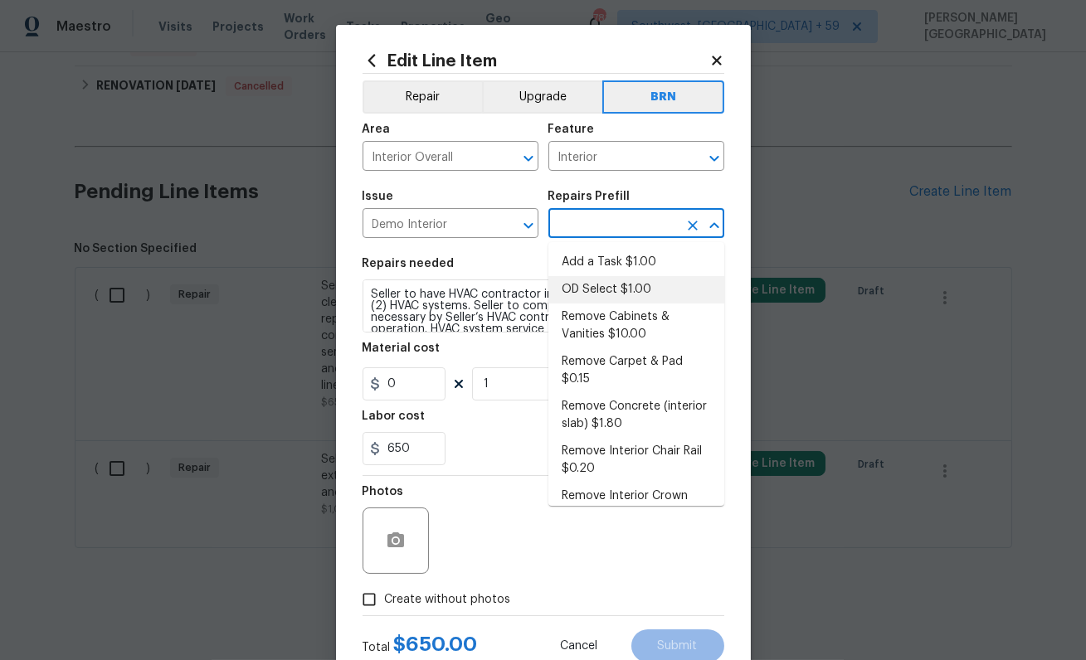
click at [592, 287] on li "OD Select $1.00" at bounding box center [636, 289] width 176 height 27
type input "Demolition"
type input "OD Select $1.00"
type textarea "Refer to the agreed upon scope document for further details."
type input "1"
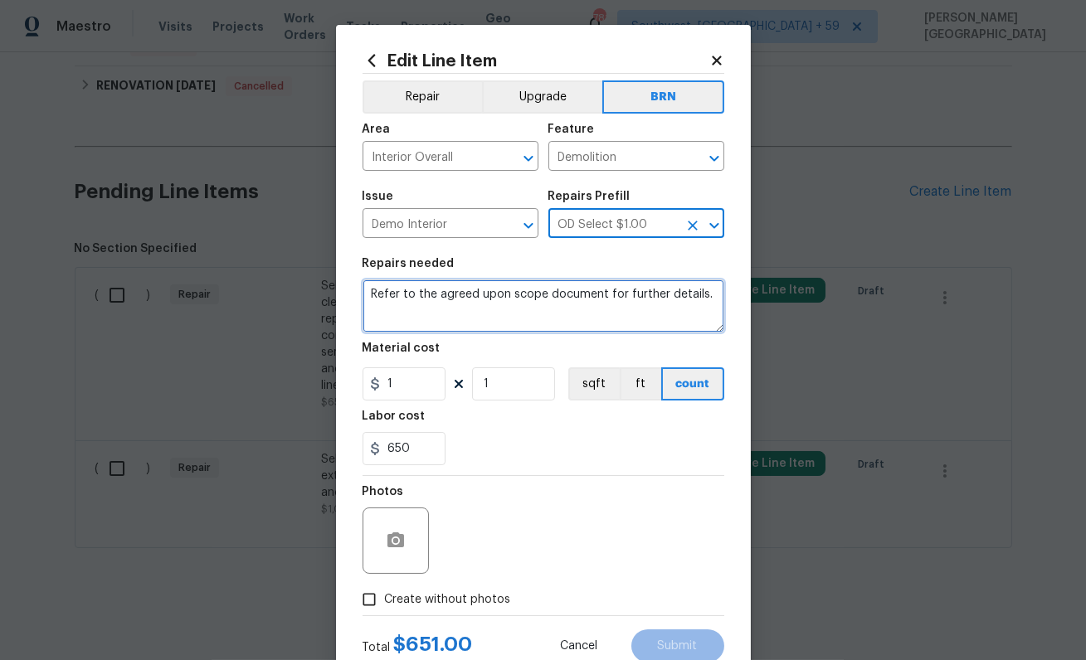
click at [517, 308] on textarea "Refer to the agreed upon scope document for further details." at bounding box center [544, 306] width 362 height 53
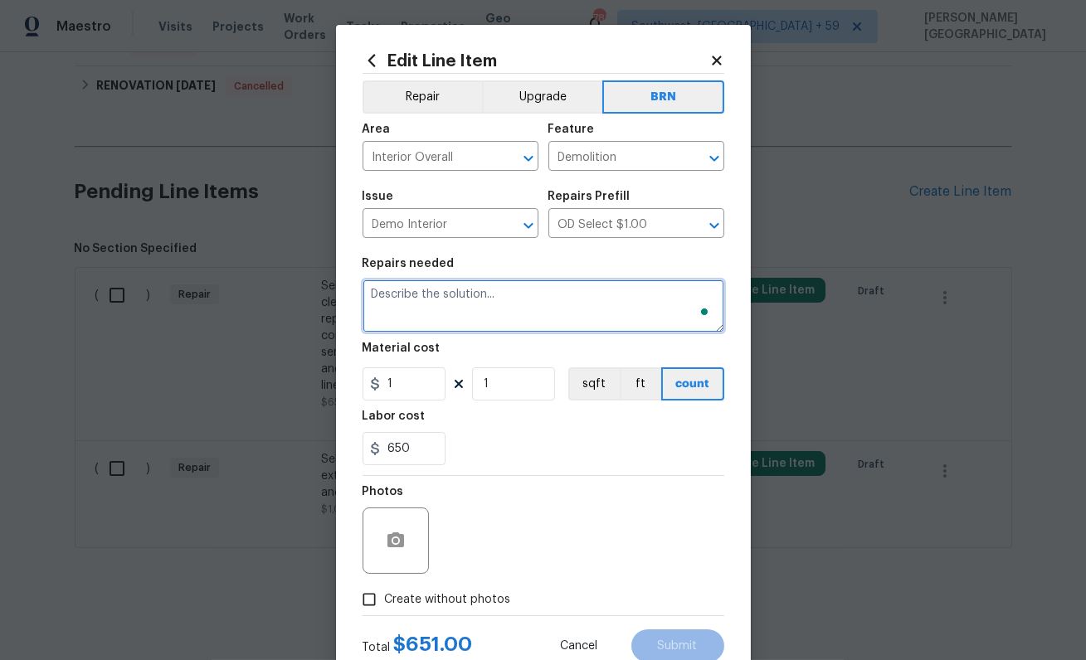
paste textarea "Seller to have HVAC contractor inspect, service and clean two (2) HVAC systems.…"
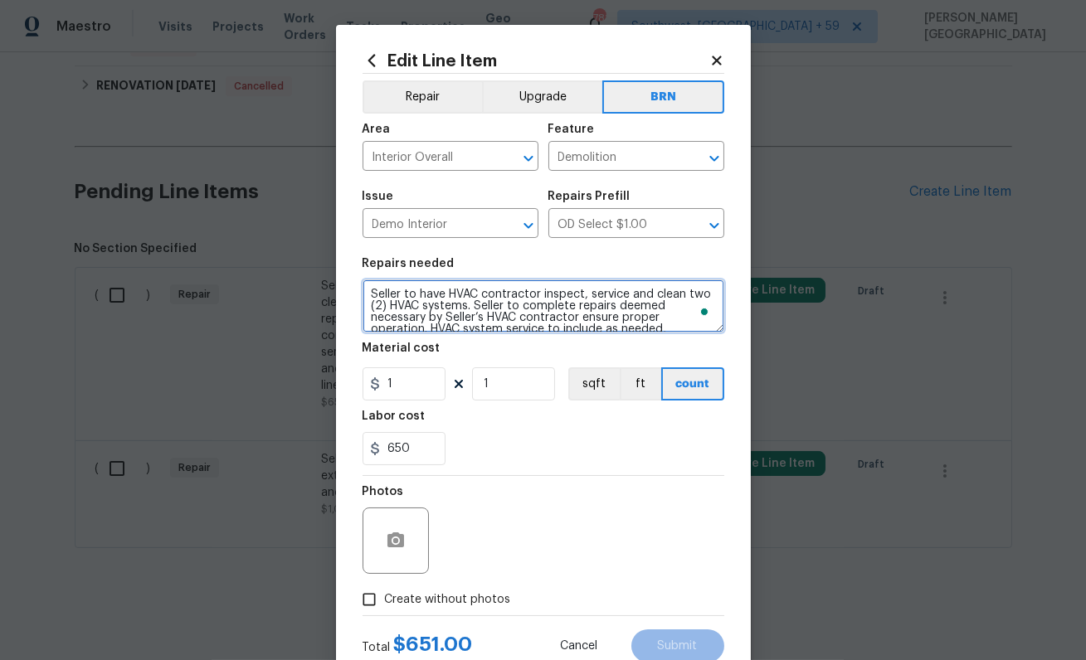
scroll to position [37, 0]
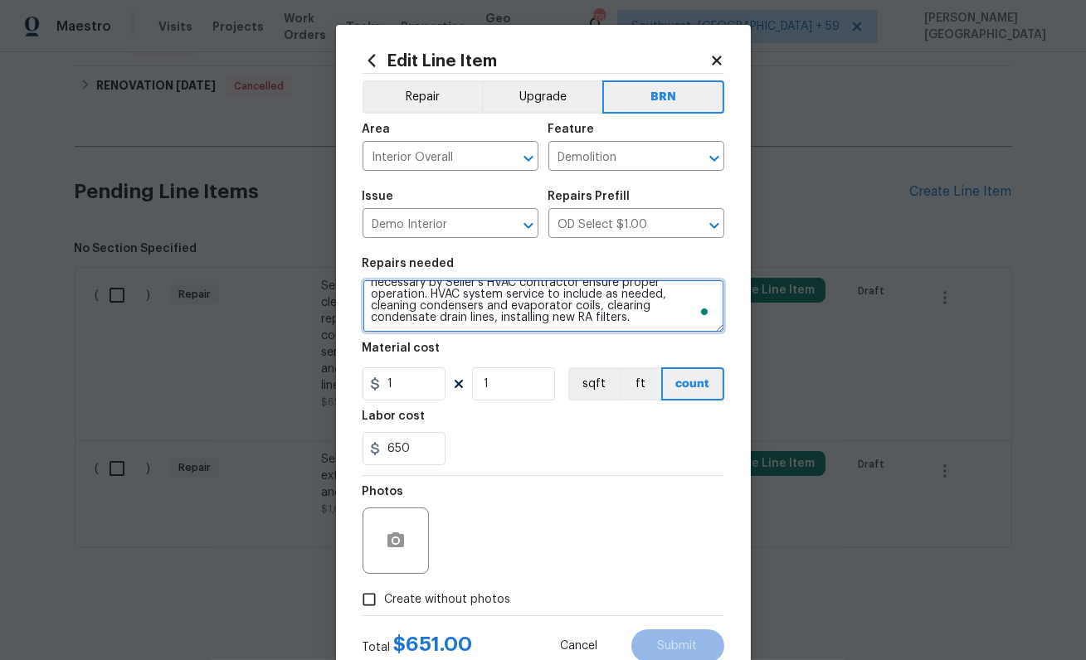
type textarea "Seller to have HVAC contractor inspect, service and clean two (2) HVAC systems.…"
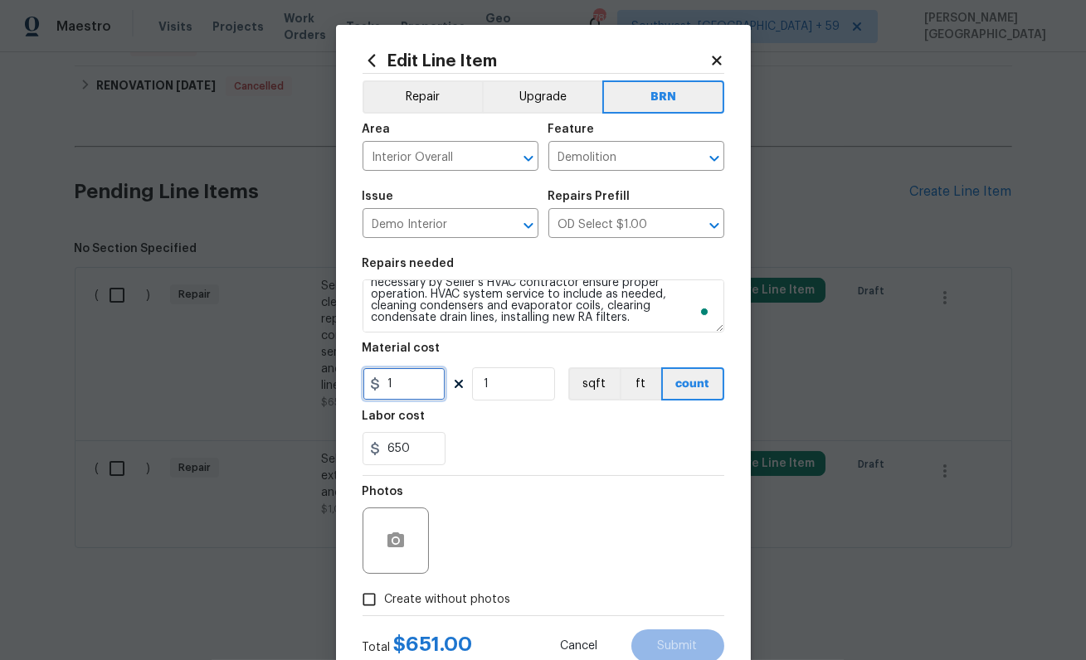
click at [397, 378] on input "1" at bounding box center [404, 384] width 83 height 33
type input "0"
click at [407, 547] on button "button" at bounding box center [396, 541] width 40 height 40
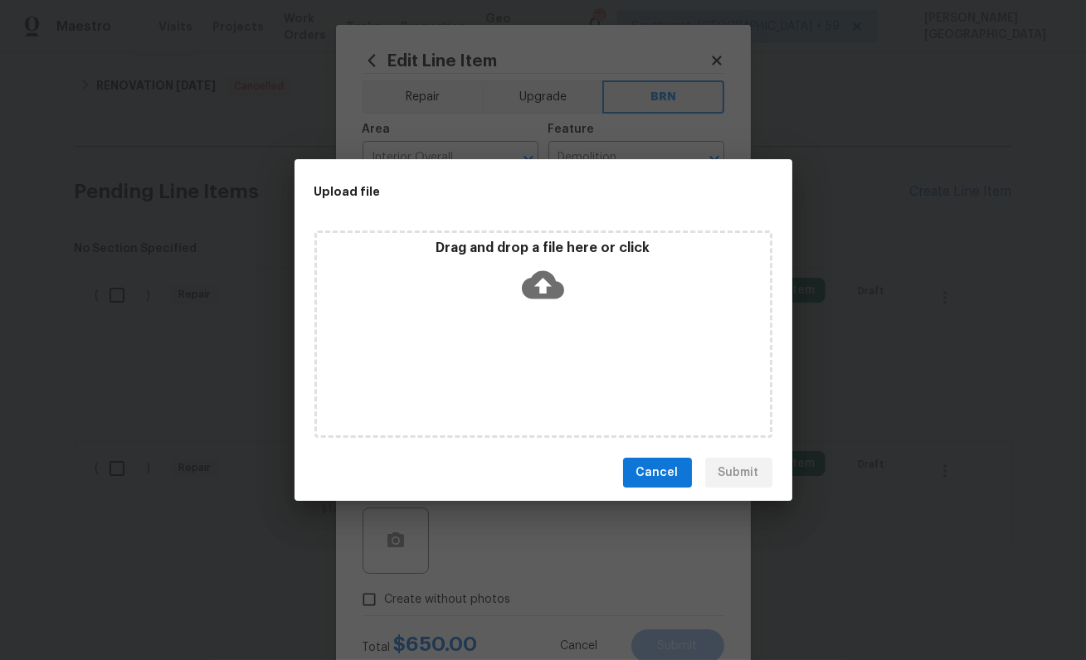
click at [553, 270] on icon at bounding box center [543, 285] width 42 height 42
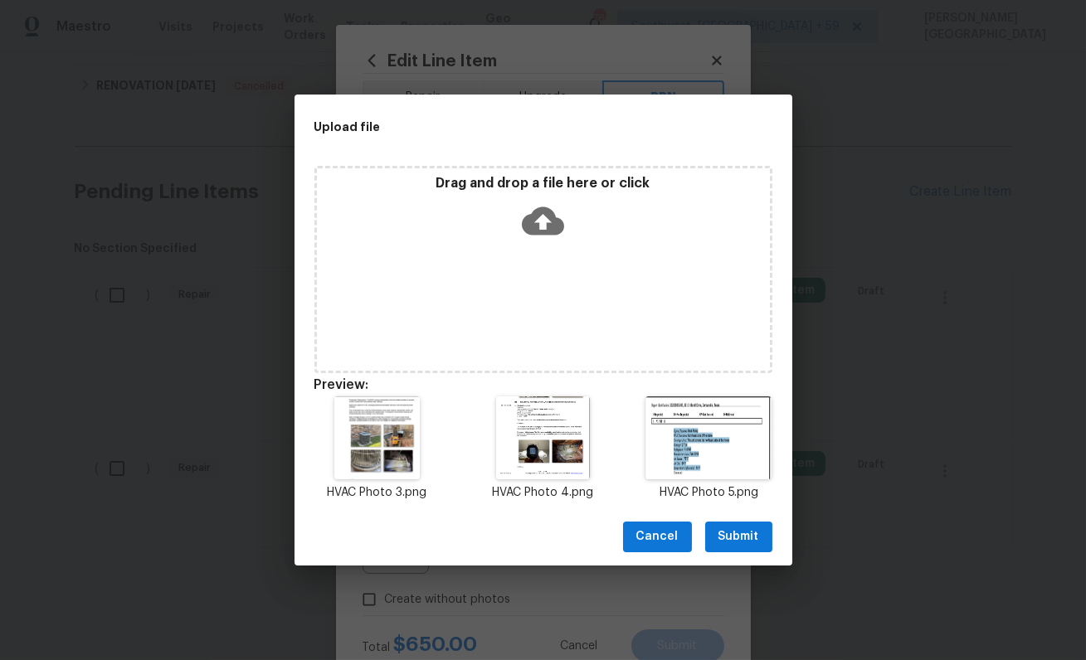
click at [723, 533] on span "Submit" at bounding box center [738, 537] width 41 height 21
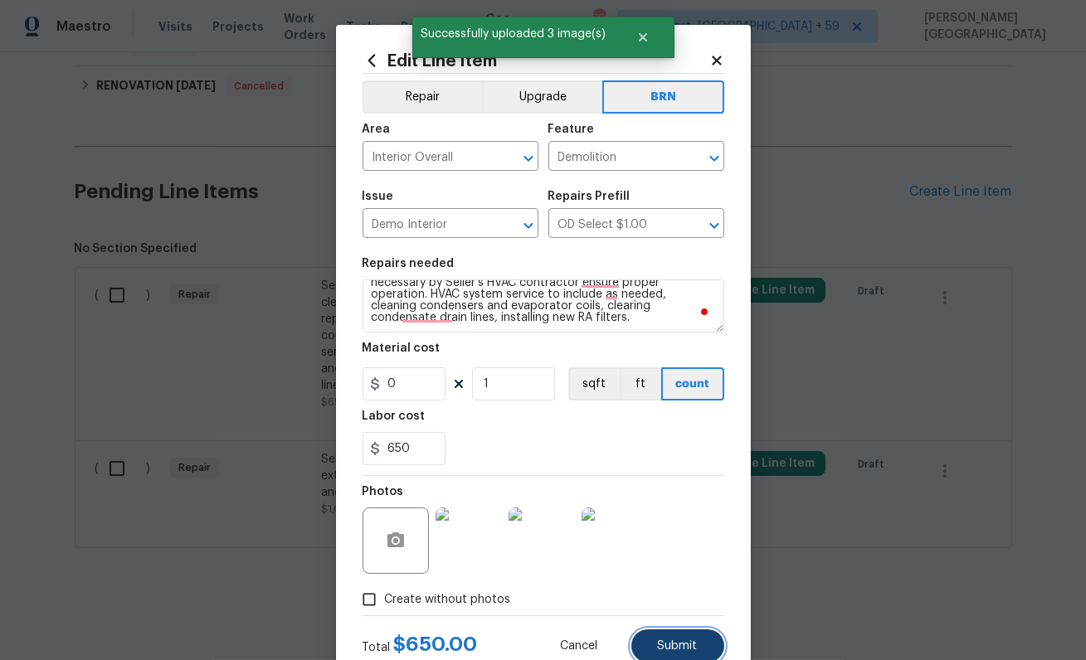
click at [679, 638] on button "Submit" at bounding box center [677, 646] width 93 height 33
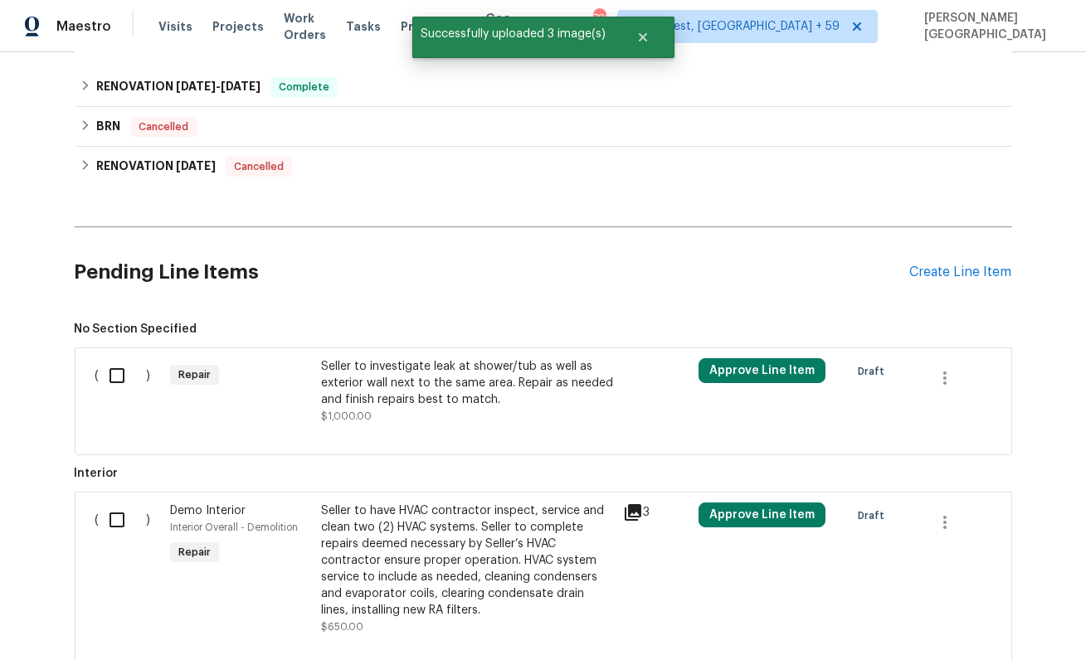
scroll to position [419, 0]
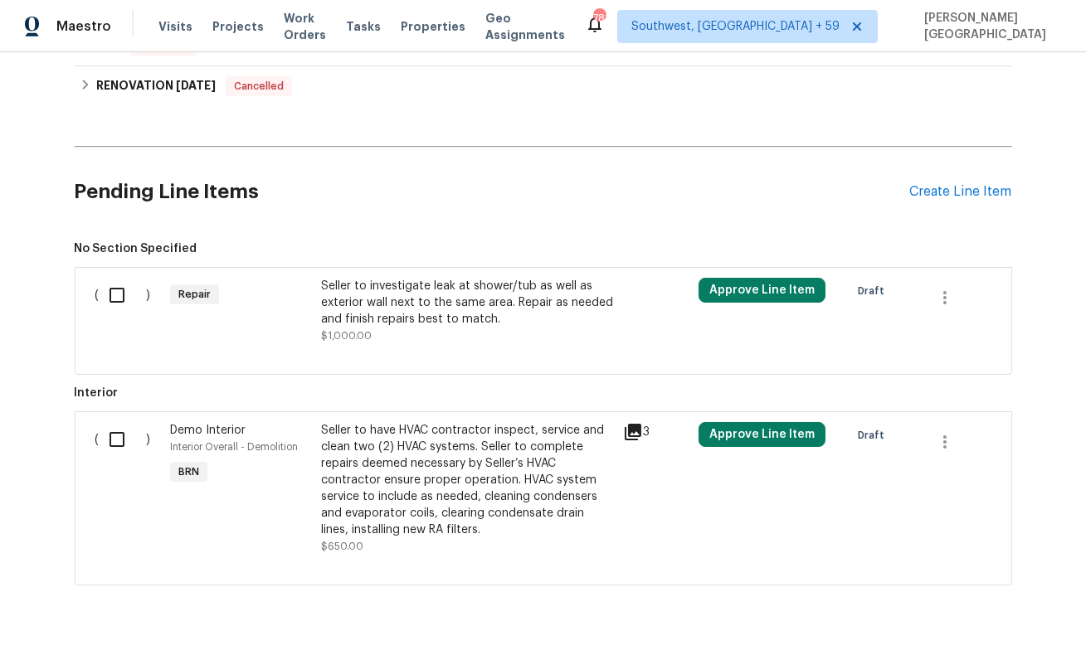
click at [438, 308] on div "Seller to investigate leak at shower/tub as well as exterior wall next to the s…" at bounding box center [467, 303] width 292 height 50
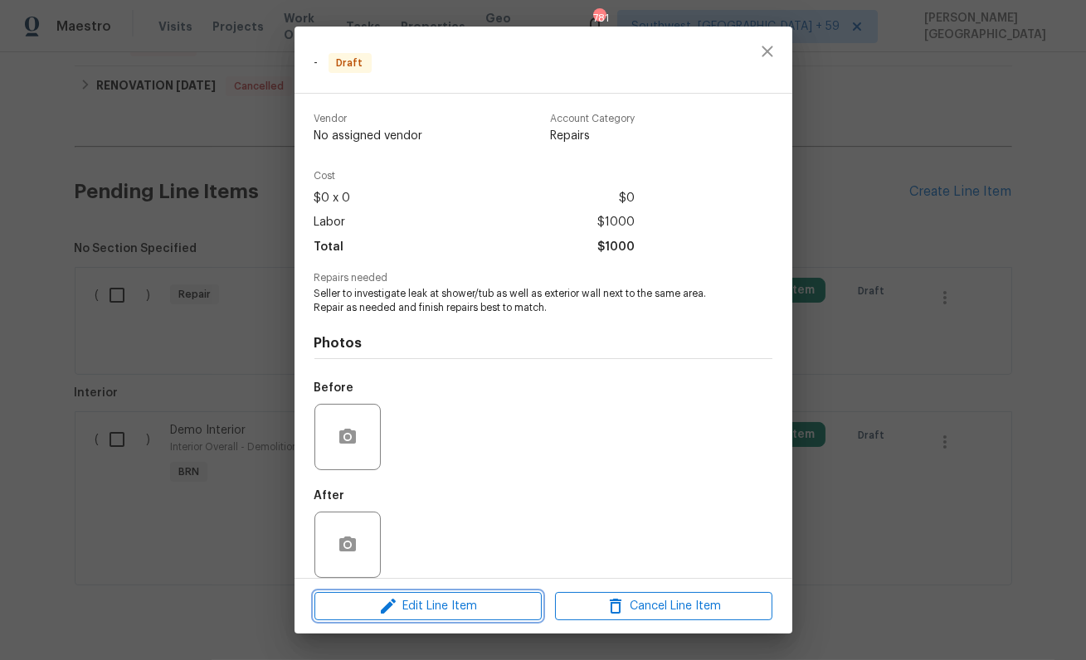
click at [468, 601] on span "Edit Line Item" at bounding box center [427, 607] width 217 height 21
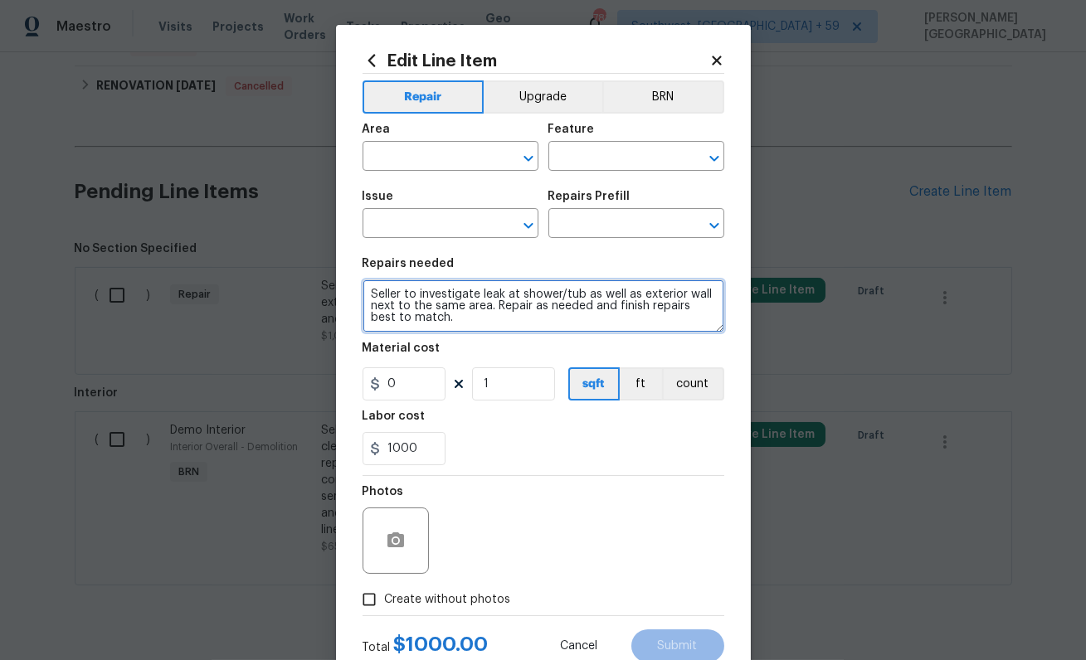
click at [471, 311] on textarea "Seller to investigate leak at shower/tub as well as exterior wall next to the s…" at bounding box center [544, 306] width 362 height 53
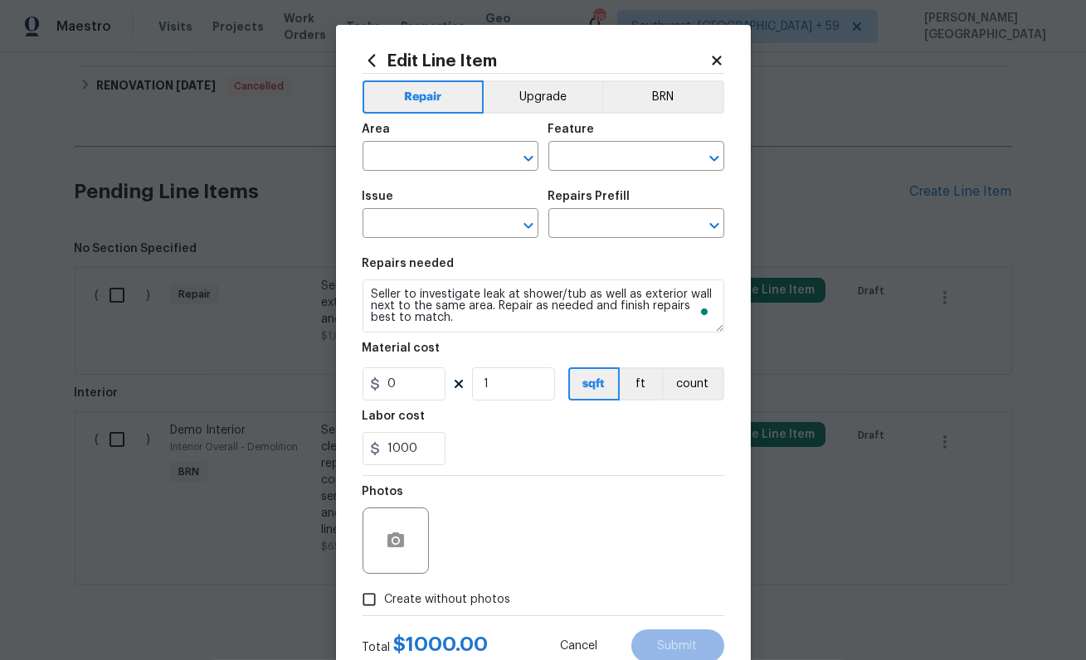
click at [650, 114] on div "Area ​ Feature ​" at bounding box center [544, 147] width 362 height 67
click at [660, 97] on button "BRN" at bounding box center [663, 96] width 122 height 33
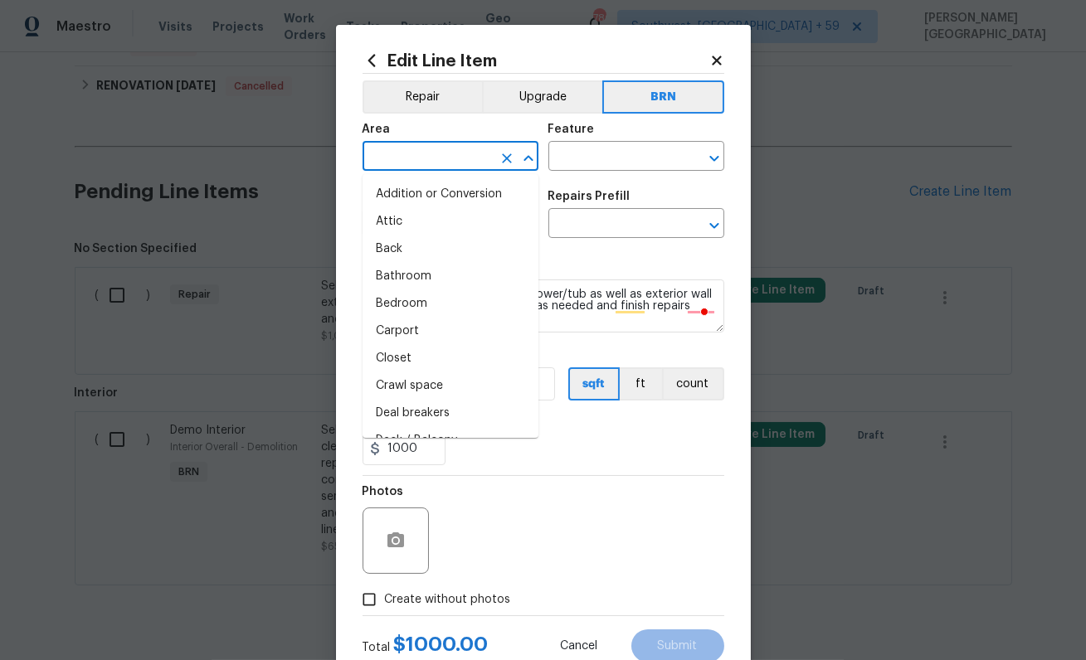
click at [441, 154] on input "text" at bounding box center [427, 158] width 129 height 26
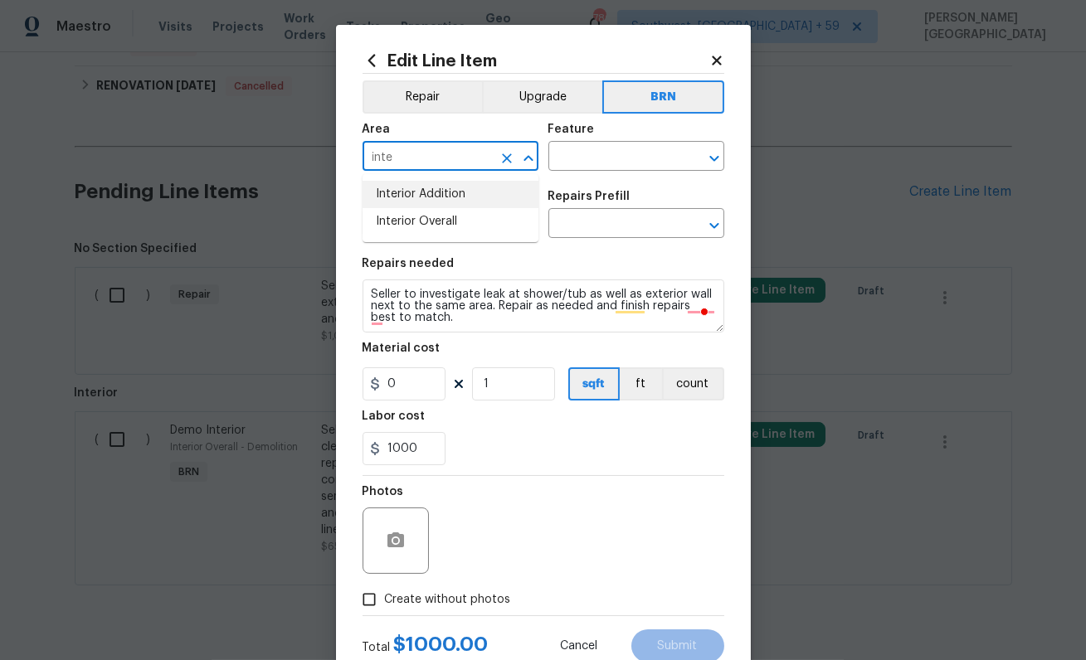
click at [446, 192] on li "Interior Addition" at bounding box center [451, 194] width 176 height 27
type input "Interior Addition"
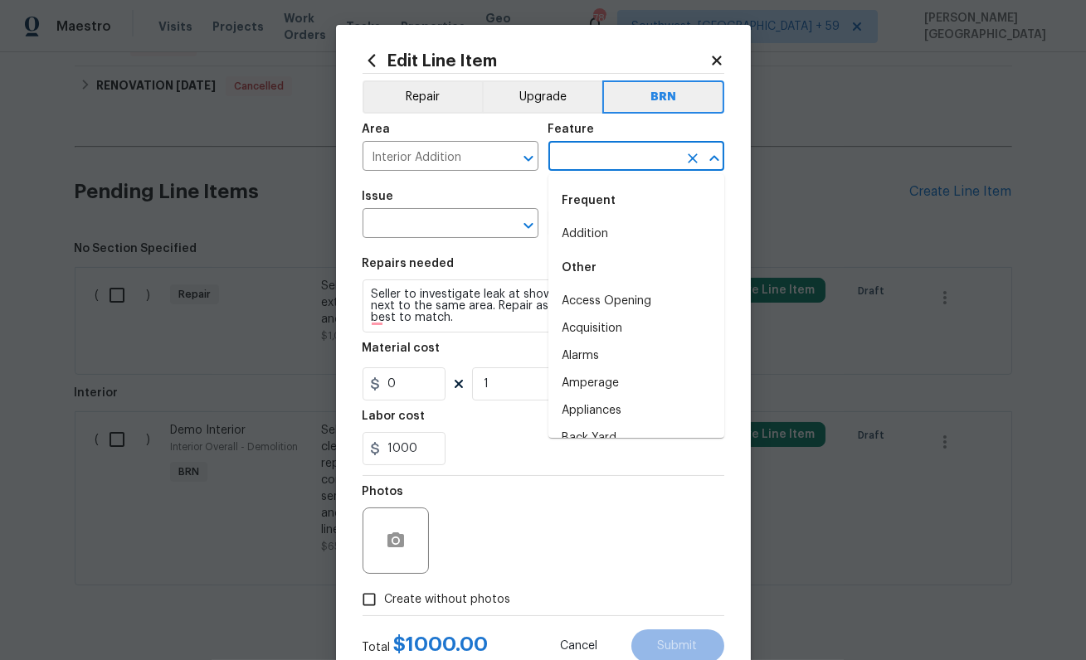
click at [570, 166] on input "text" at bounding box center [612, 158] width 129 height 26
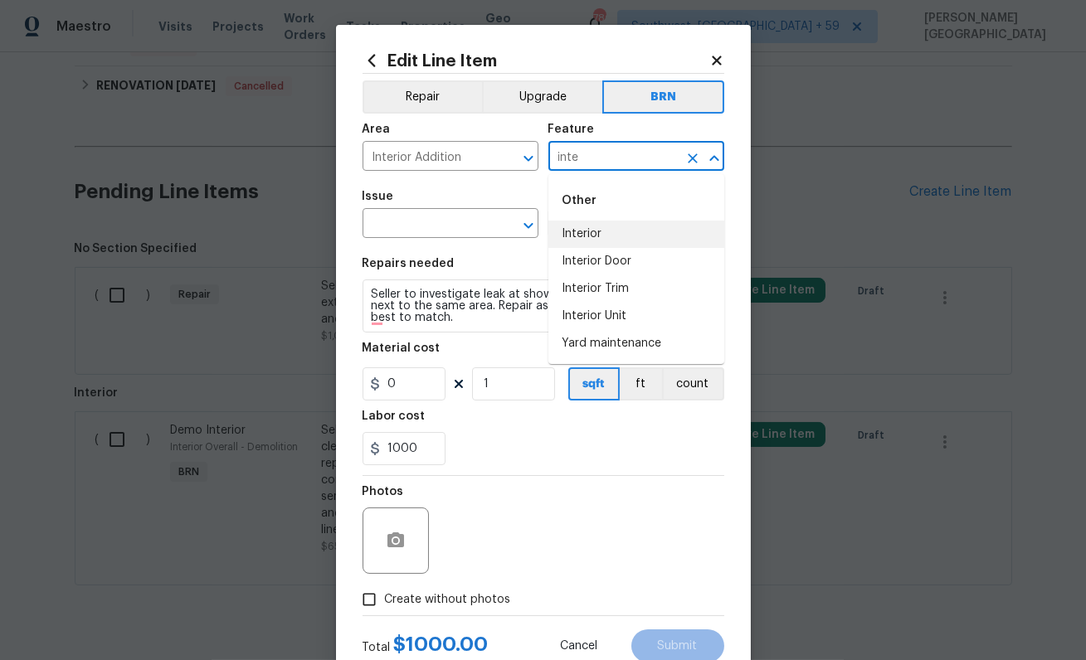
click at [588, 238] on li "Interior" at bounding box center [636, 234] width 176 height 27
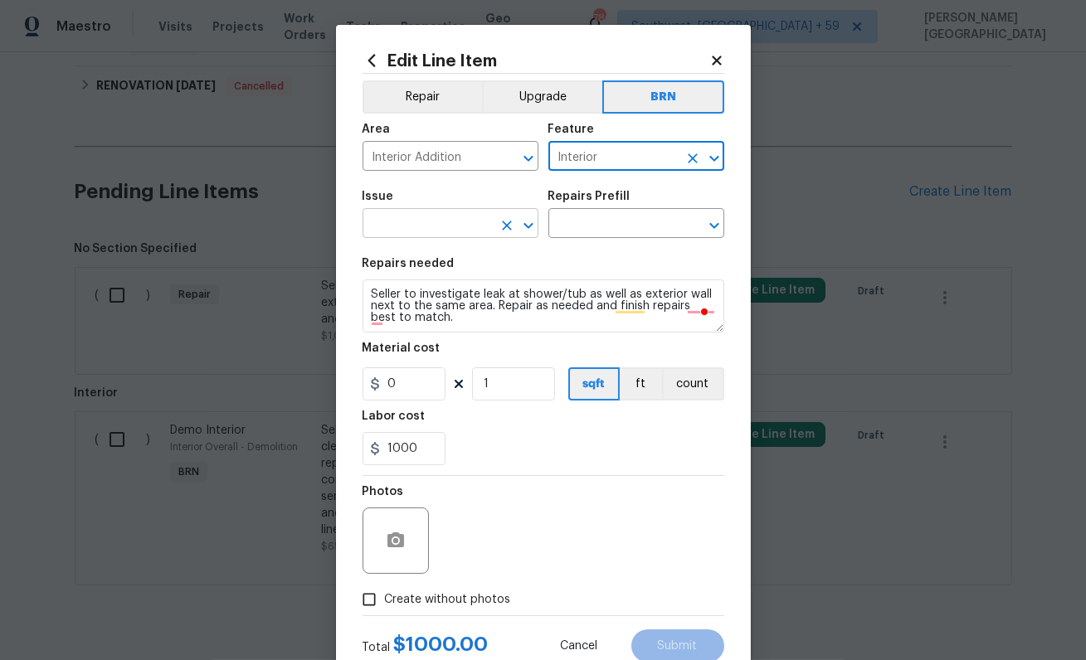
type input "Interior"
click at [407, 224] on input "text" at bounding box center [427, 225] width 129 height 26
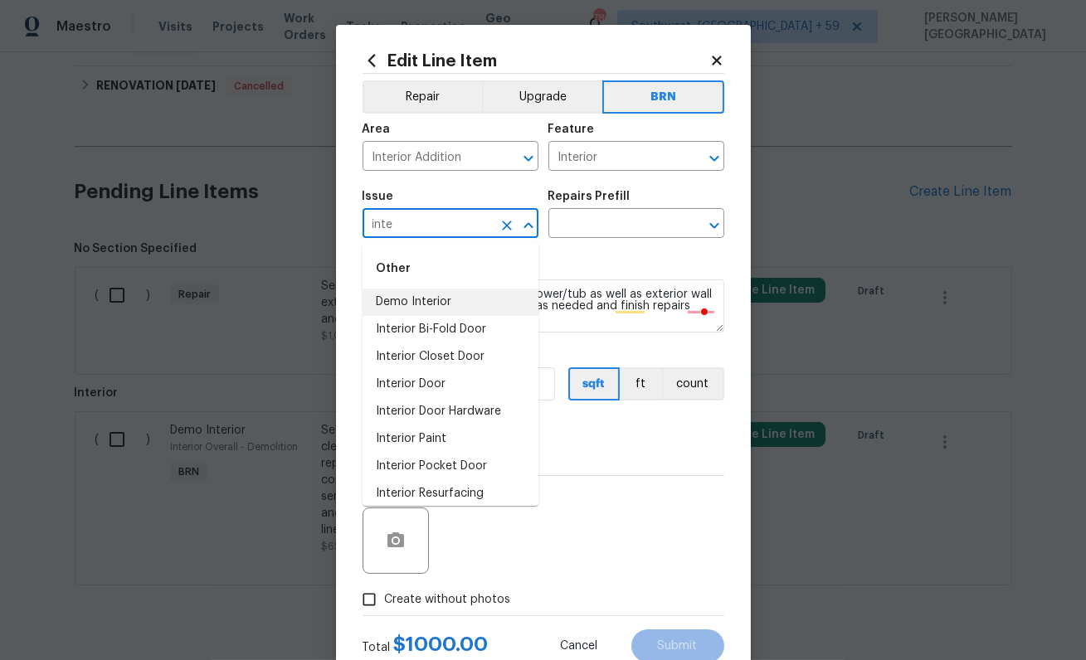
click at [436, 293] on li "Demo Interior" at bounding box center [451, 302] width 176 height 27
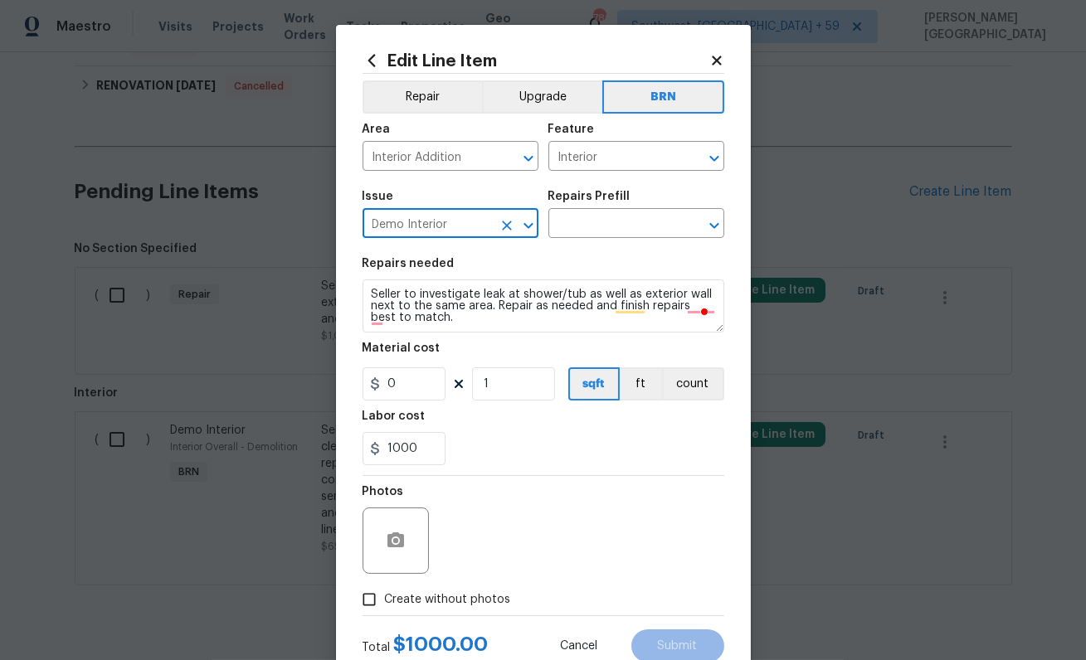
type input "Demo Interior"
click at [616, 210] on div "Repairs Prefill" at bounding box center [636, 202] width 176 height 22
click at [597, 226] on input "text" at bounding box center [612, 225] width 129 height 26
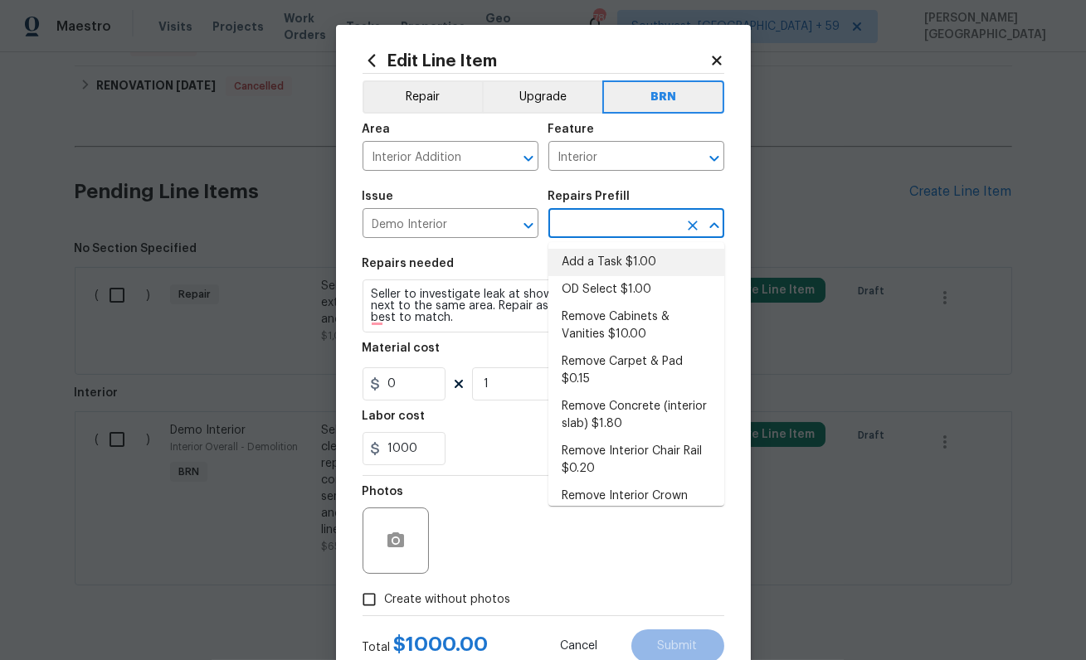
click at [608, 270] on li "Add a Task $1.00" at bounding box center [636, 262] width 176 height 27
type input "Demolition"
type input "Add a Task $1.00"
type textarea "HPM to detail"
type input "1"
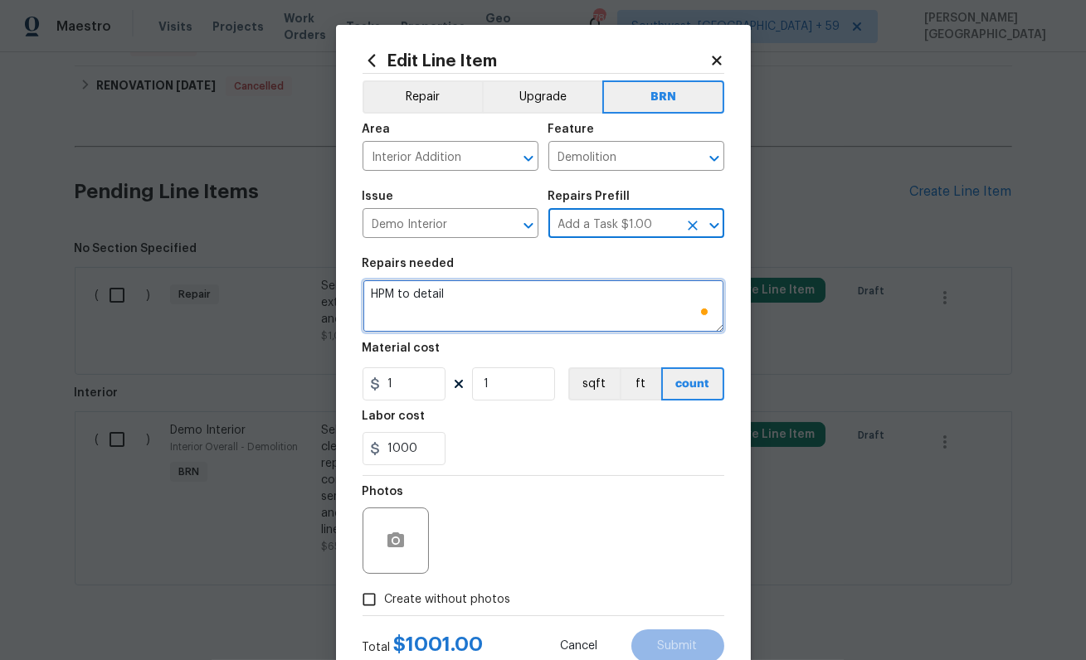
click at [455, 306] on textarea "HPM to detail" at bounding box center [544, 306] width 362 height 53
paste textarea "Seller to investigate leak at shower/tub as well as exterior wall next to the s…"
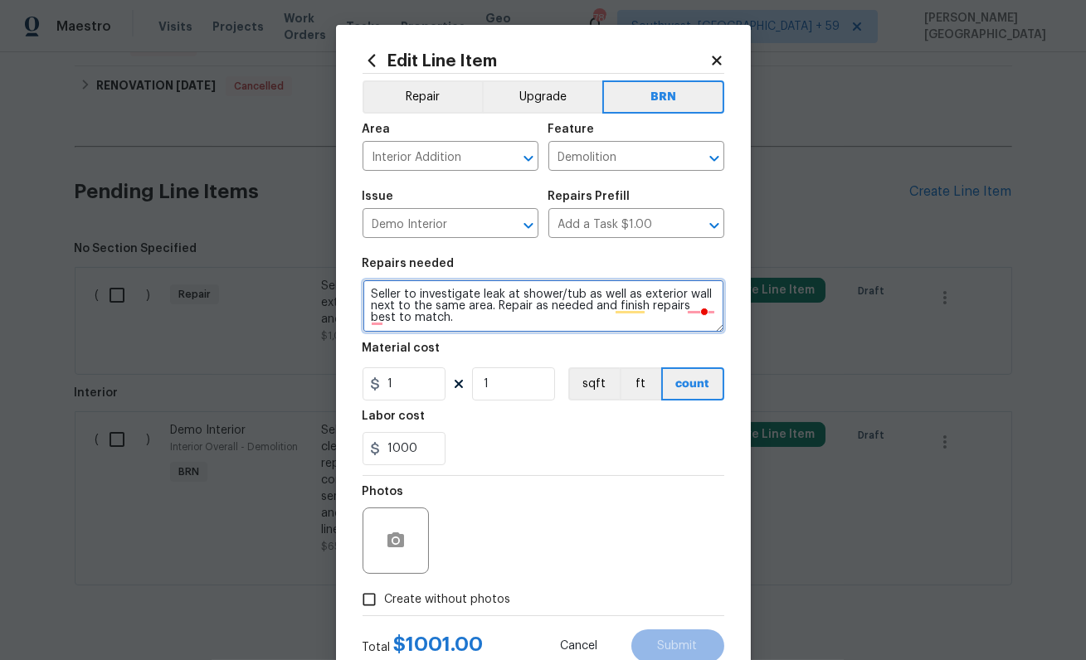
type textarea "Seller to investigate leak at shower/tub as well as exterior wall next to the s…"
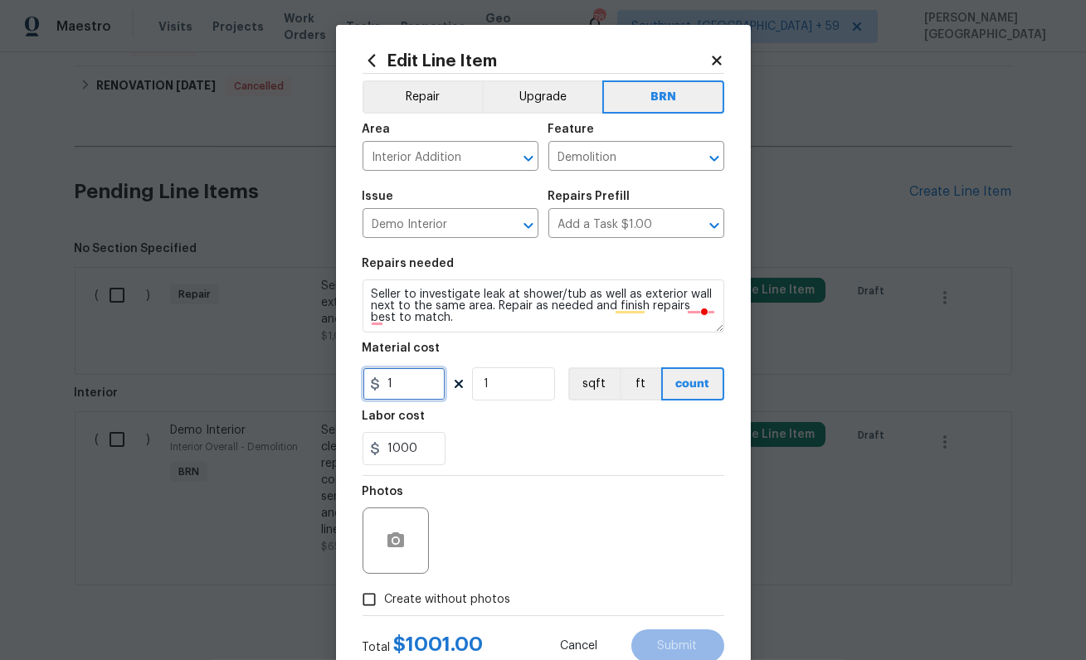
click at [397, 392] on input "1" at bounding box center [404, 384] width 83 height 33
type input "0"
click at [397, 546] on icon "button" at bounding box center [395, 540] width 17 height 15
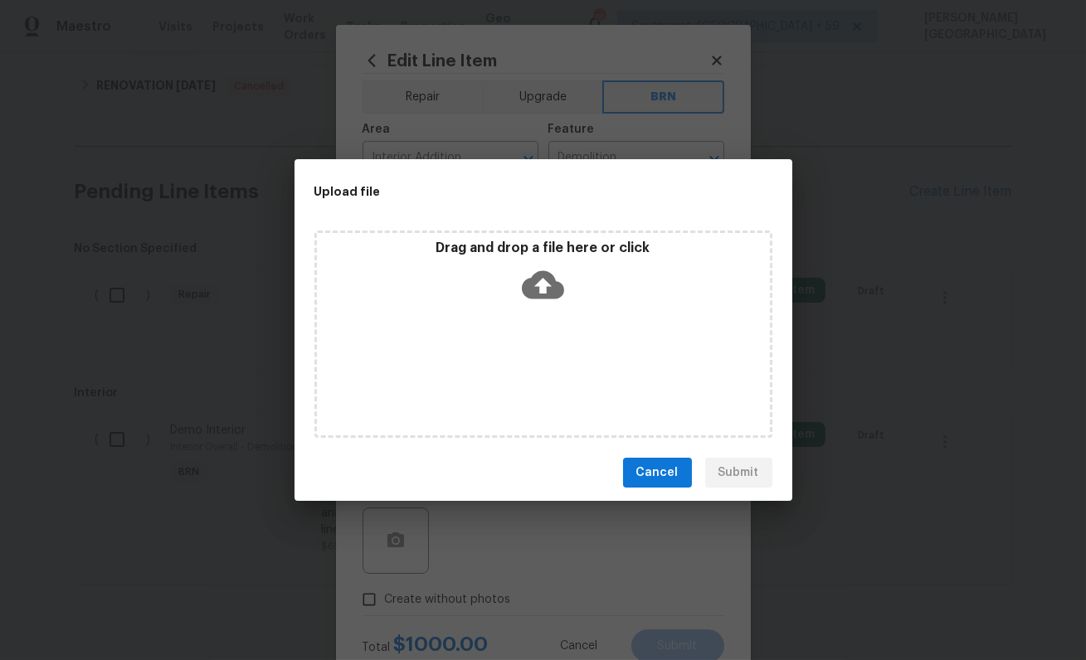
click at [553, 276] on icon at bounding box center [543, 285] width 42 height 28
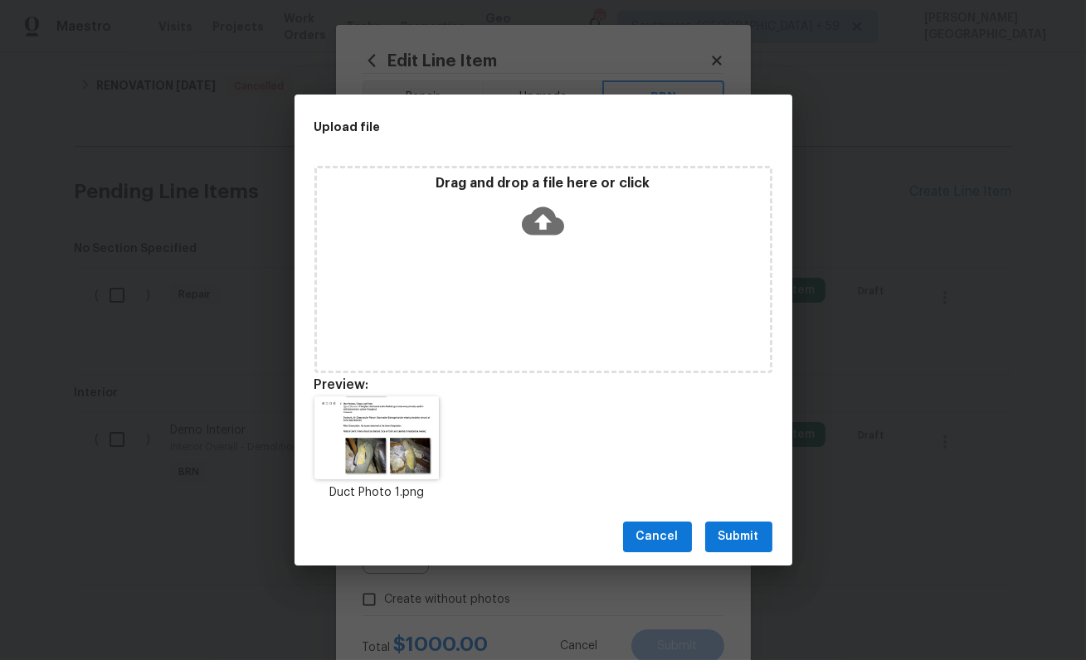
click at [760, 539] on button "Submit" at bounding box center [738, 537] width 67 height 31
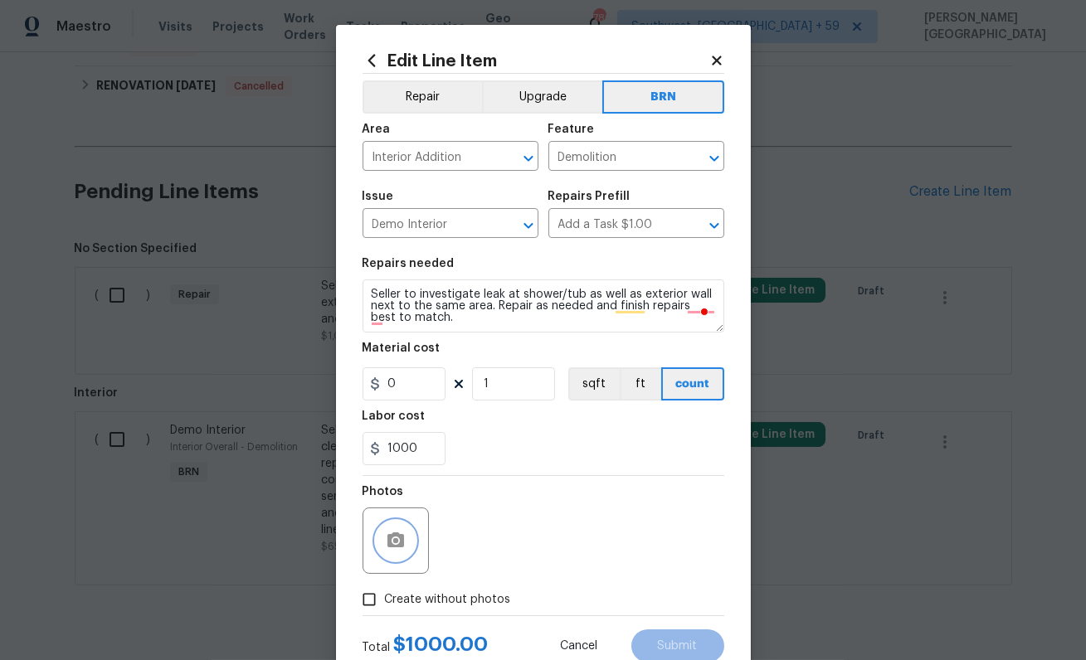
scroll to position [54, 0]
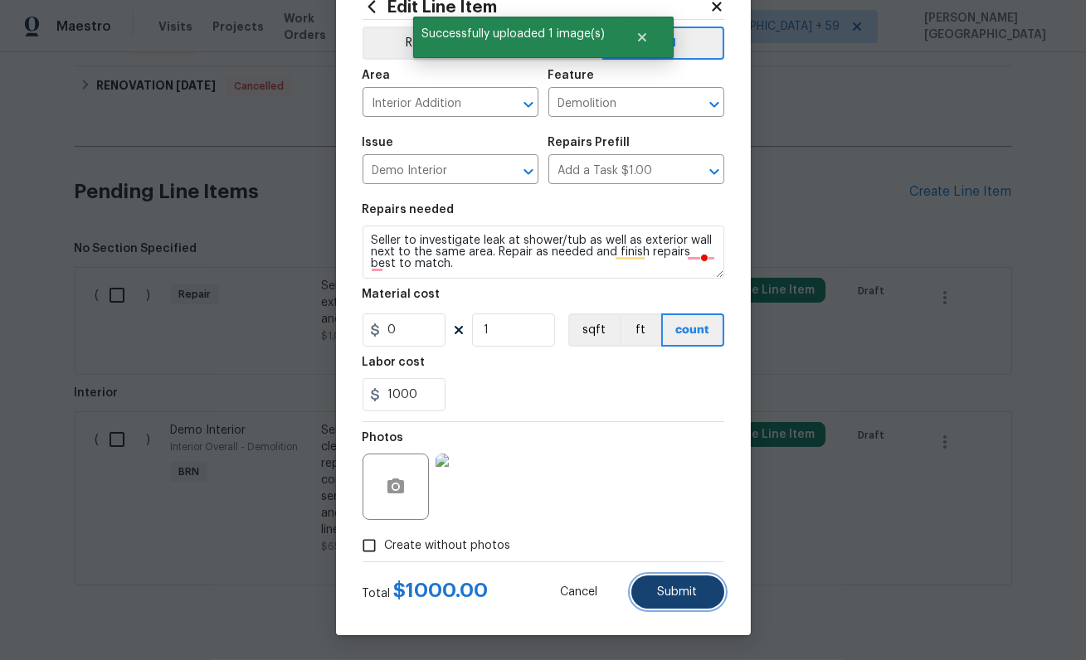
click at [704, 583] on button "Submit" at bounding box center [677, 592] width 93 height 33
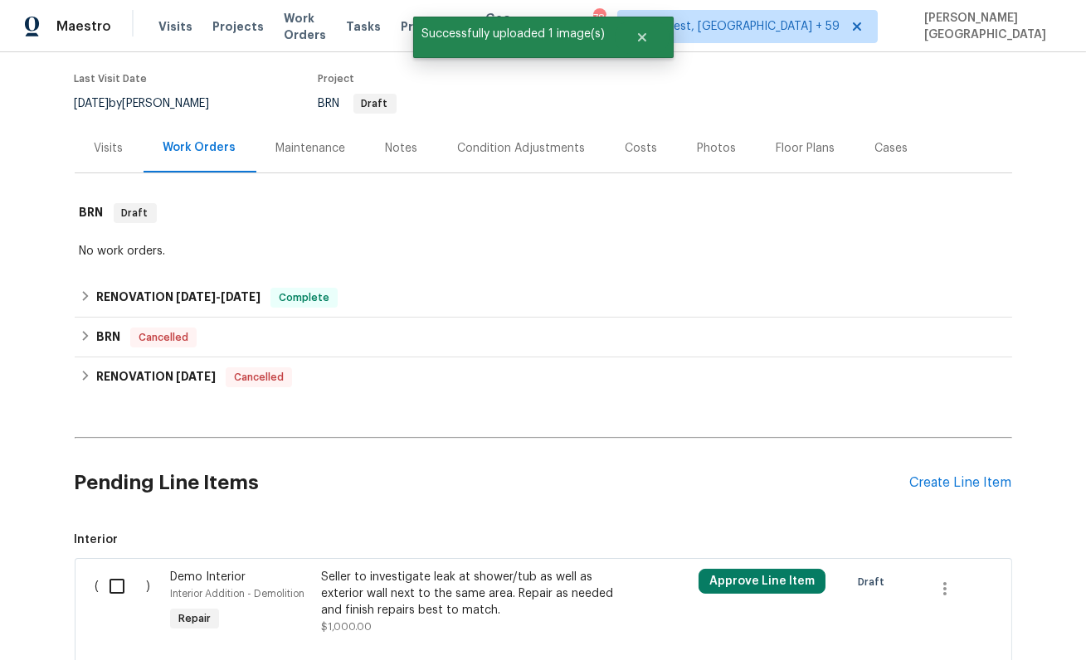
scroll to position [419, 0]
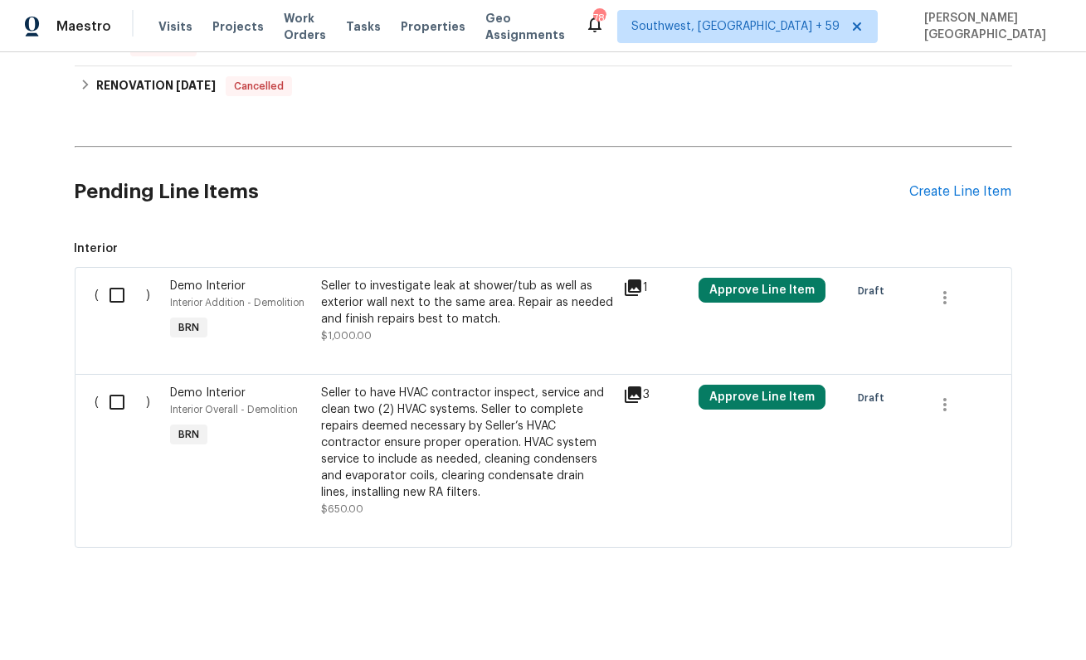
click at [118, 402] on input "checkbox" at bounding box center [123, 402] width 47 height 35
checkbox input "true"
click at [1021, 621] on span "Create Work Order" at bounding box center [991, 619] width 110 height 21
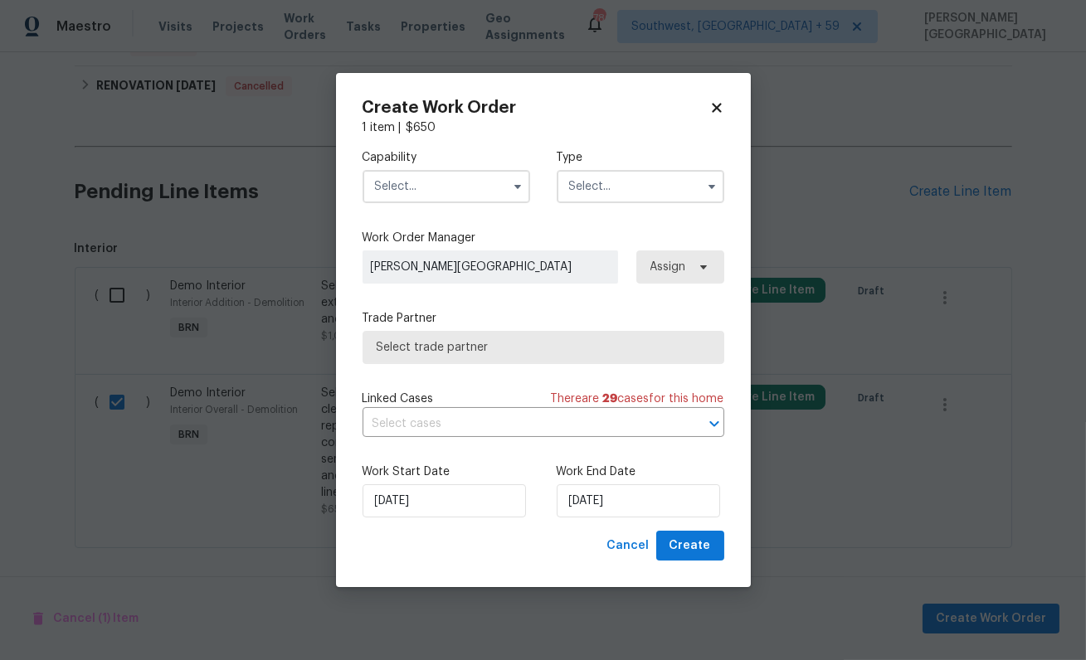
click at [441, 197] on input "text" at bounding box center [447, 186] width 168 height 33
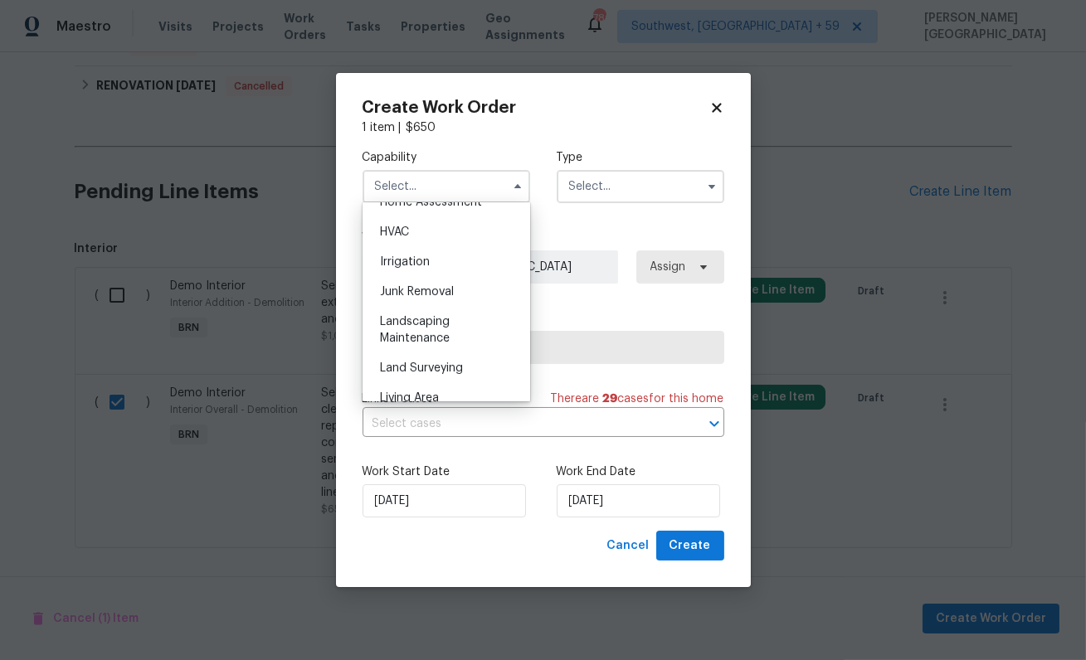
scroll to position [995, 0]
click at [417, 227] on div "HVAC" at bounding box center [446, 229] width 159 height 30
type input "HVAC"
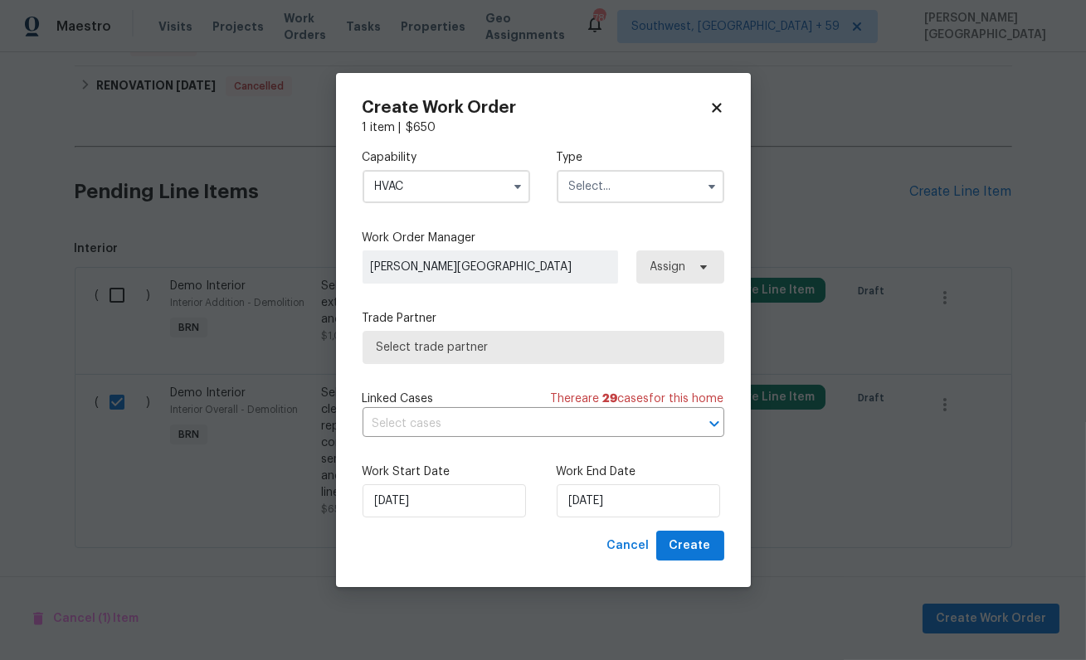
click at [612, 190] on input "text" at bounding box center [641, 186] width 168 height 33
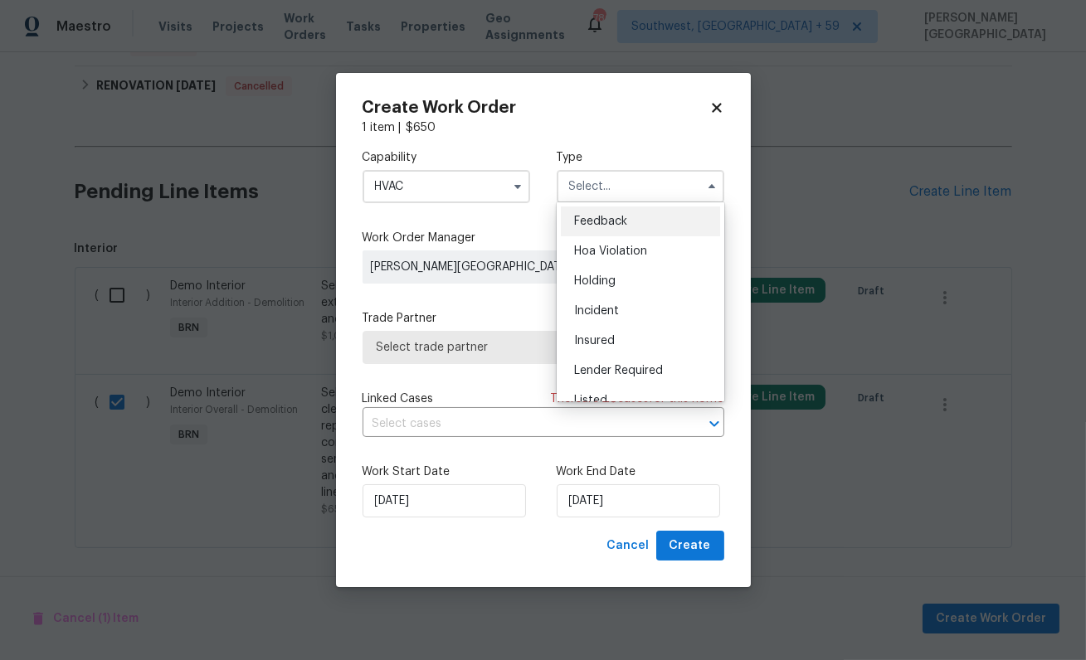
scroll to position [377, 0]
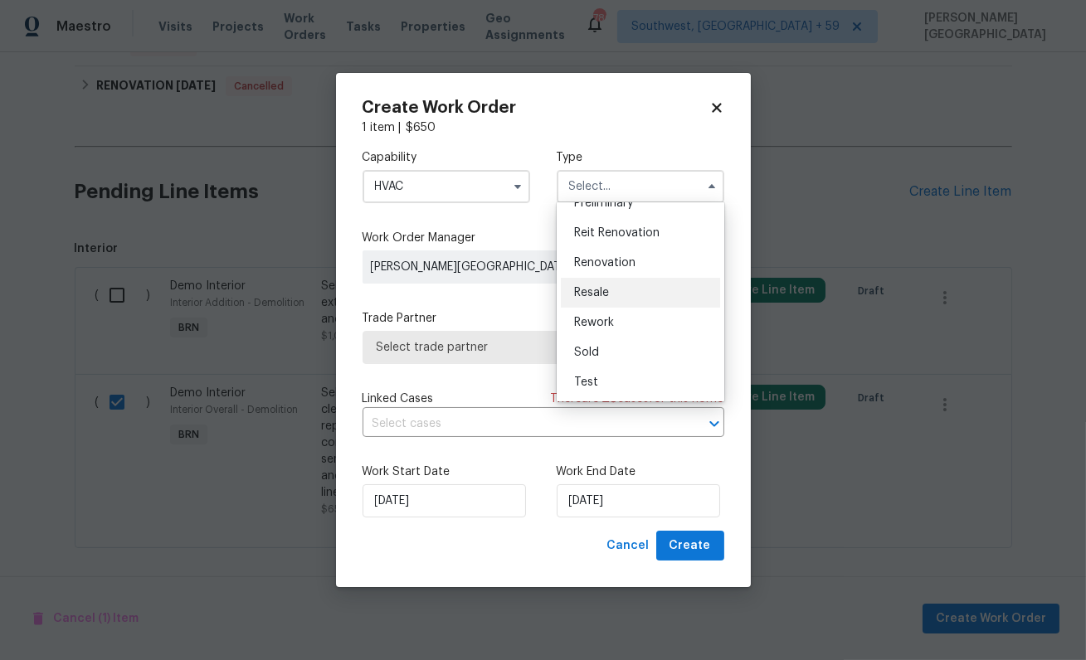
click at [606, 295] on span "Resale" at bounding box center [591, 293] width 35 height 12
type input "Resale"
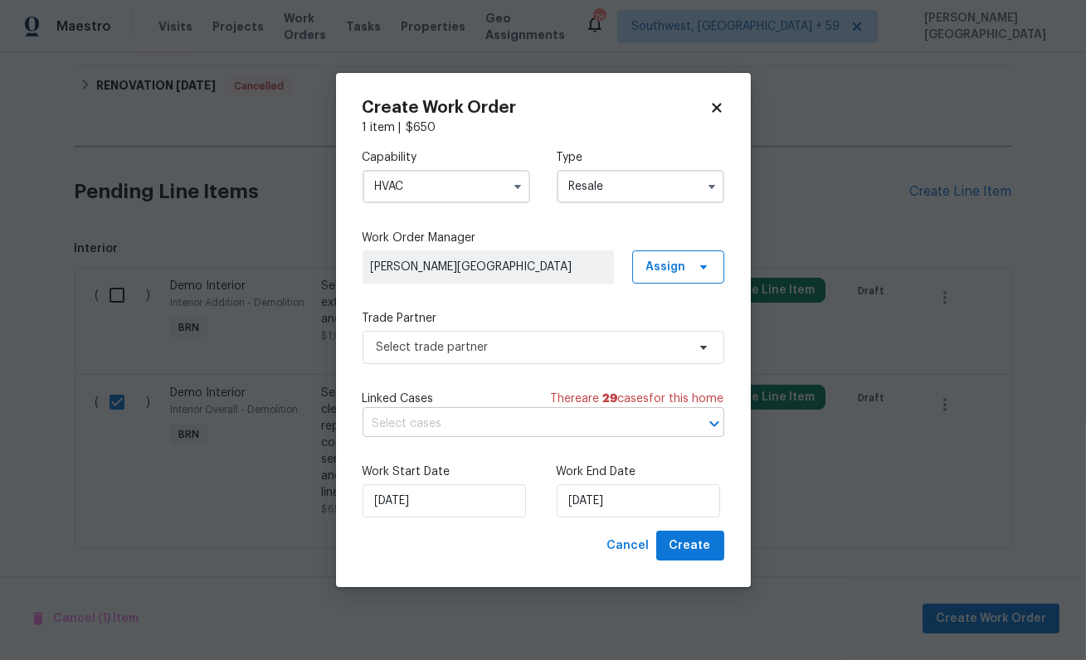
click at [496, 413] on input "text" at bounding box center [520, 425] width 315 height 26
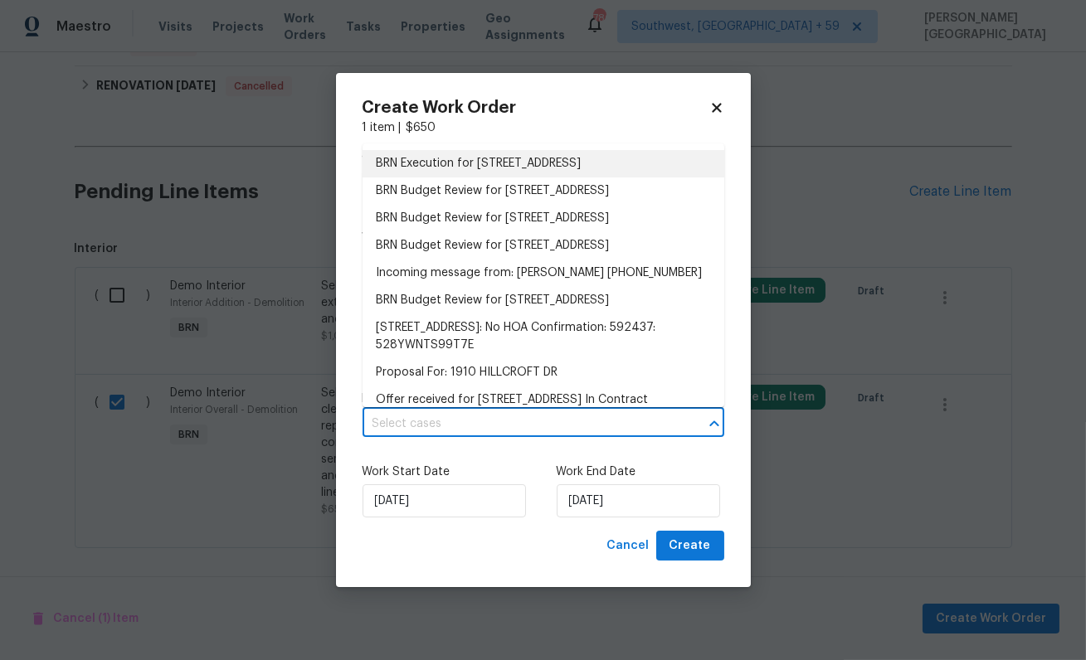
click at [471, 161] on li "BRN Execution for [STREET_ADDRESS]" at bounding box center [544, 163] width 362 height 27
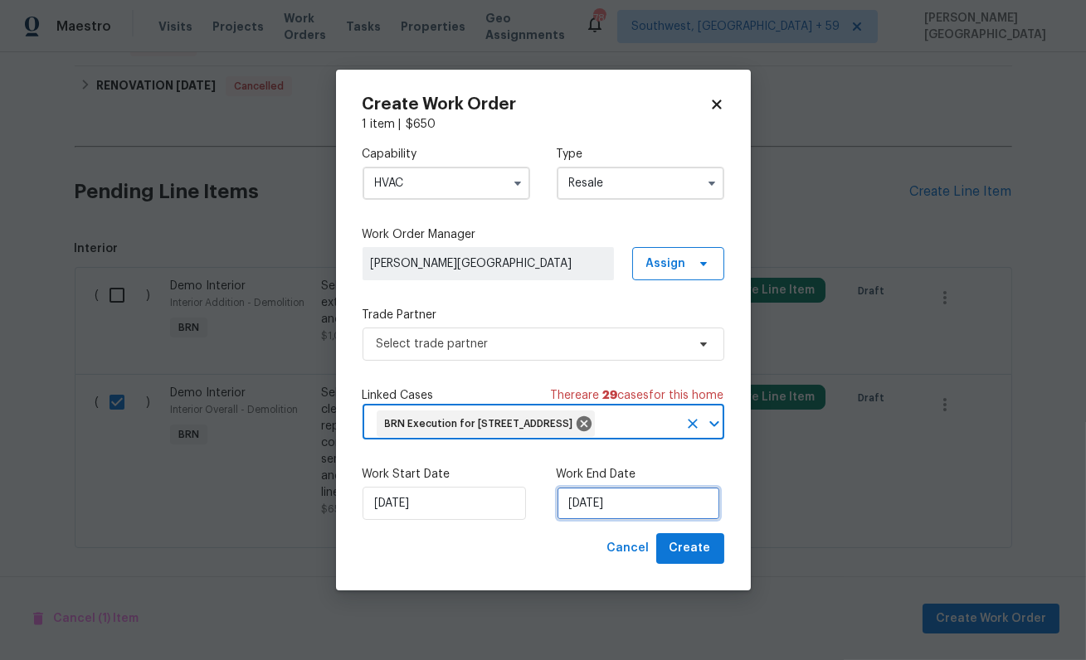
click at [592, 520] on input "[DATE]" at bounding box center [638, 503] width 163 height 33
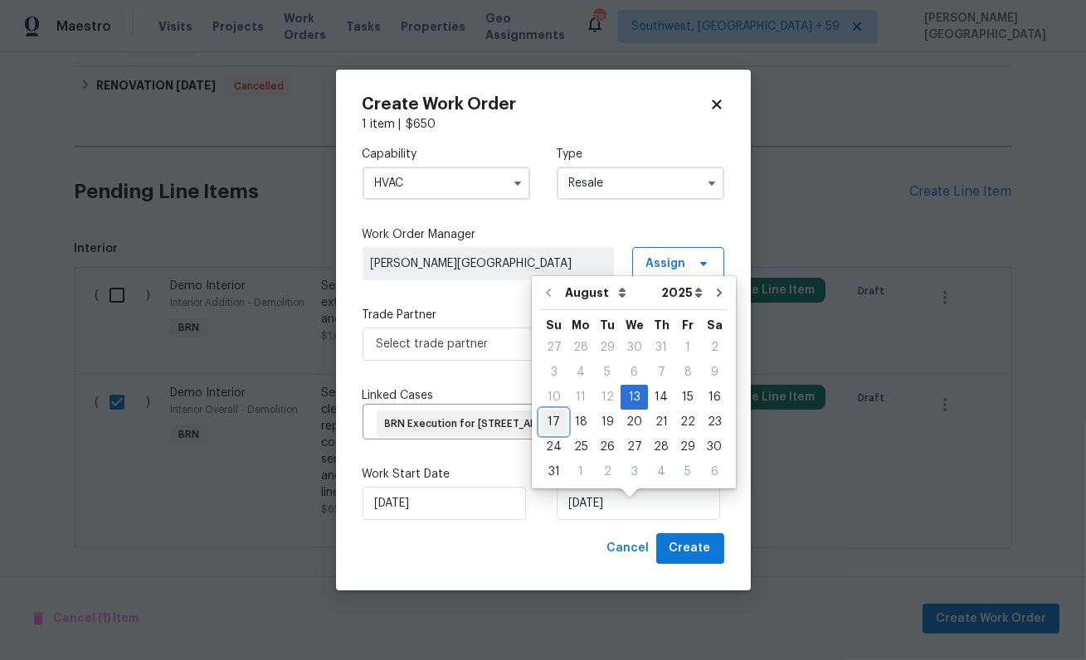
click at [548, 424] on div "17" at bounding box center [553, 422] width 27 height 23
type input "[DATE]"
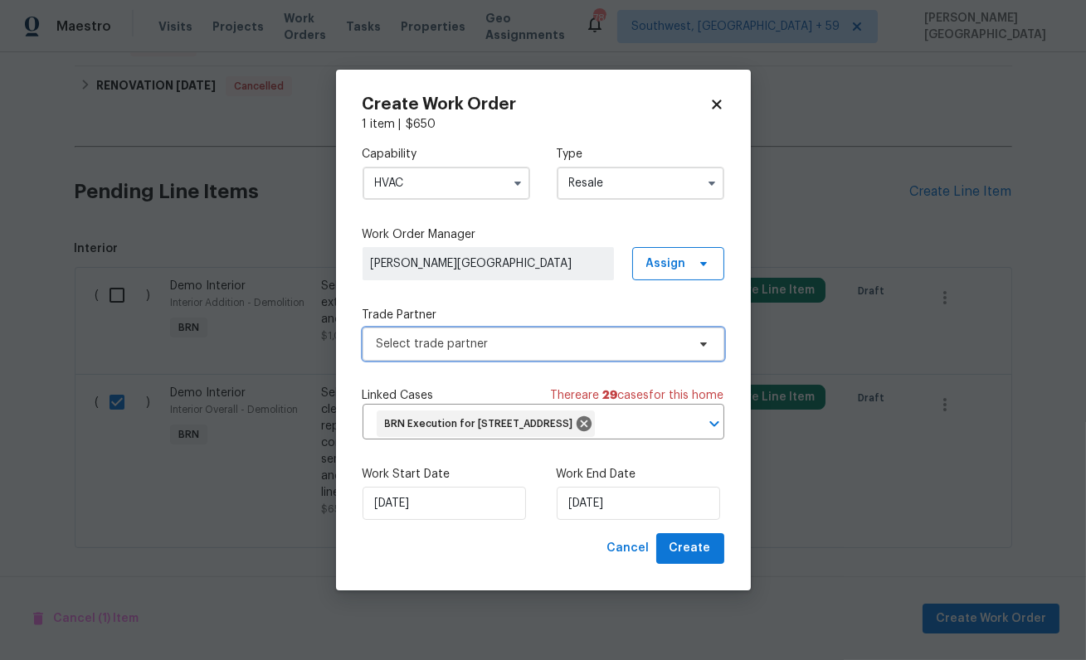
click at [428, 339] on span "Select trade partner" at bounding box center [531, 344] width 309 height 17
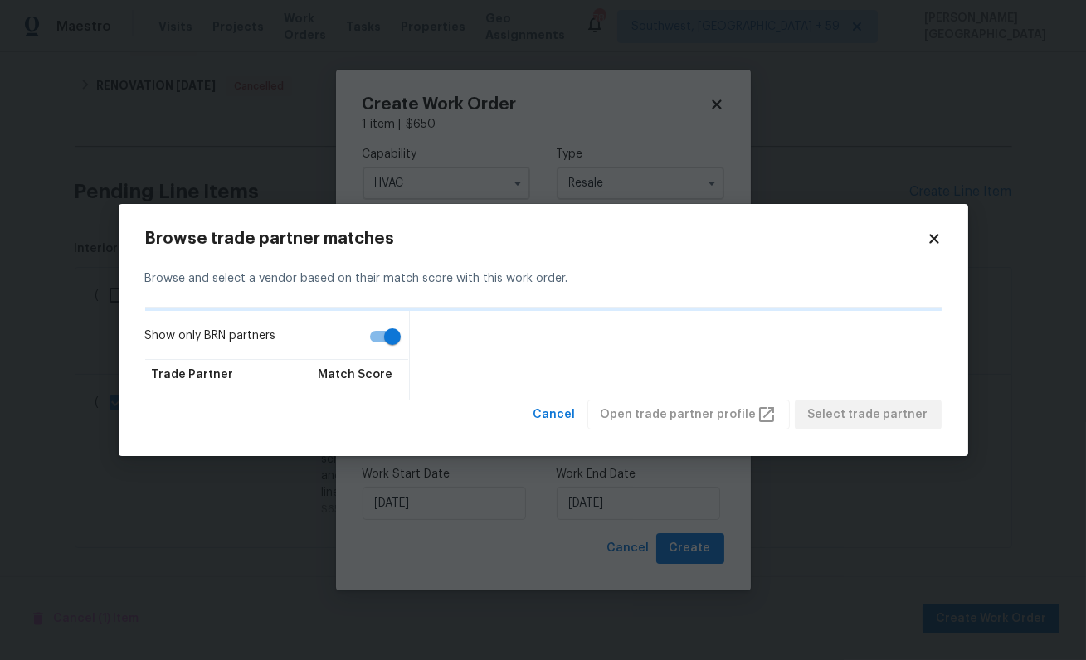
click at [387, 339] on input "Show only BRN partners" at bounding box center [392, 337] width 95 height 32
checkbox input "false"
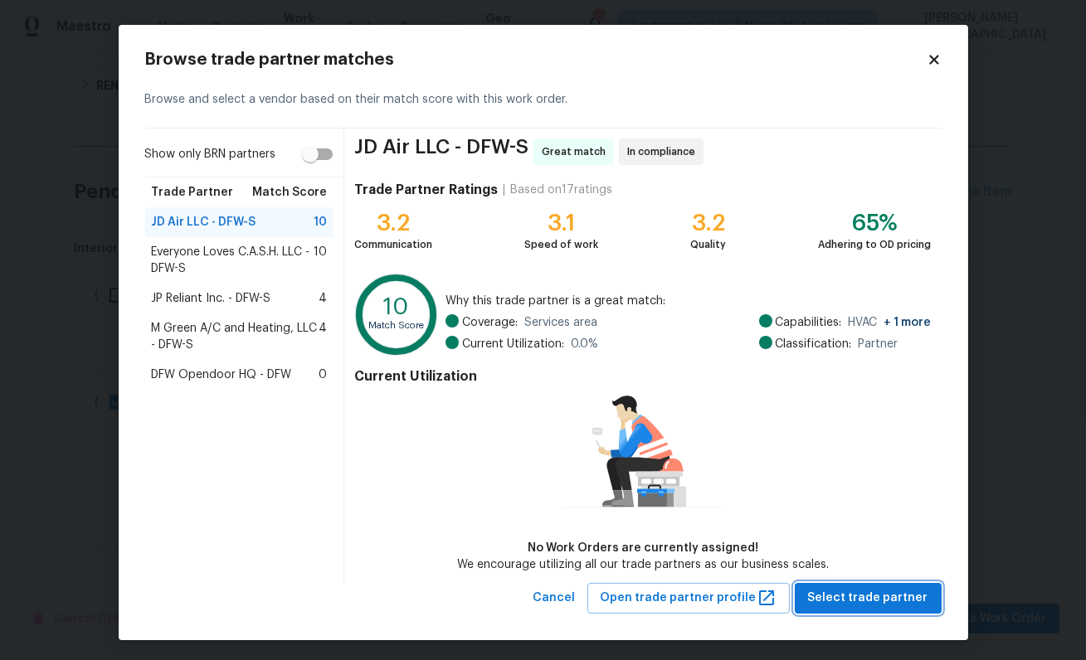
click at [840, 607] on span "Select trade partner" at bounding box center [868, 598] width 120 height 21
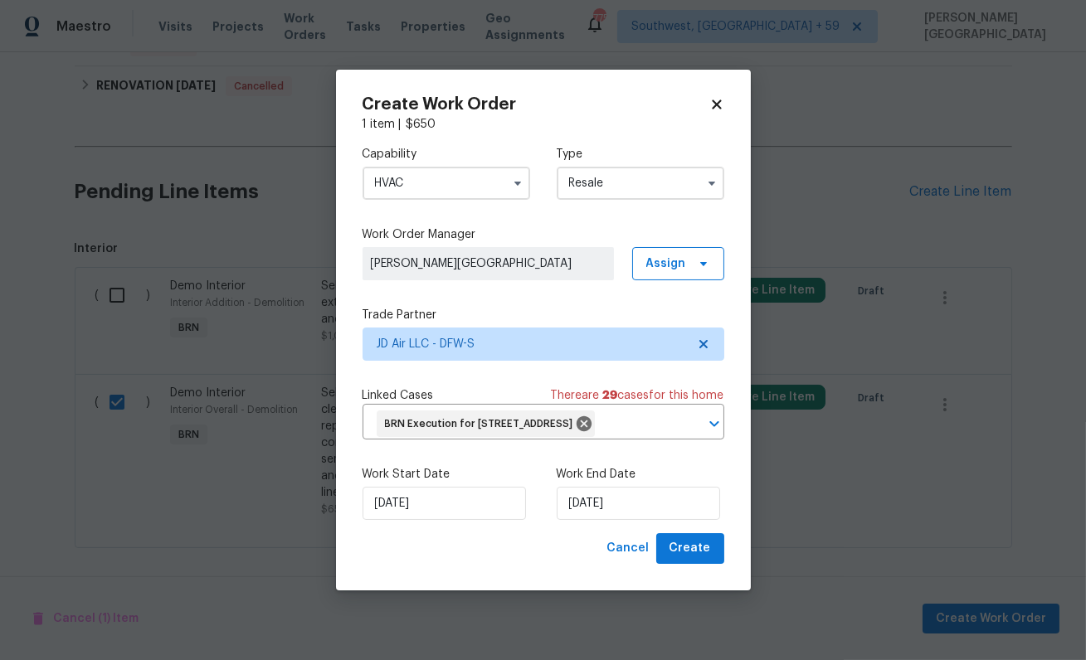
click at [703, 581] on div "Create Work Order 1 item | $ 650 Capability HVAC Type Resale Work Order Manager…" at bounding box center [543, 330] width 415 height 521
click at [696, 559] on span "Create" at bounding box center [690, 548] width 41 height 21
checkbox input "false"
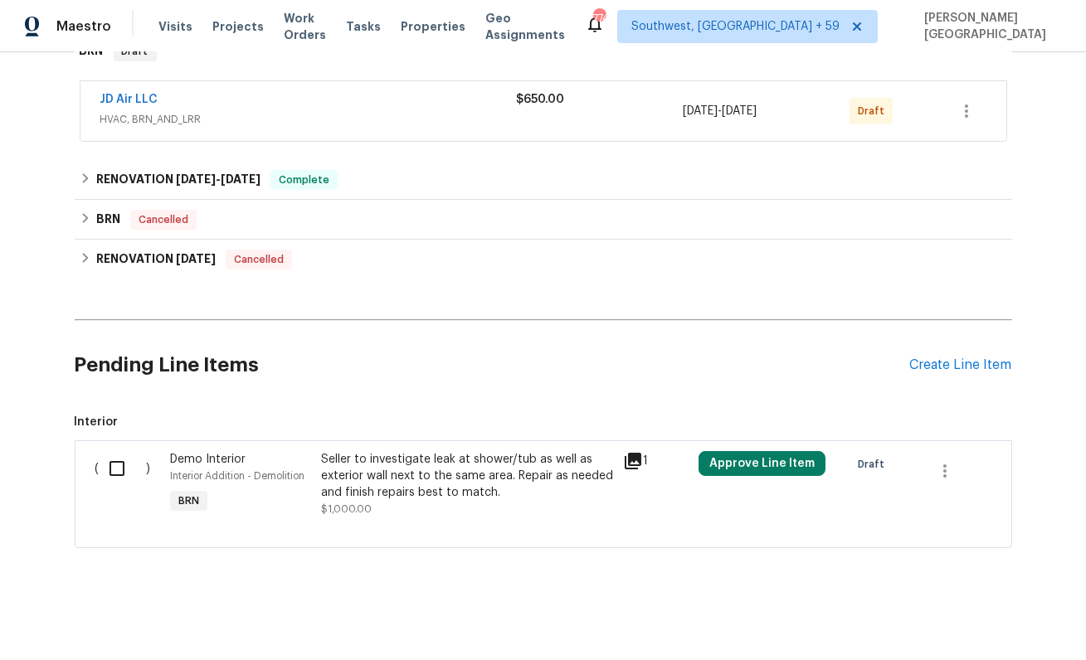
click at [119, 467] on input "checkbox" at bounding box center [123, 468] width 47 height 35
checkbox input "true"
click at [1008, 624] on span "Create Work Order" at bounding box center [991, 619] width 110 height 21
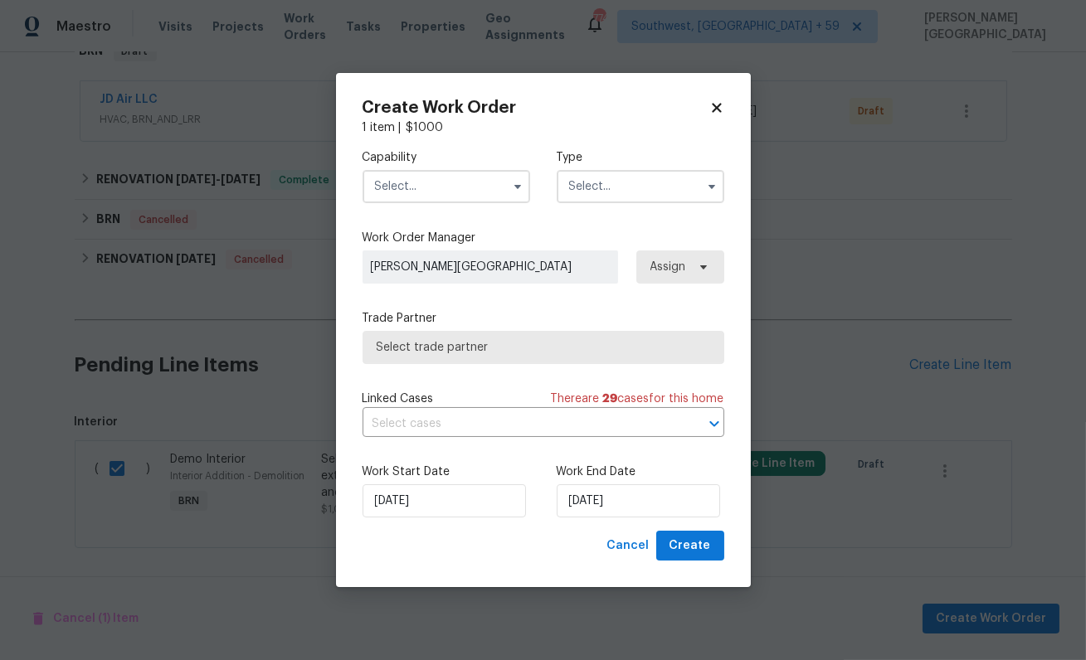
click at [477, 185] on input "text" at bounding box center [447, 186] width 168 height 33
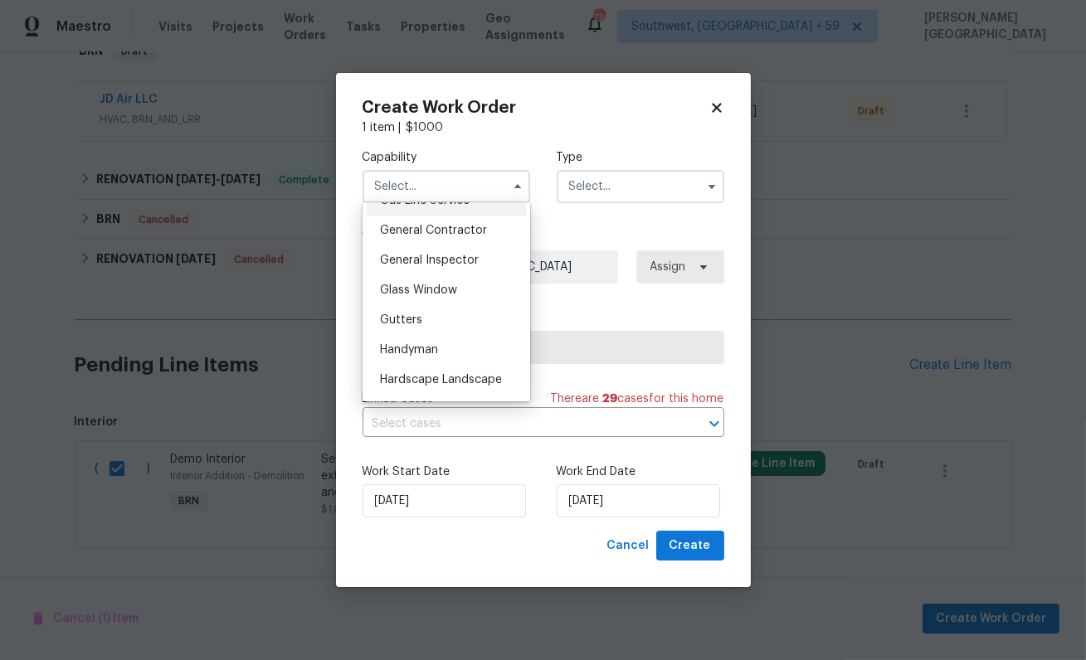
click at [460, 205] on span "Gas Line Service" at bounding box center [425, 201] width 90 height 12
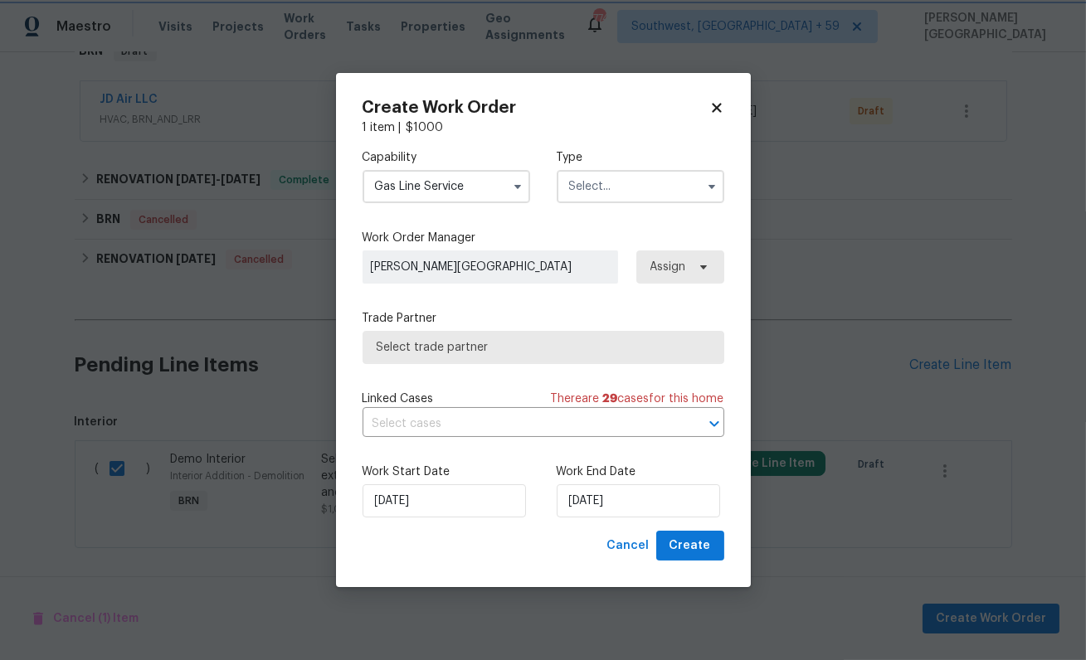
scroll to position [733, 0]
click at [441, 191] on input "Gas Line Service" at bounding box center [447, 186] width 168 height 33
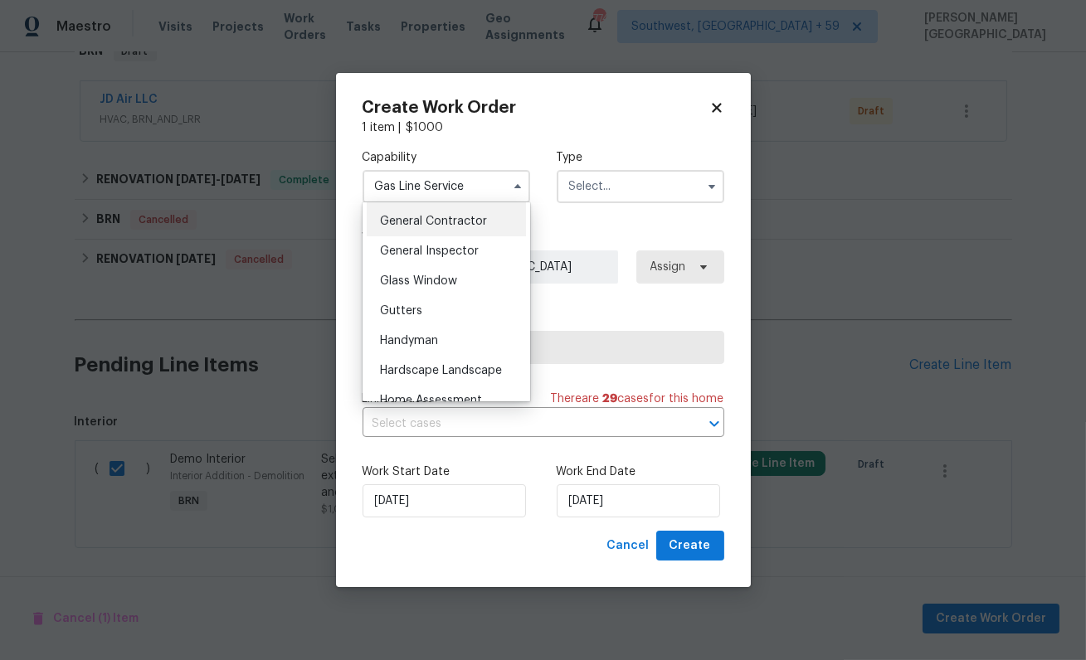
click at [449, 222] on span "General Contractor" at bounding box center [433, 222] width 107 height 12
type input "General Contractor"
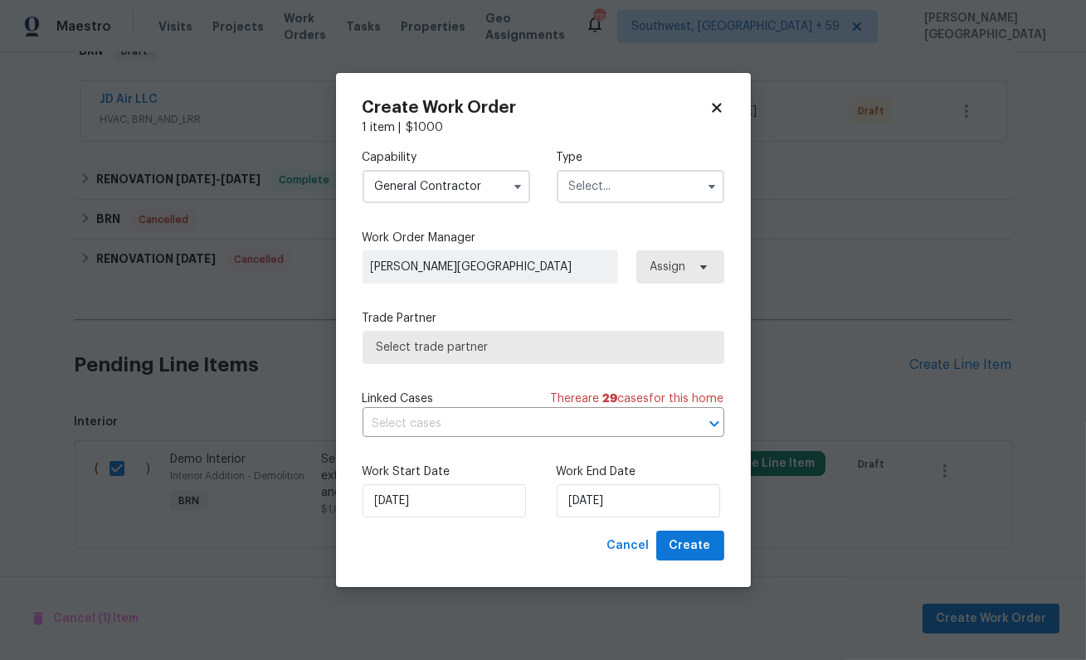
click at [588, 189] on input "text" at bounding box center [641, 186] width 168 height 33
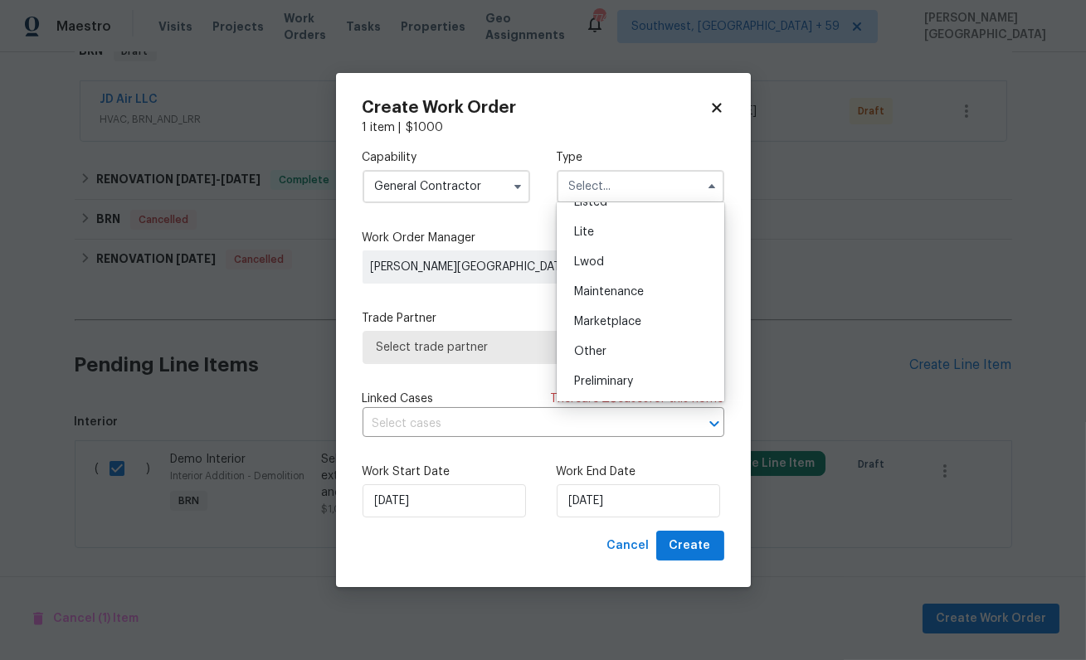
scroll to position [377, 0]
click at [589, 280] on div "Resale" at bounding box center [640, 293] width 159 height 30
type input "Resale"
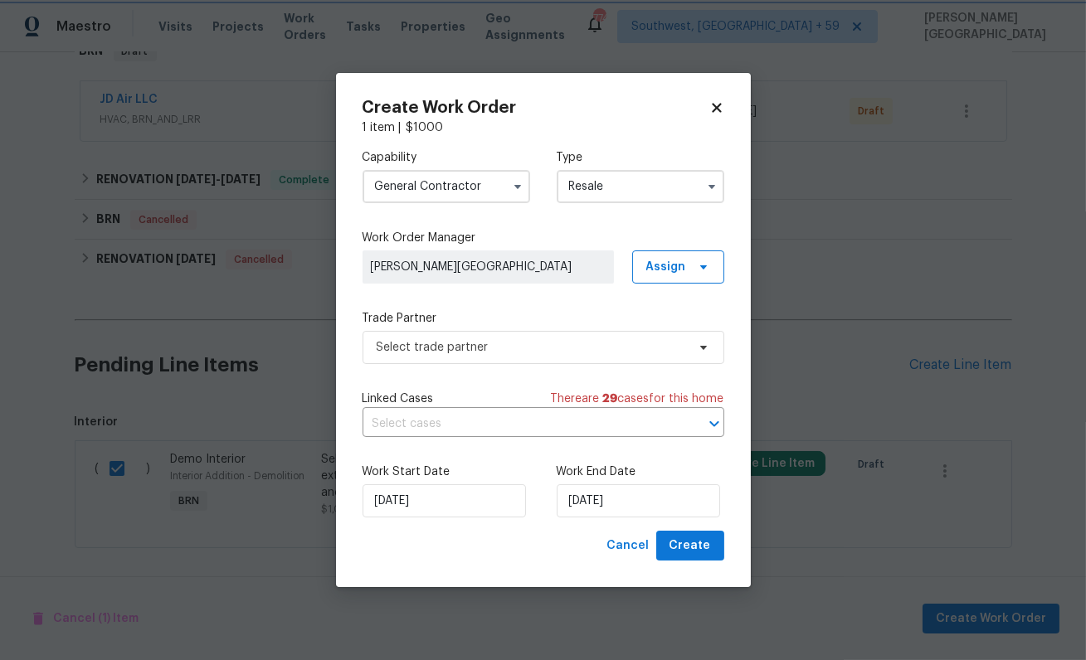
scroll to position [0, 0]
click at [457, 428] on input "text" at bounding box center [520, 425] width 315 height 26
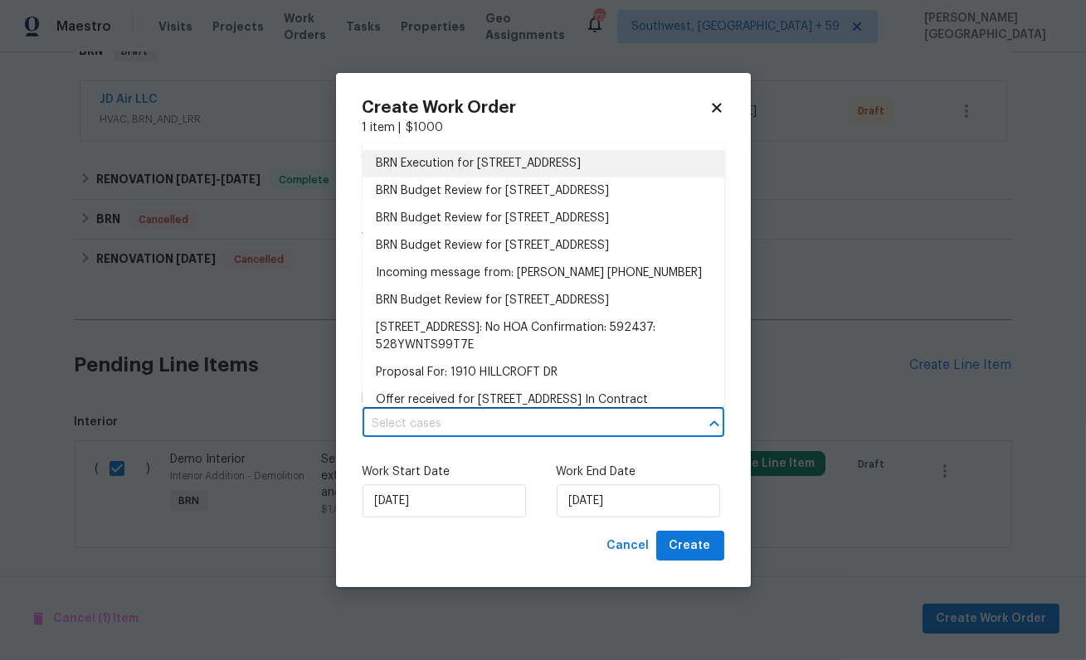
click at [448, 163] on li "BRN Execution for [STREET_ADDRESS]" at bounding box center [544, 163] width 362 height 27
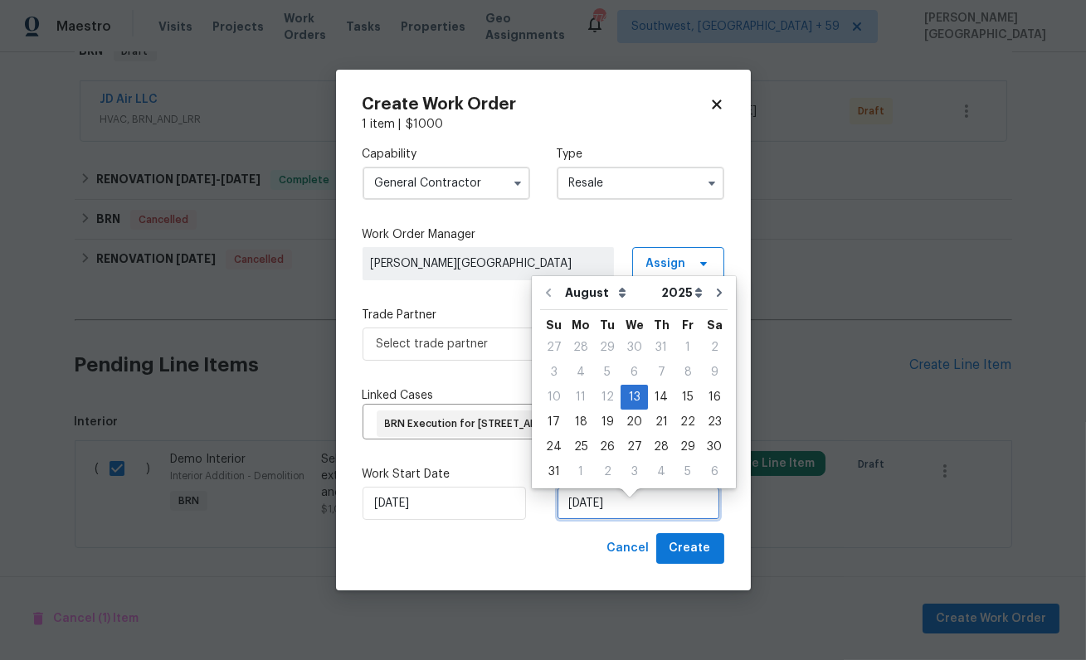
click at [577, 515] on input "[DATE]" at bounding box center [638, 503] width 163 height 33
click at [707, 393] on div "16" at bounding box center [714, 397] width 27 height 23
type input "[DATE]"
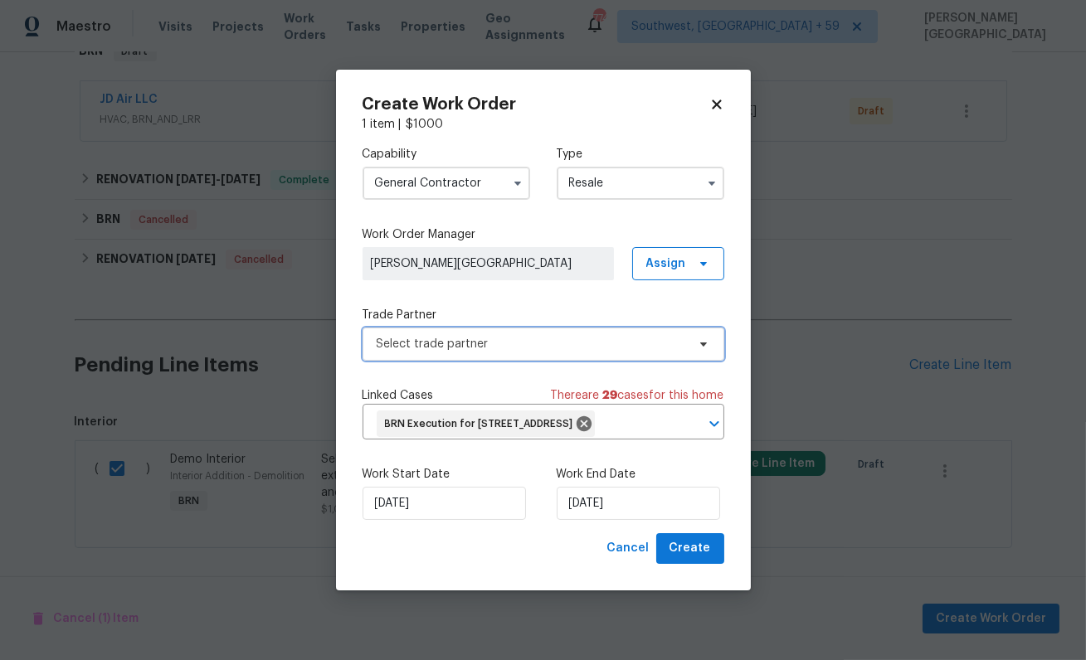
click at [425, 337] on span "Select trade partner" at bounding box center [531, 344] width 309 height 17
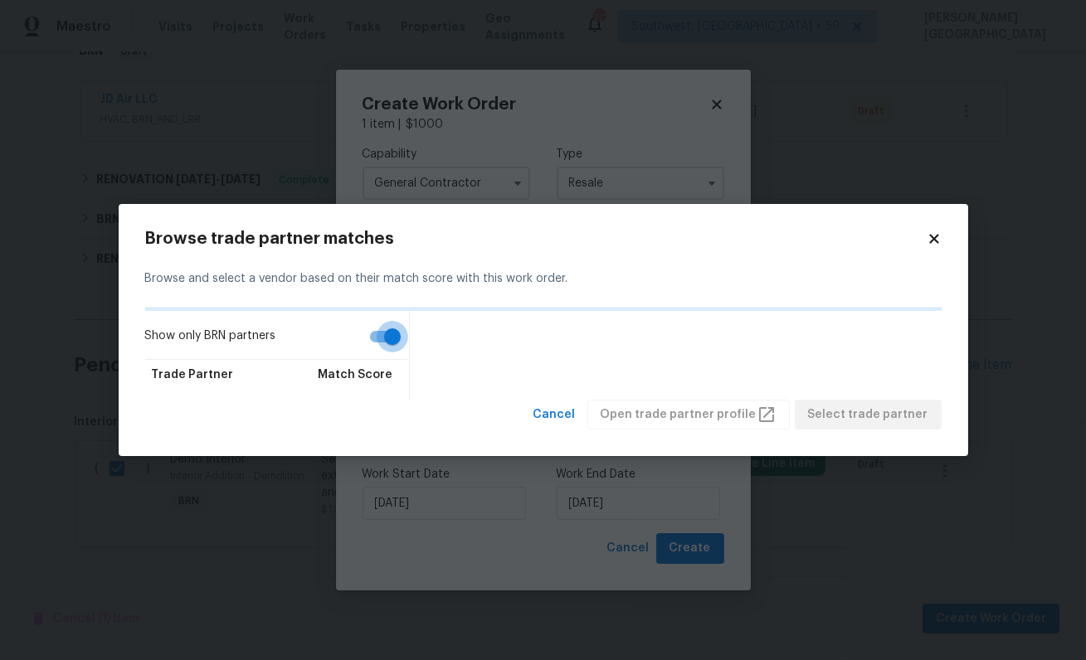
click at [390, 335] on input "Show only BRN partners" at bounding box center [392, 337] width 95 height 32
checkbox input "false"
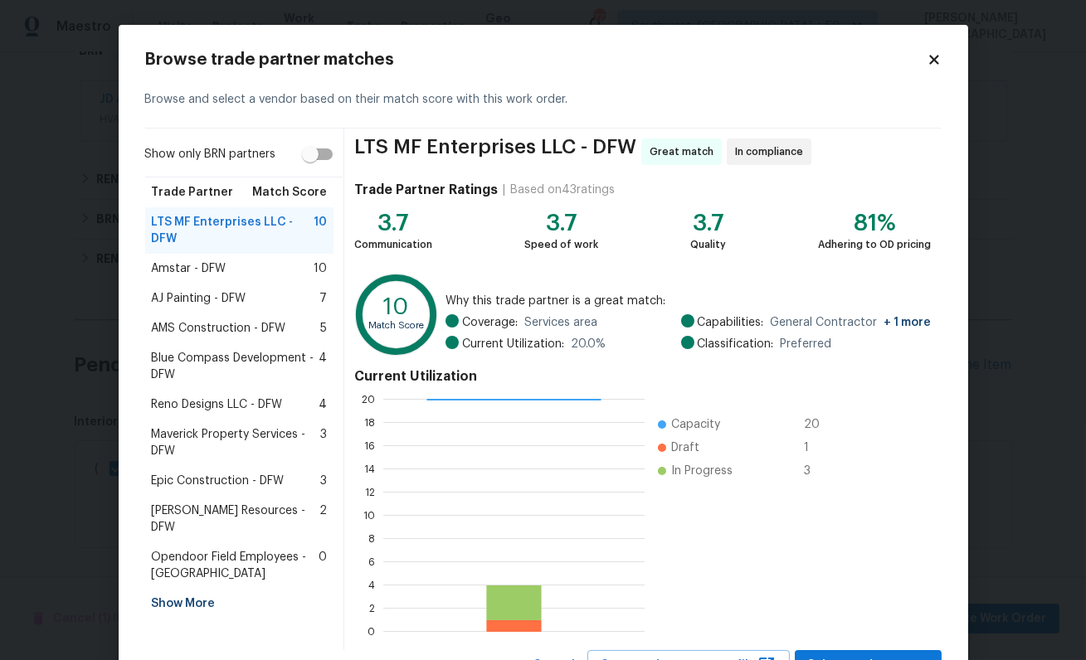
scroll to position [71, 0]
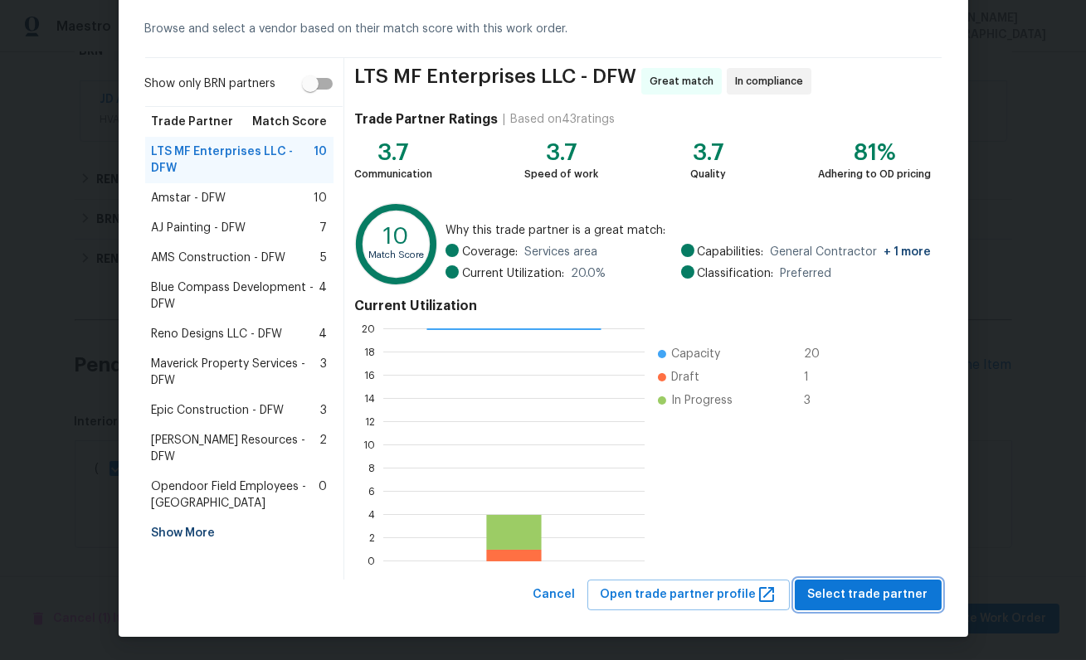
click at [861, 587] on span "Select trade partner" at bounding box center [868, 595] width 120 height 21
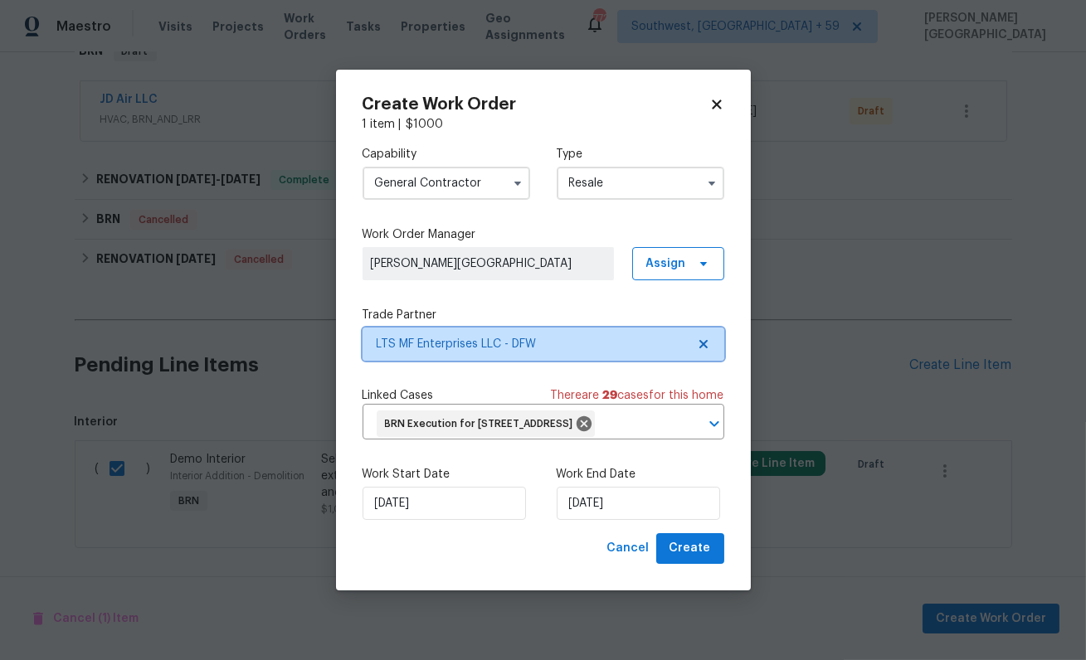
scroll to position [0, 0]
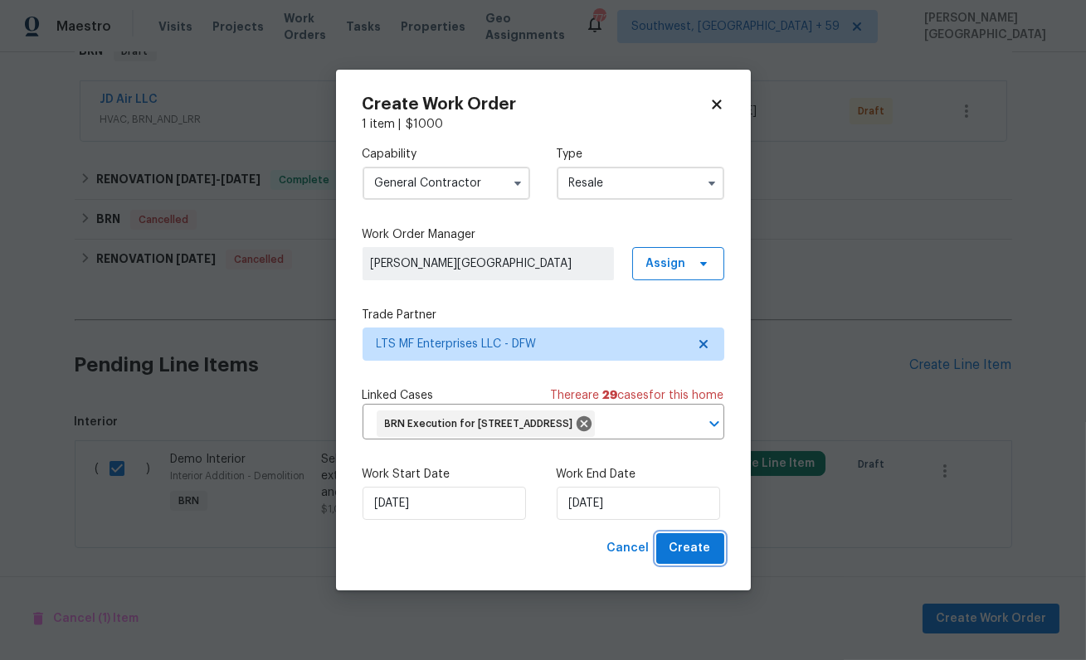
click at [688, 559] on span "Create" at bounding box center [690, 548] width 41 height 21
checkbox input "false"
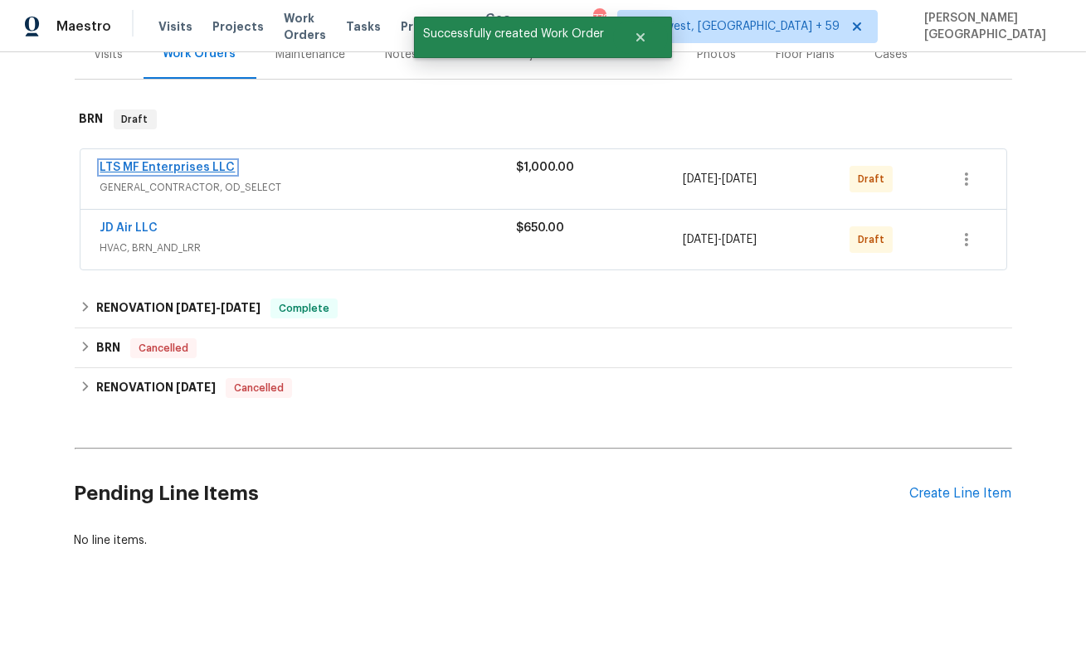
click at [143, 166] on link "LTS MF Enterprises LLC" at bounding box center [167, 168] width 135 height 12
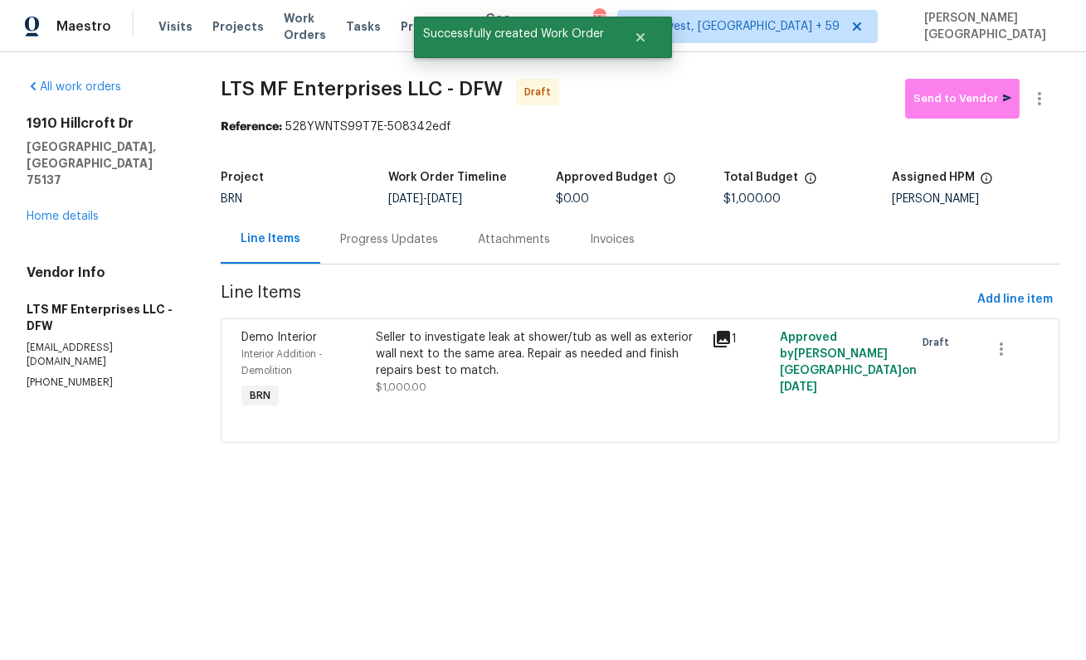
click at [378, 256] on div "Progress Updates" at bounding box center [389, 239] width 138 height 49
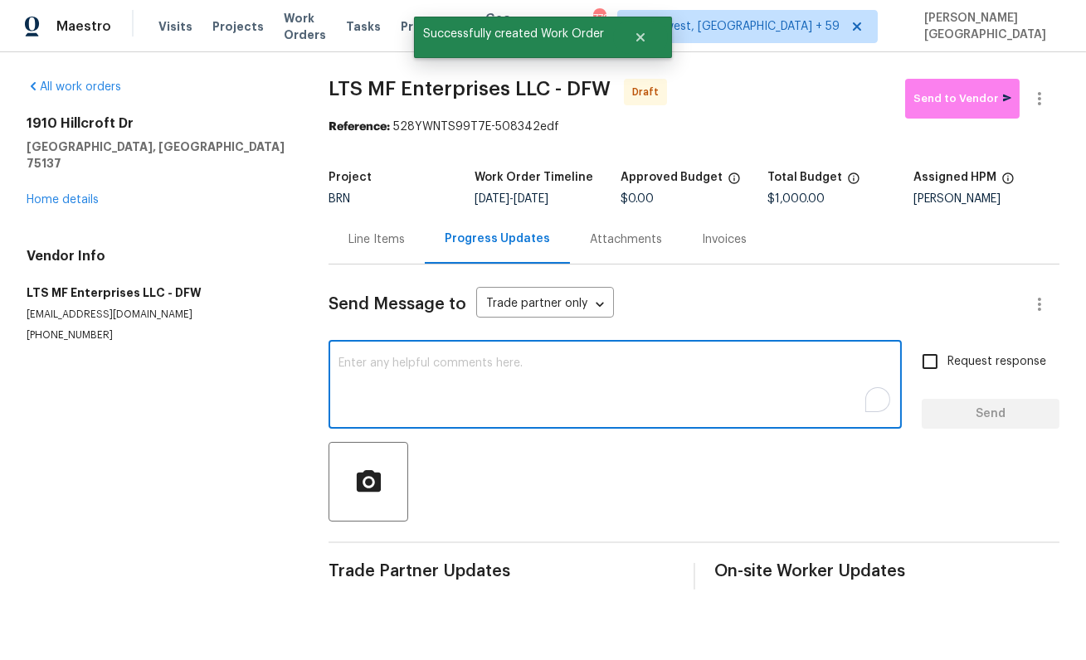
click at [379, 382] on textarea "To enrich screen reader interactions, please activate Accessibility in Grammarl…" at bounding box center [615, 387] width 553 height 58
paste textarea "This is [PERSON_NAME] from Opendoor. Please confirm receipt of the work order d…"
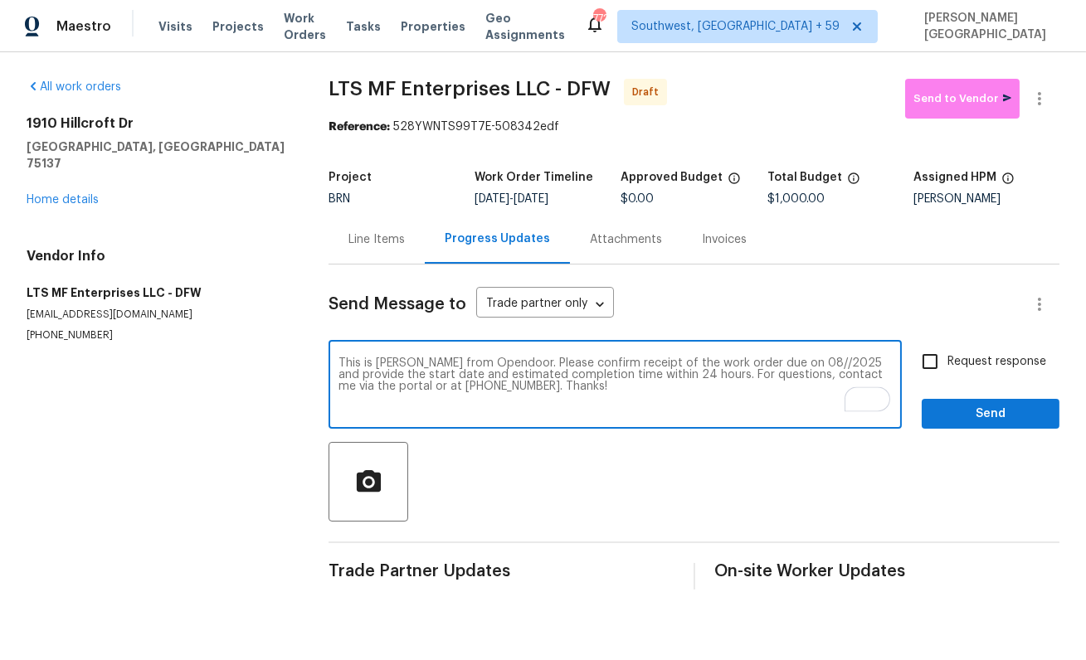
click at [783, 361] on textarea "This is [PERSON_NAME] from Opendoor. Please confirm receipt of the work order d…" at bounding box center [615, 387] width 553 height 58
type textarea "This is [PERSON_NAME] from Opendoor. Please confirm receipt of the work order d…"
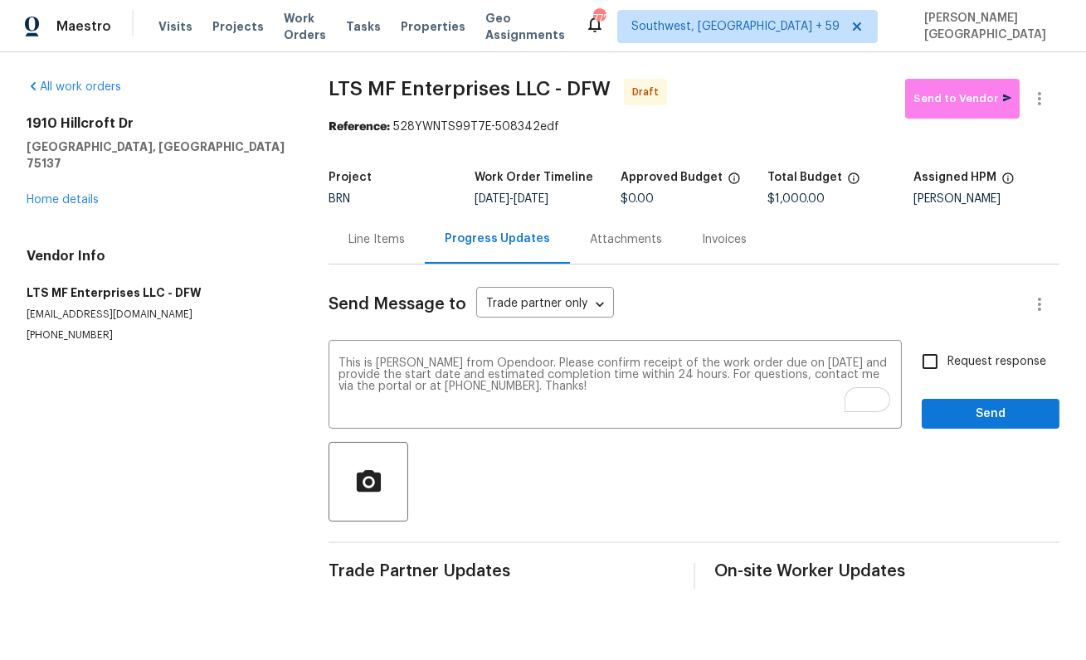
click at [977, 339] on div "Send Message to Trade partner only Trade partner only ​ This is [PERSON_NAME] f…" at bounding box center [694, 427] width 731 height 325
click at [977, 364] on span "Request response" at bounding box center [996, 361] width 99 height 17
click at [947, 364] on input "Request response" at bounding box center [930, 361] width 35 height 35
checkbox input "true"
click at [996, 421] on span "Send" at bounding box center [990, 414] width 111 height 21
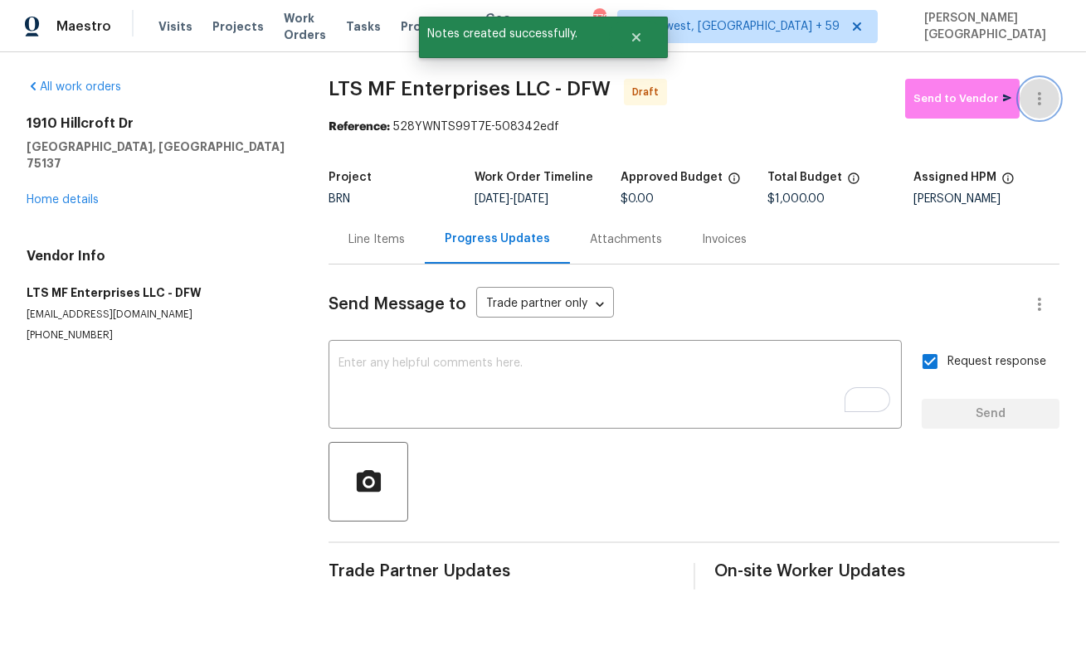
click at [1040, 91] on icon "button" at bounding box center [1040, 99] width 20 height 20
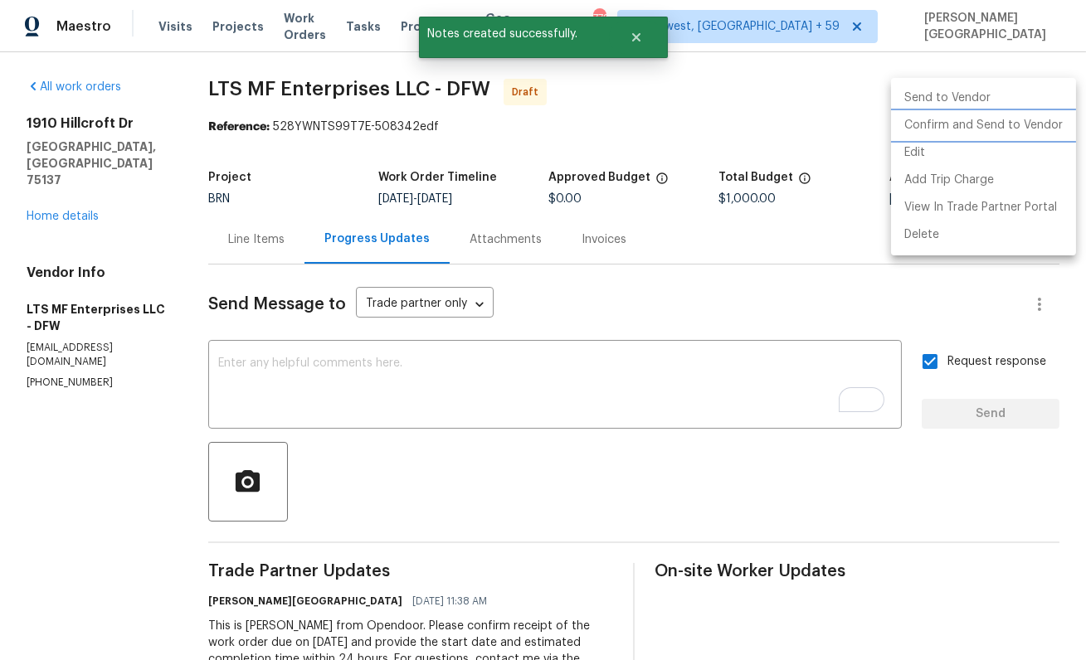
click at [1002, 117] on li "Confirm and Send to Vendor" at bounding box center [983, 125] width 185 height 27
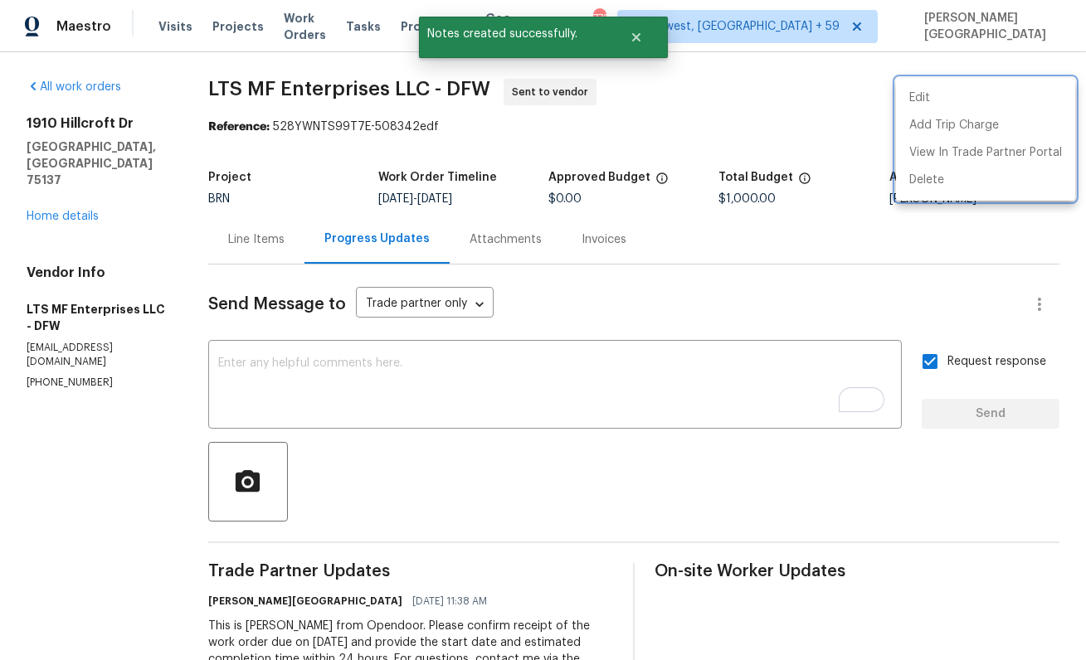
click at [88, 173] on div at bounding box center [543, 330] width 1086 height 660
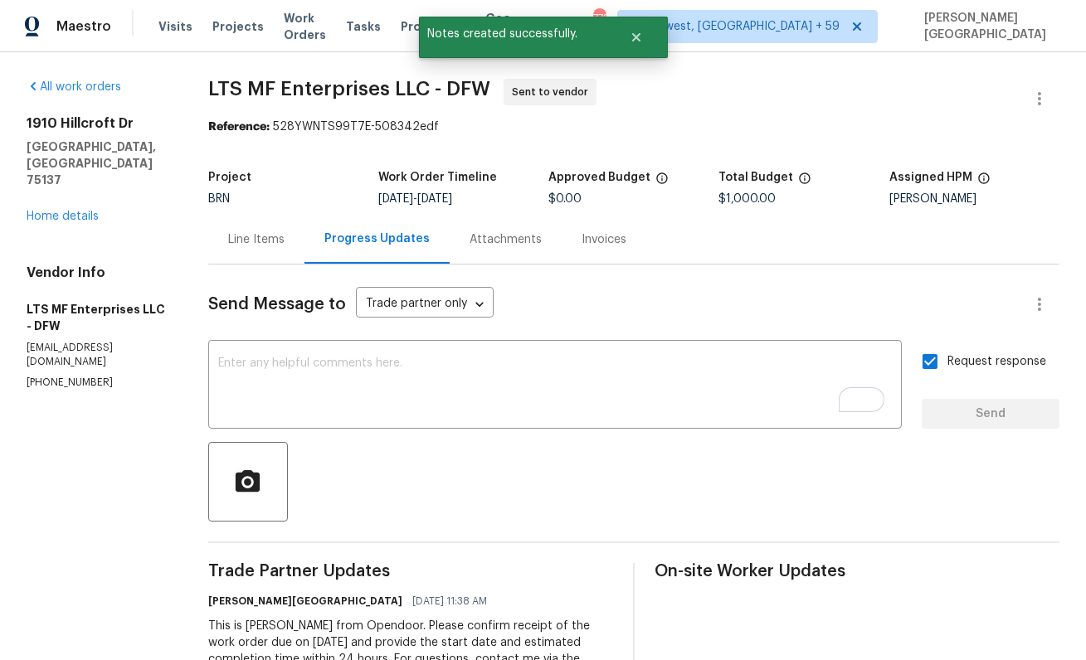
click at [90, 189] on div "[STREET_ADDRESS] Home details" at bounding box center [98, 170] width 142 height 110
click at [89, 211] on link "Home details" at bounding box center [63, 217] width 72 height 12
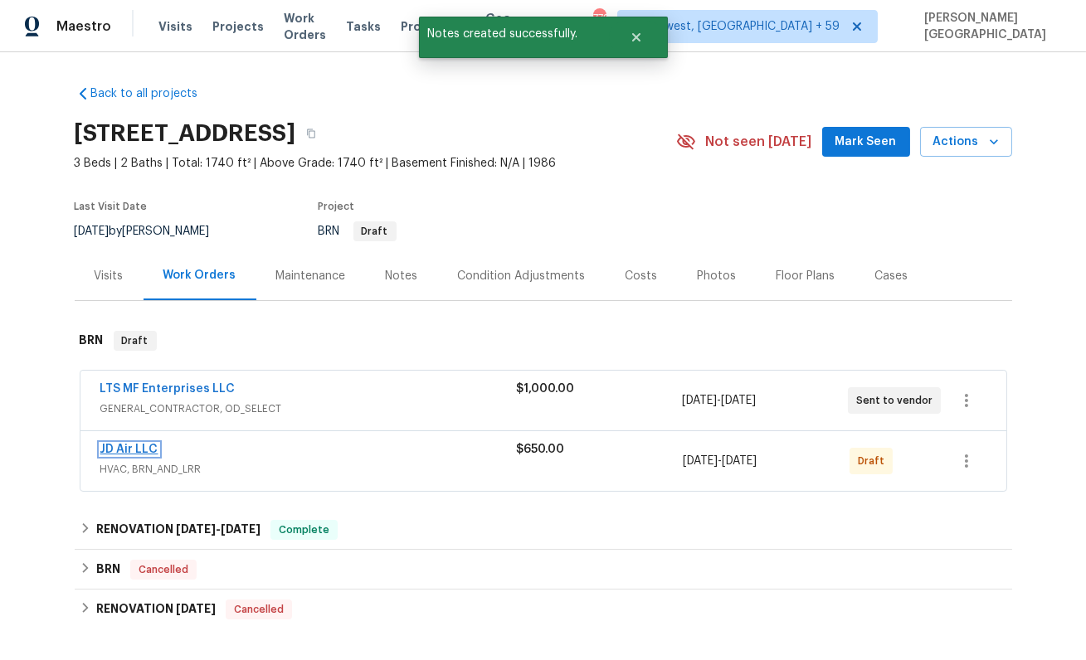
click at [124, 454] on link "JD Air LLC" at bounding box center [129, 450] width 58 height 12
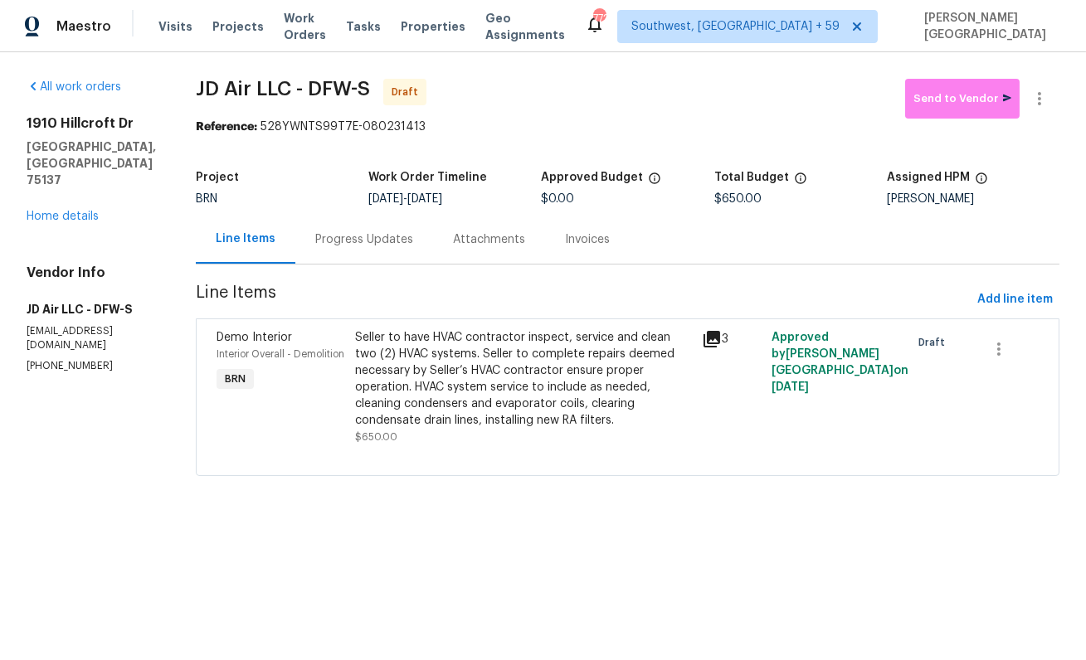
click at [359, 251] on div "Progress Updates" at bounding box center [364, 239] width 138 height 49
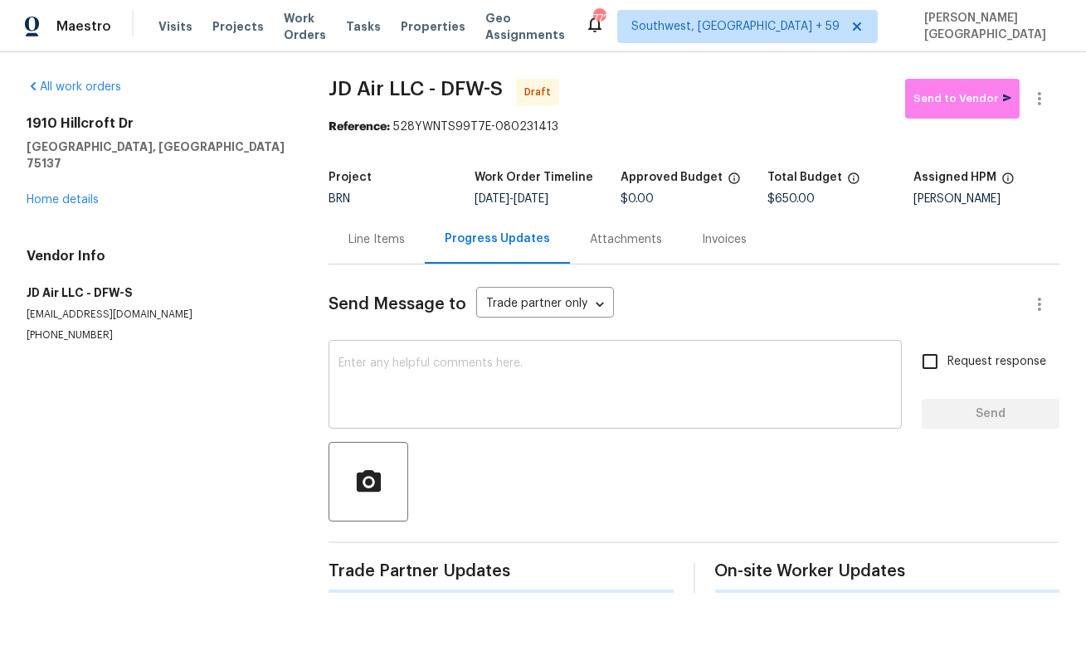
click at [378, 369] on textarea at bounding box center [615, 387] width 553 height 58
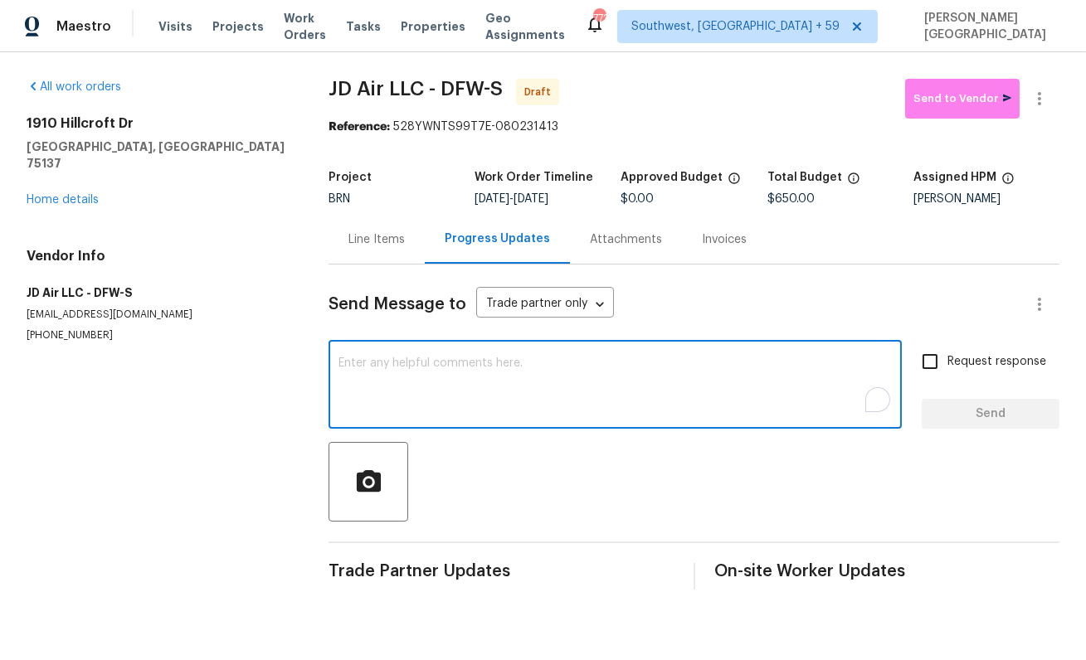
paste textarea "This is [PERSON_NAME] from Opendoor. Please confirm receipt of the work order d…"
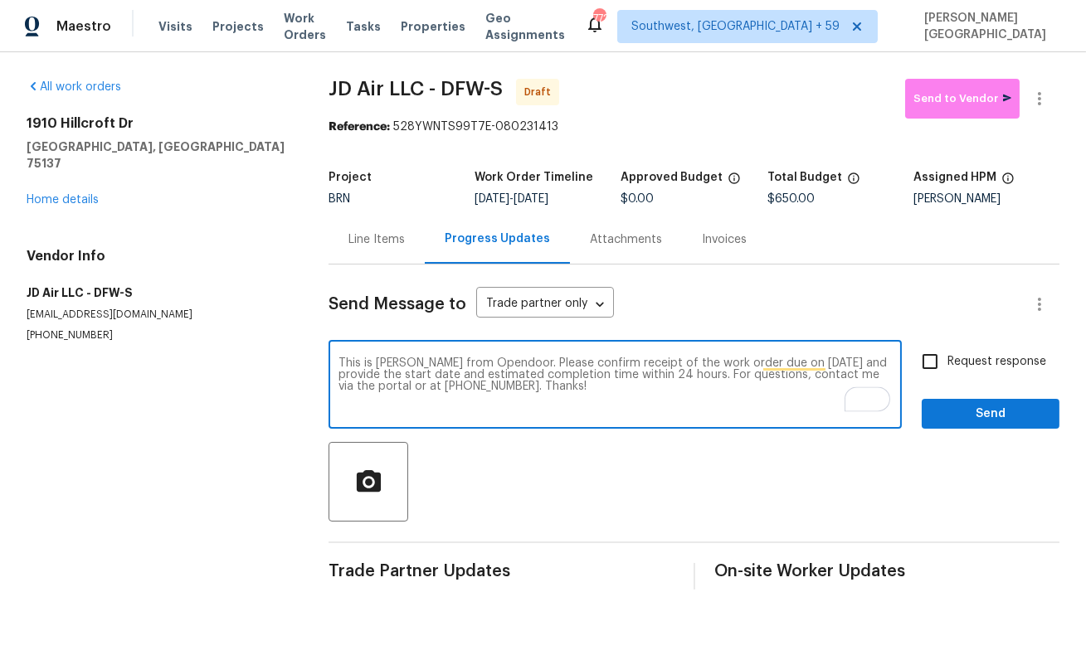
type textarea "This is [PERSON_NAME] from Opendoor. Please confirm receipt of the work order d…"
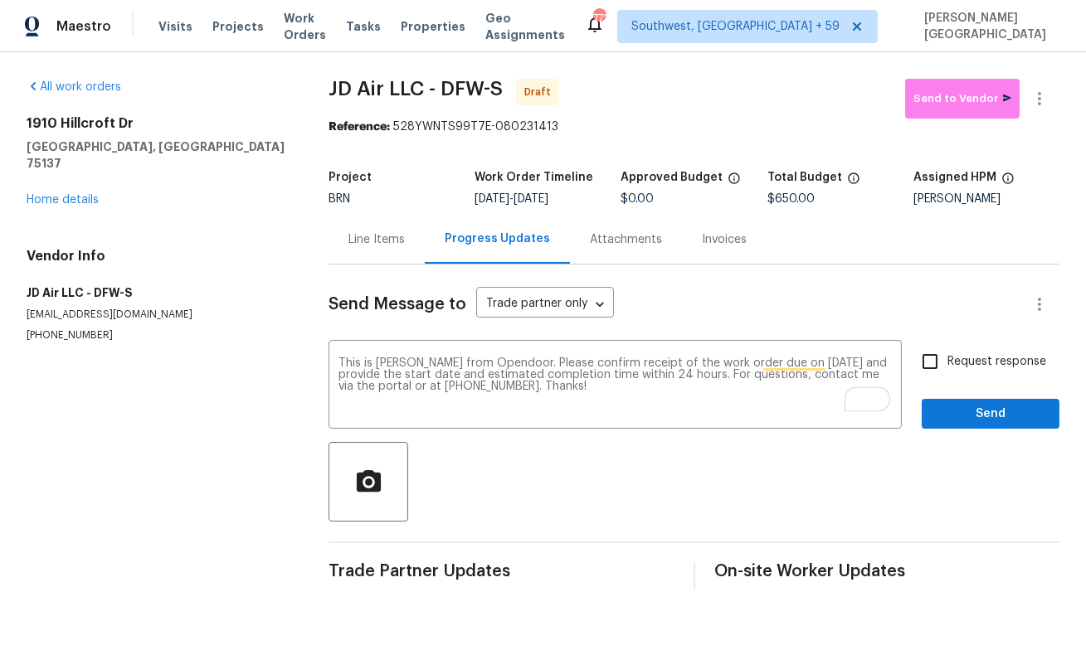
click at [951, 378] on label "Request response" at bounding box center [980, 361] width 134 height 35
click at [947, 378] on input "Request response" at bounding box center [930, 361] width 35 height 35
checkbox input "true"
click at [792, 361] on textarea "This is [PERSON_NAME] from Opendoor. Please confirm receipt of the work order d…" at bounding box center [615, 387] width 553 height 58
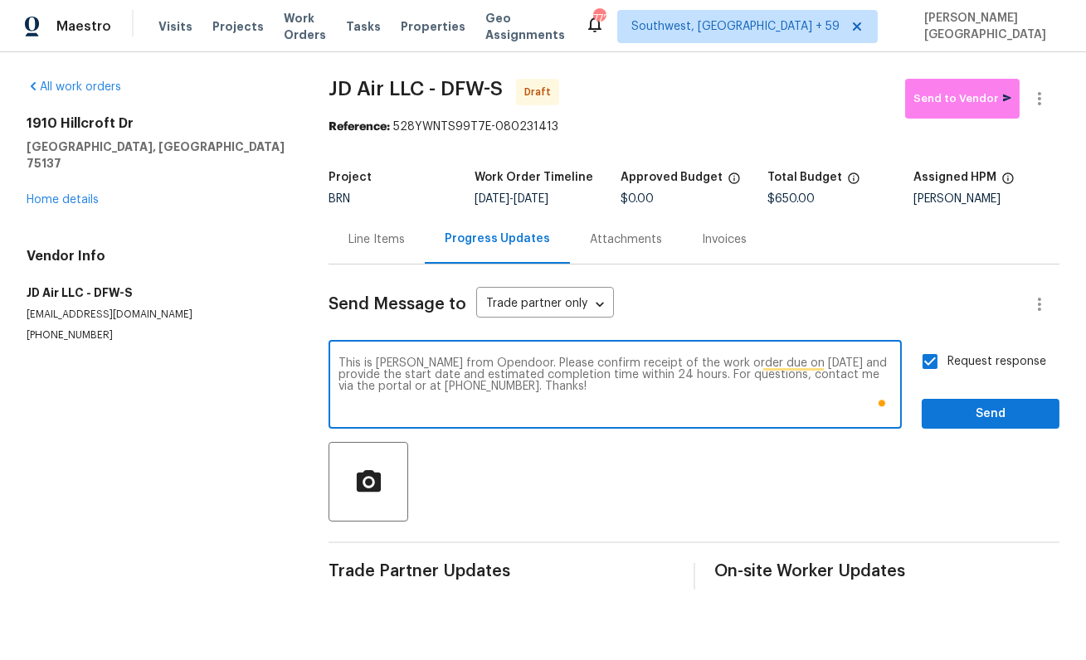
type textarea "This is [PERSON_NAME] from Opendoor. Please confirm receipt of the work order d…"
click at [965, 417] on span "Send" at bounding box center [990, 414] width 111 height 21
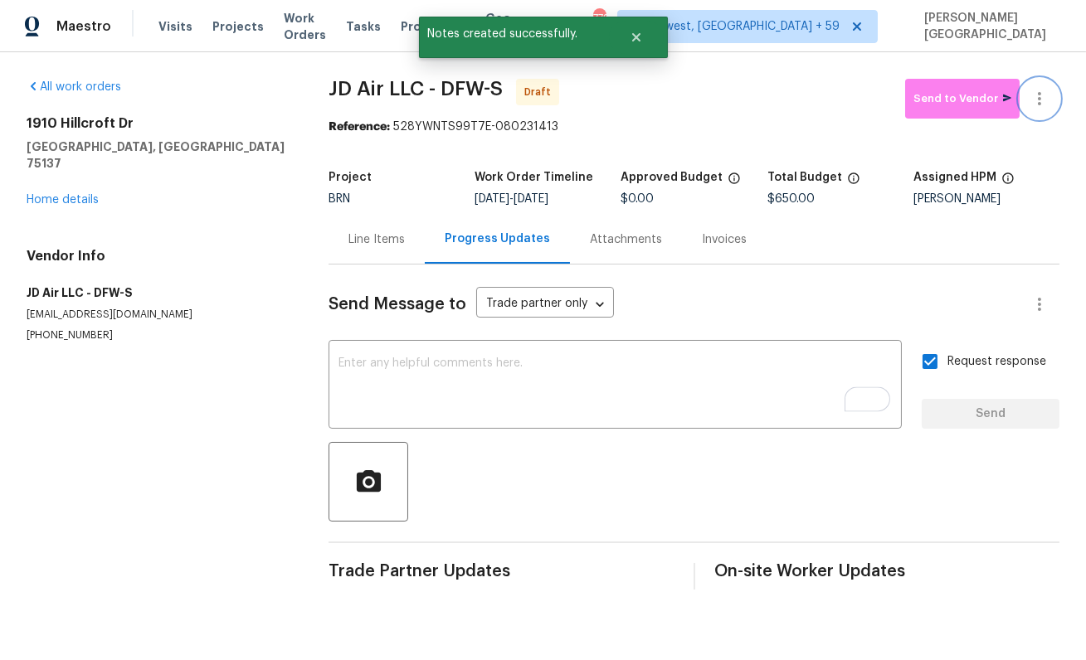
click at [1035, 109] on button "button" at bounding box center [1040, 99] width 40 height 40
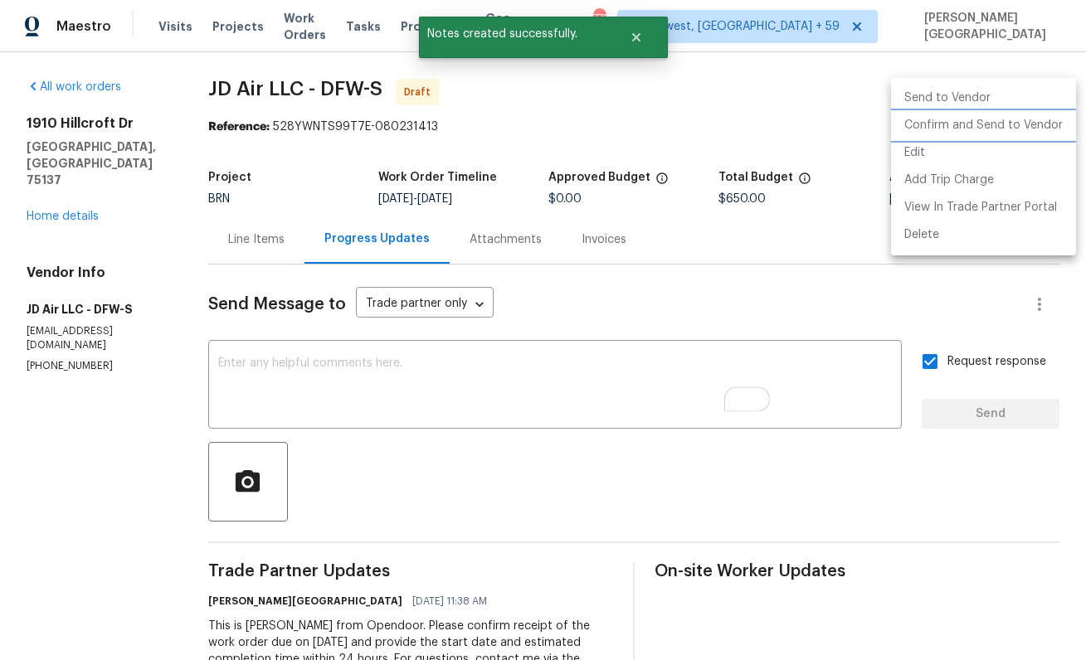
click at [962, 127] on li "Confirm and Send to Vendor" at bounding box center [983, 125] width 185 height 27
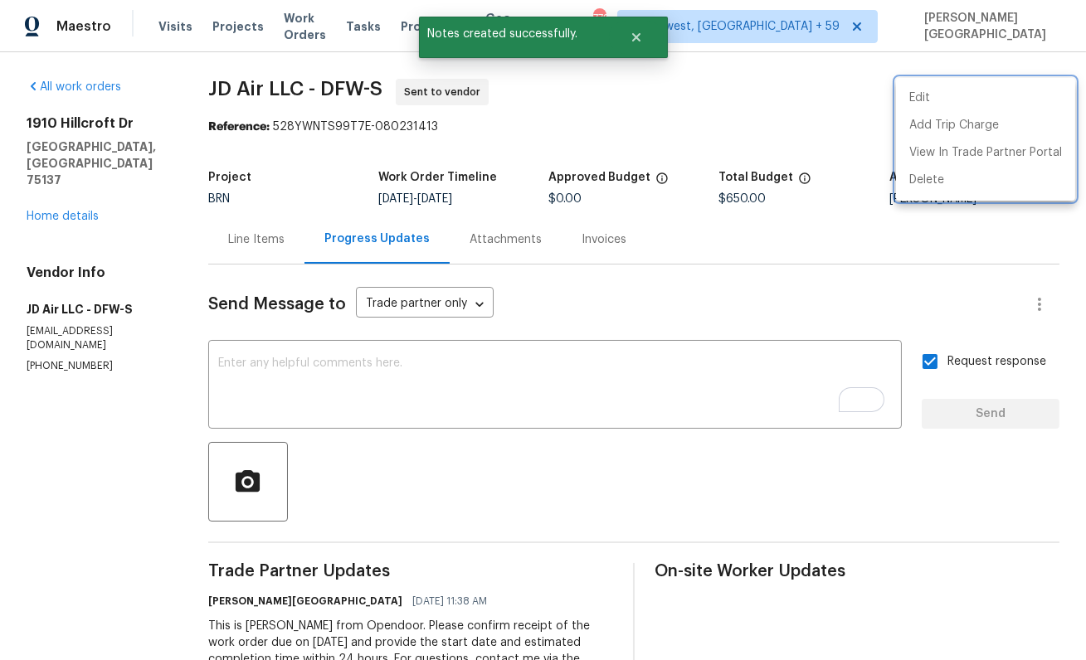
click at [54, 182] on div at bounding box center [543, 330] width 1086 height 660
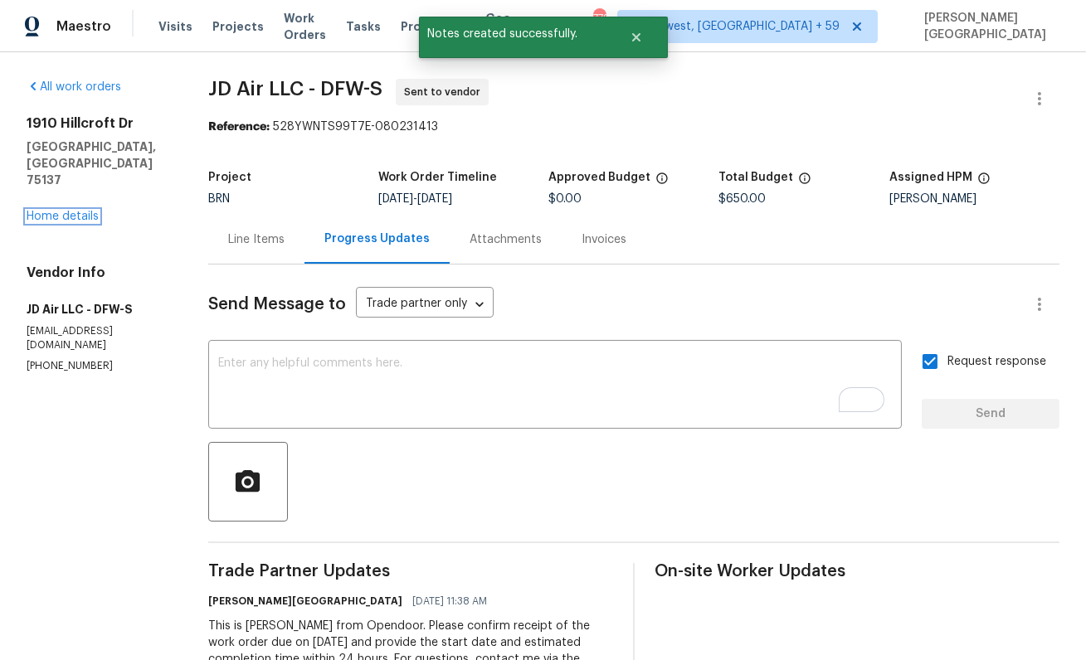
click at [54, 211] on link "Home details" at bounding box center [63, 217] width 72 height 12
